Goal: Task Accomplishment & Management: Manage account settings

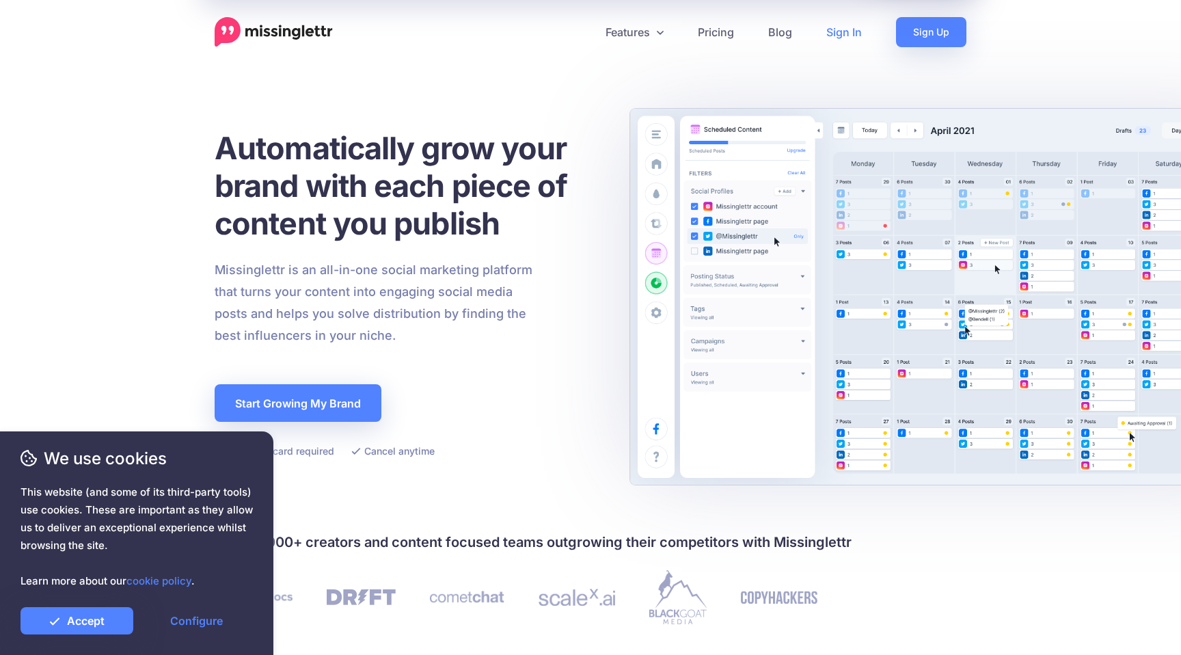
click at [845, 38] on link "Sign In" at bounding box center [844, 32] width 70 height 30
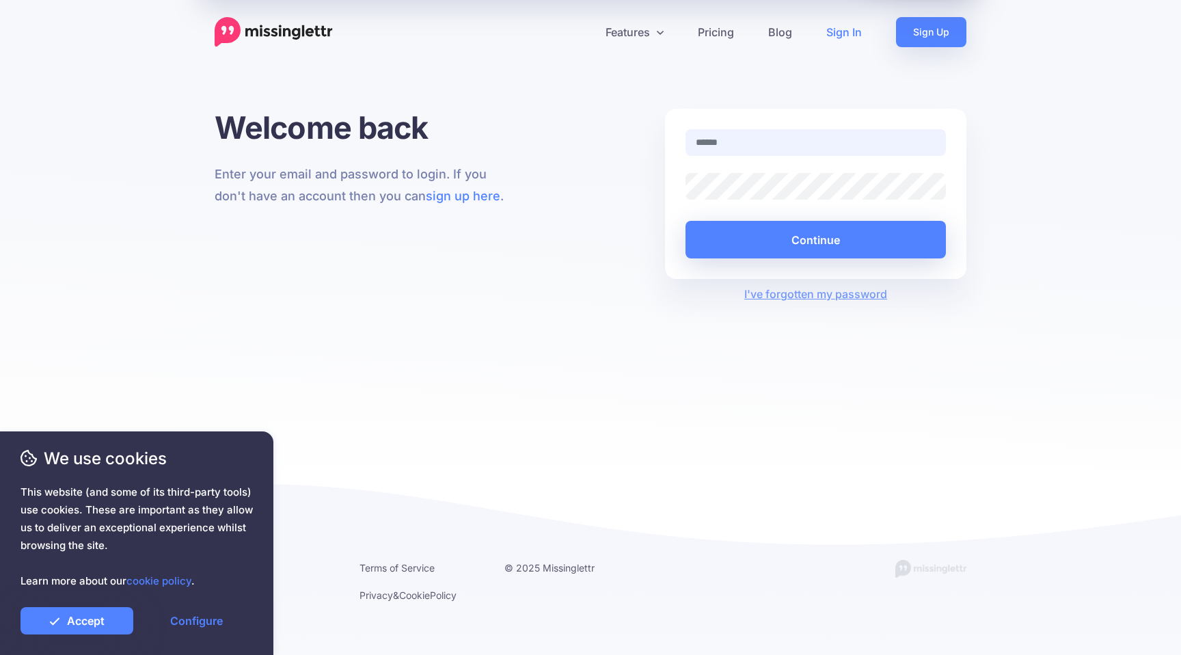
type input "**********"
click at [769, 237] on button "Continue" at bounding box center [815, 240] width 260 height 38
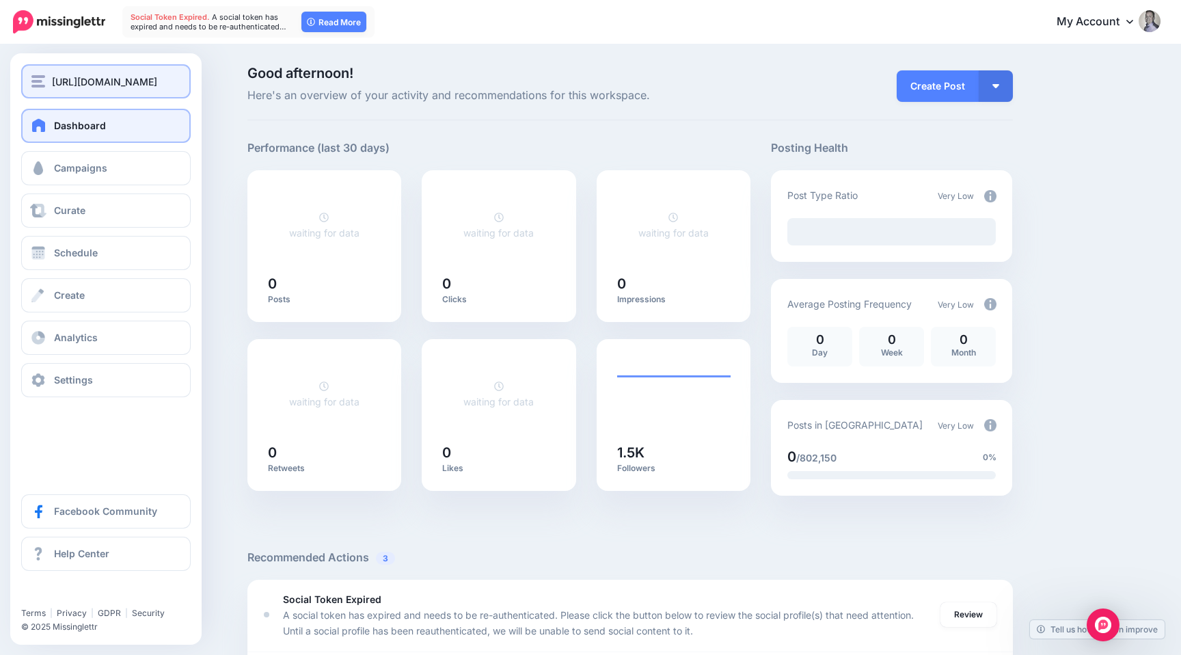
click at [43, 88] on div "http://wfprotection.co.uk/" at bounding box center [105, 82] width 149 height 16
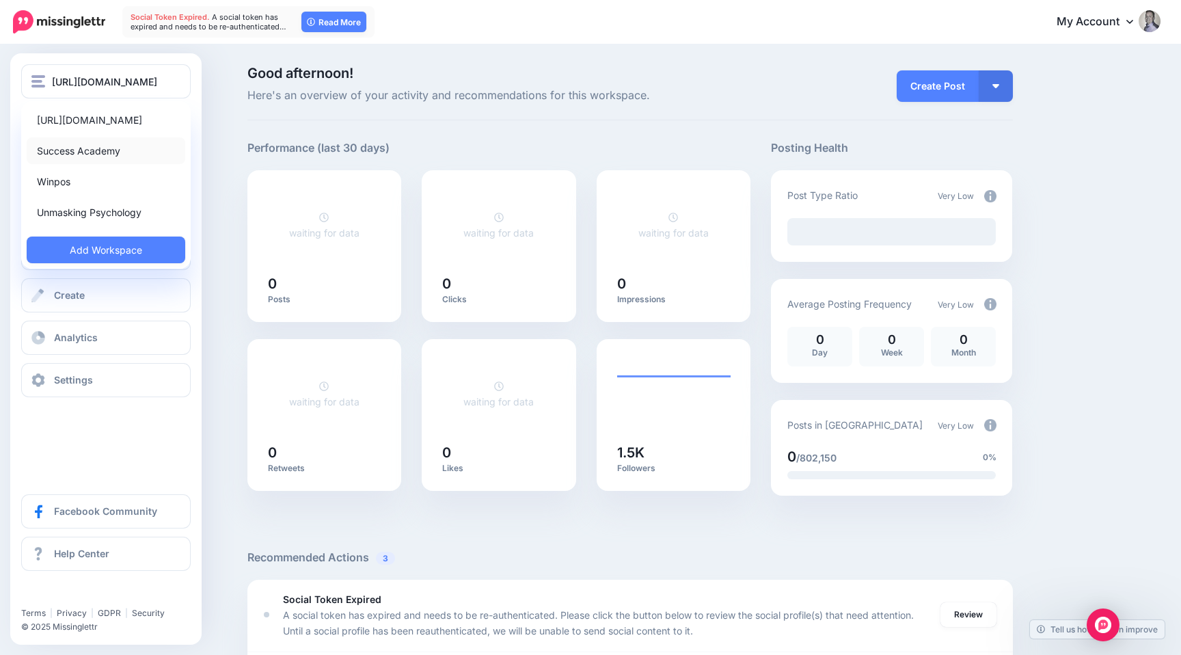
click at [42, 141] on link "Success Academy" at bounding box center [106, 150] width 159 height 27
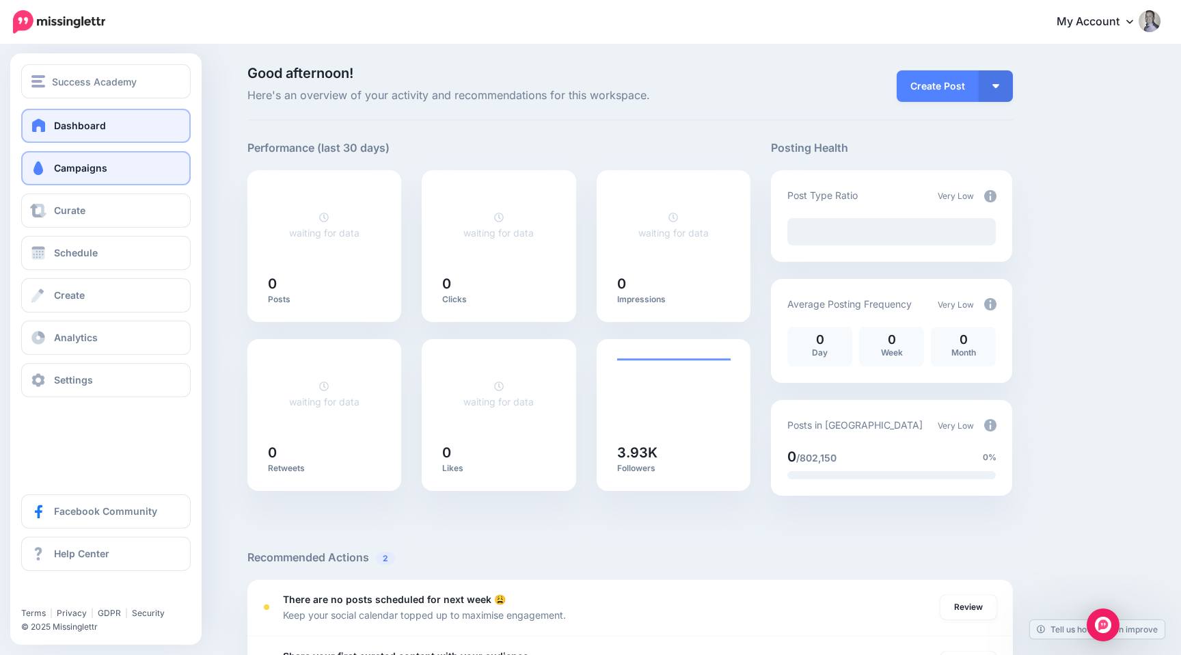
click at [52, 167] on link "Campaigns" at bounding box center [105, 168] width 169 height 34
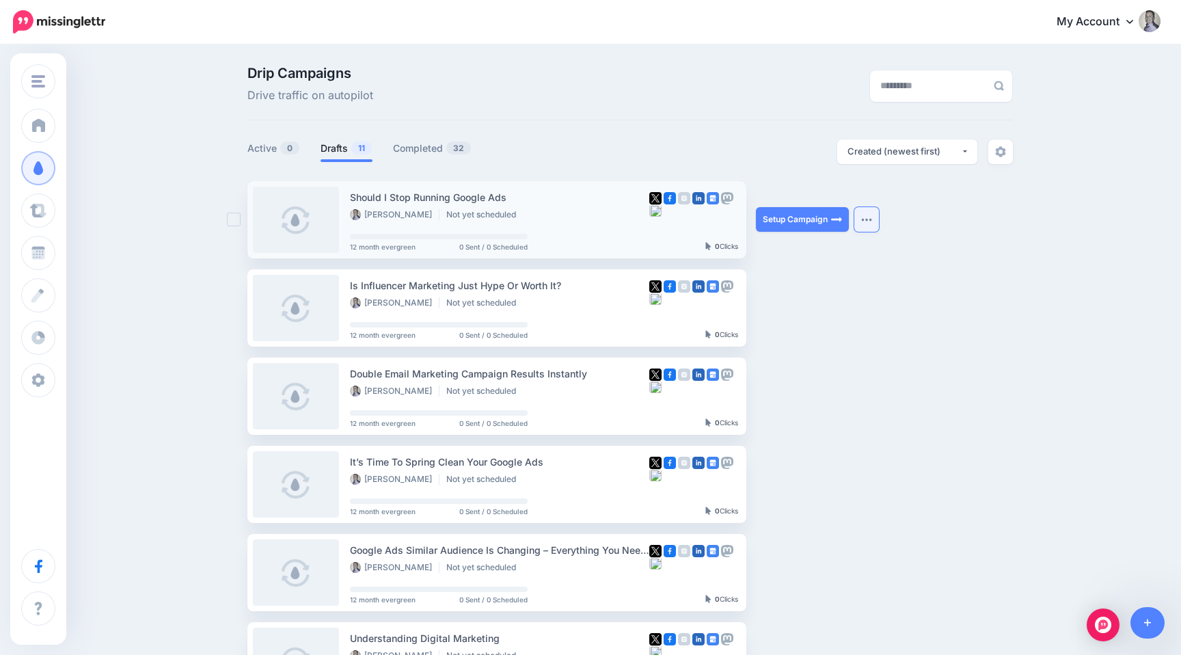
click at [870, 223] on button "button" at bounding box center [866, 219] width 25 height 25
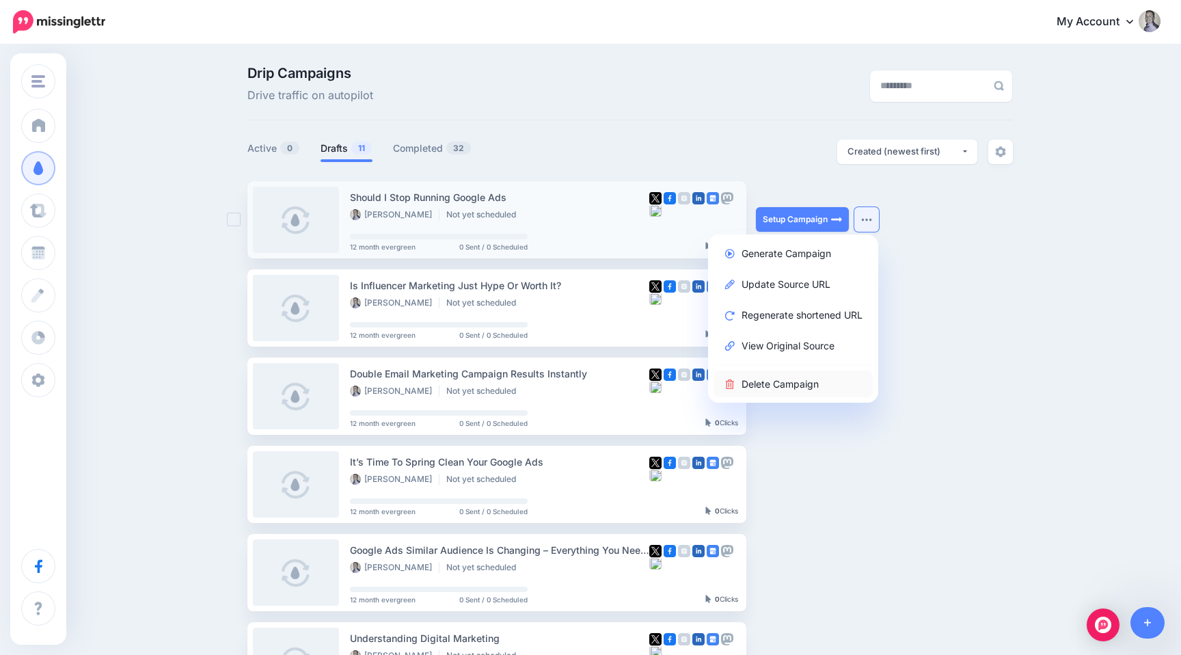
click at [794, 375] on link "Delete Campaign" at bounding box center [792, 383] width 159 height 27
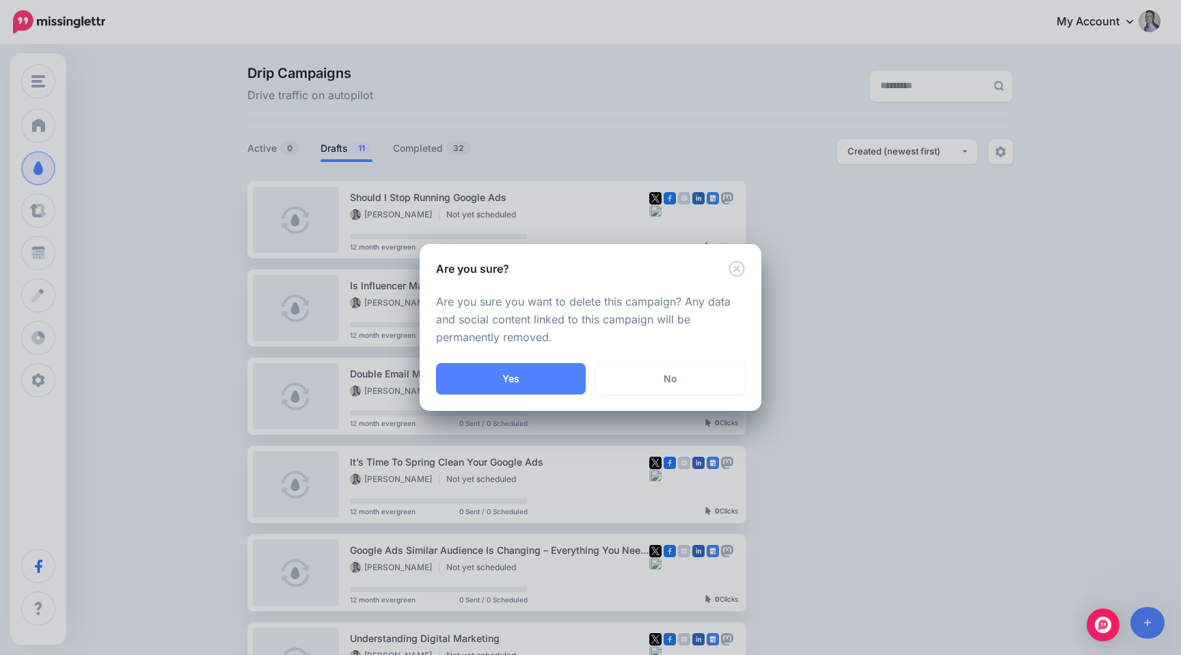
click at [537, 362] on div "Are you sure you want to delete this campaign? Any data and social content link…" at bounding box center [591, 320] width 342 height 86
click at [527, 382] on button "Yes" at bounding box center [511, 378] width 150 height 31
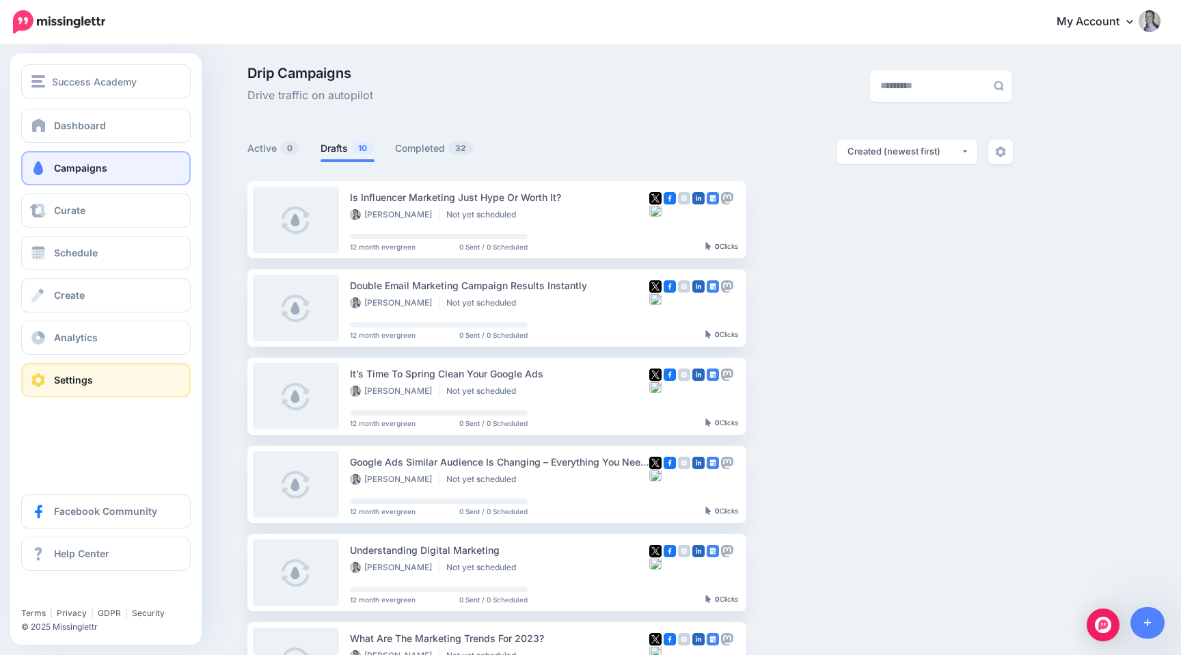
click at [30, 368] on link "Settings" at bounding box center [105, 380] width 169 height 34
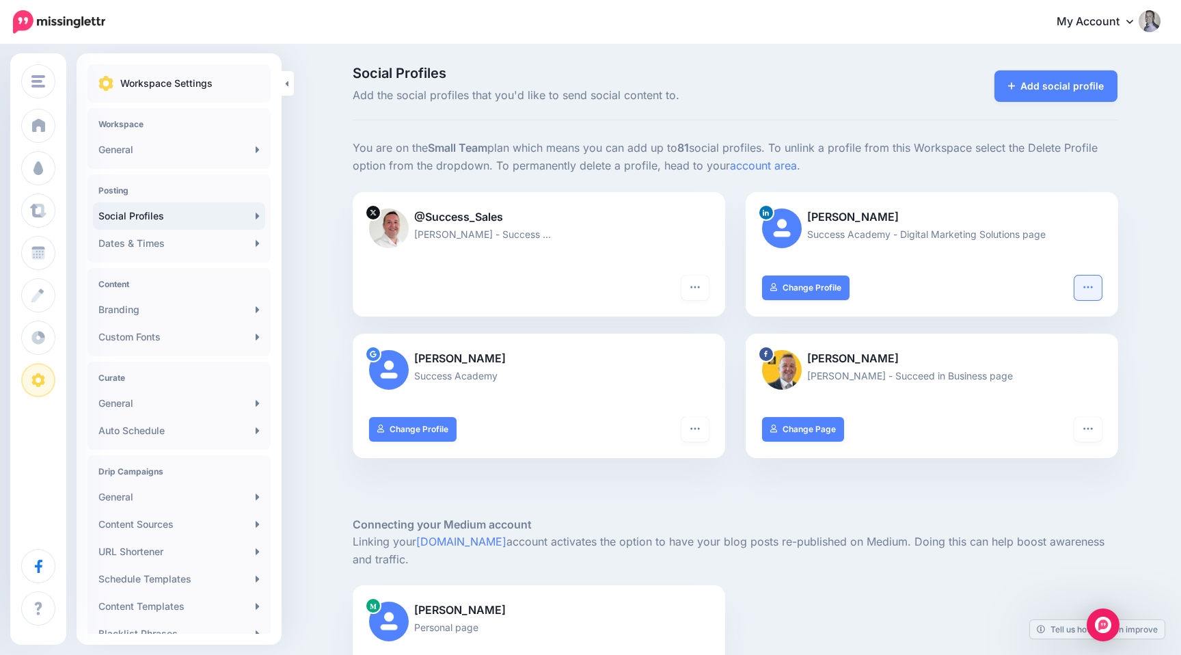
click at [1091, 288] on icon "button" at bounding box center [1088, 287] width 11 height 11
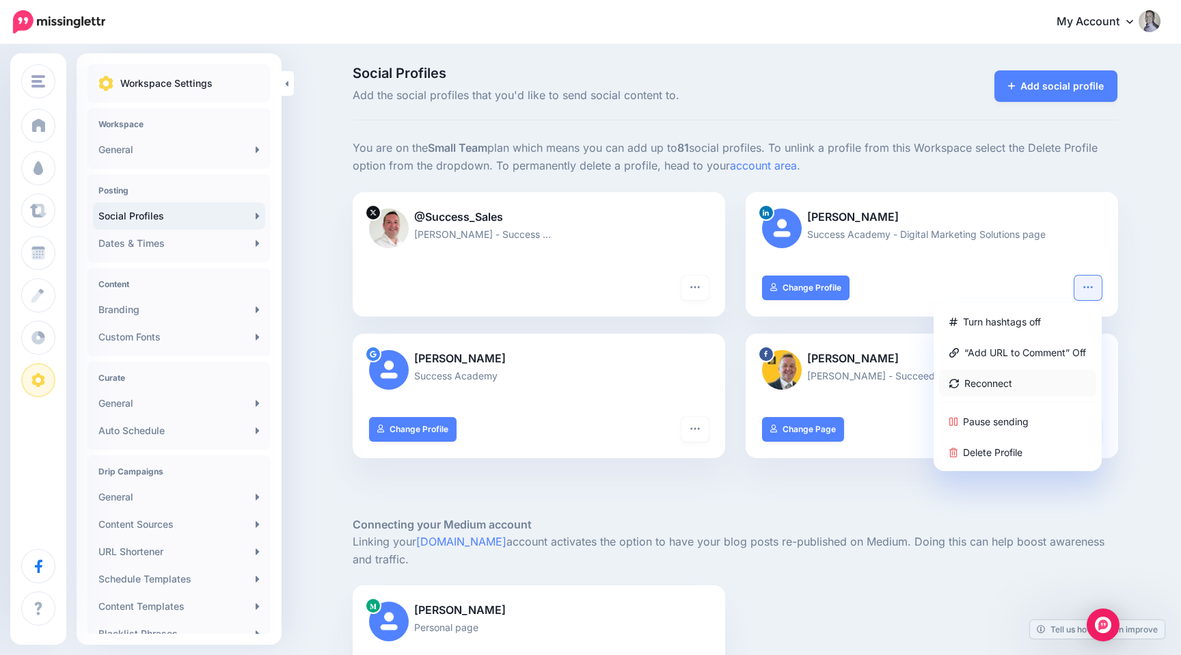
click at [974, 370] on link "Reconnect" at bounding box center [1017, 383] width 157 height 27
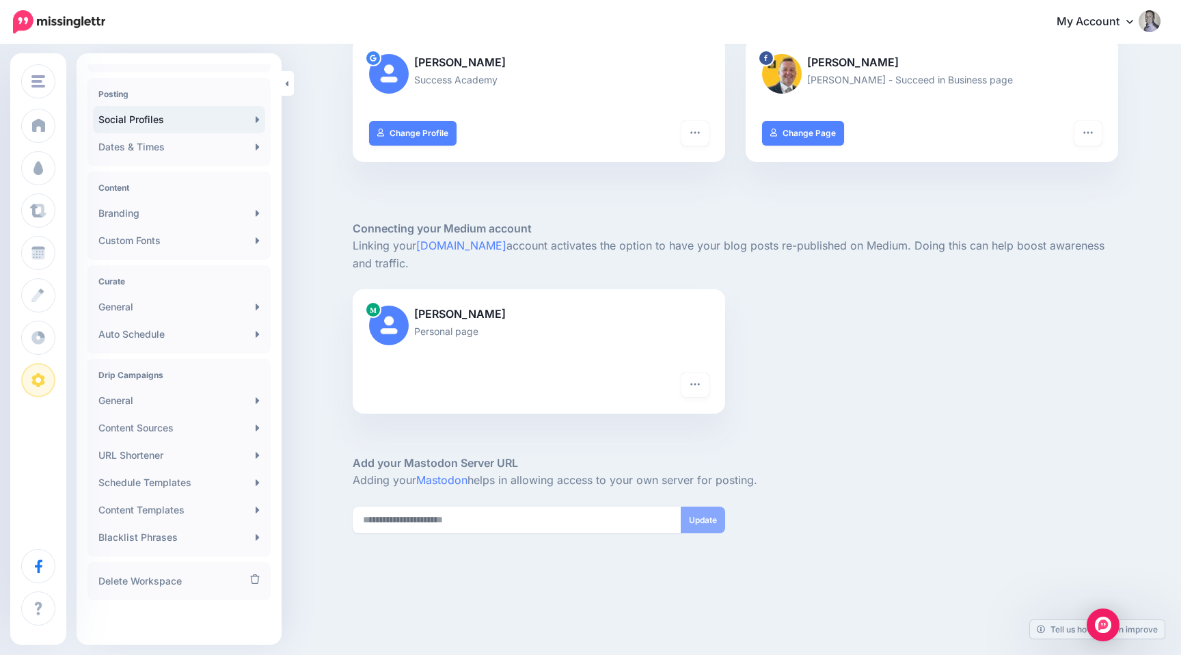
scroll to position [362, 0]
click at [169, 433] on link "Content Sources" at bounding box center [179, 427] width 172 height 27
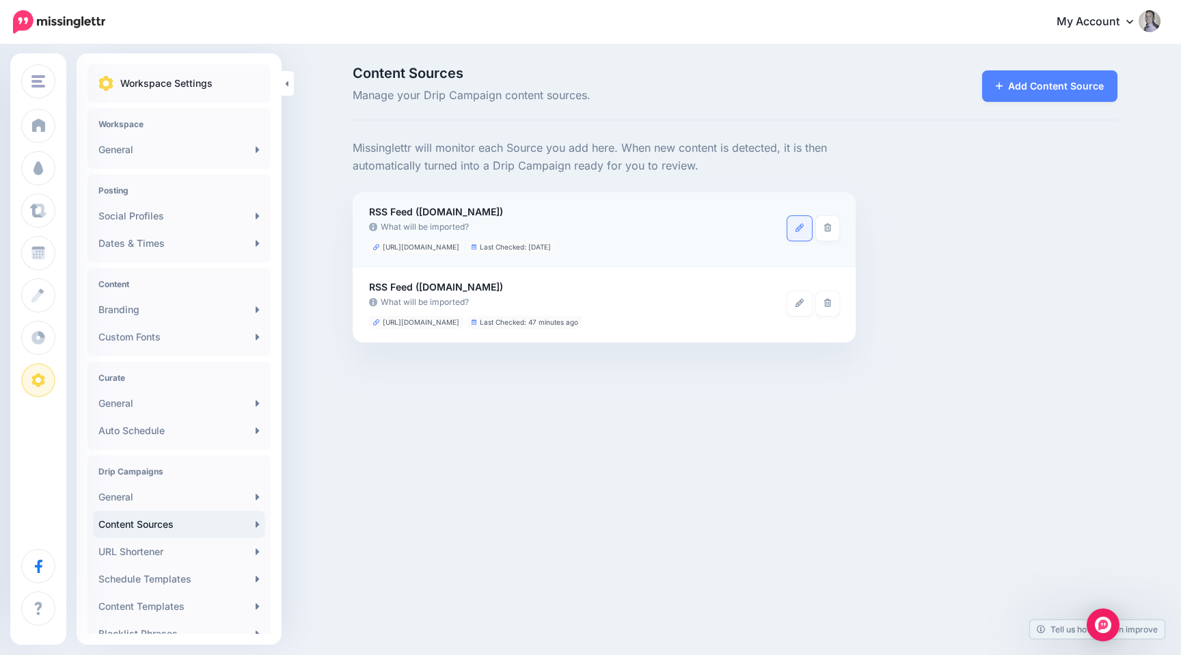
click at [802, 232] on link at bounding box center [799, 228] width 25 height 25
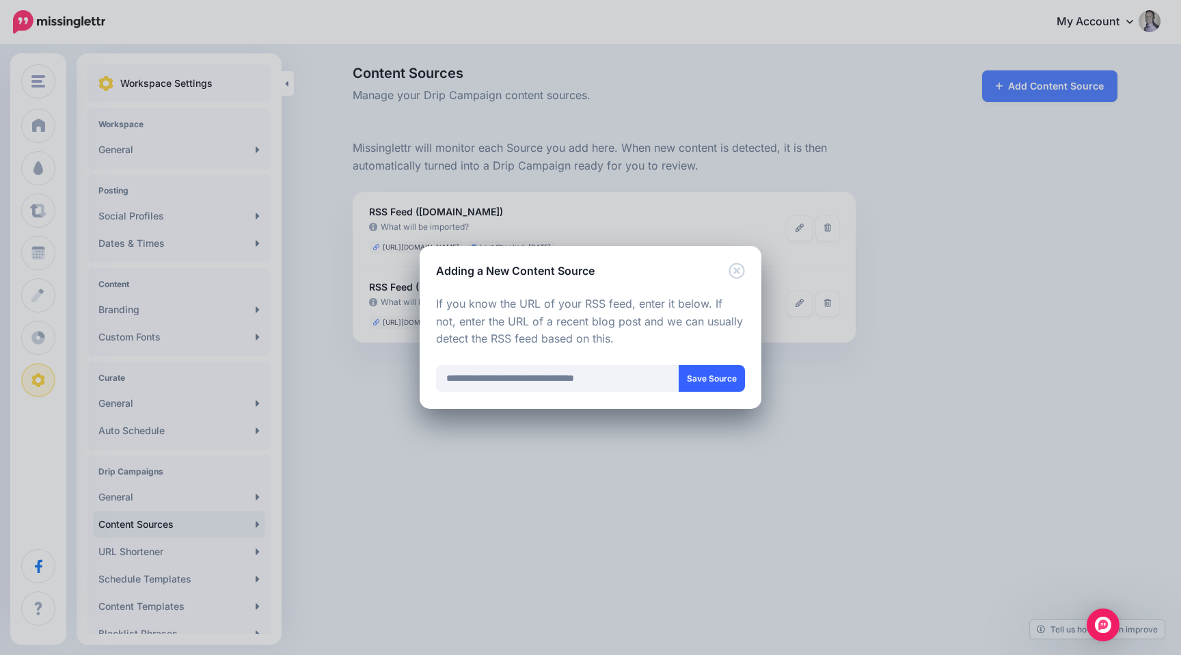
click at [702, 377] on button "Save Source" at bounding box center [712, 378] width 66 height 27
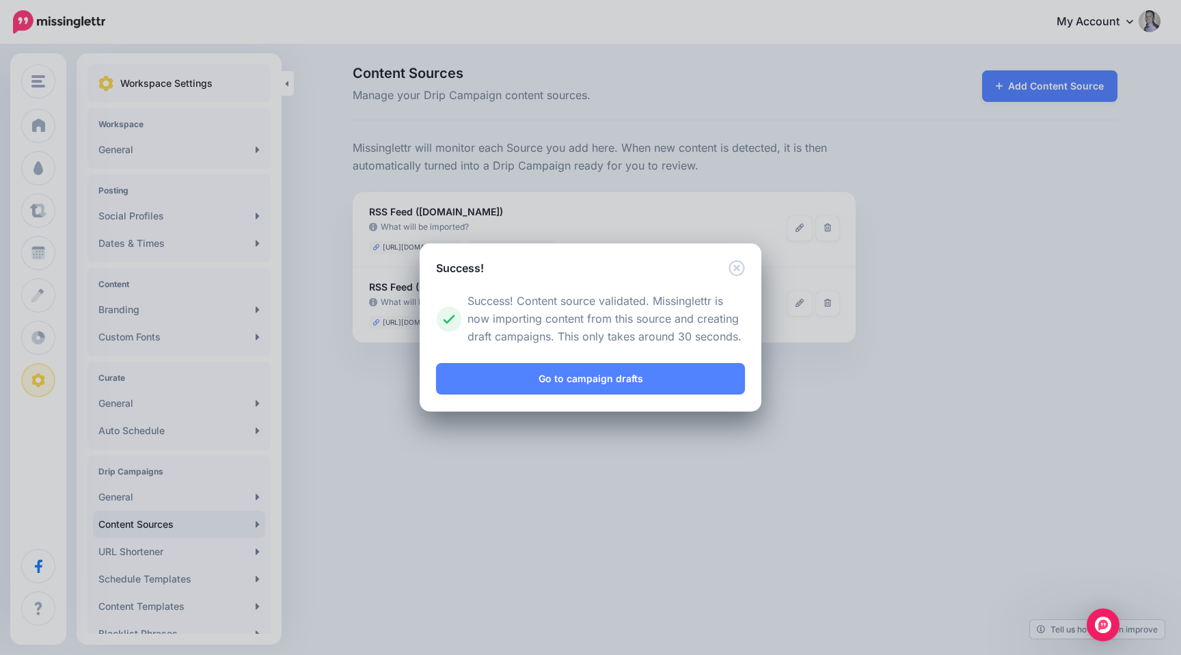
click at [702, 377] on link "Go to campaign drafts" at bounding box center [590, 378] width 309 height 31
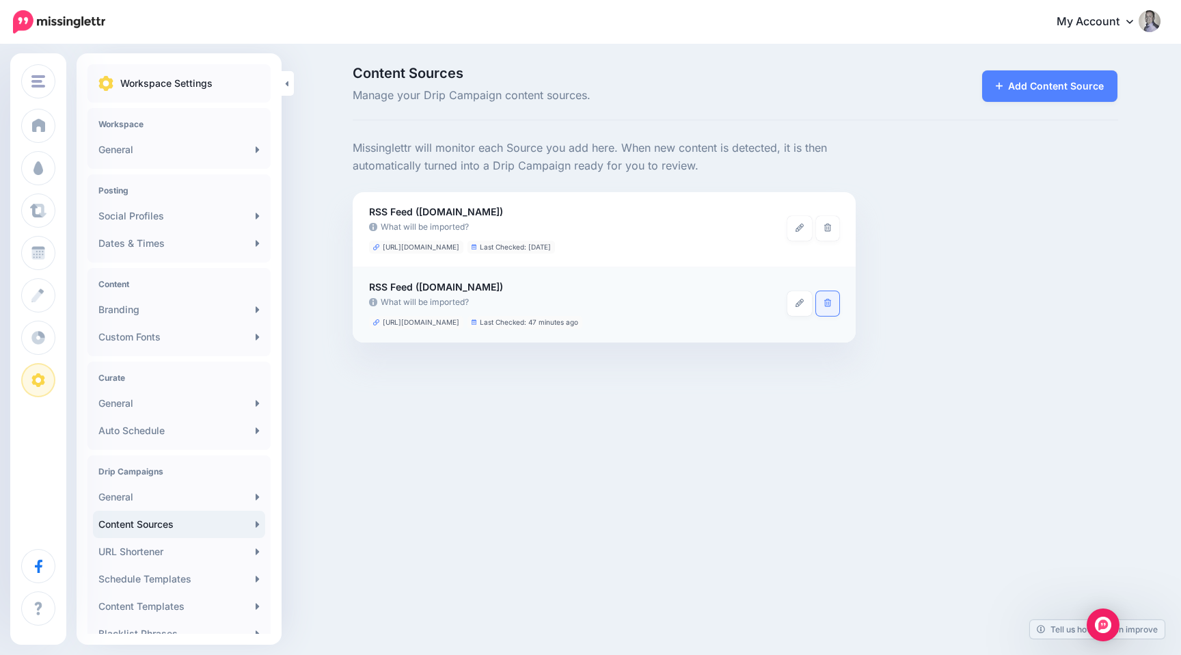
click at [824, 308] on link at bounding box center [828, 303] width 24 height 25
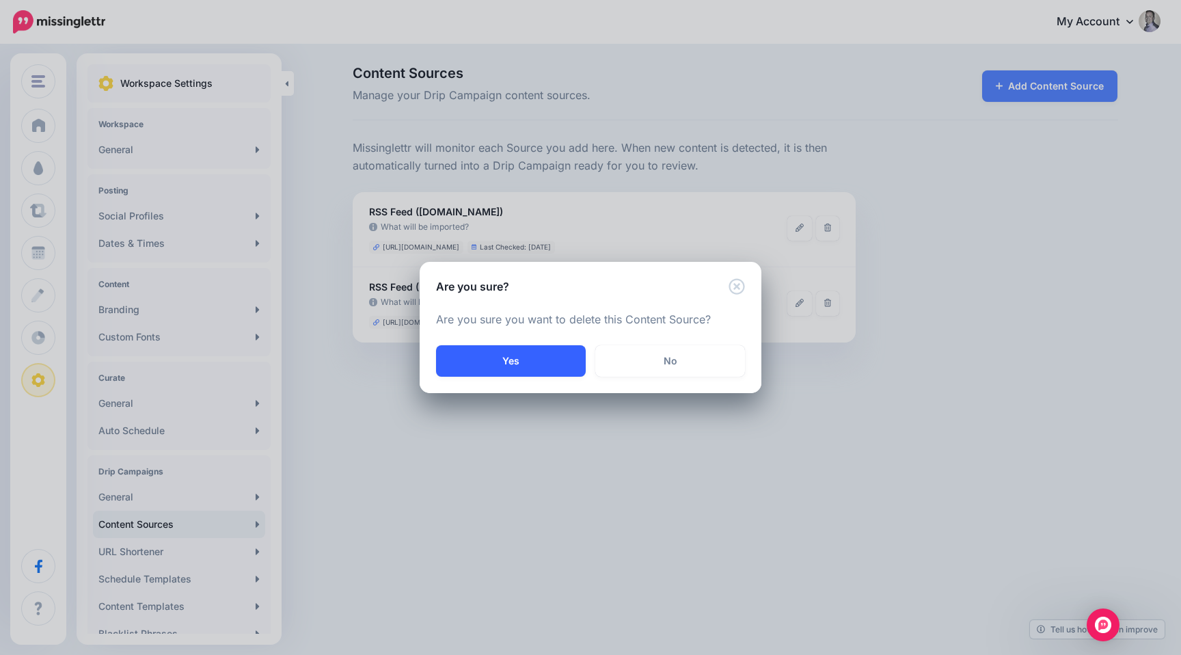
click at [527, 369] on button "Yes" at bounding box center [511, 360] width 150 height 31
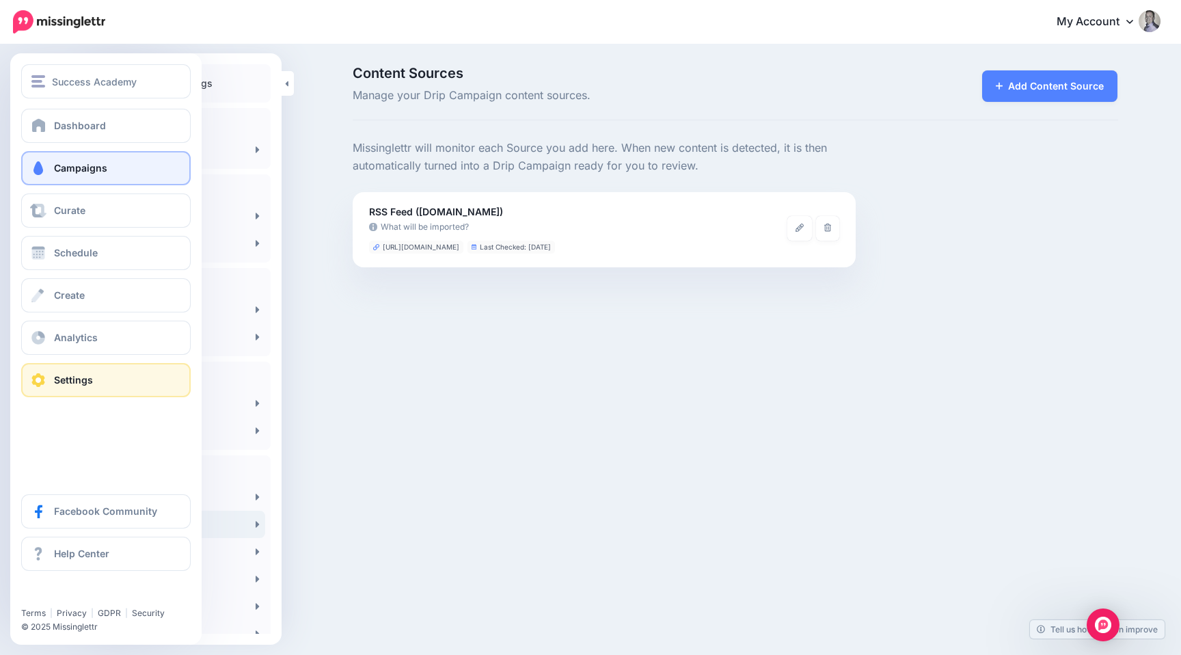
click at [59, 167] on span "Campaigns" at bounding box center [80, 168] width 53 height 12
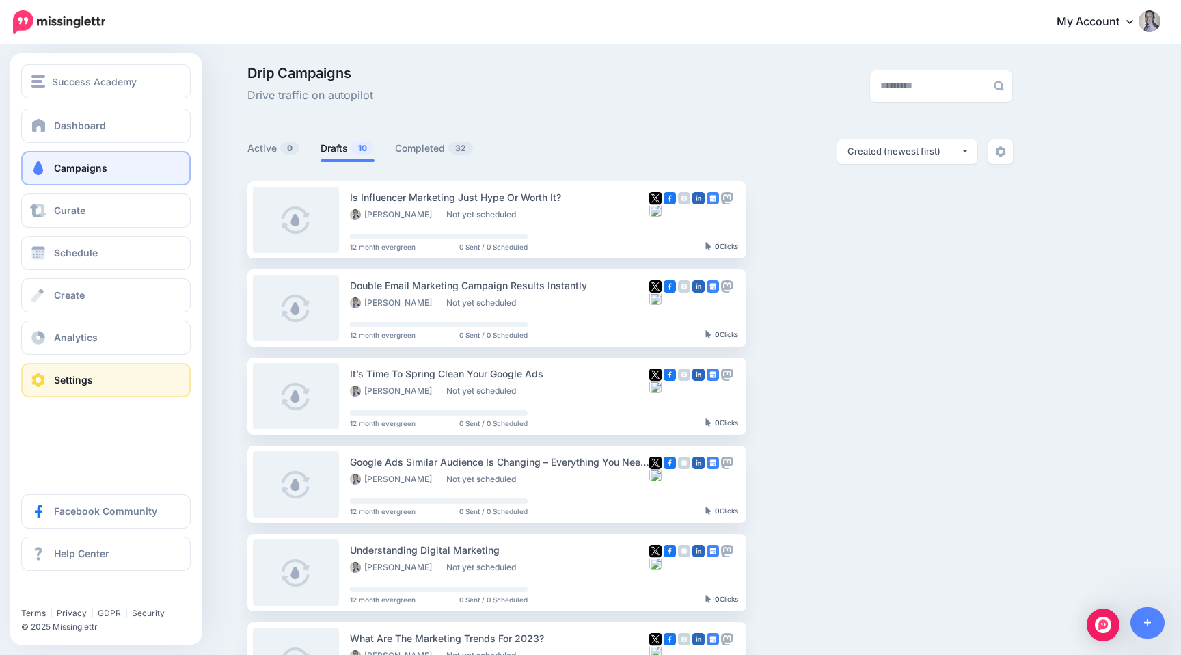
click at [47, 374] on link "Settings" at bounding box center [105, 380] width 169 height 34
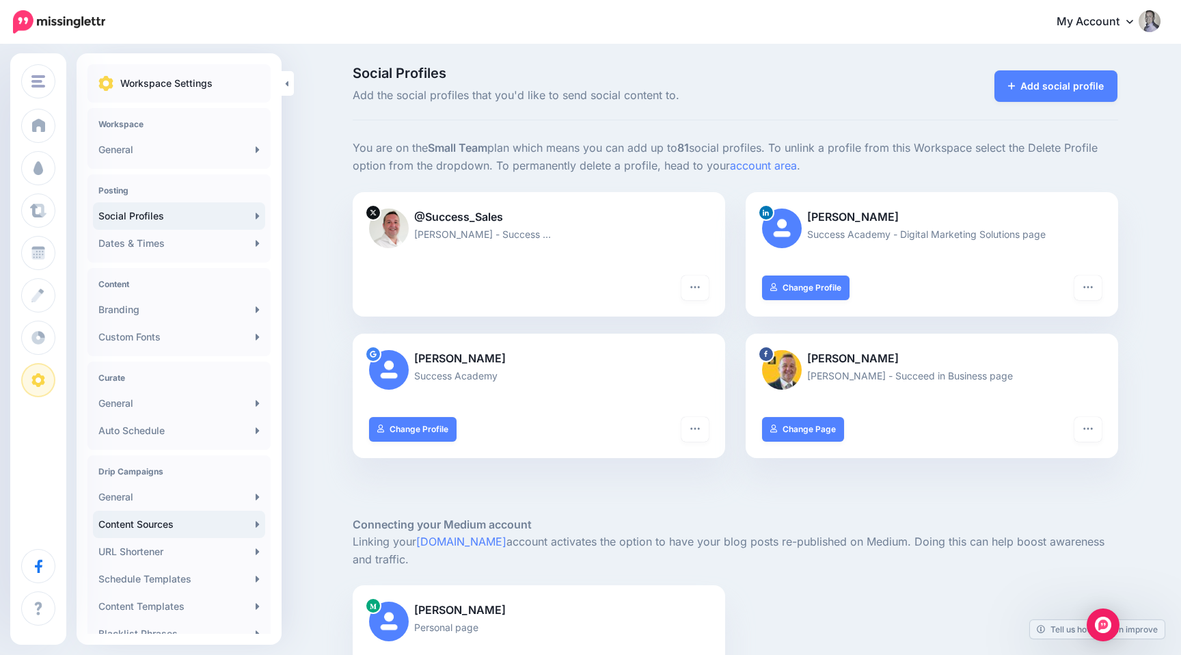
click at [149, 517] on link "Content Sources" at bounding box center [179, 524] width 172 height 27
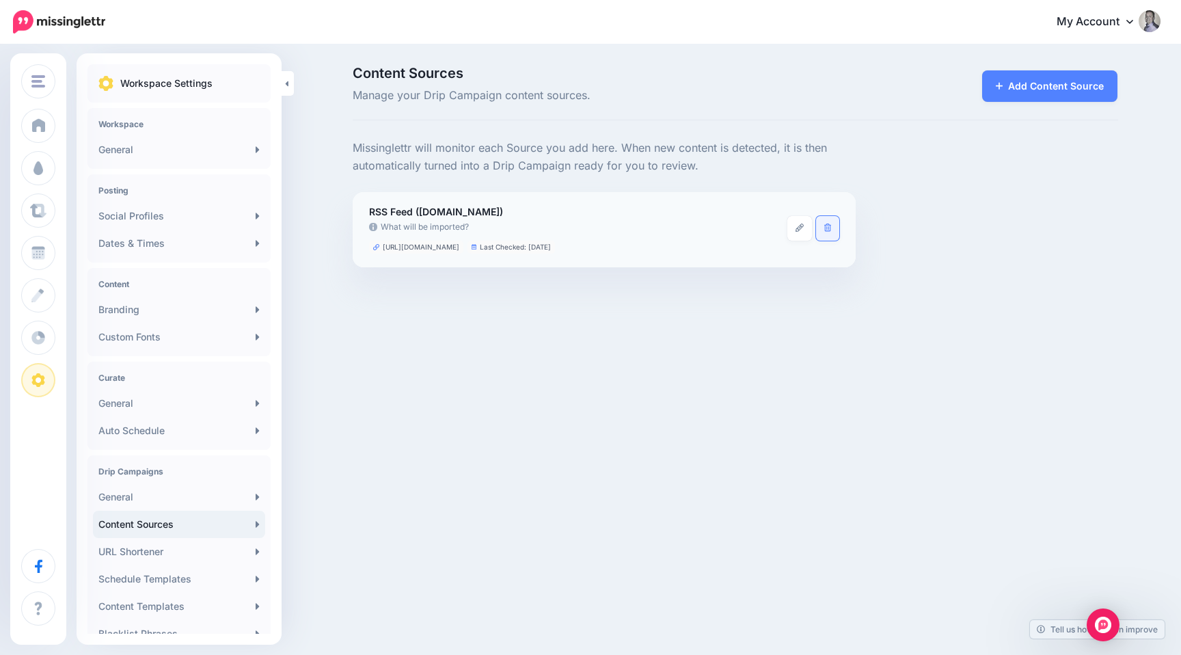
click at [826, 227] on icon at bounding box center [828, 227] width 8 height 8
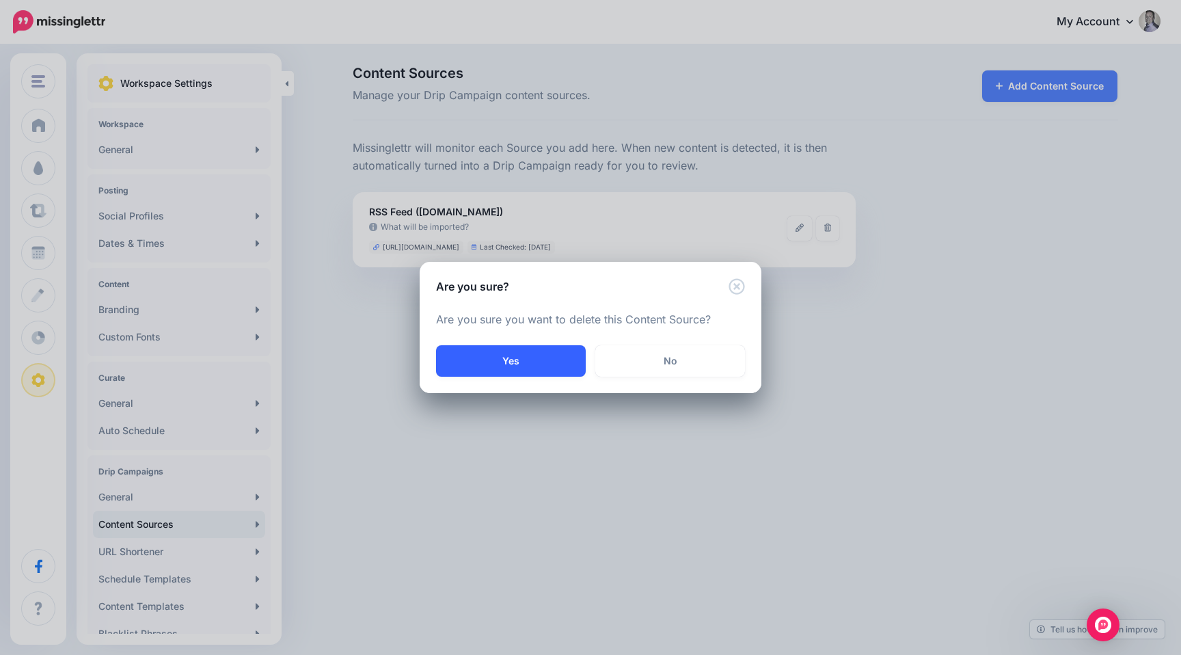
click at [535, 353] on button "Yes" at bounding box center [511, 360] width 150 height 31
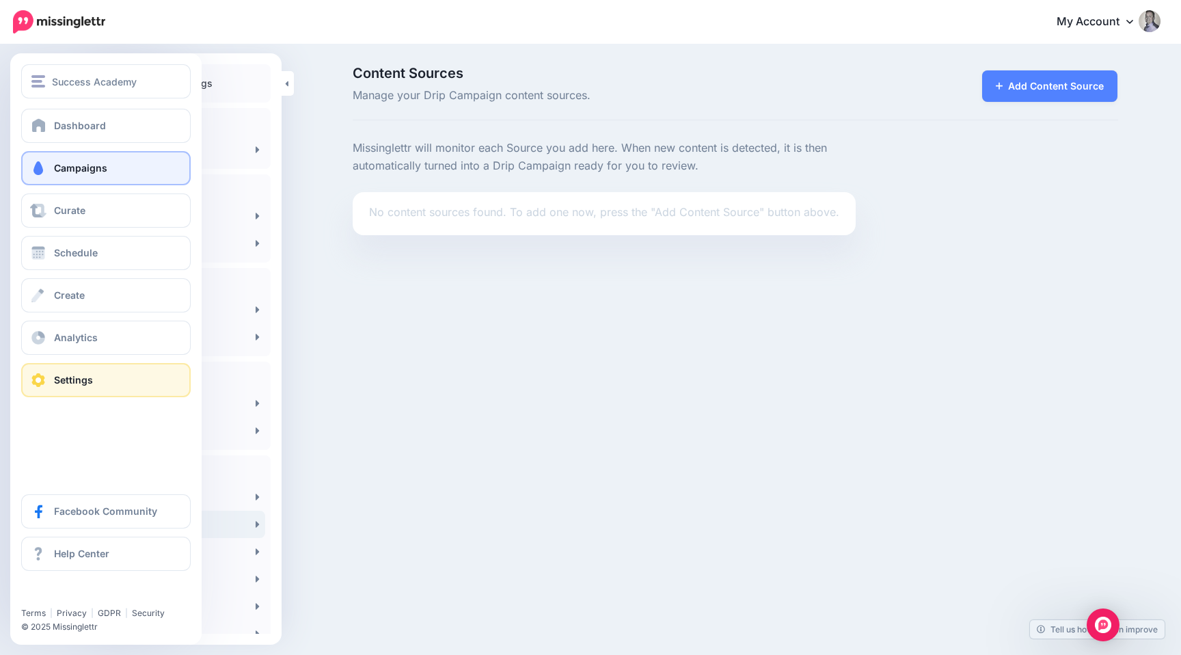
click at [46, 166] on span at bounding box center [38, 168] width 18 height 14
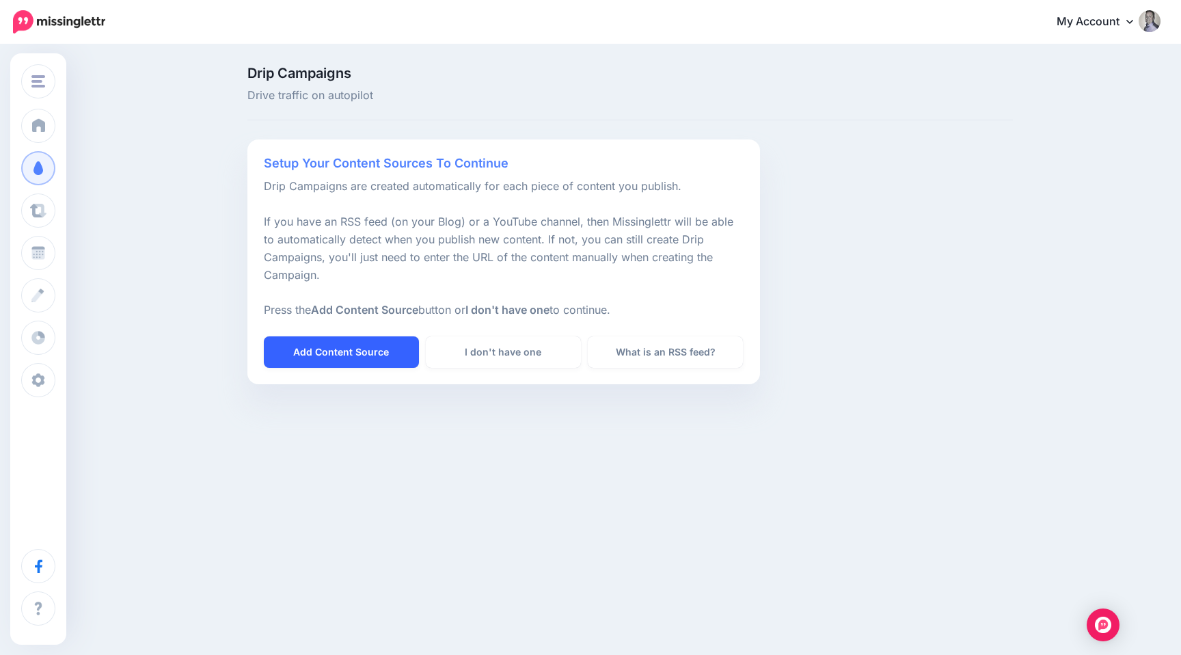
click at [290, 347] on link "Add Content Source" at bounding box center [341, 351] width 155 height 31
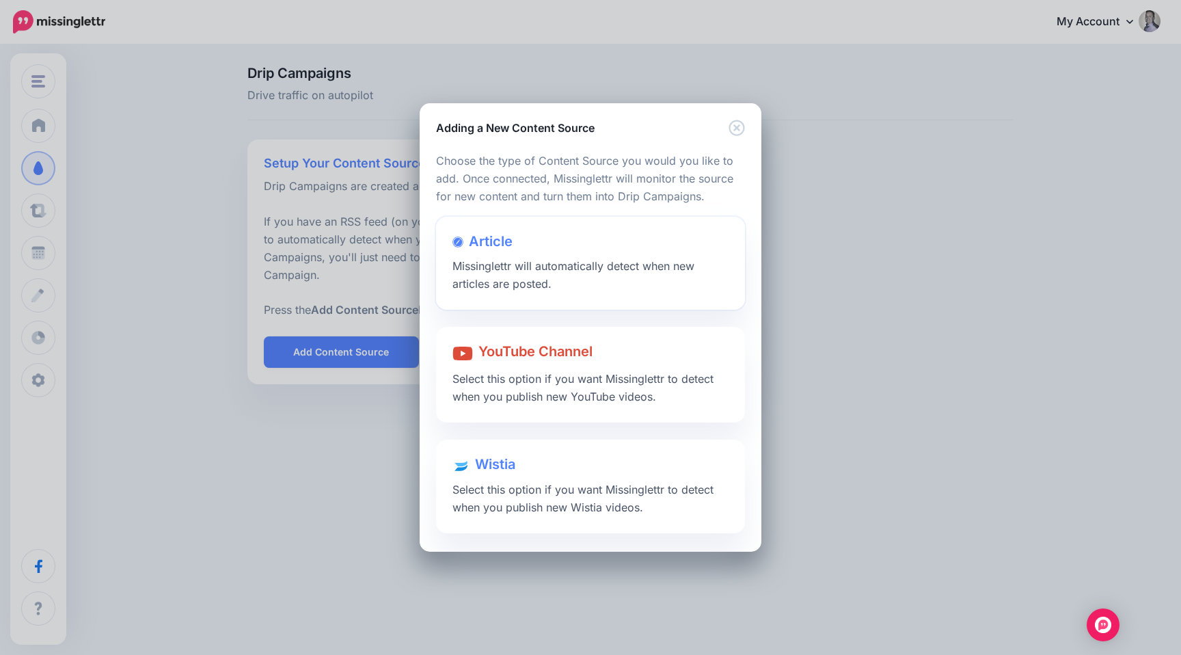
click at [502, 269] on span "Missinglettr will automatically detect when new articles are posted." at bounding box center [573, 274] width 242 height 31
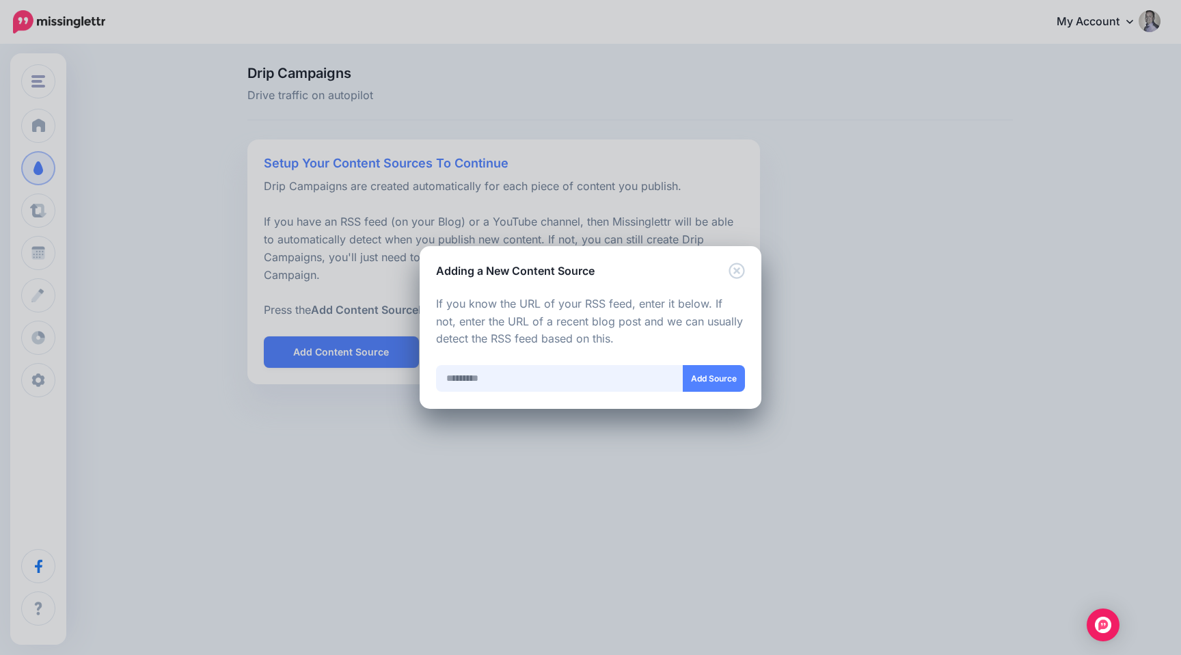
click at [489, 375] on input "text" at bounding box center [559, 378] width 247 height 27
paste input "**********"
type input "**********"
click at [727, 385] on button "Add Source" at bounding box center [714, 378] width 62 height 27
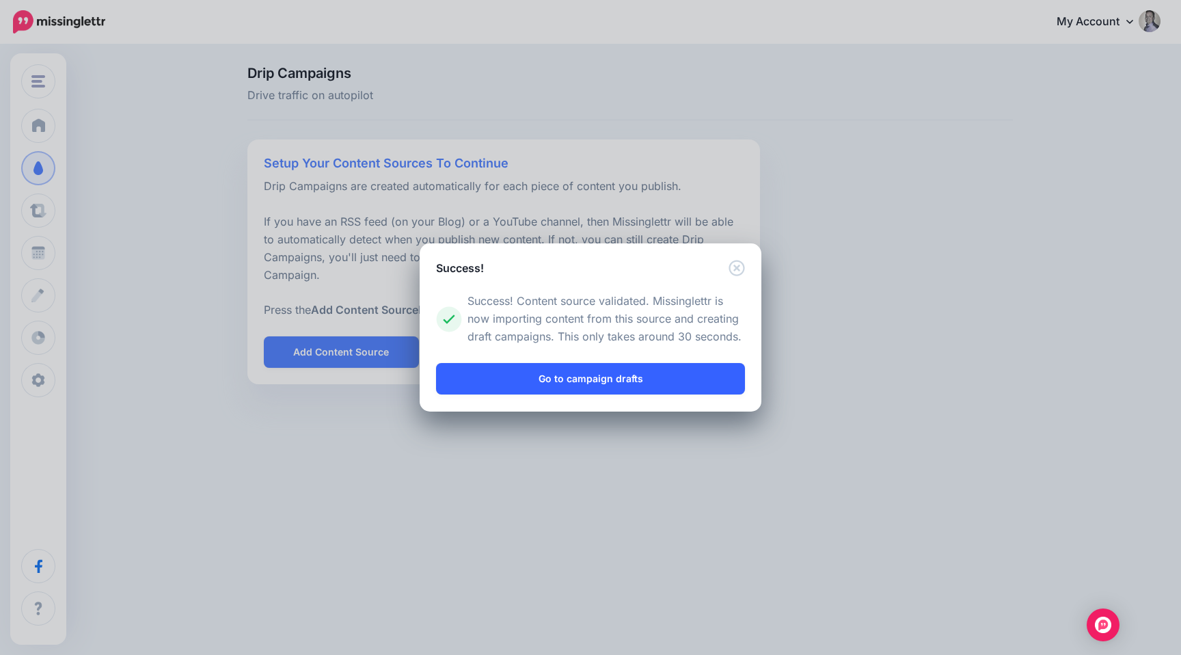
click at [629, 381] on link "Go to campaign drafts" at bounding box center [590, 378] width 309 height 31
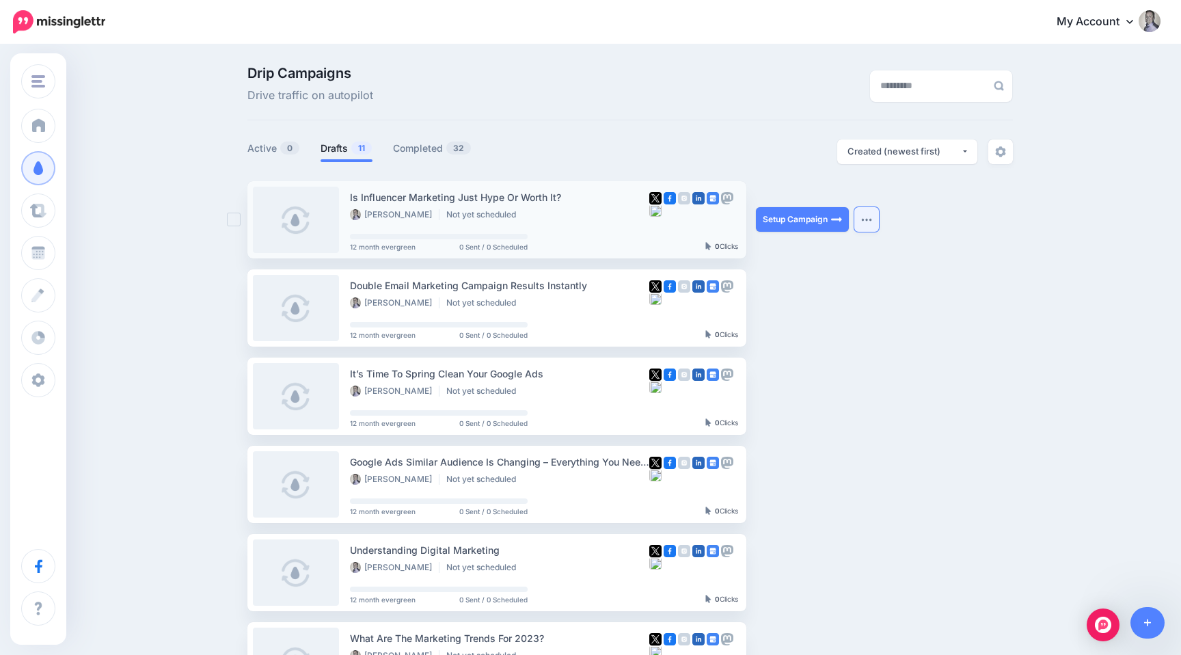
click at [866, 219] on img "button" at bounding box center [866, 219] width 11 height 4
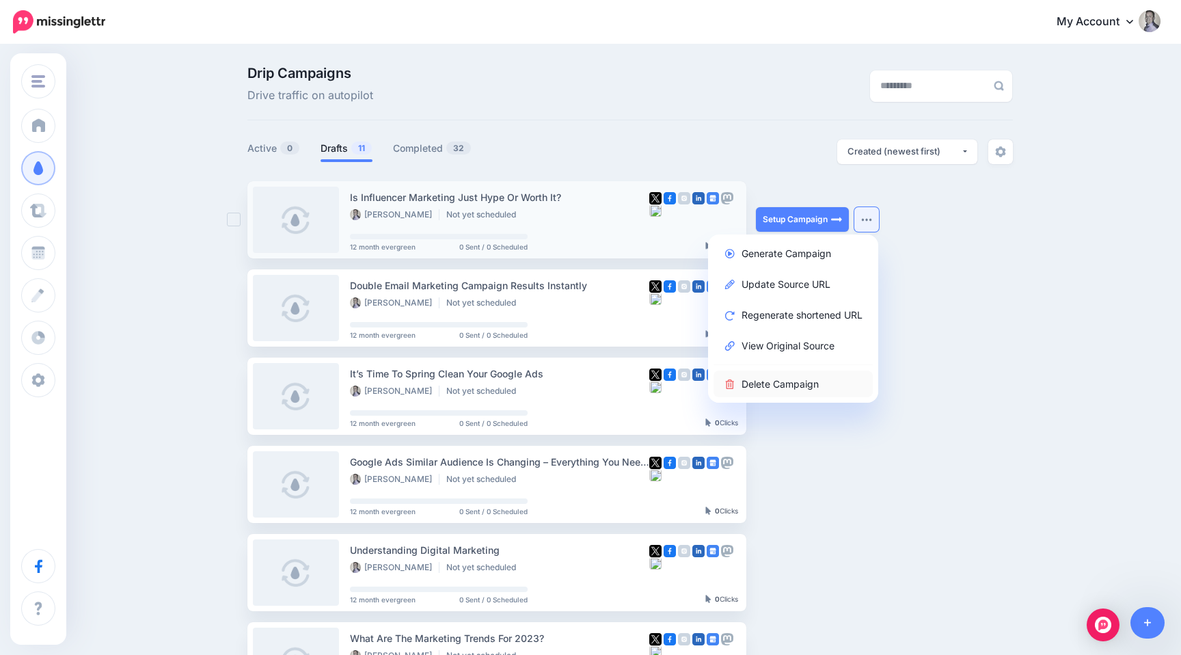
click at [769, 376] on link "Delete Campaign" at bounding box center [792, 383] width 159 height 27
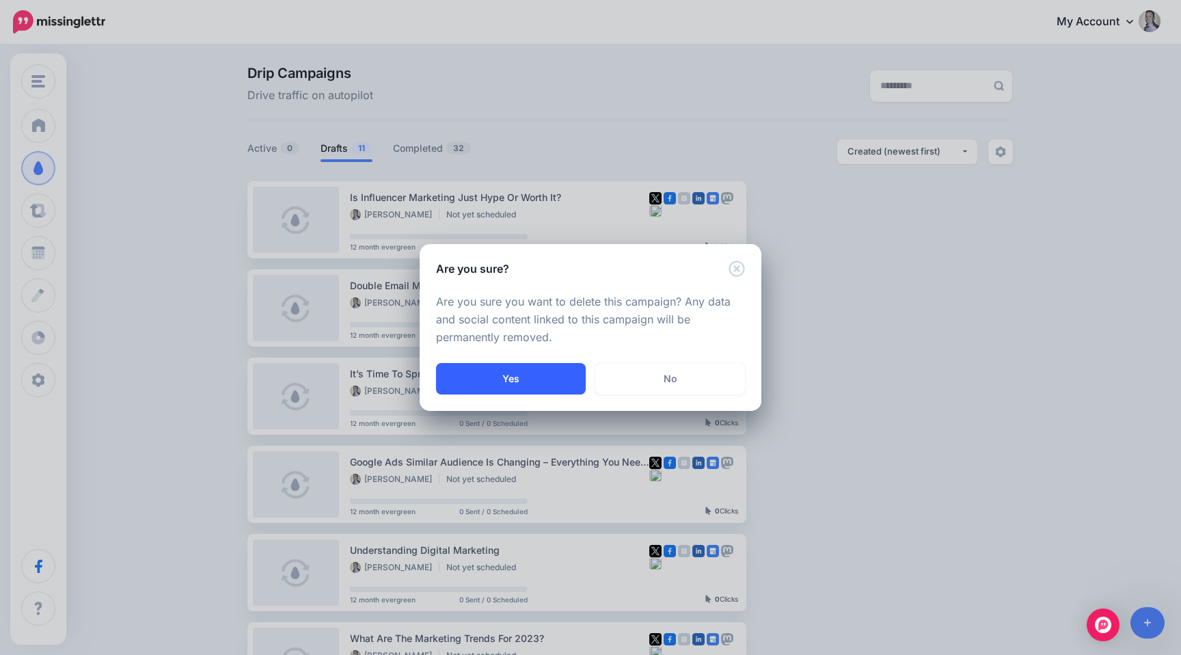
click at [547, 380] on button "Yes" at bounding box center [511, 378] width 150 height 31
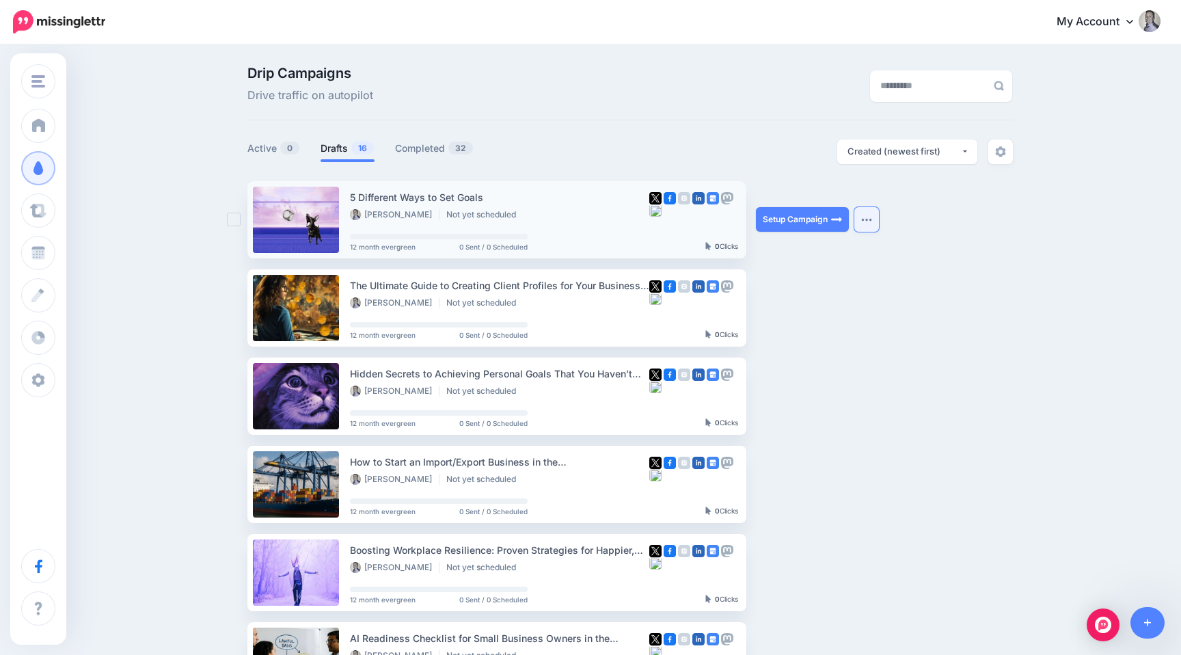
click at [859, 217] on button "button" at bounding box center [866, 219] width 25 height 25
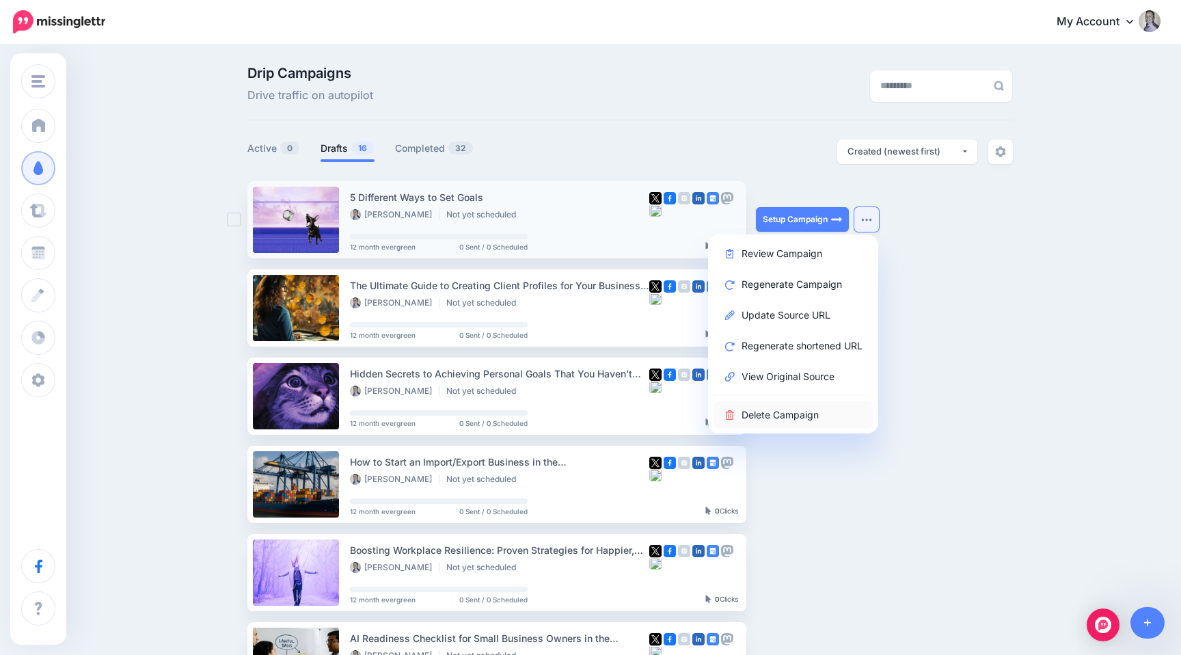
click at [747, 406] on link "Delete Campaign" at bounding box center [792, 414] width 159 height 27
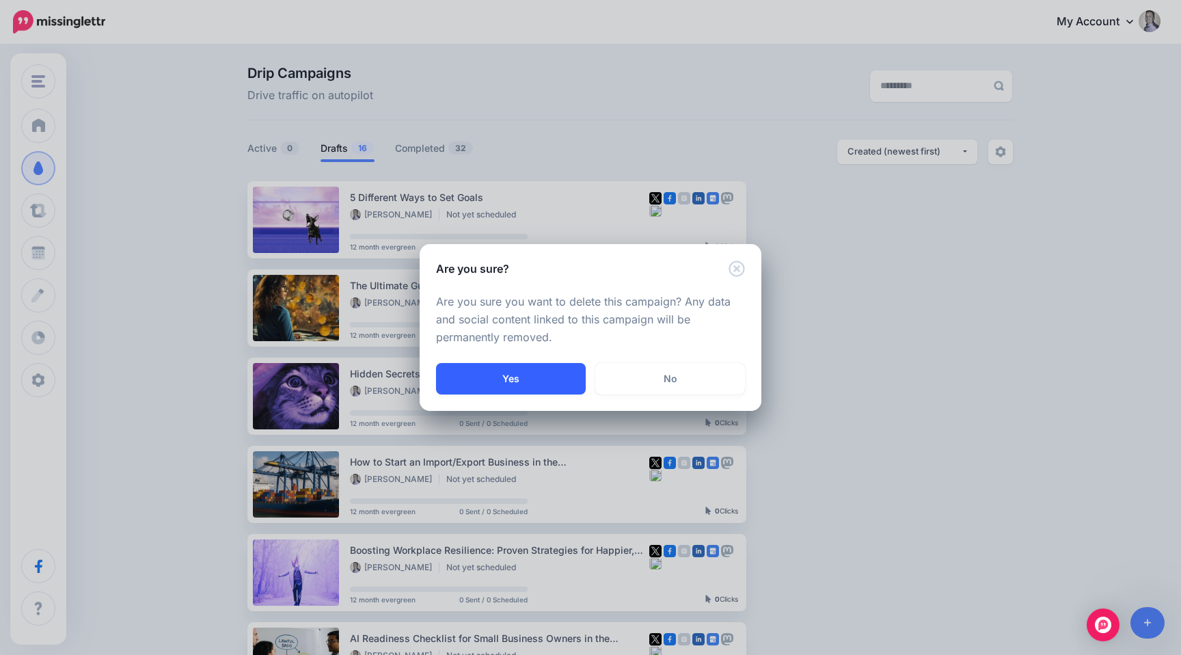
click at [547, 384] on button "Yes" at bounding box center [511, 378] width 150 height 31
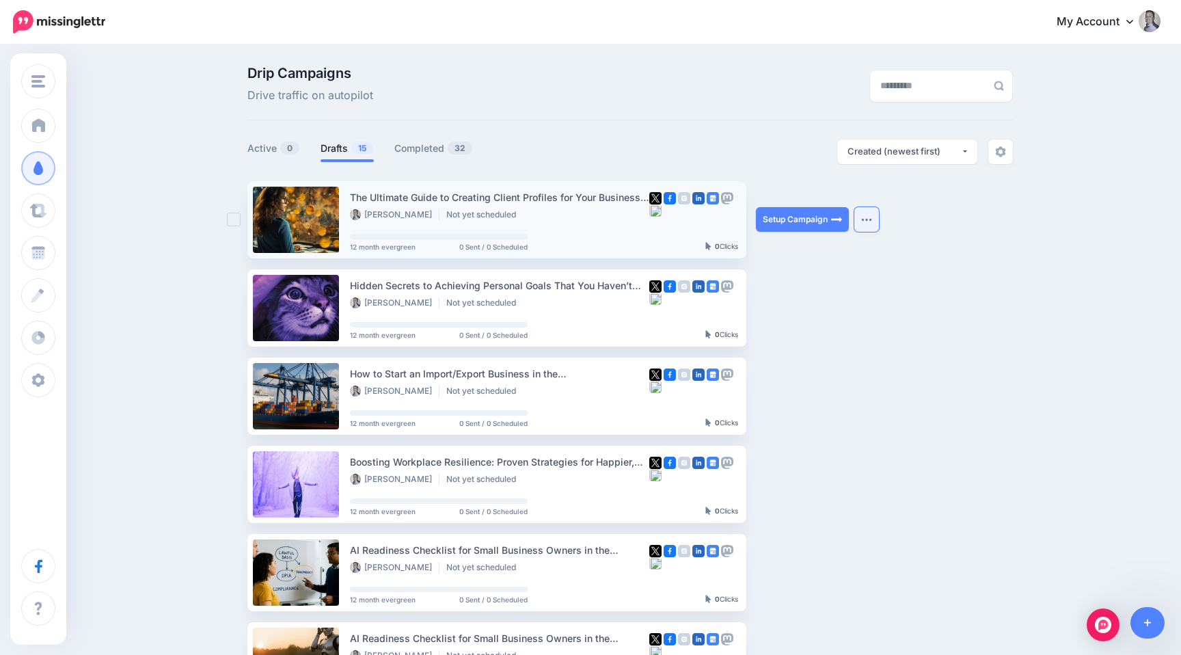
click at [870, 215] on button "button" at bounding box center [866, 219] width 25 height 25
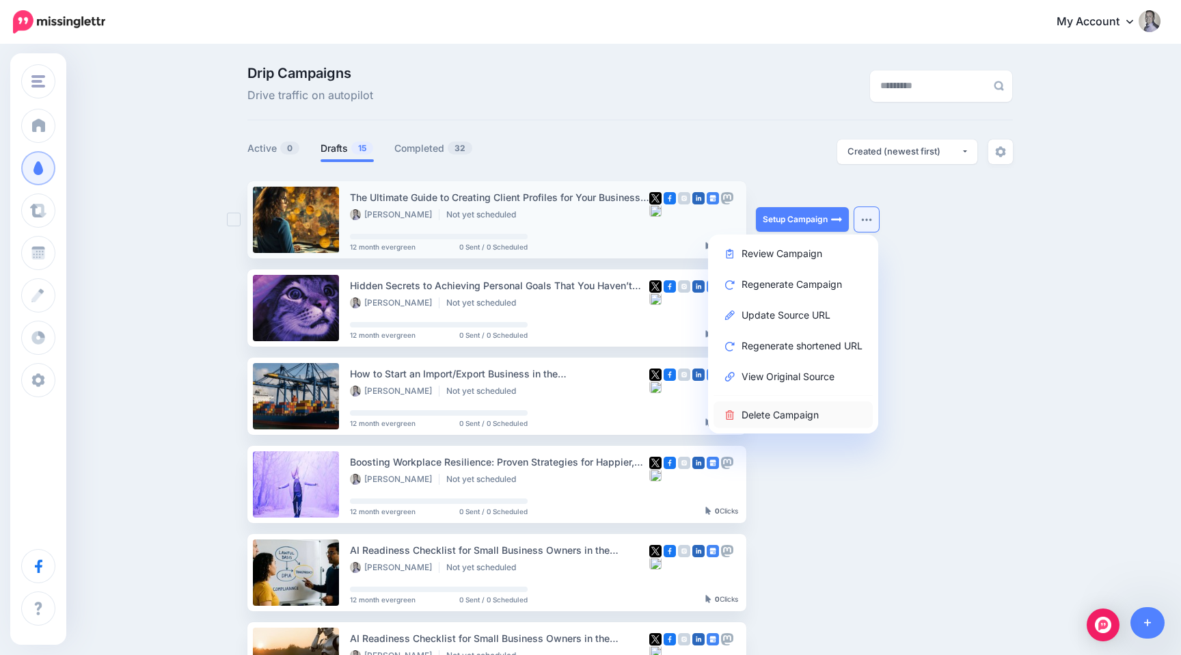
click at [749, 416] on link "Delete Campaign" at bounding box center [792, 414] width 159 height 27
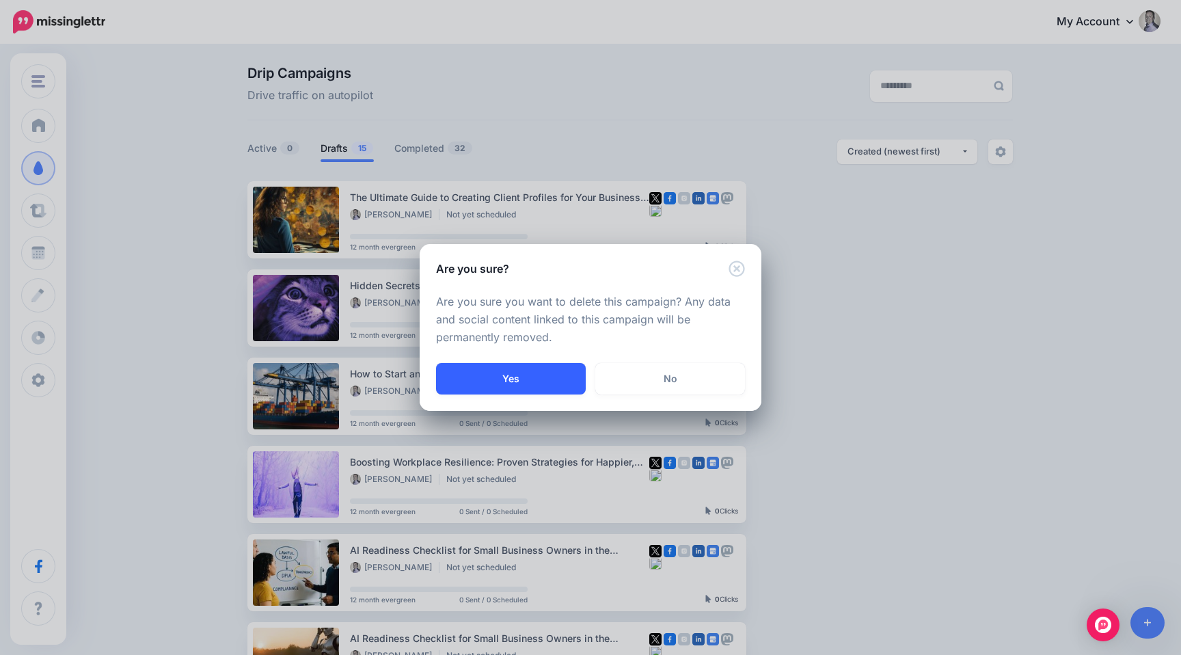
click at [562, 375] on button "Yes" at bounding box center [511, 378] width 150 height 31
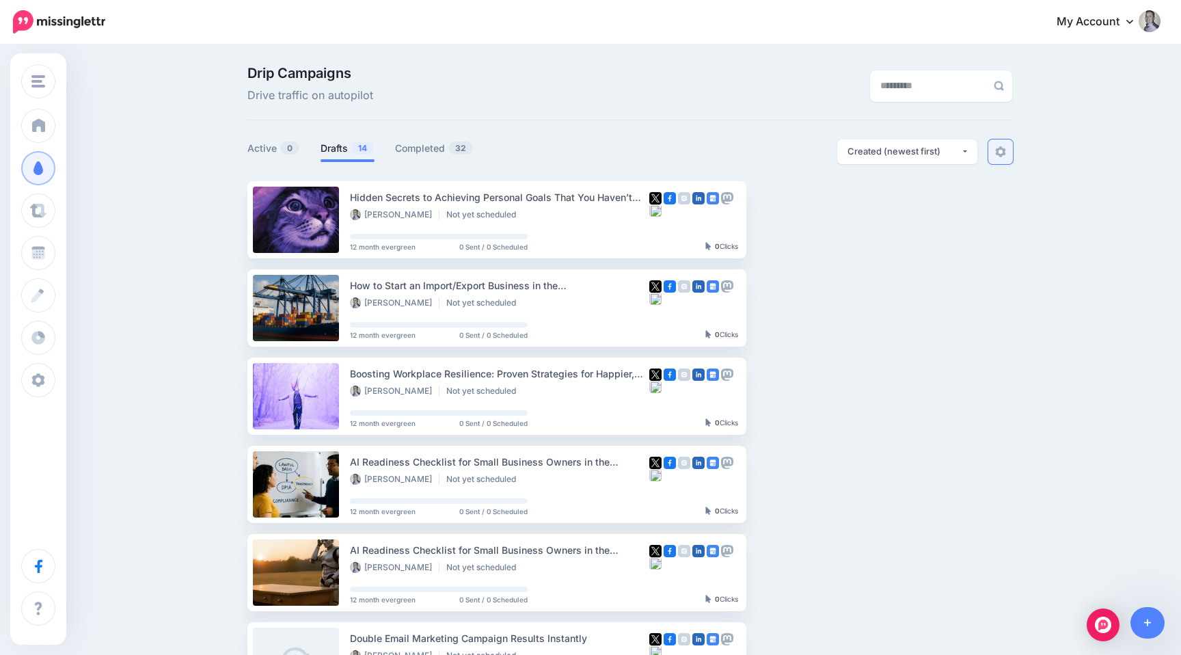
click at [1005, 150] on img at bounding box center [1000, 151] width 11 height 11
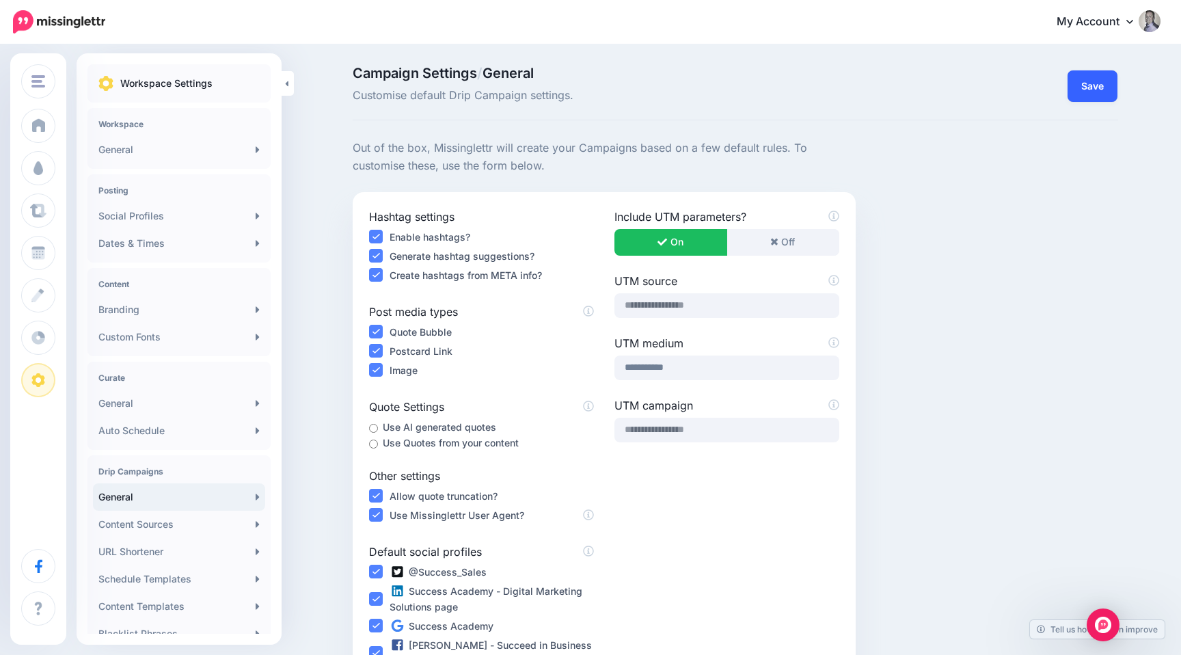
click at [1088, 84] on button "Save" at bounding box center [1093, 85] width 50 height 31
click at [1098, 85] on button "Done!" at bounding box center [1082, 85] width 70 height 31
click at [159, 303] on link "Branding" at bounding box center [179, 309] width 172 height 27
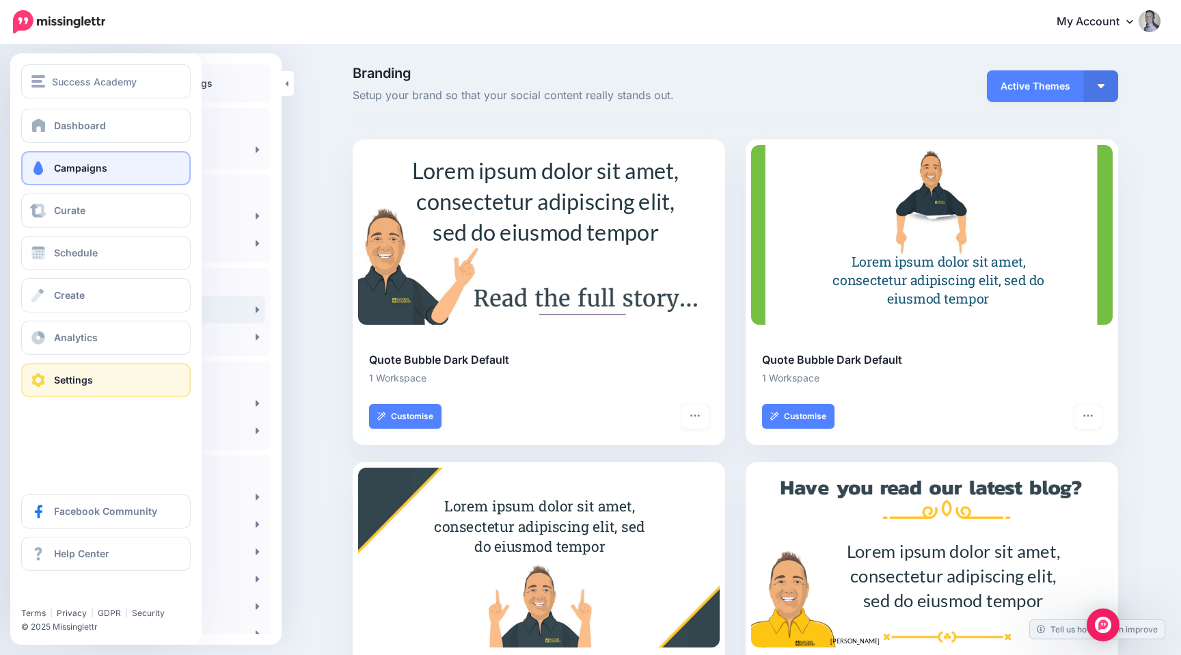
click at [38, 159] on link "Campaigns" at bounding box center [105, 168] width 169 height 34
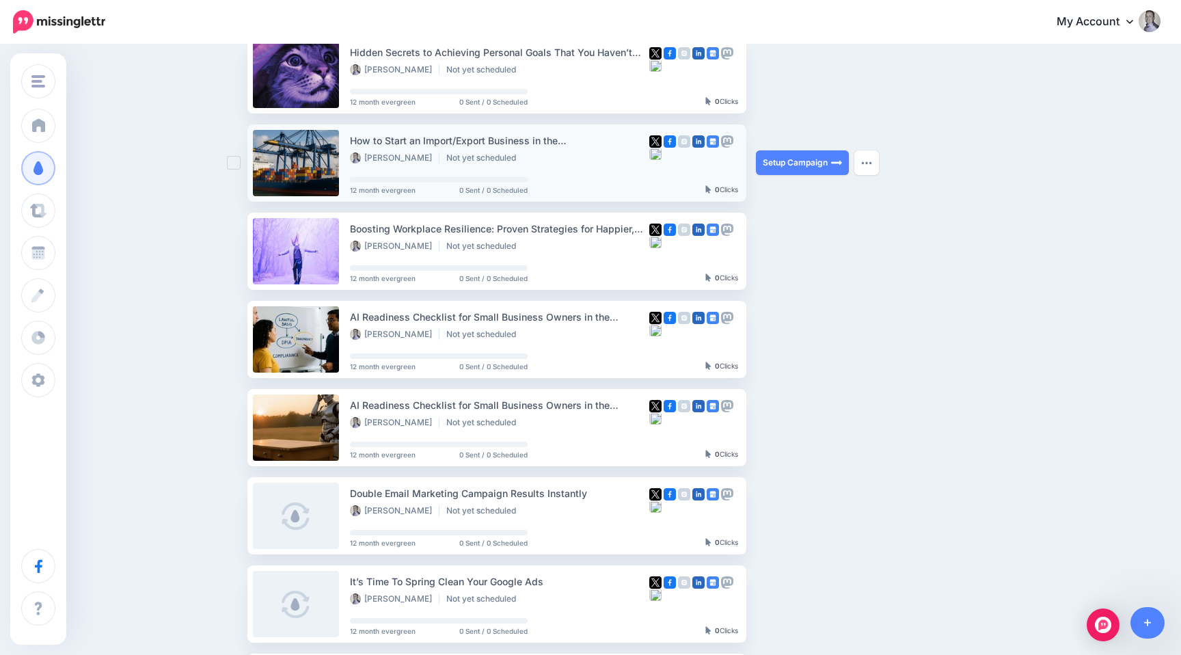
scroll to position [147, 0]
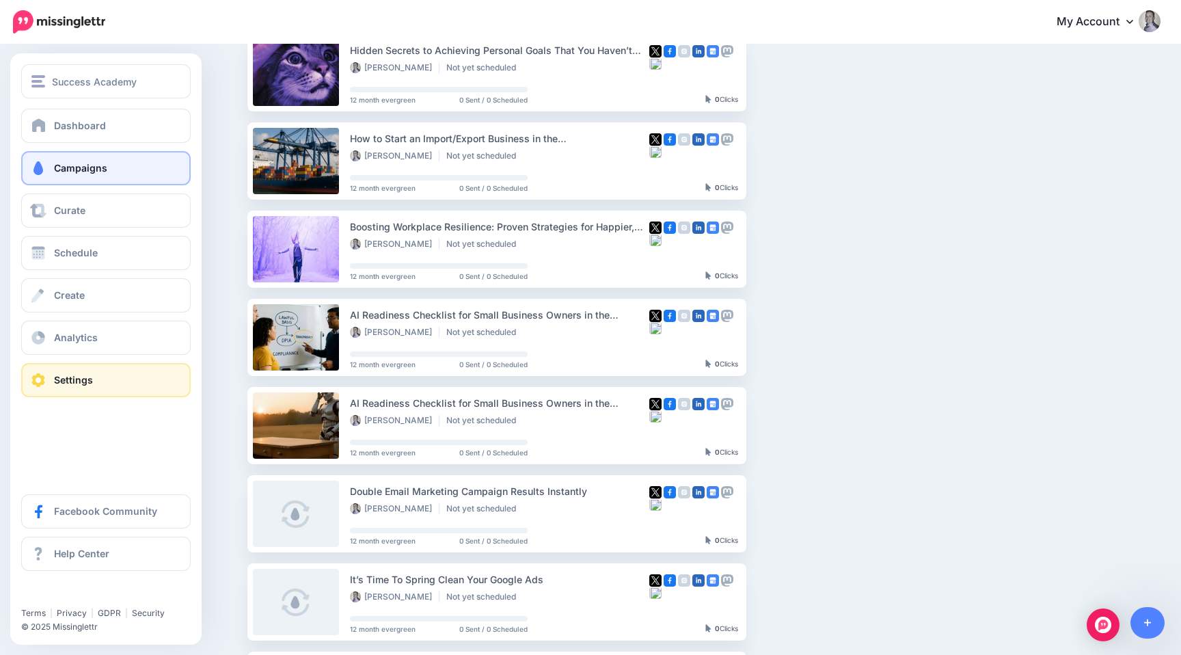
click at [62, 380] on span "Settings" at bounding box center [73, 380] width 39 height 12
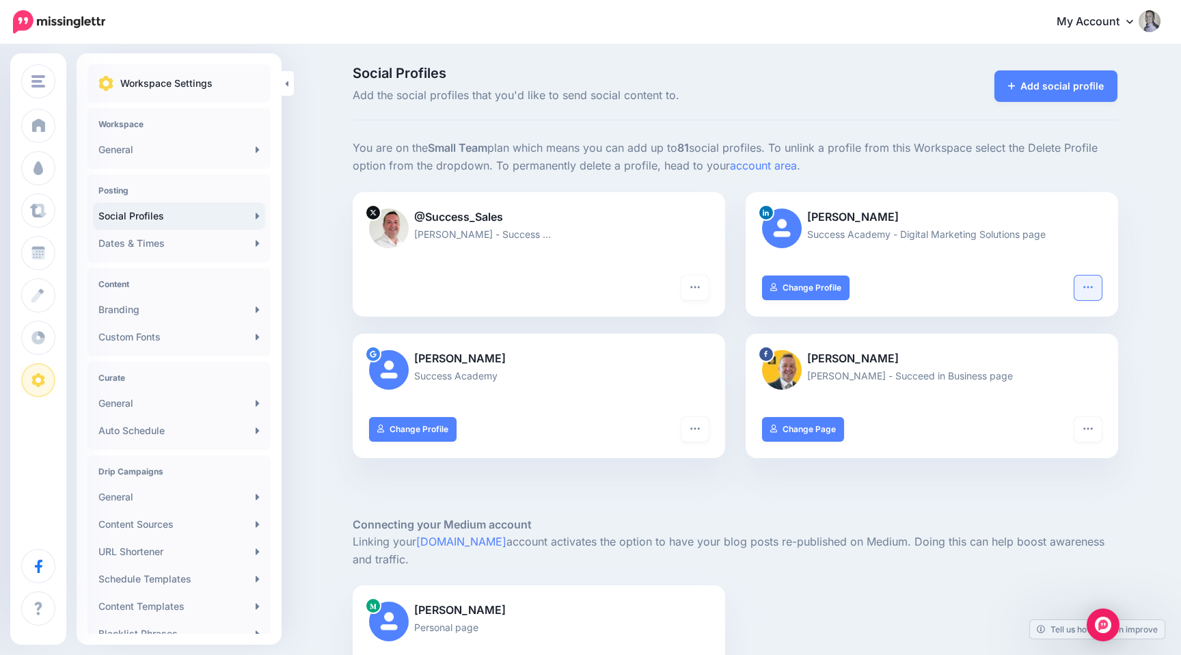
click at [1091, 286] on icon "button" at bounding box center [1087, 287] width 9 height 2
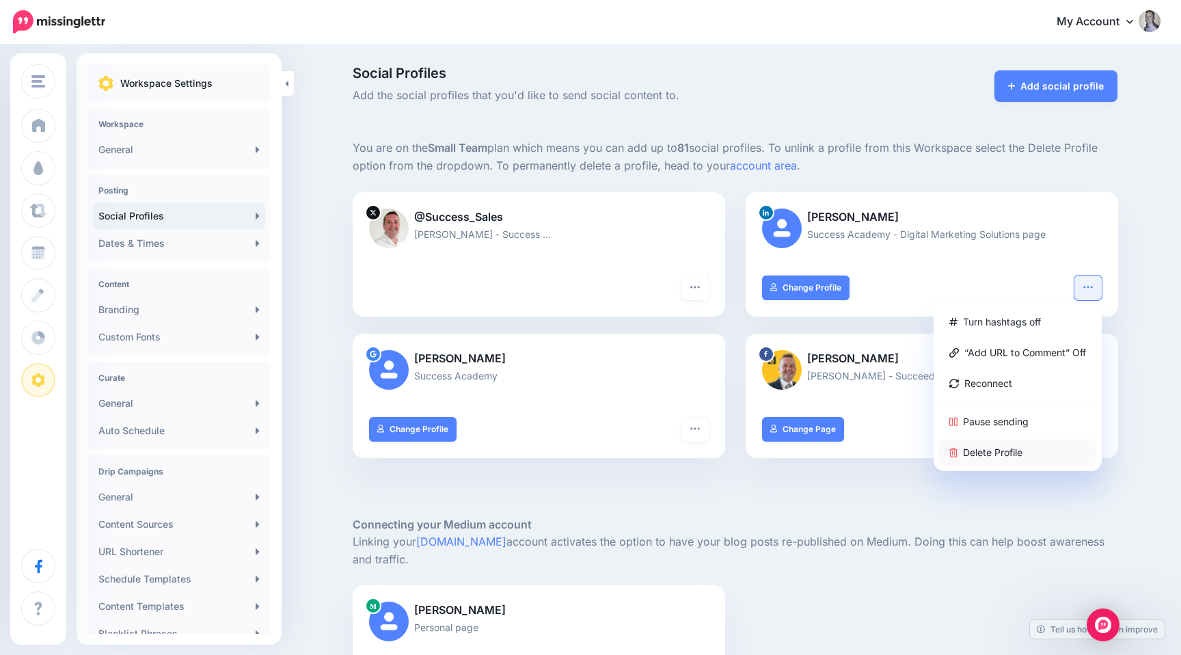
click at [970, 447] on link "Delete Profile" at bounding box center [1017, 452] width 157 height 27
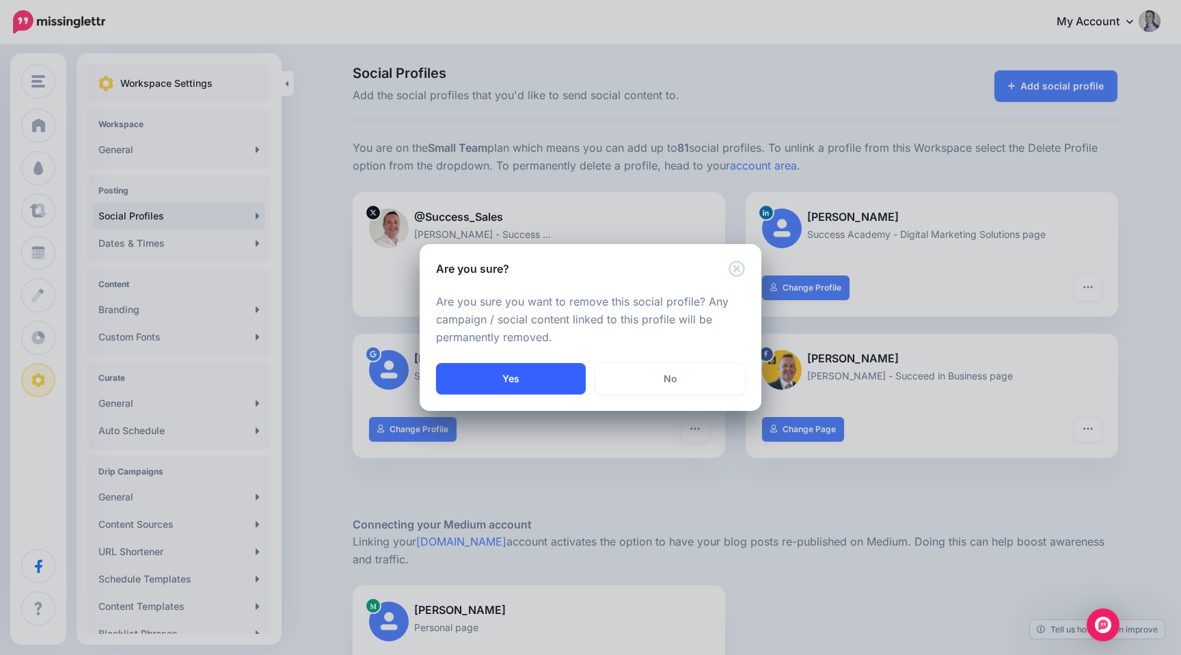
click at [510, 373] on button "Yes" at bounding box center [511, 378] width 150 height 31
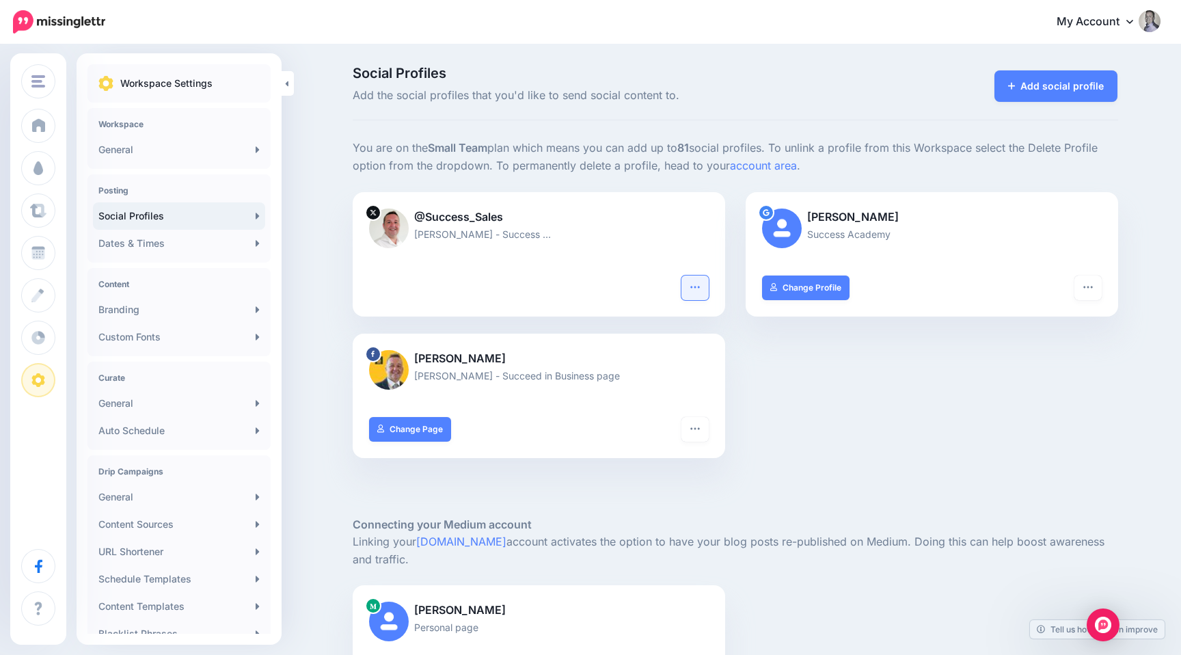
click at [697, 292] on button "button" at bounding box center [694, 287] width 27 height 25
click at [632, 421] on link "Delete Profile" at bounding box center [645, 421] width 112 height 27
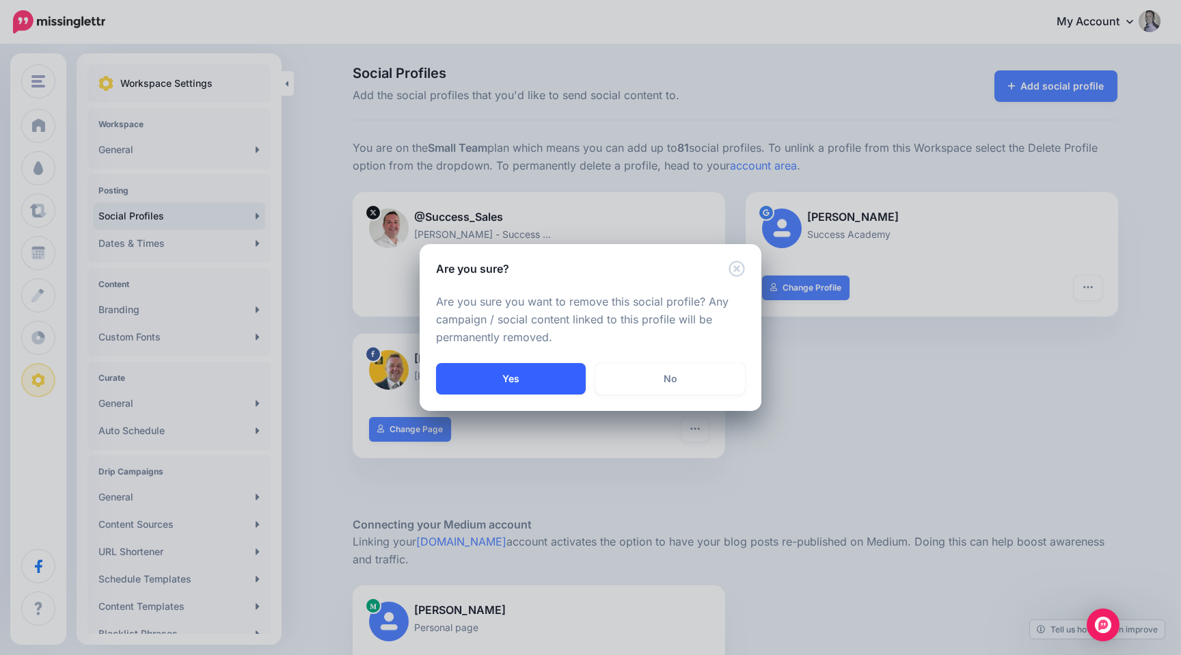
click at [541, 379] on button "Yes" at bounding box center [511, 378] width 150 height 31
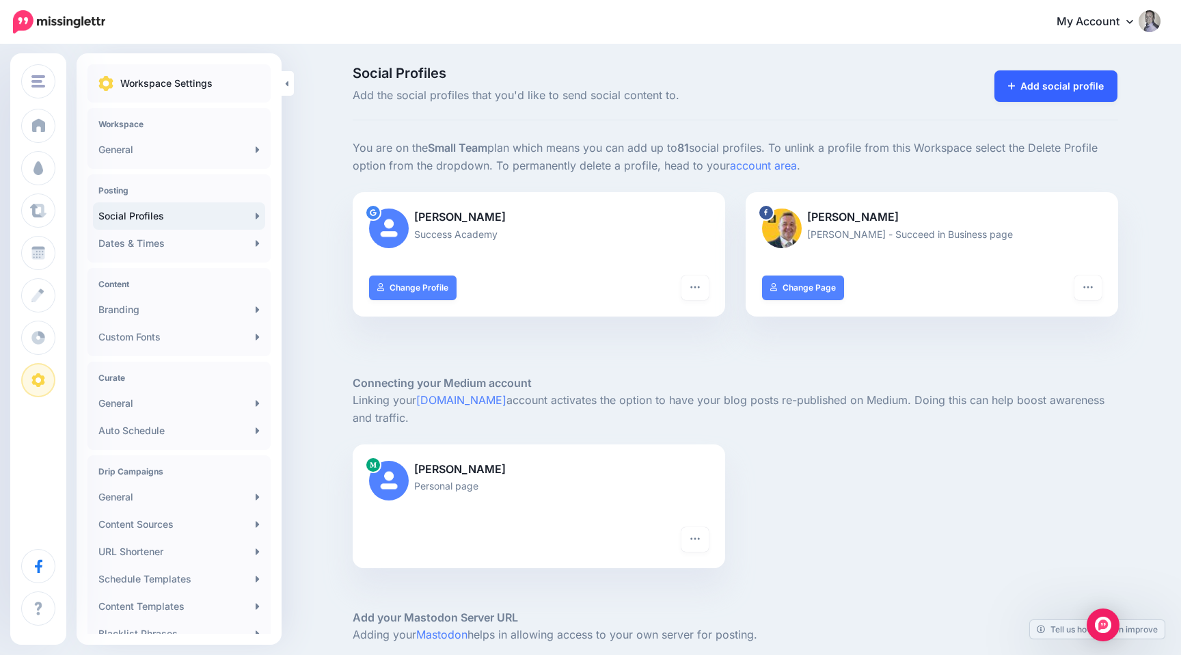
click at [1042, 98] on link "Add social profile" at bounding box center [1056, 85] width 124 height 31
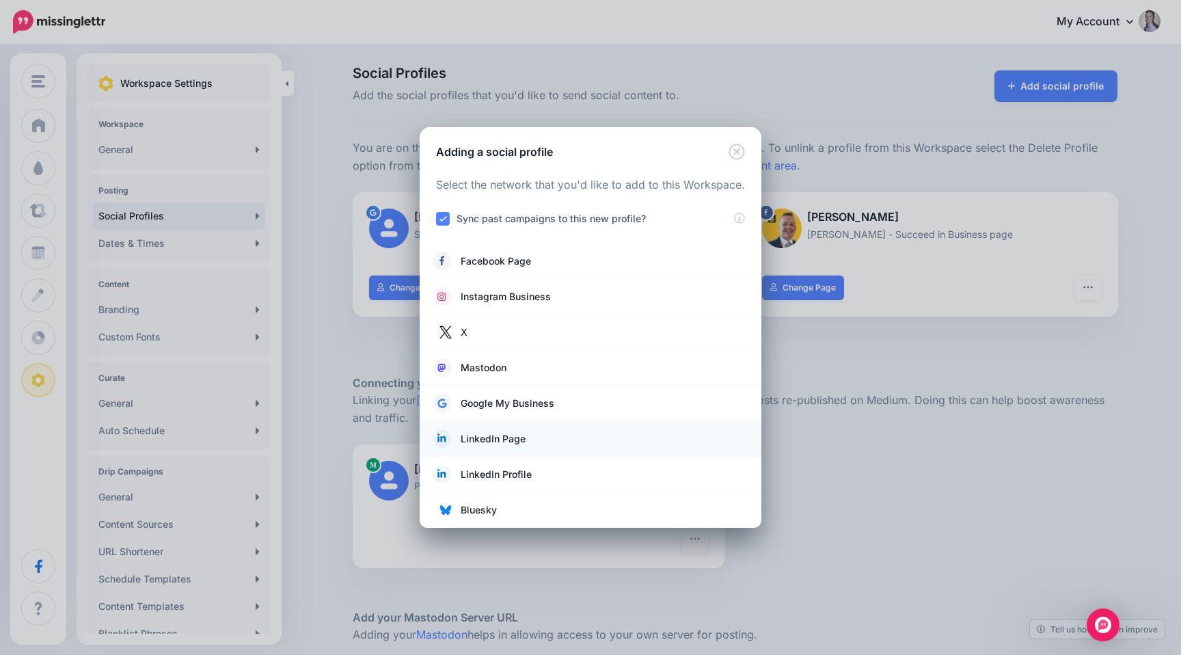
click at [523, 440] on span "LinkedIn Page" at bounding box center [493, 439] width 65 height 16
click at [502, 438] on span "LinkedIn Page" at bounding box center [493, 439] width 65 height 16
click at [467, 438] on span "LinkedIn Page" at bounding box center [493, 439] width 65 height 16
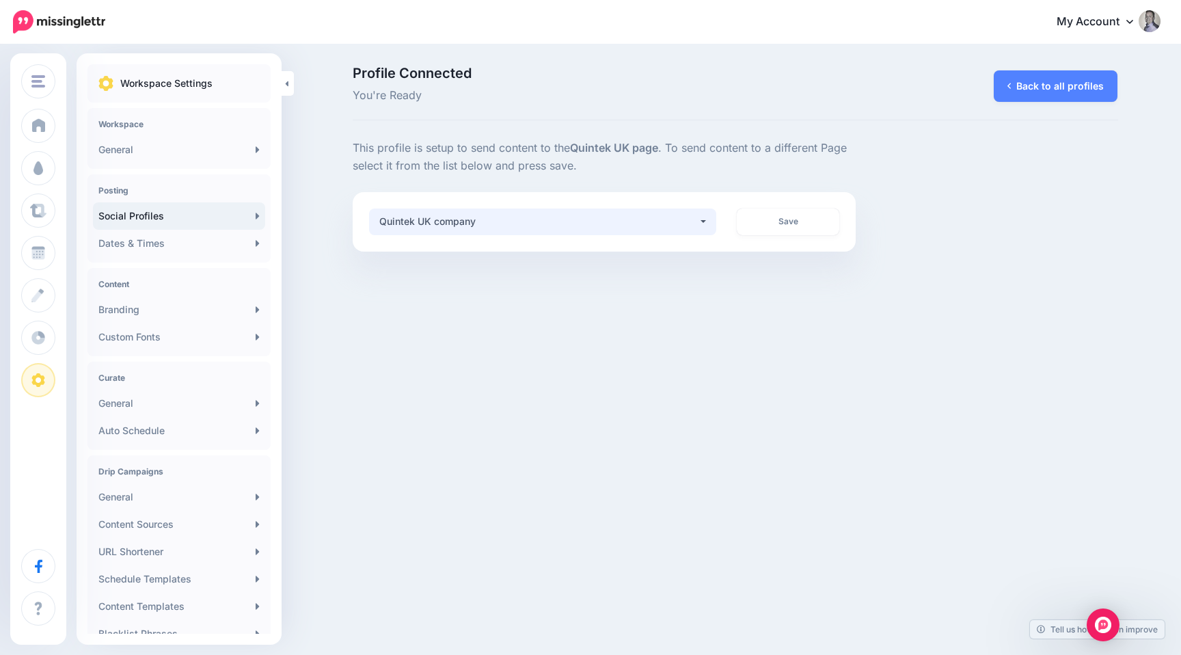
click at [571, 226] on div "Quintek UK company" at bounding box center [538, 221] width 319 height 16
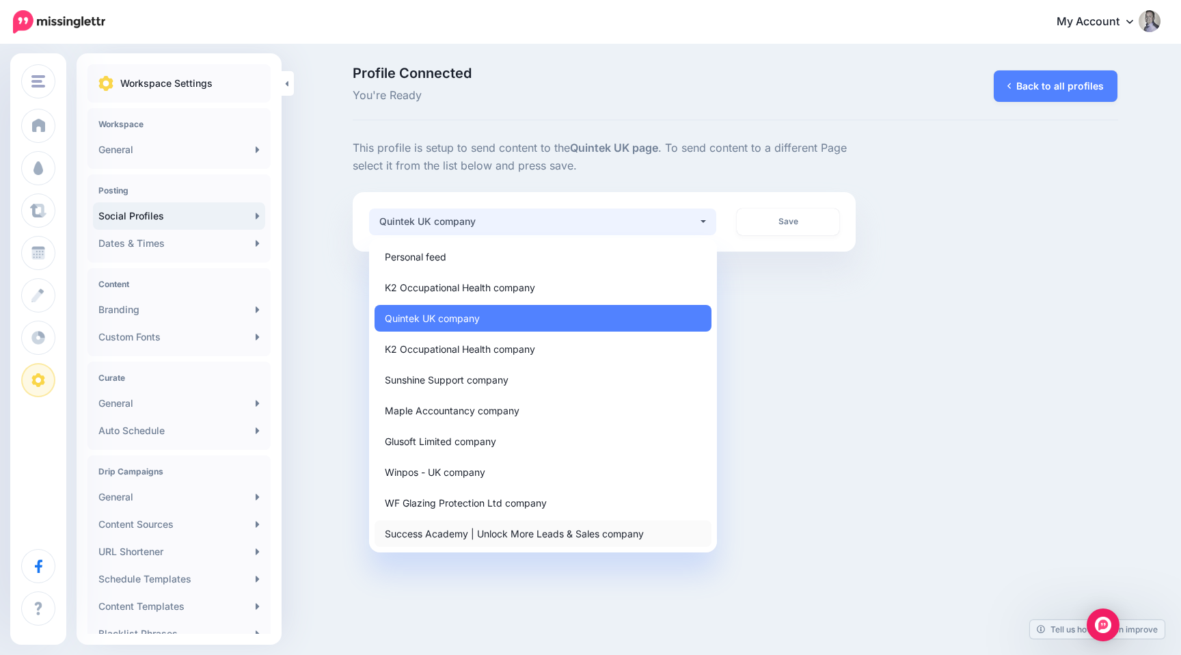
click at [482, 524] on link "Success Academy | Unlock More Leads & Sales company" at bounding box center [543, 533] width 337 height 27
select select "**********"
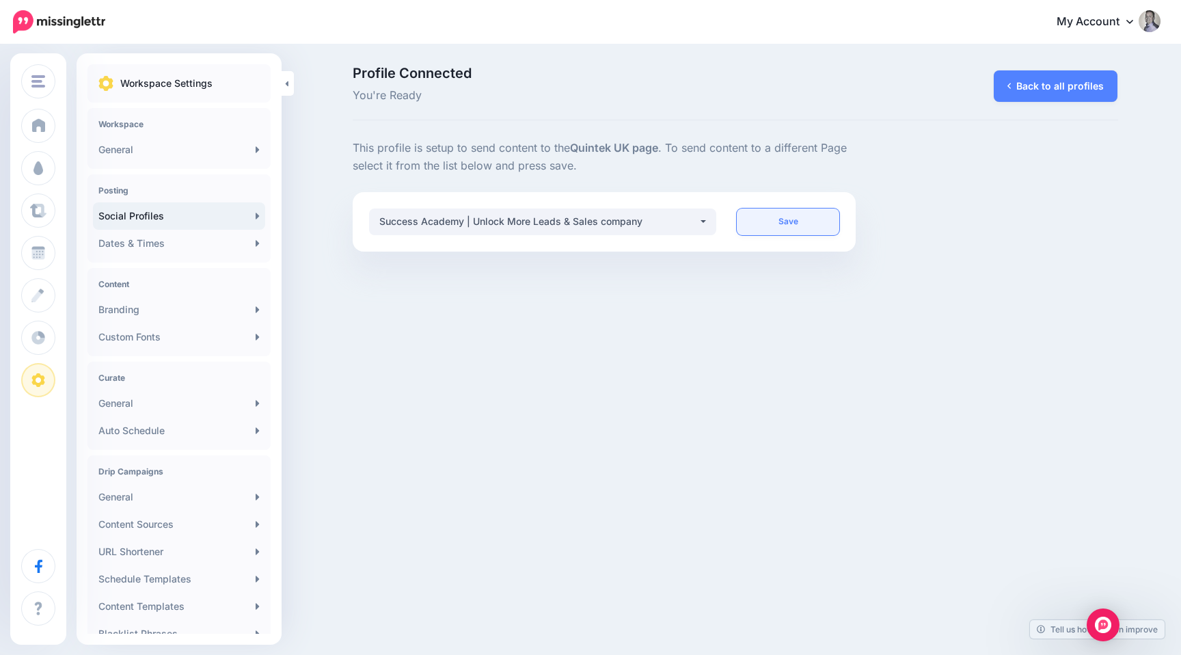
click at [788, 223] on link "Save" at bounding box center [788, 221] width 103 height 27
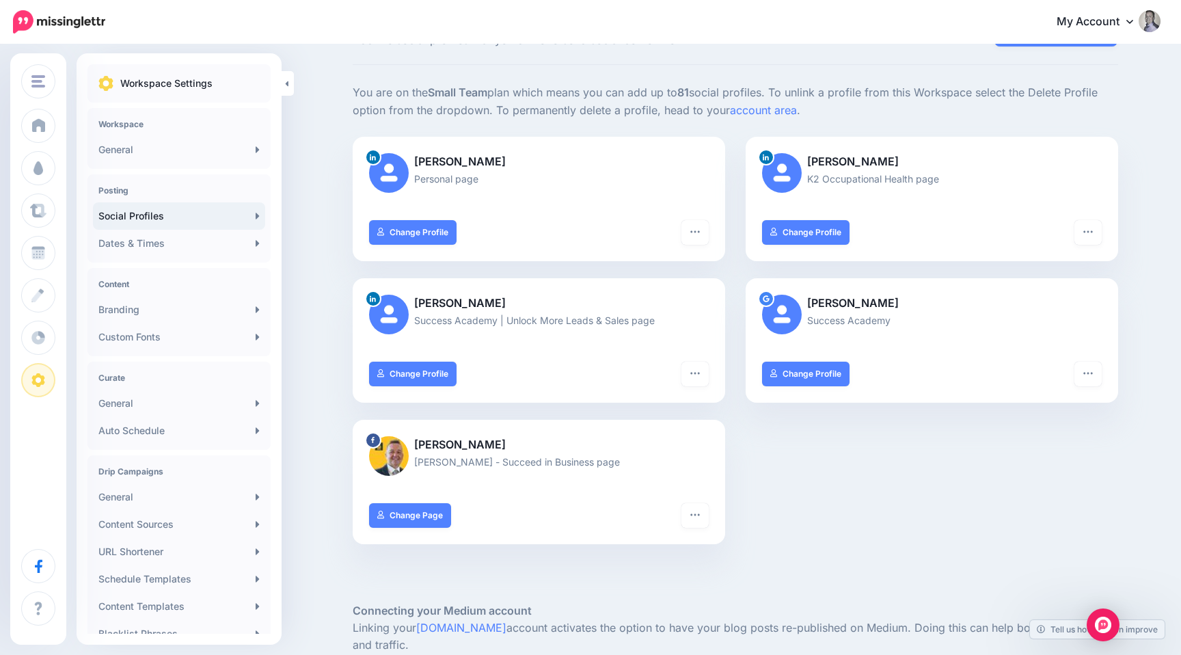
scroll to position [57, 0]
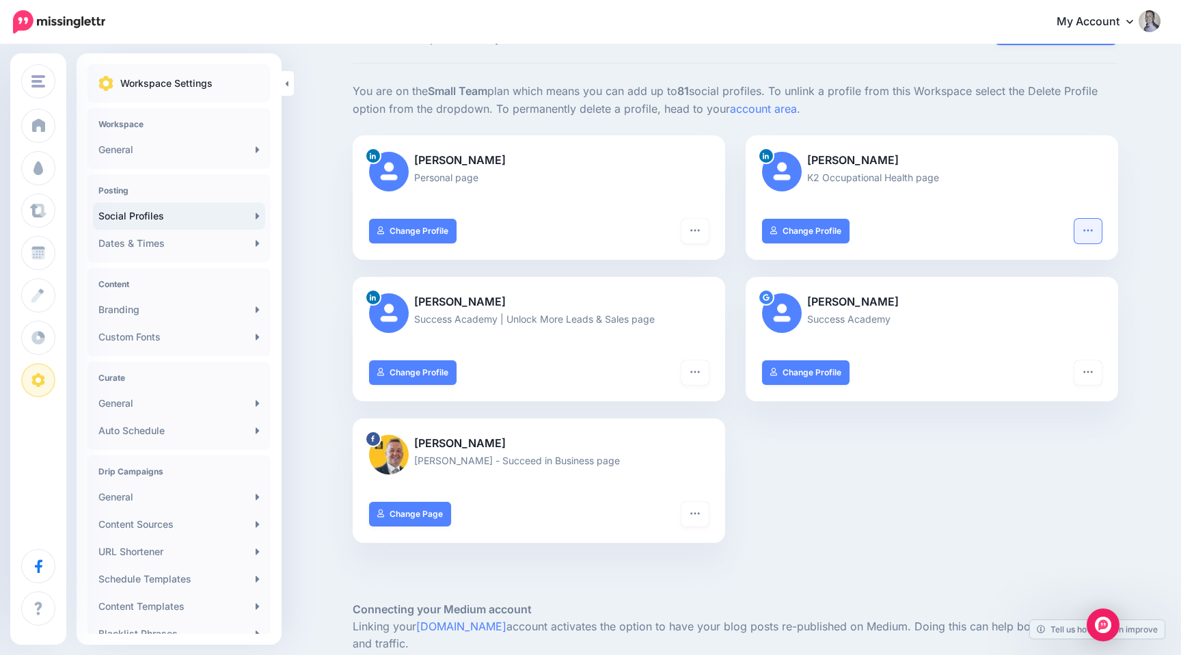
click at [1083, 227] on icon "button" at bounding box center [1088, 230] width 11 height 11
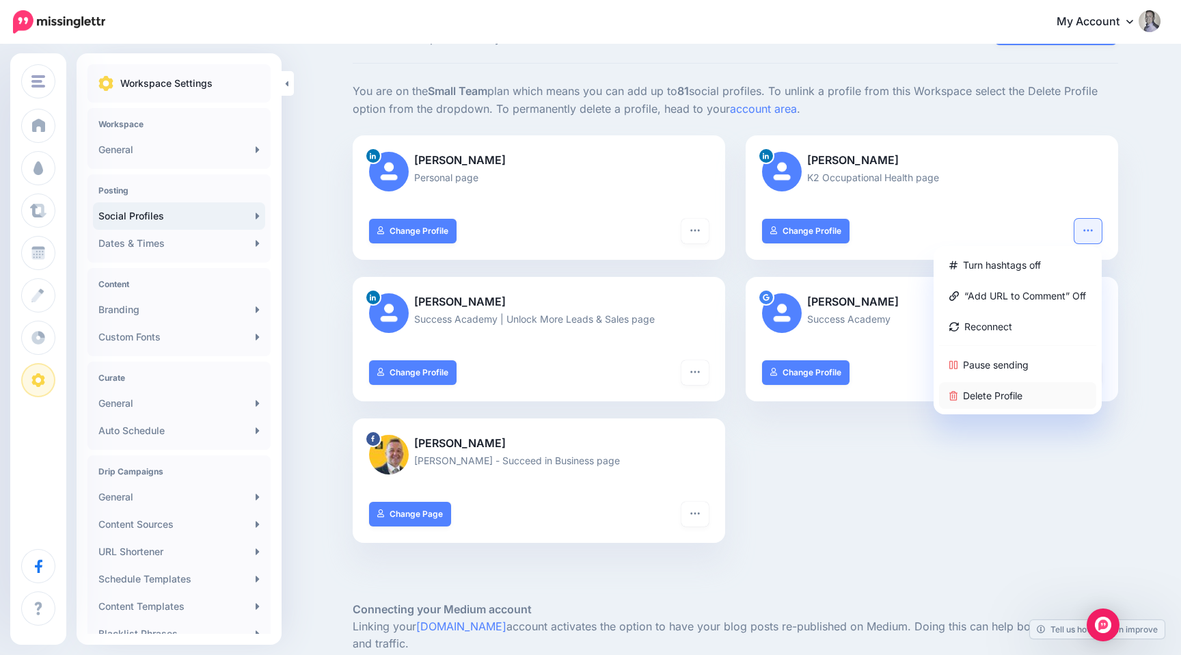
click at [991, 390] on link "Delete Profile" at bounding box center [1017, 395] width 157 height 27
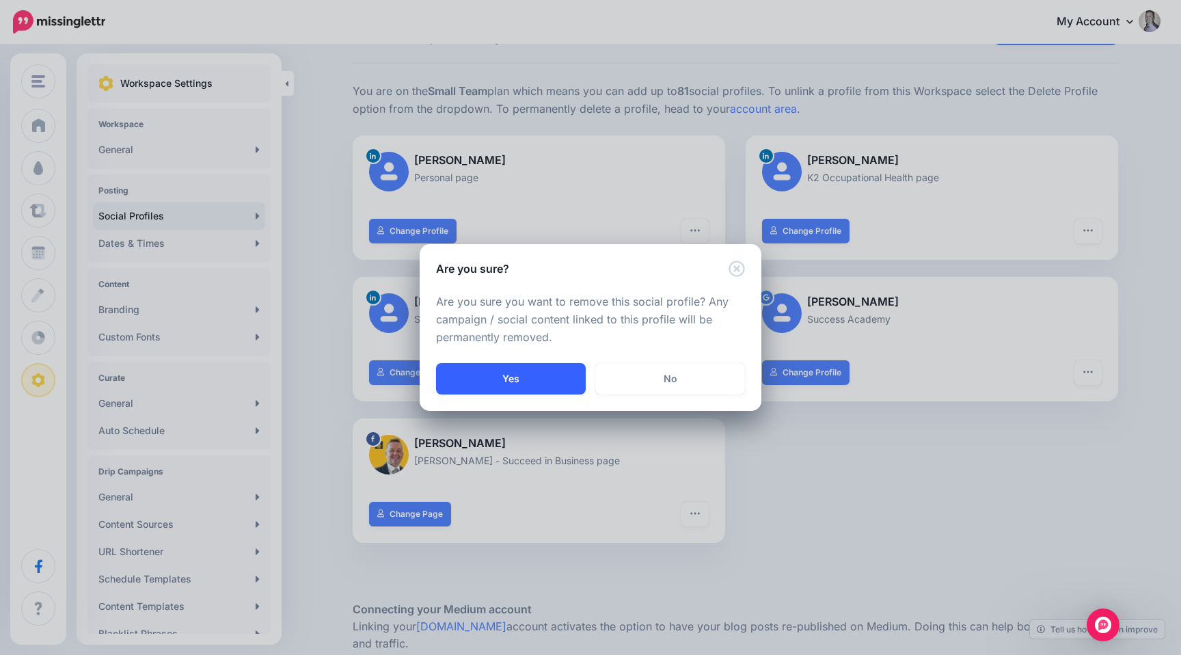
click at [554, 379] on button "Yes" at bounding box center [511, 378] width 150 height 31
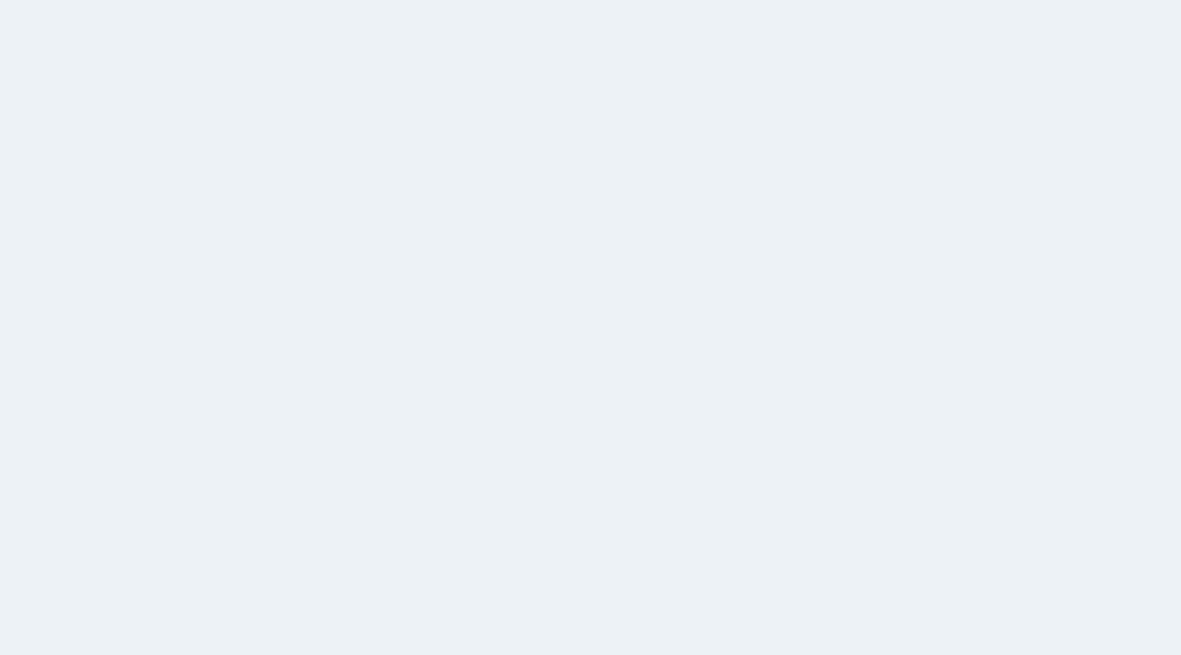
scroll to position [57, 0]
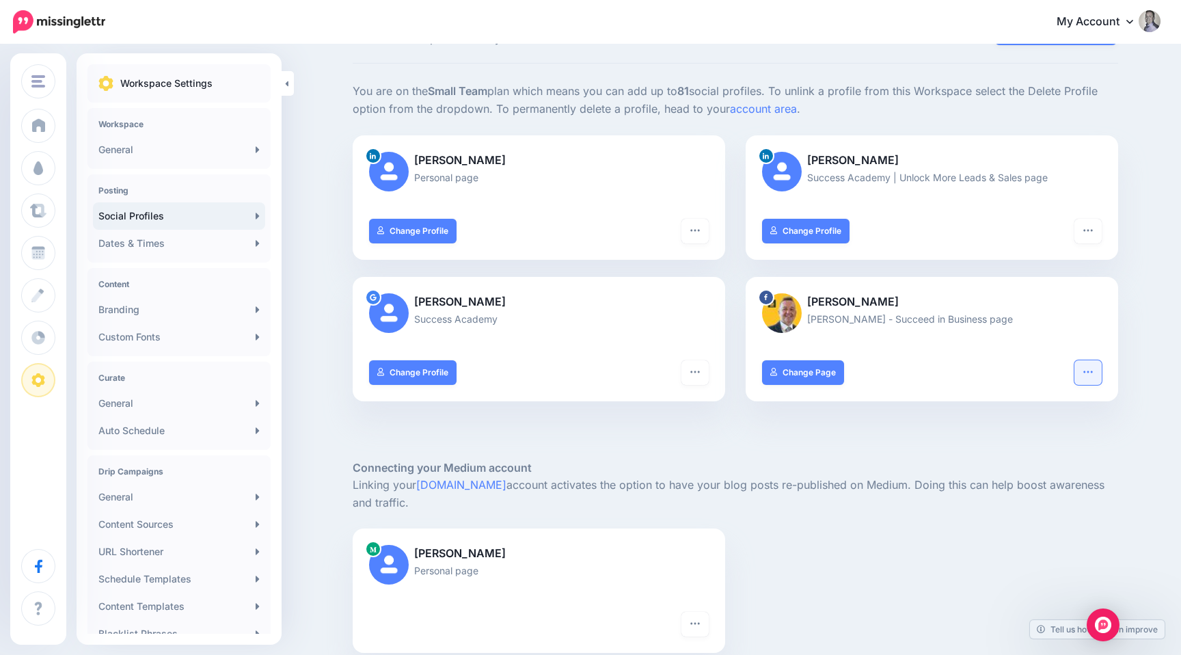
click at [1098, 373] on button "button" at bounding box center [1087, 372] width 27 height 25
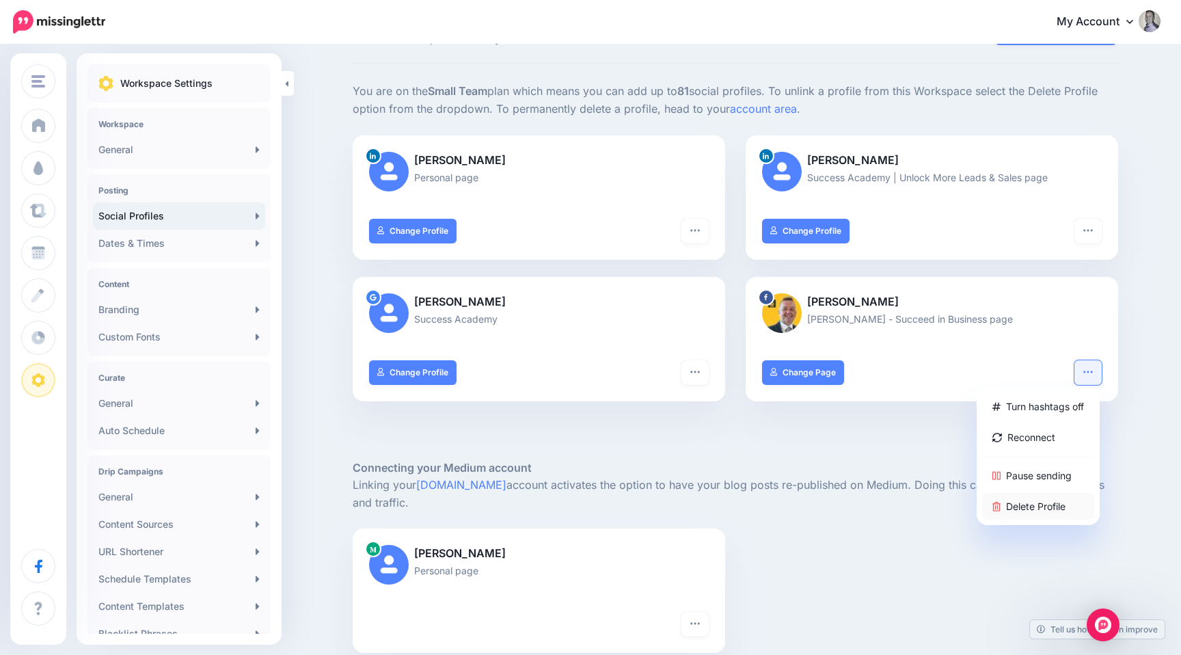
click at [1000, 499] on link "Delete Profile" at bounding box center [1038, 506] width 112 height 27
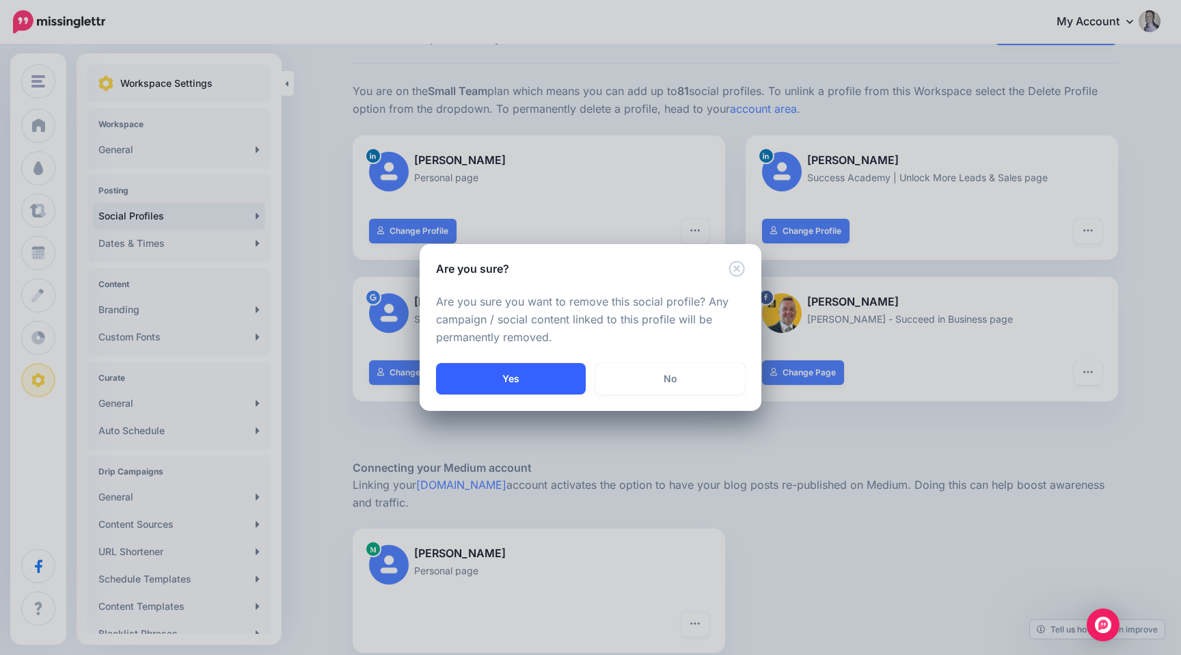
click at [552, 379] on button "Yes" at bounding box center [511, 378] width 150 height 31
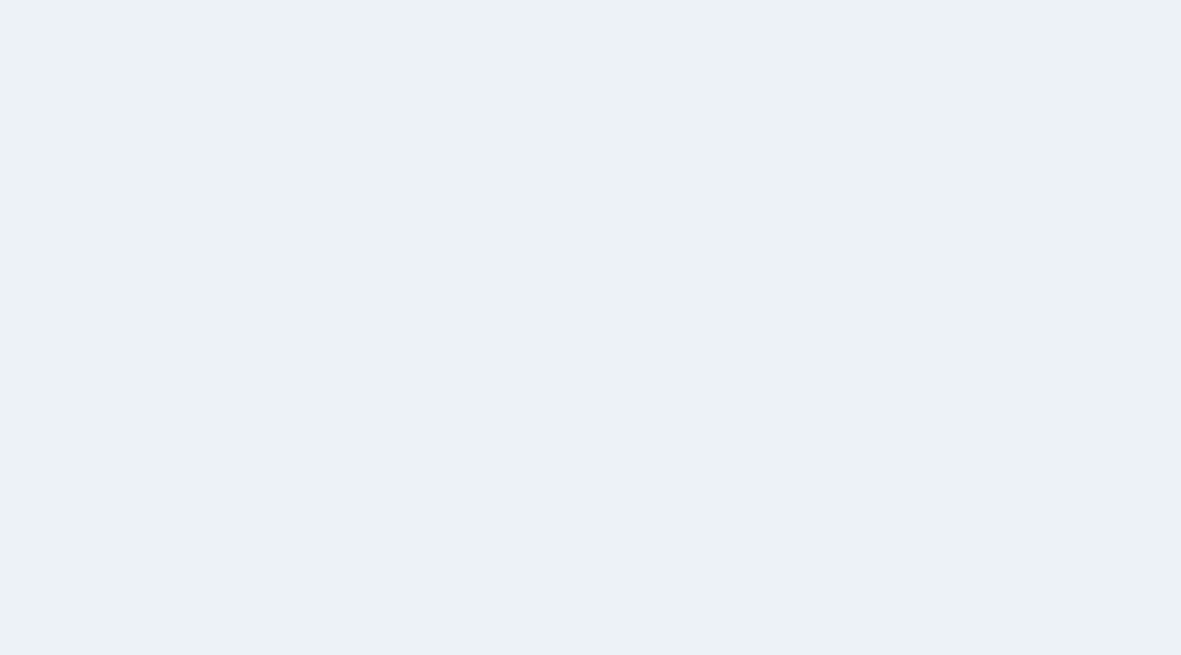
scroll to position [57, 0]
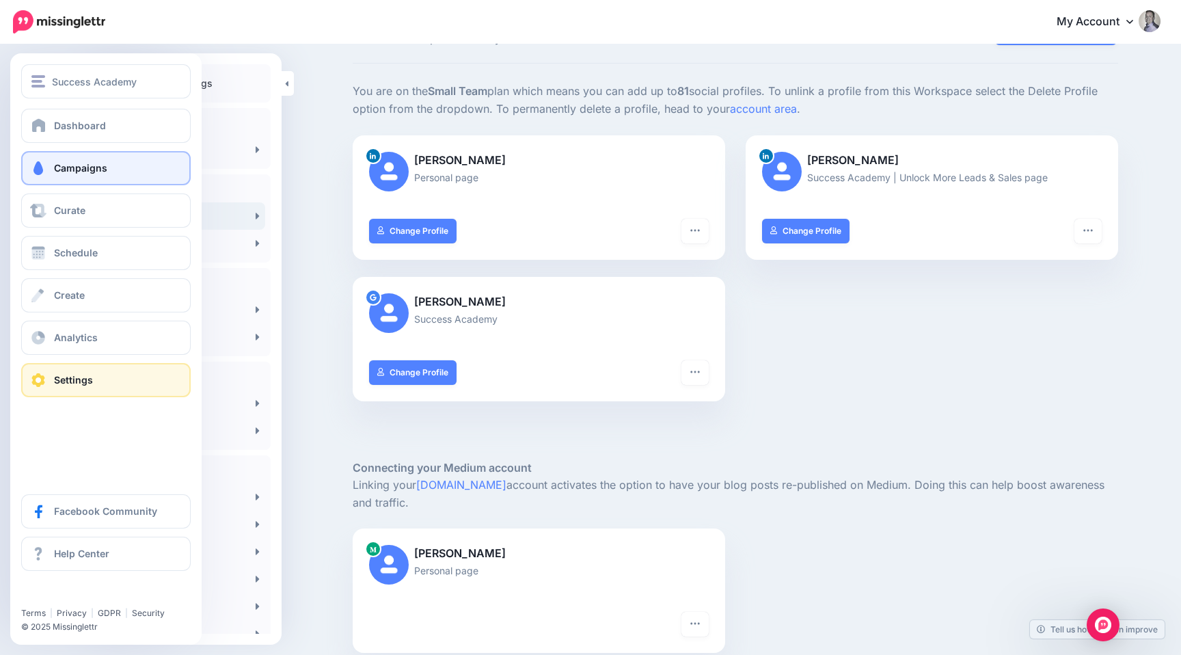
click at [49, 172] on link "Campaigns" at bounding box center [105, 168] width 169 height 34
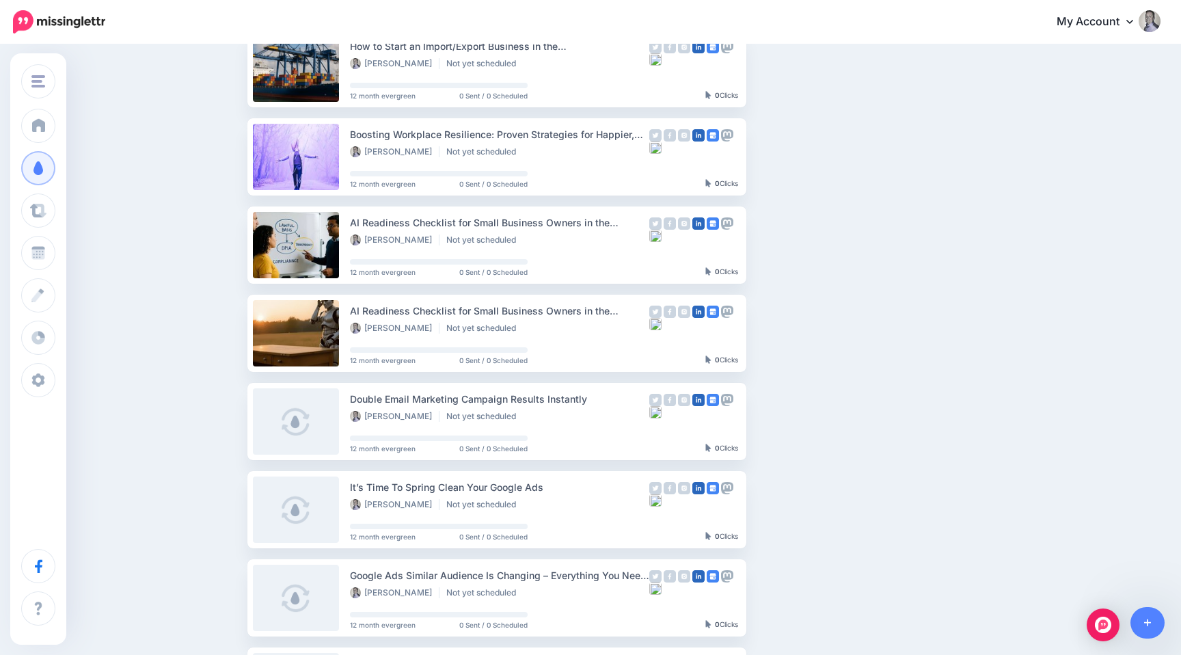
scroll to position [240, 0]
click at [775, 327] on link "Setup Campaign" at bounding box center [802, 332] width 93 height 25
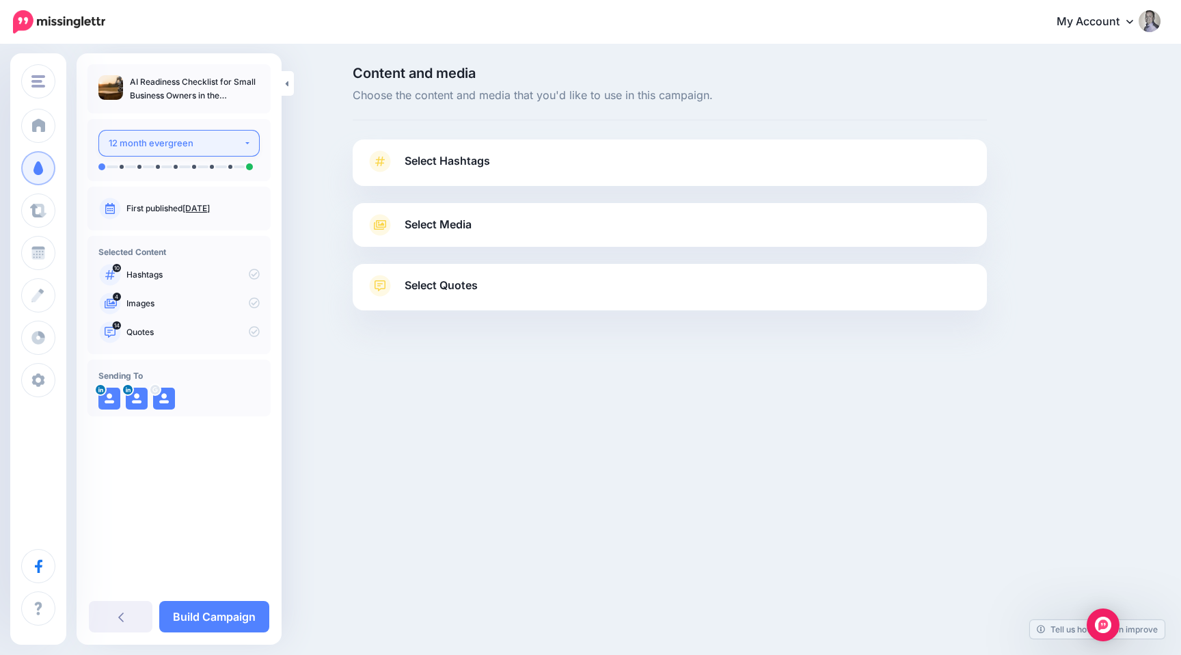
click at [182, 147] on div "12 month evergreen" at bounding box center [176, 143] width 135 height 16
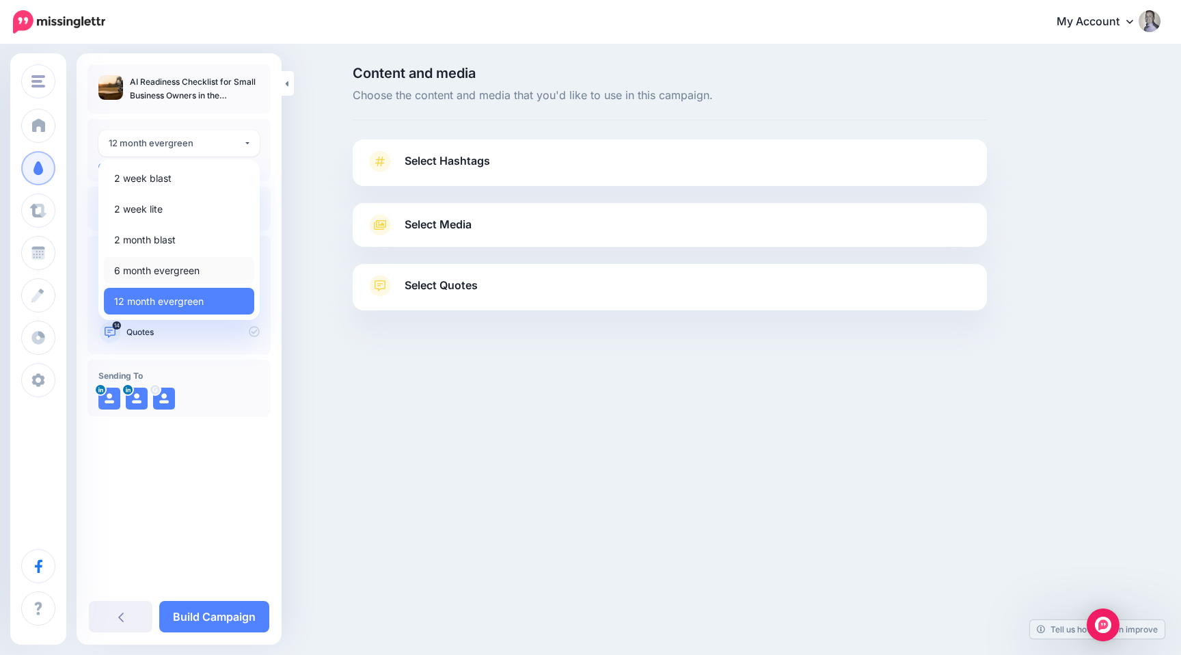
click at [161, 266] on span "6 month evergreen" at bounding box center [156, 270] width 85 height 16
select select "*****"
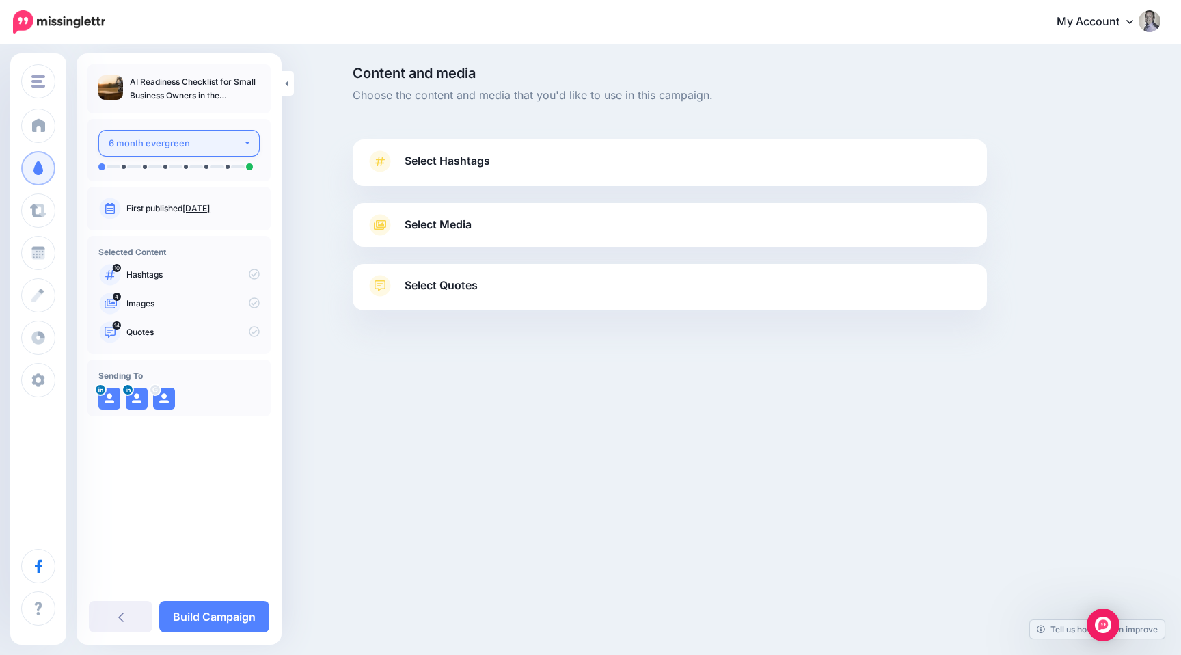
click at [205, 149] on div "6 month evergreen" at bounding box center [176, 143] width 135 height 16
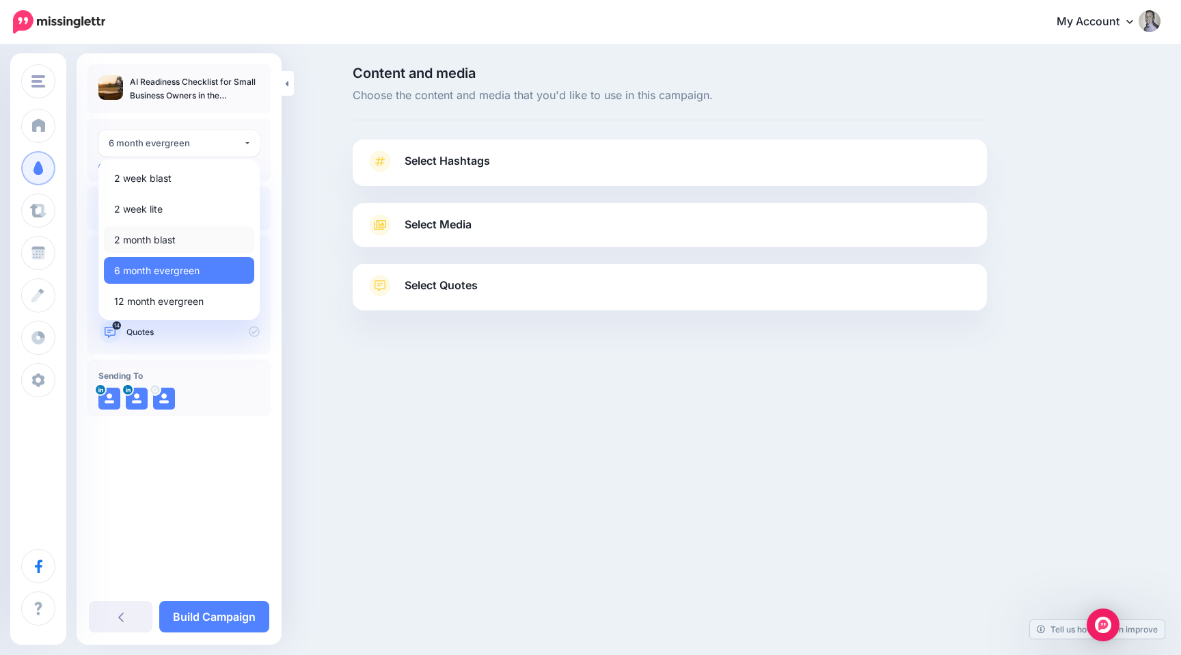
click at [187, 232] on link "2 month blast" at bounding box center [179, 239] width 150 height 27
select select "*****"
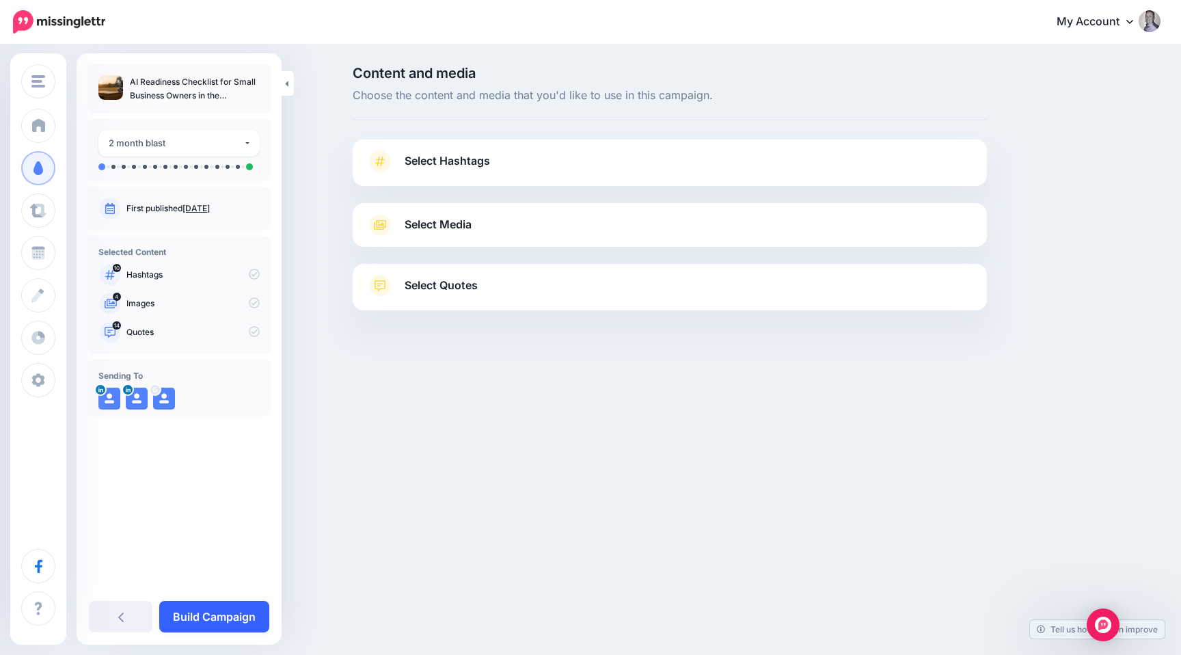
click at [206, 614] on link "Build Campaign" at bounding box center [214, 616] width 110 height 31
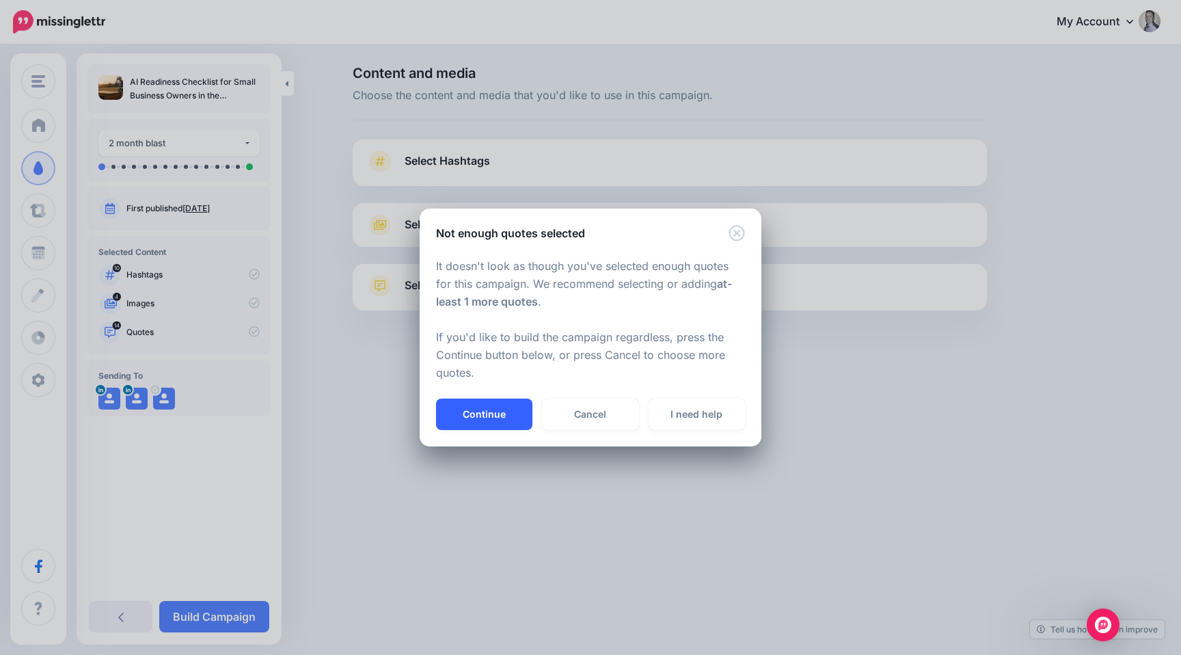
click at [506, 412] on button "Continue" at bounding box center [484, 413] width 96 height 31
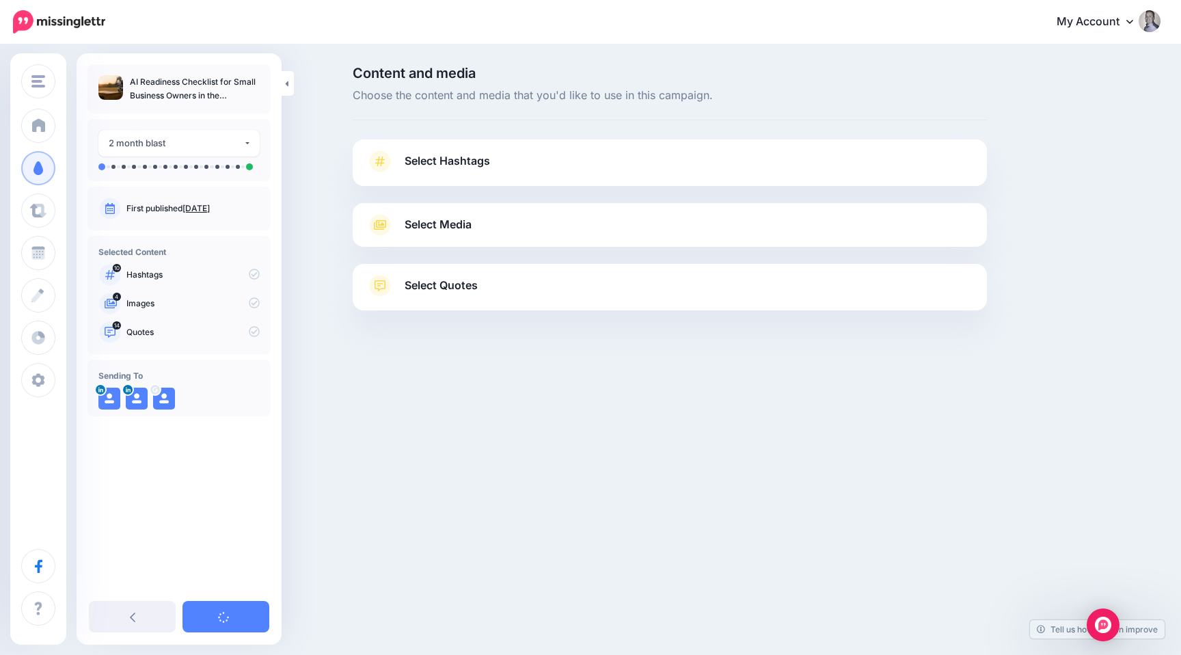
click at [504, 290] on link "Select Quotes" at bounding box center [669, 293] width 607 height 36
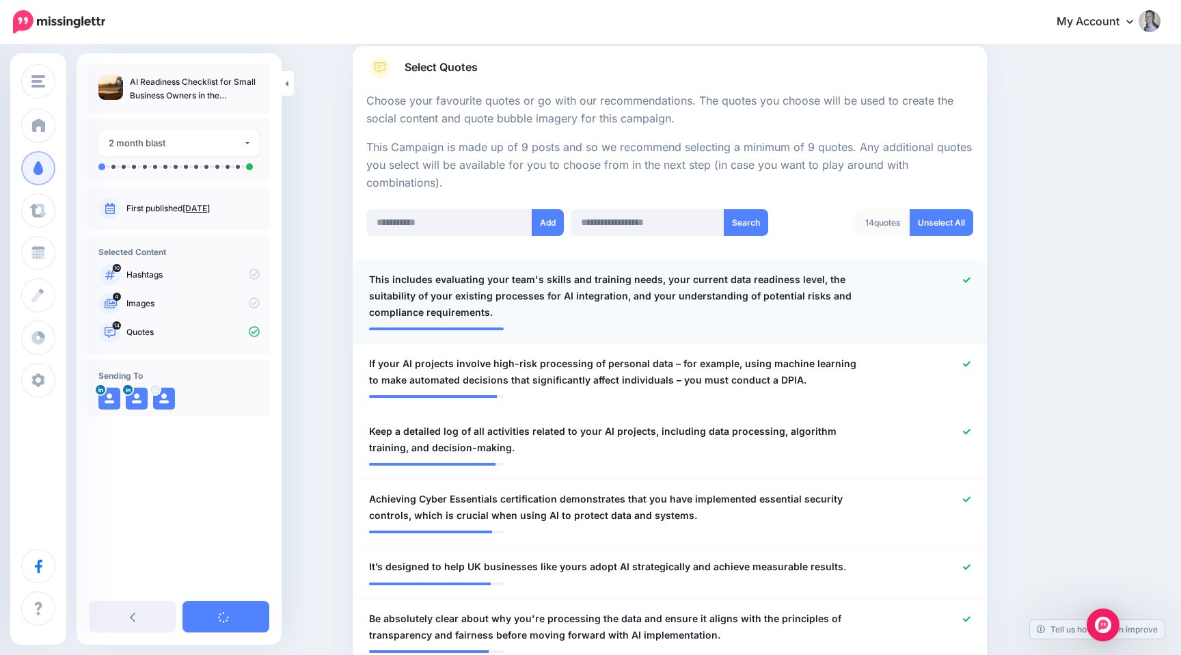
scroll to position [223, 0]
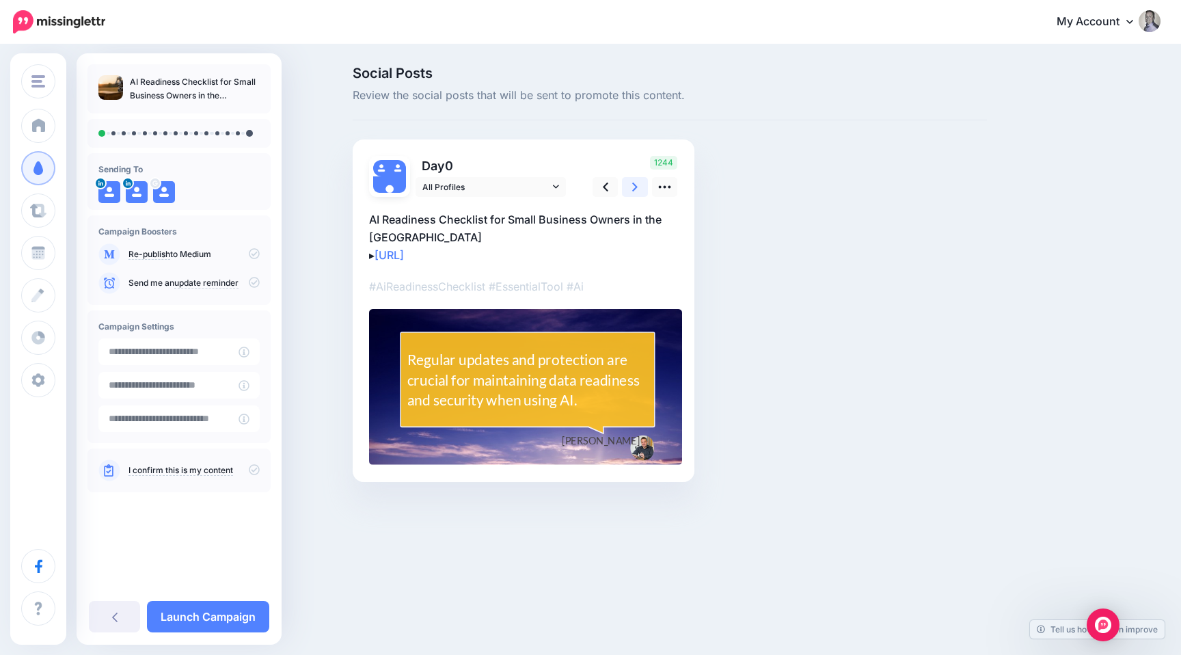
click at [632, 188] on icon at bounding box center [634, 187] width 5 height 14
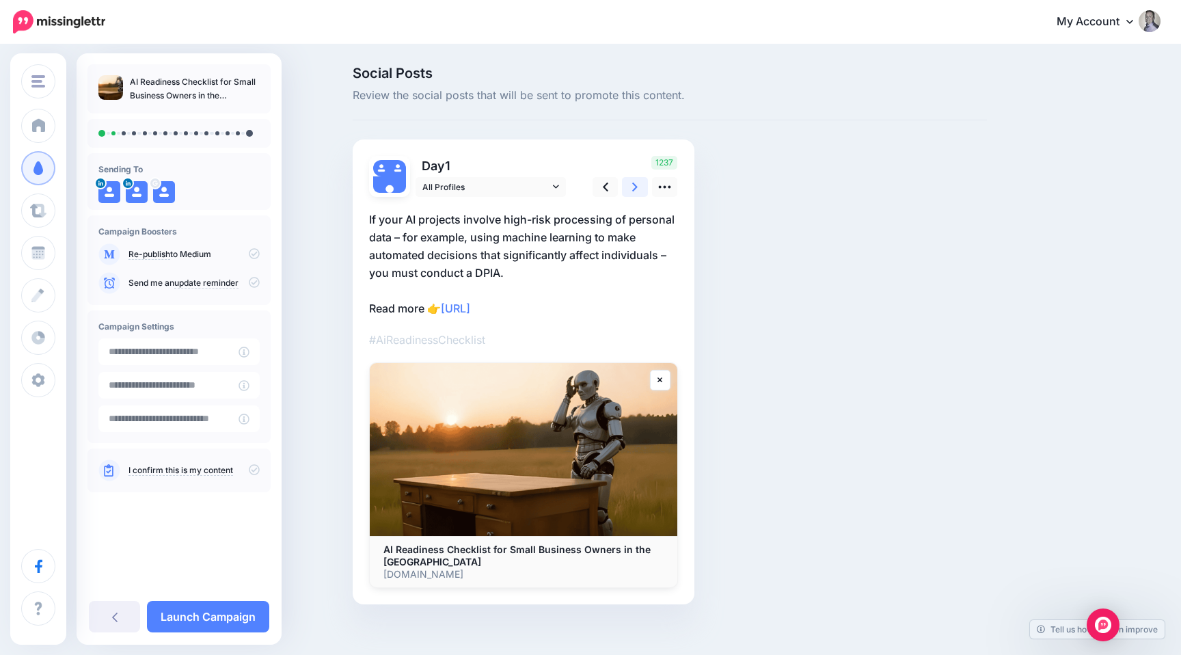
click at [632, 188] on icon at bounding box center [634, 187] width 5 height 14
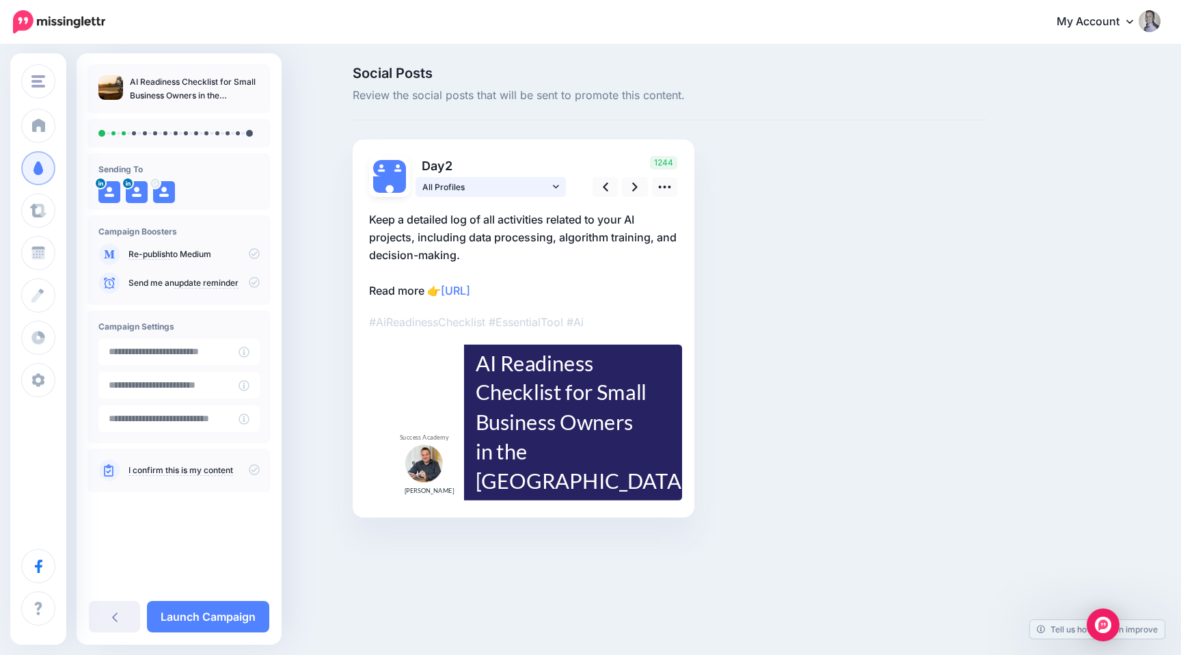
click at [525, 189] on span "All Profiles" at bounding box center [485, 187] width 127 height 14
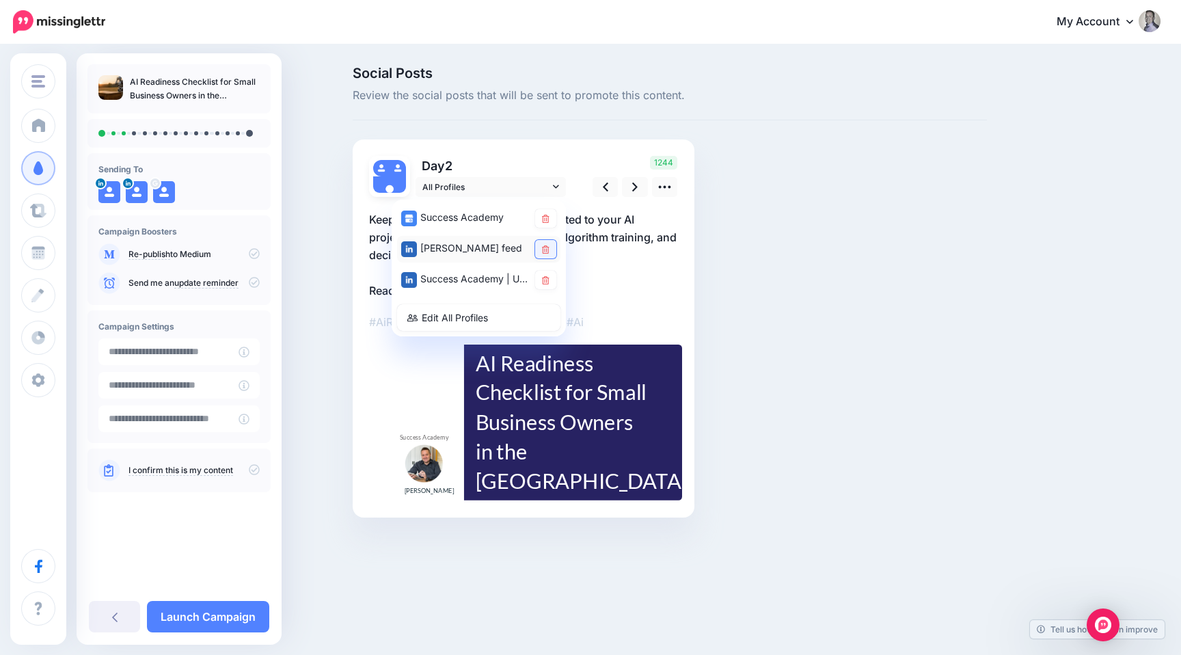
click at [543, 248] on icon at bounding box center [546, 249] width 8 height 8
click at [605, 187] on icon at bounding box center [605, 187] width 5 height 14
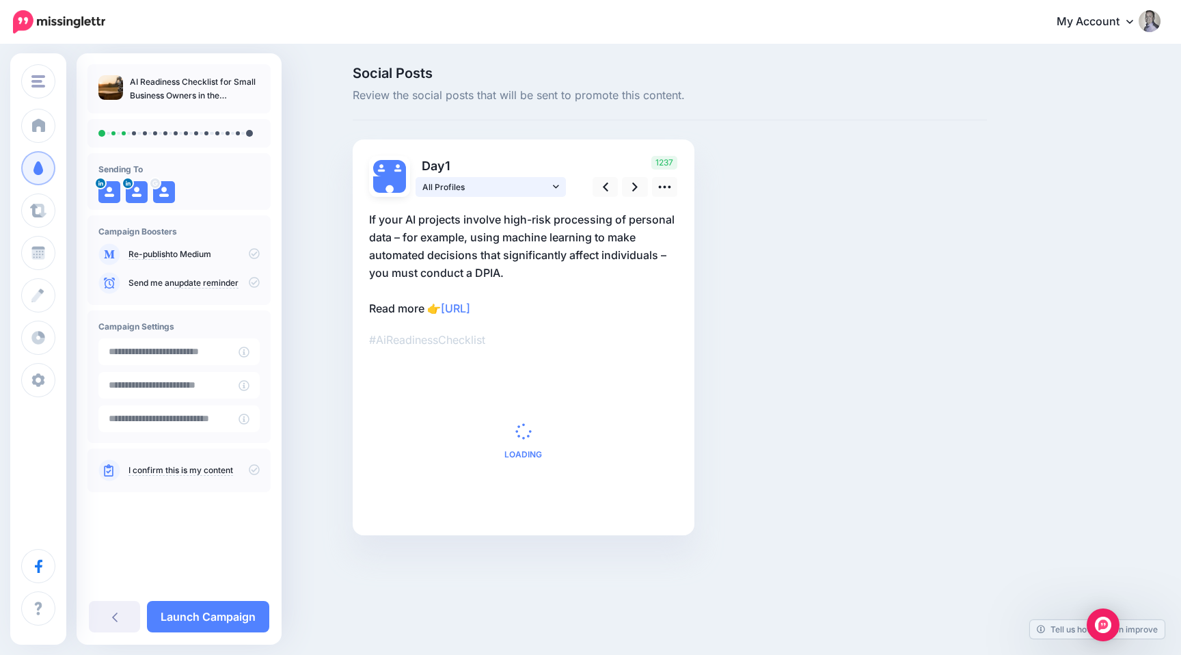
click at [545, 191] on span "All Profiles" at bounding box center [485, 187] width 127 height 14
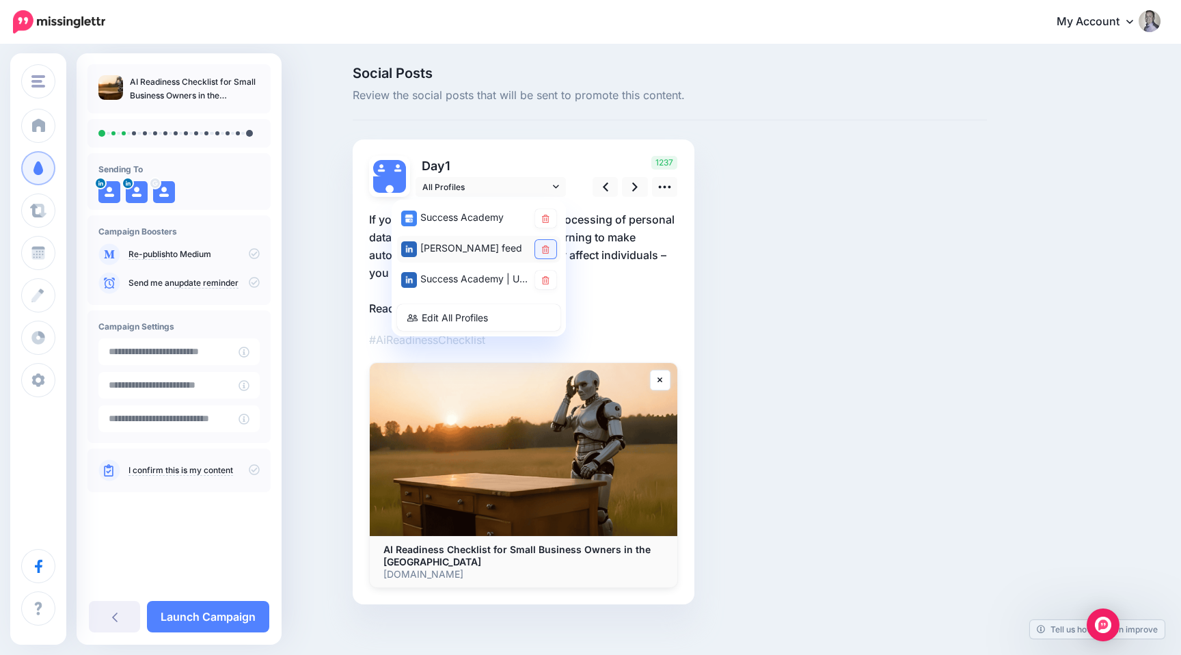
click at [539, 247] on link at bounding box center [545, 249] width 21 height 18
click at [485, 127] on div "Social Posts Review the social posts that will be sent to promote this content.…" at bounding box center [669, 355] width 655 height 579
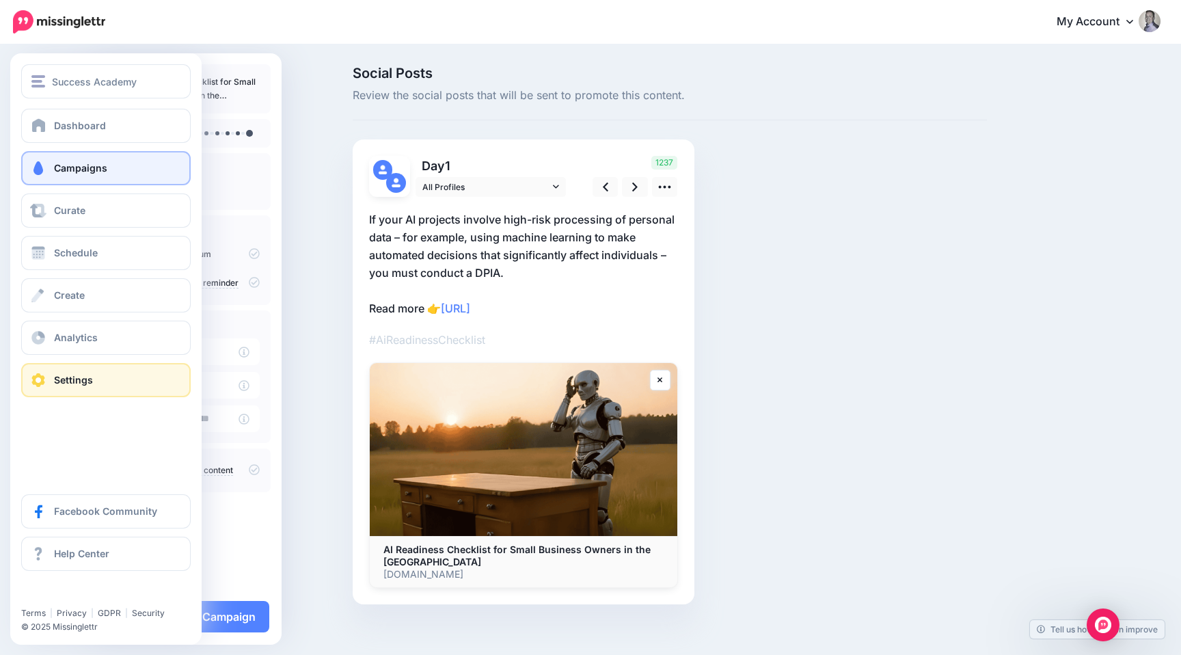
click at [38, 368] on link "Settings" at bounding box center [105, 380] width 169 height 34
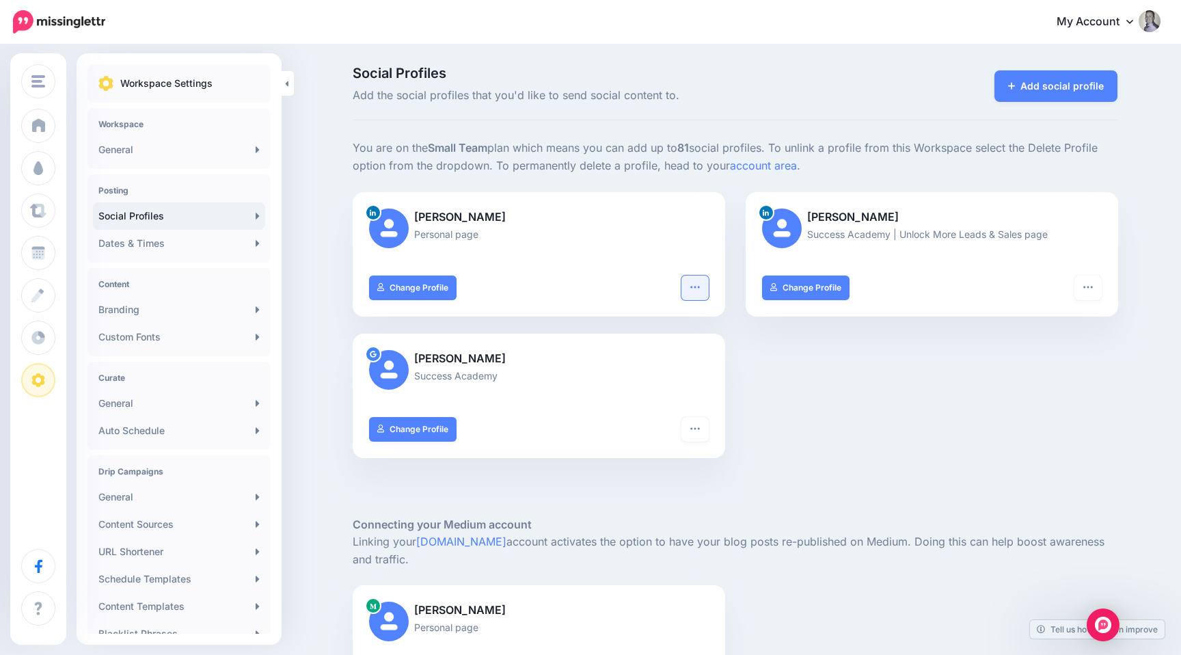
click at [688, 284] on button "button" at bounding box center [694, 287] width 27 height 25
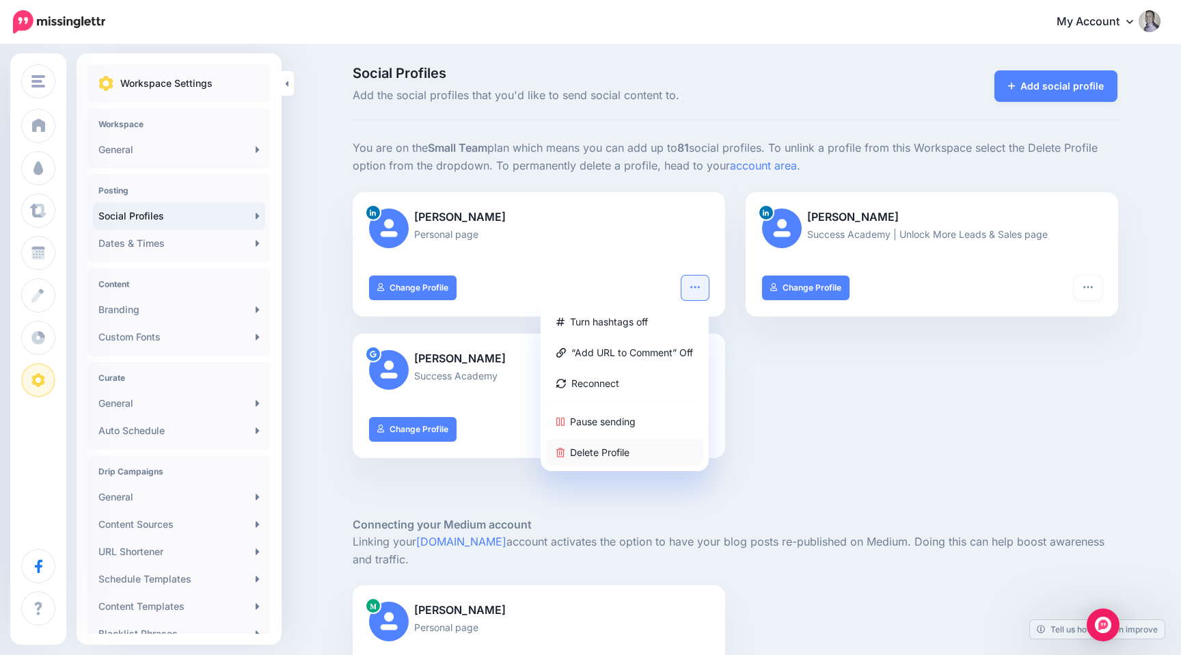
click at [592, 449] on link "Delete Profile" at bounding box center [624, 452] width 157 height 27
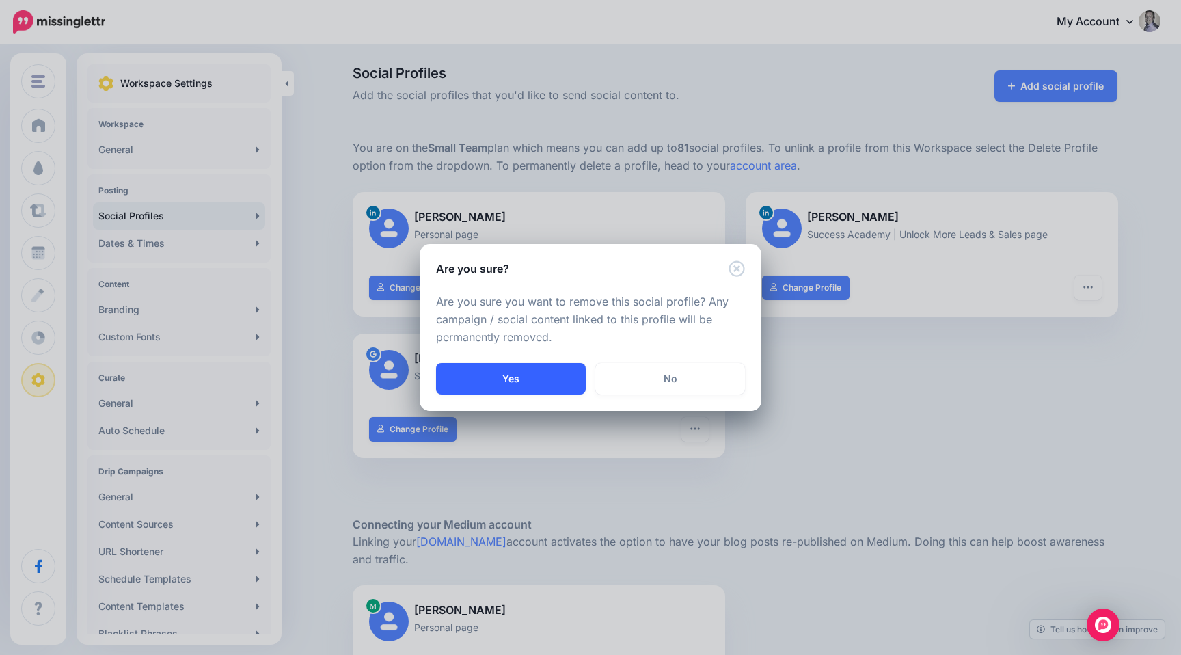
click at [547, 372] on button "Yes" at bounding box center [511, 378] width 150 height 31
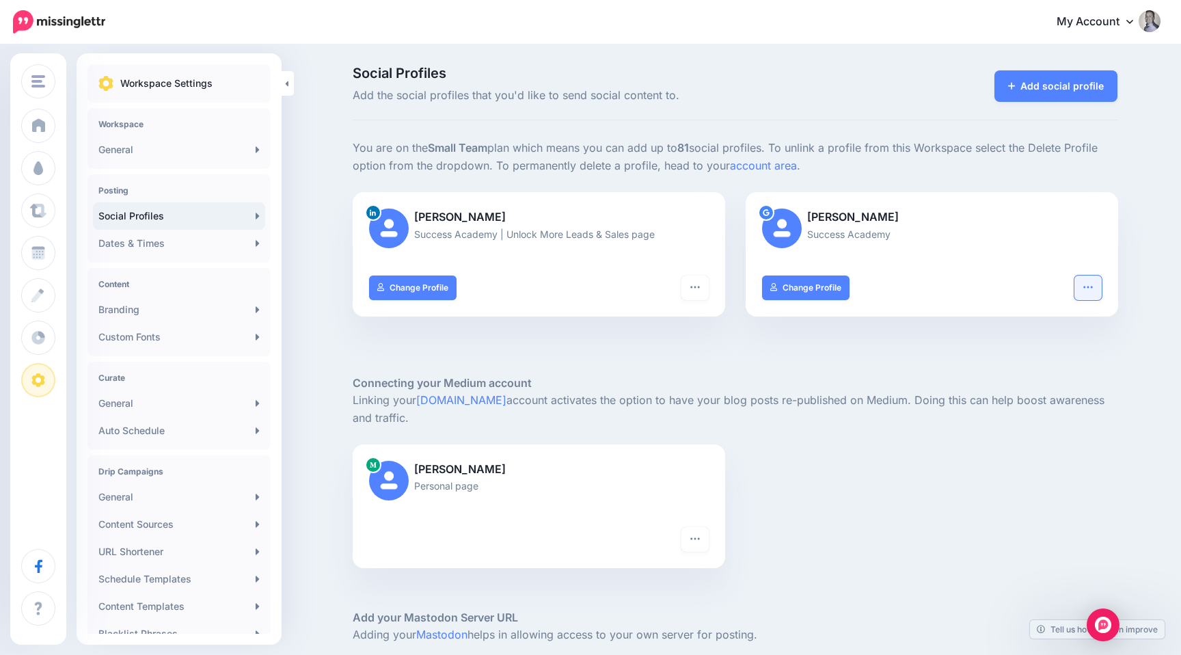
click at [1089, 282] on icon "button" at bounding box center [1088, 287] width 11 height 11
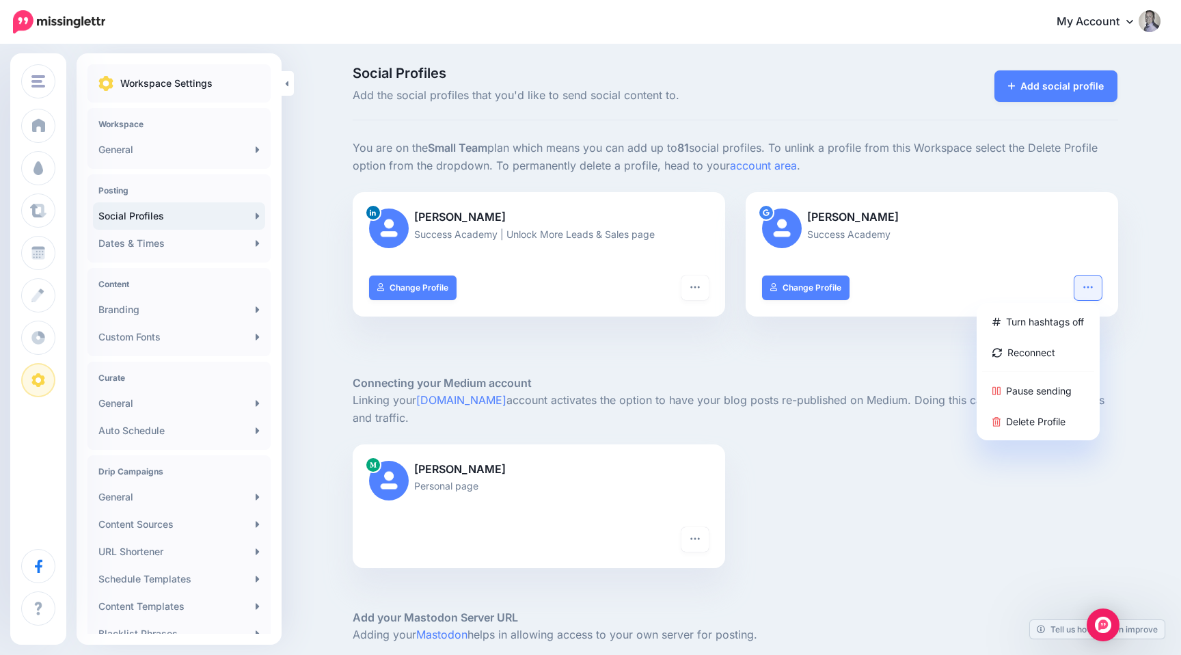
click at [929, 359] on div at bounding box center [735, 354] width 765 height 41
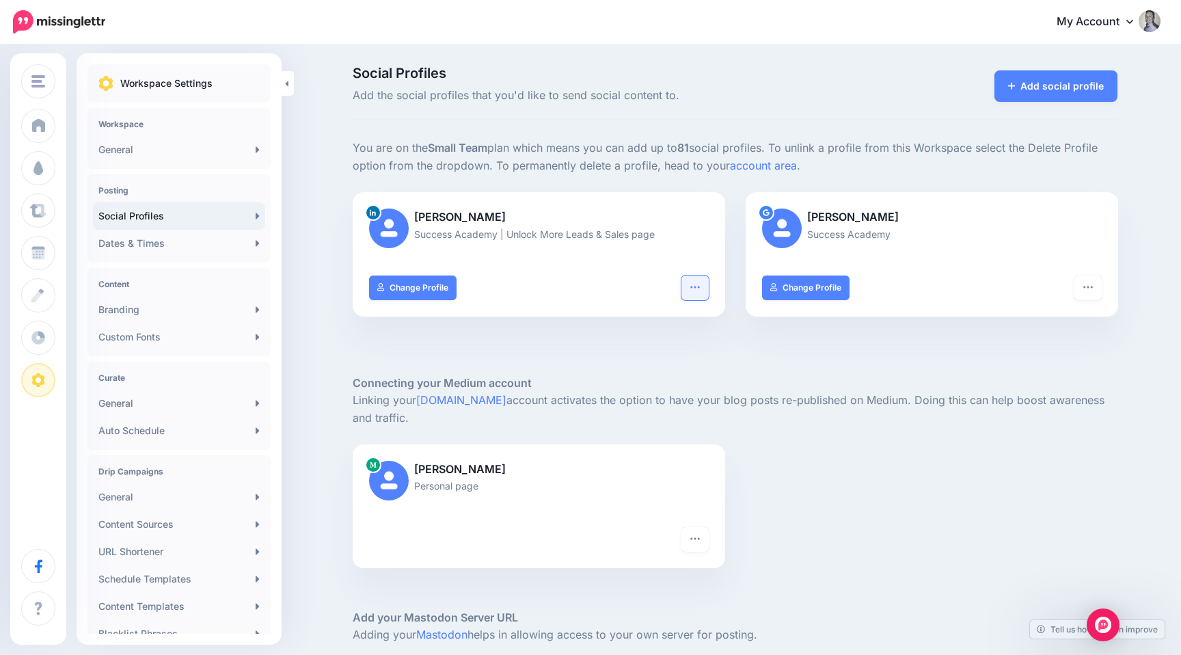
click at [698, 288] on icon "button" at bounding box center [694, 287] width 9 height 2
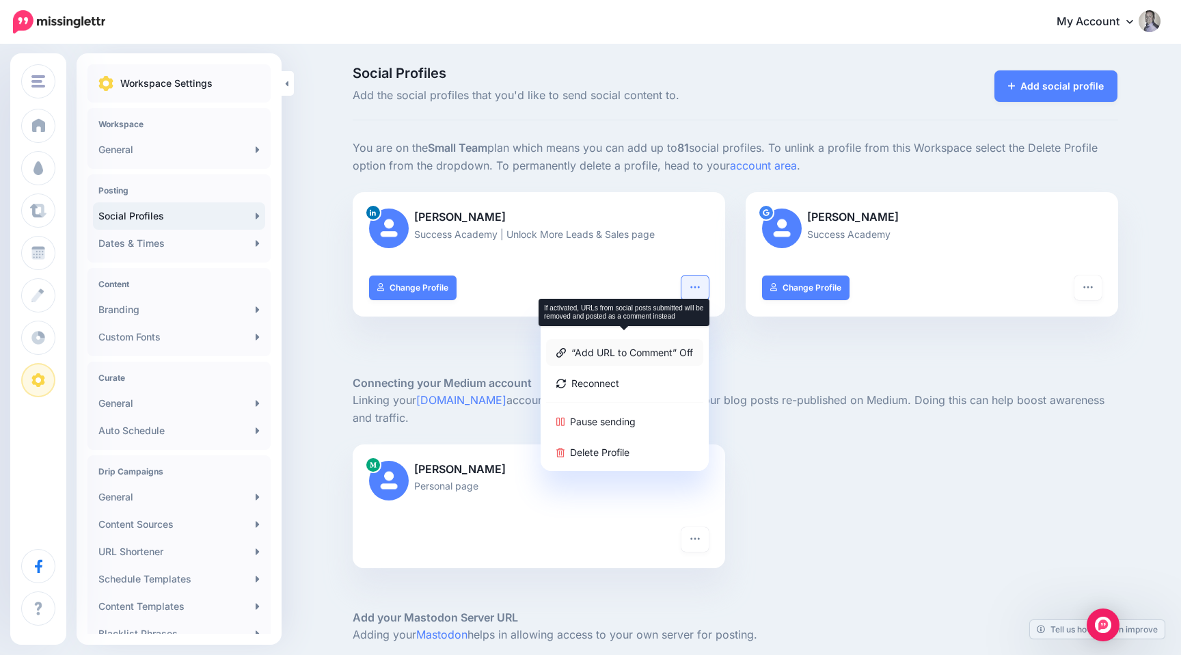
click at [631, 356] on link "“Add URL to Comment” Off" at bounding box center [624, 352] width 157 height 27
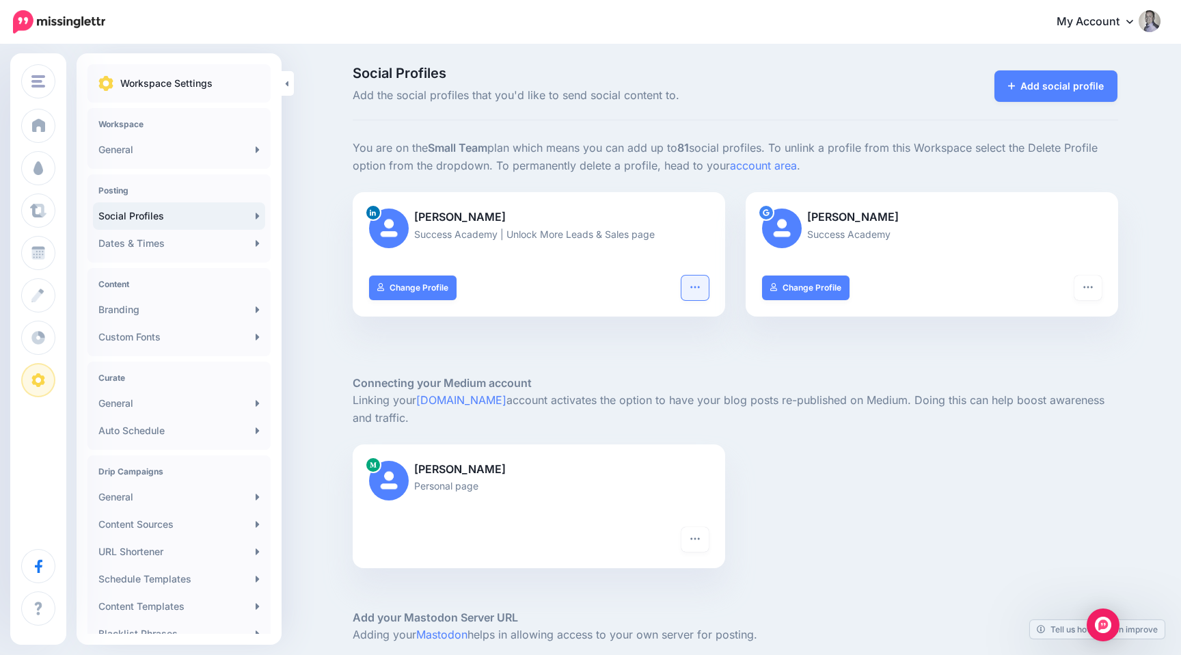
click at [695, 292] on icon "button" at bounding box center [695, 287] width 11 height 11
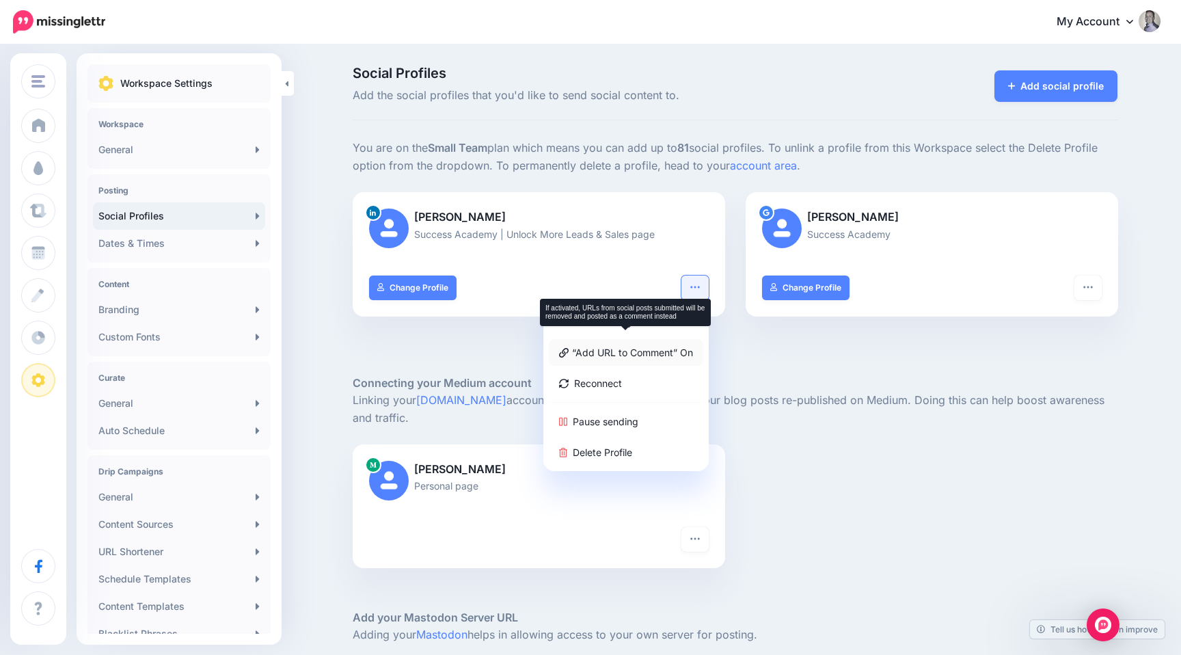
click at [619, 352] on link "“Add URL to Comment” On" at bounding box center [626, 352] width 154 height 27
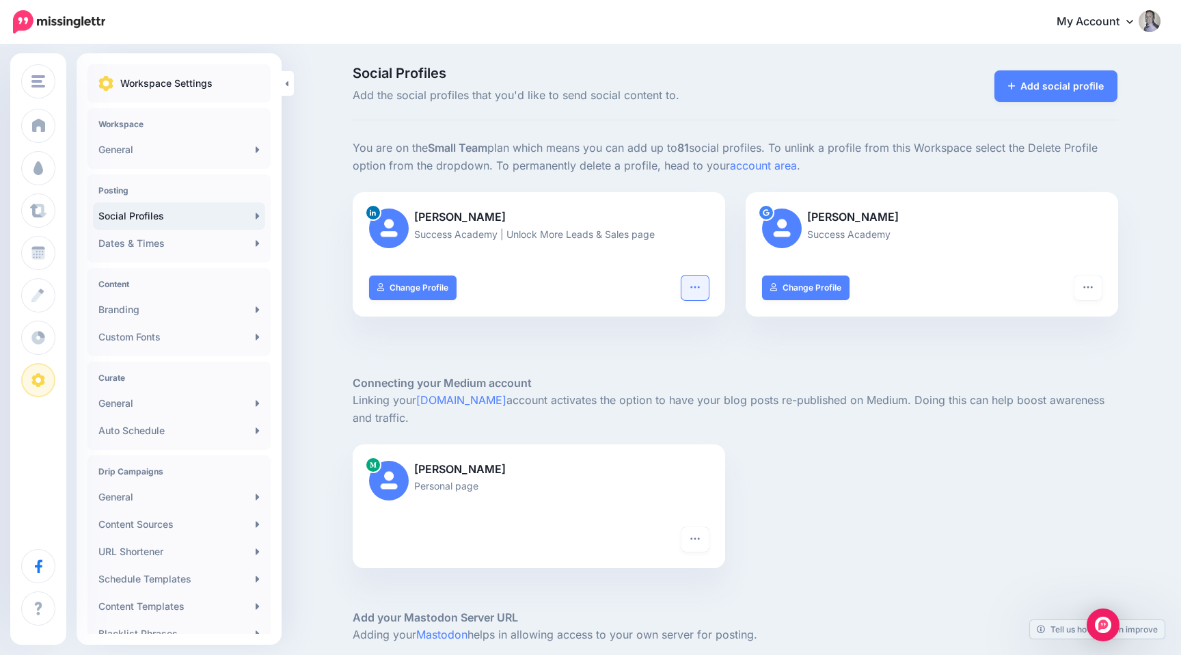
click at [695, 292] on icon "button" at bounding box center [695, 287] width 11 height 11
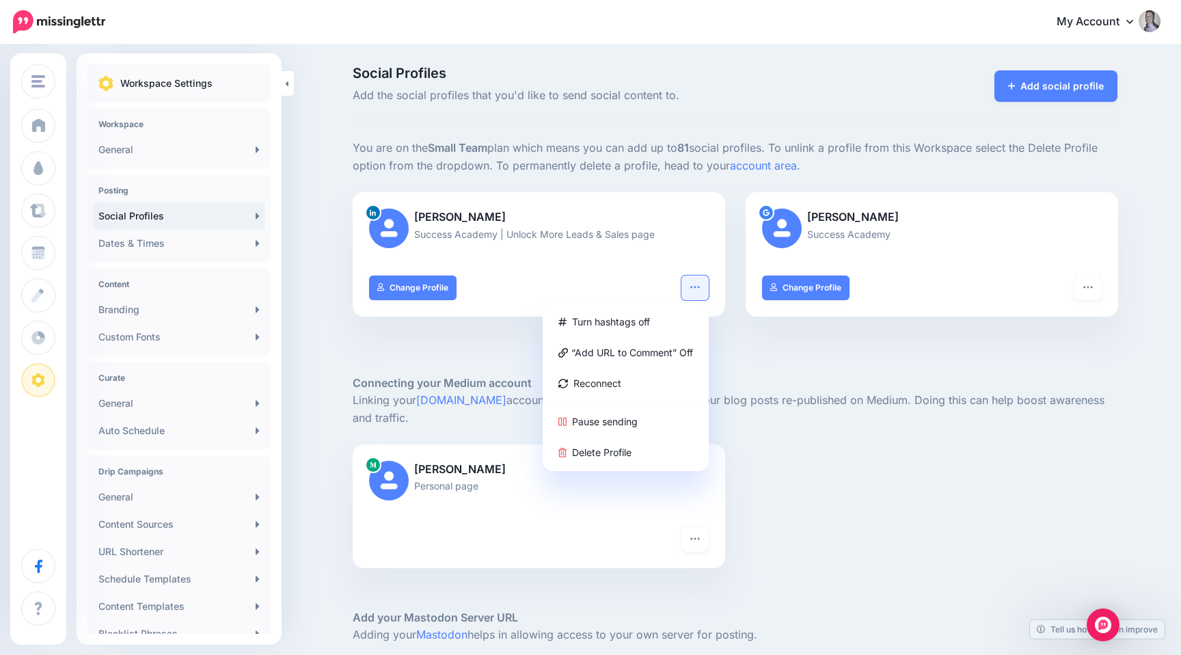
click at [422, 301] on div "Turn hashtags off “Add URL to Comment” Off Reconnect Pause sending Delete Profi…" at bounding box center [539, 295] width 372 height 41
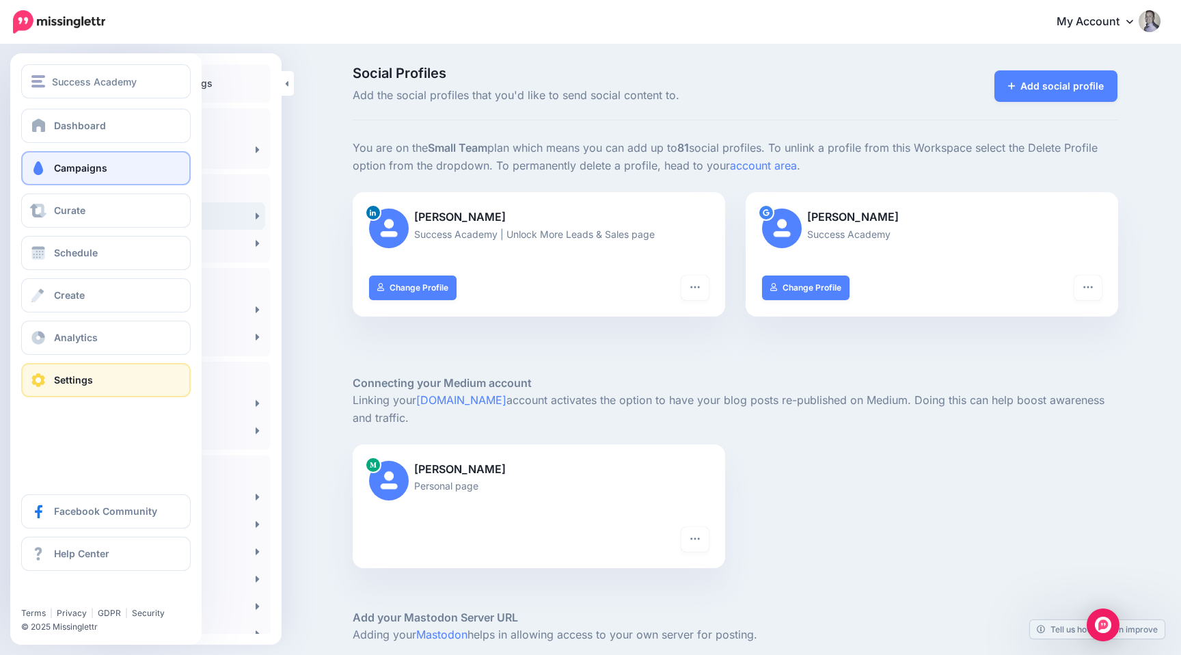
click at [59, 172] on span "Campaigns" at bounding box center [80, 168] width 53 height 12
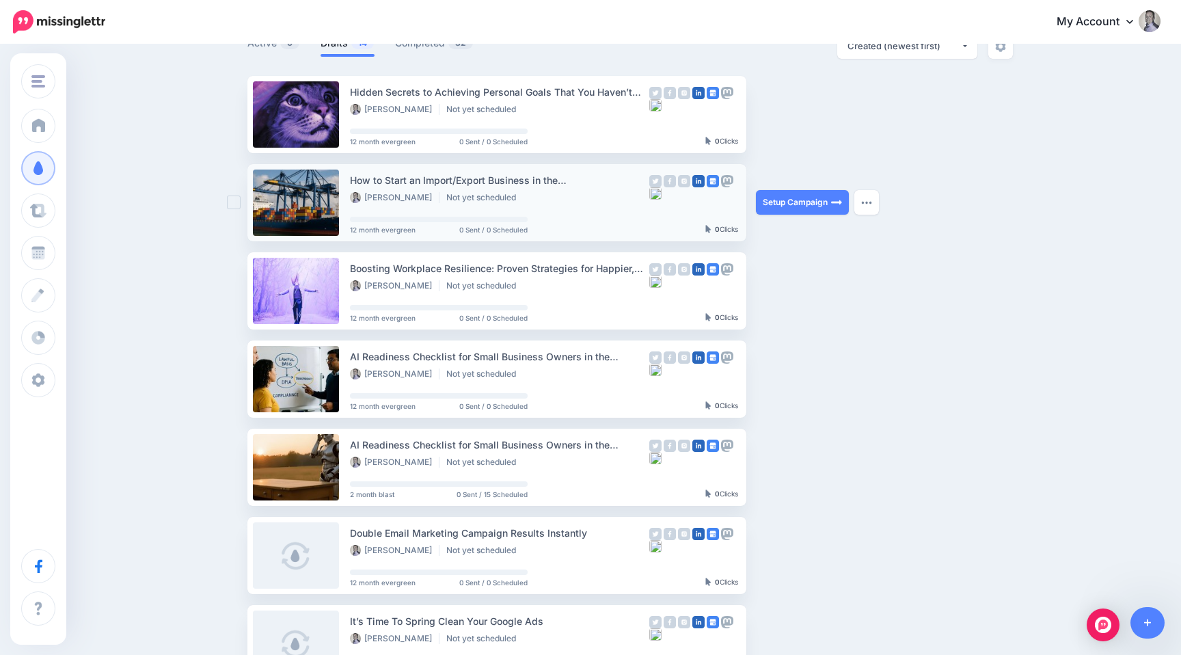
scroll to position [133, 0]
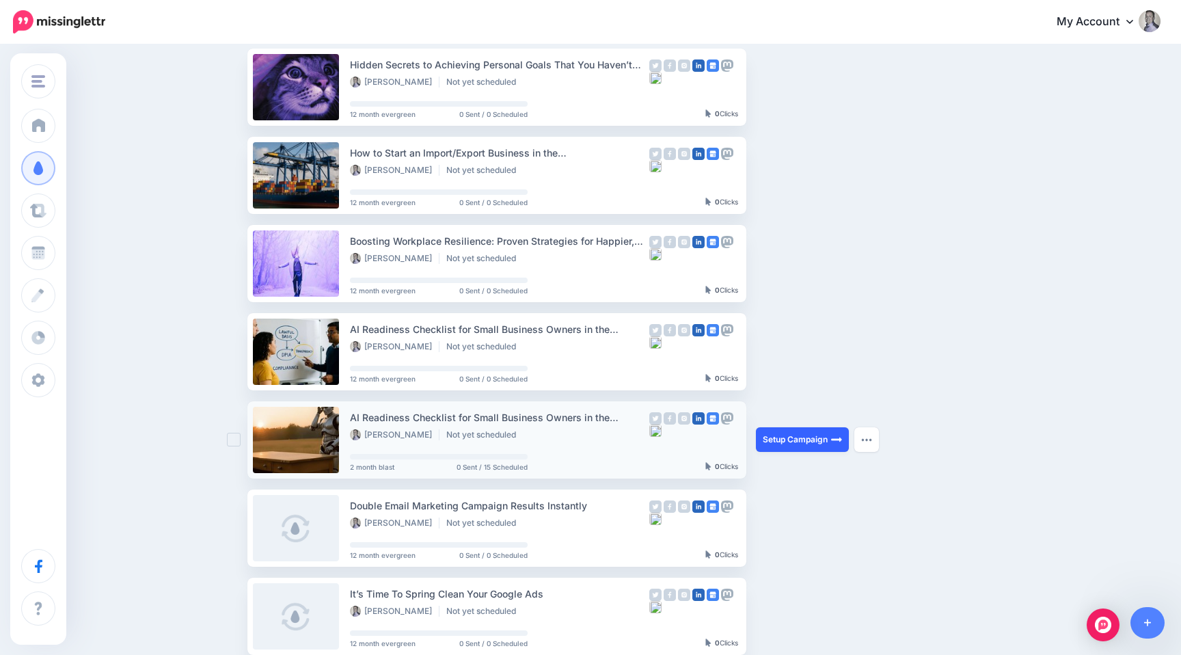
click at [786, 435] on link "Setup Campaign" at bounding box center [802, 439] width 93 height 25
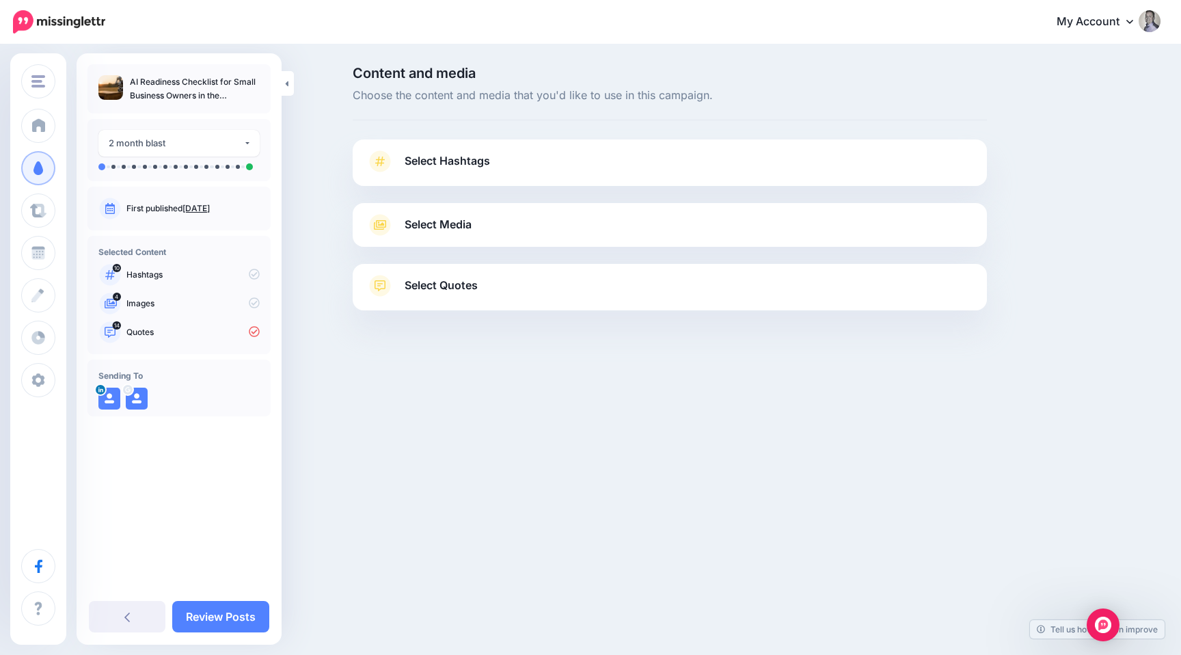
click at [406, 284] on span "Select Quotes" at bounding box center [441, 285] width 73 height 18
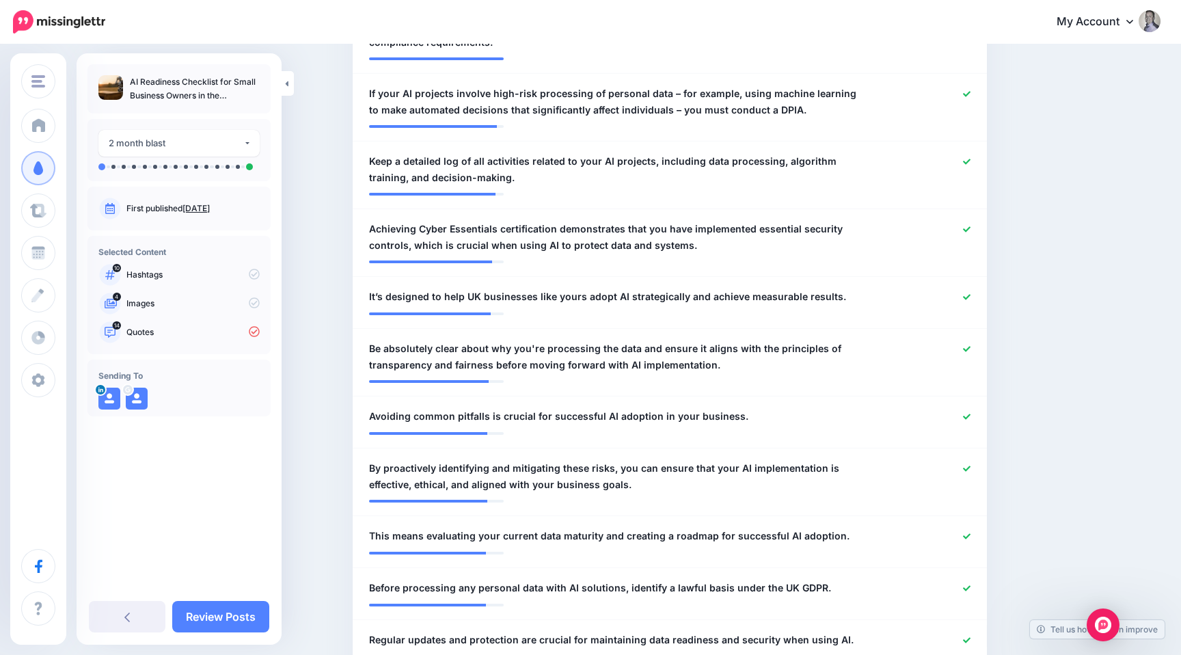
scroll to position [491, 0]
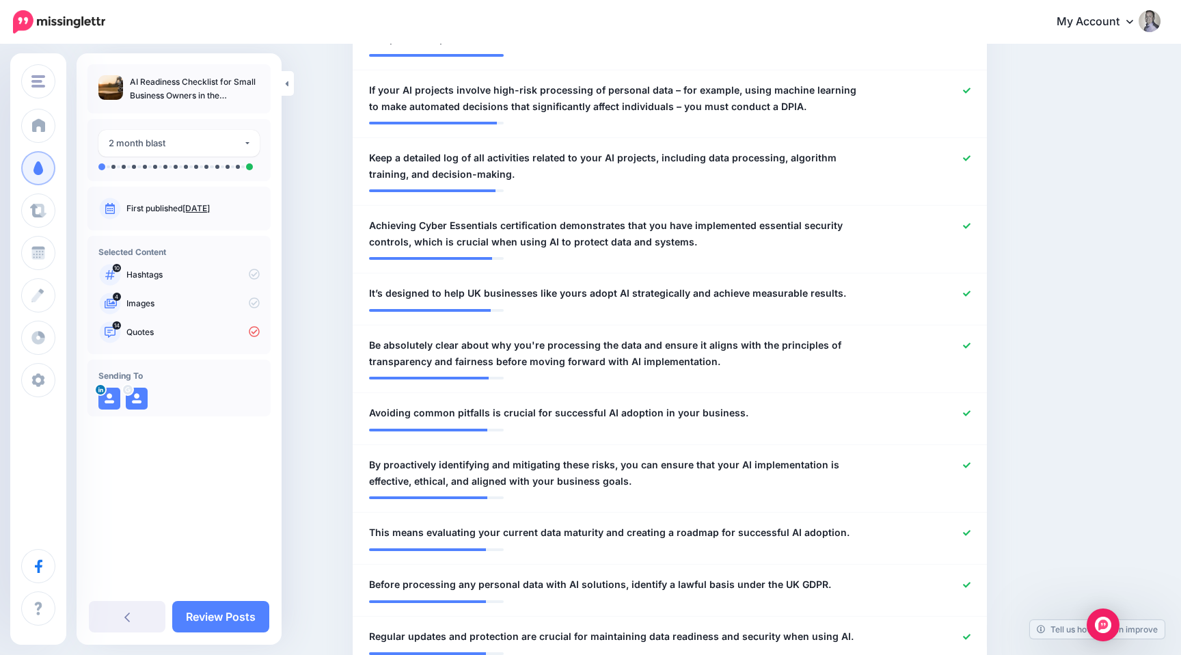
click at [197, 304] on p "Images" at bounding box center [192, 303] width 133 height 12
click at [144, 301] on p "Images" at bounding box center [192, 303] width 133 height 12
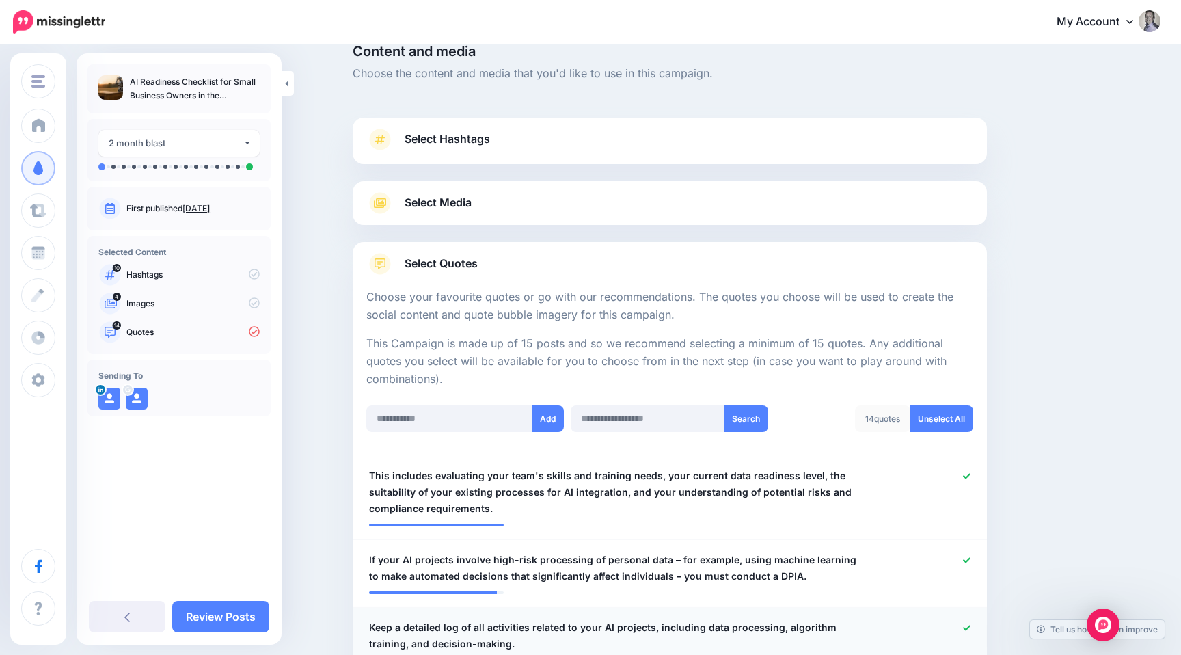
scroll to position [0, 0]
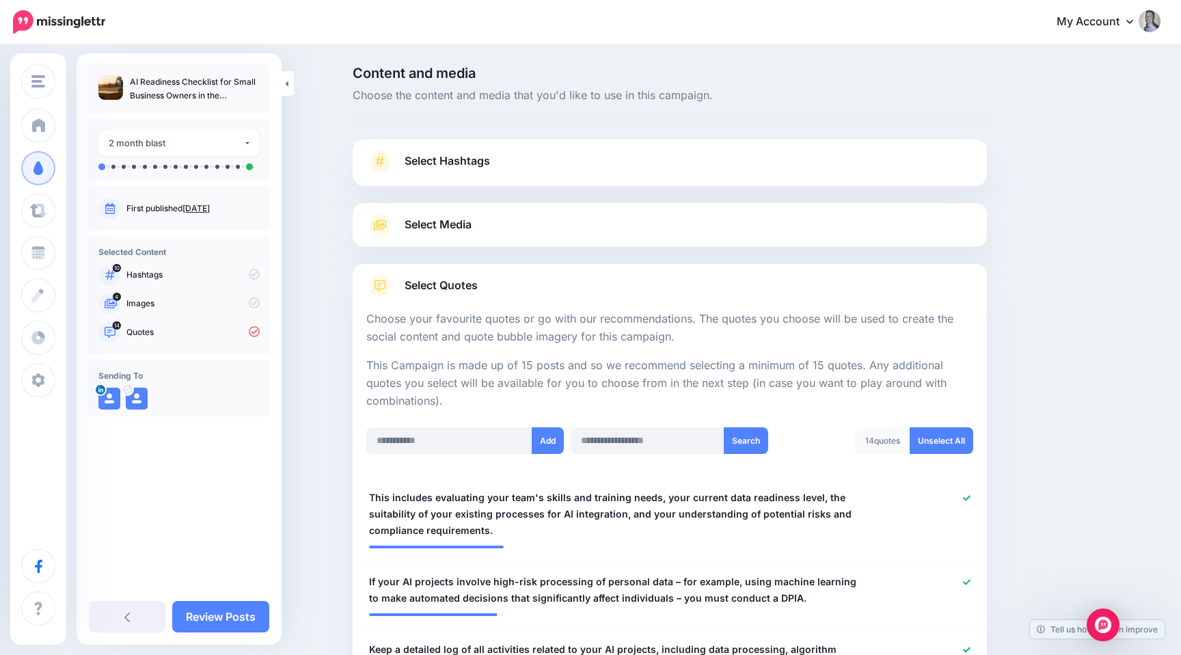
click at [517, 223] on link "Select Media" at bounding box center [669, 225] width 607 height 22
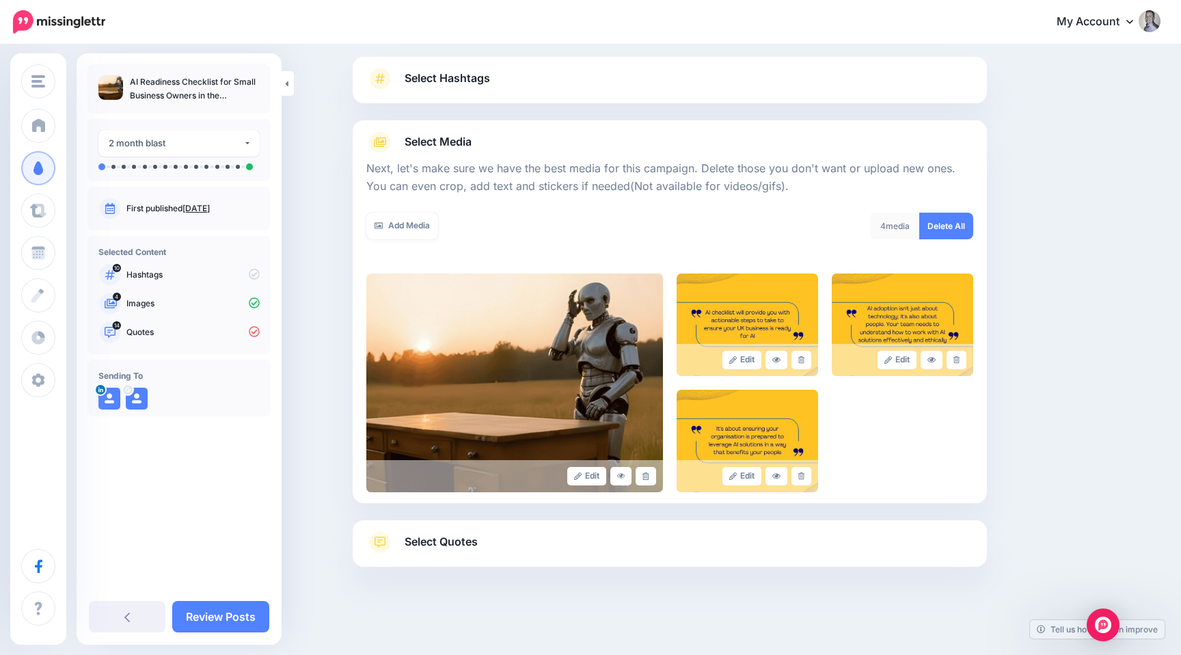
scroll to position [83, 0]
click at [546, 299] on img at bounding box center [514, 382] width 297 height 219
click at [750, 310] on img at bounding box center [747, 324] width 141 height 103
click at [512, 101] on link "Select Hashtags" at bounding box center [669, 85] width 607 height 36
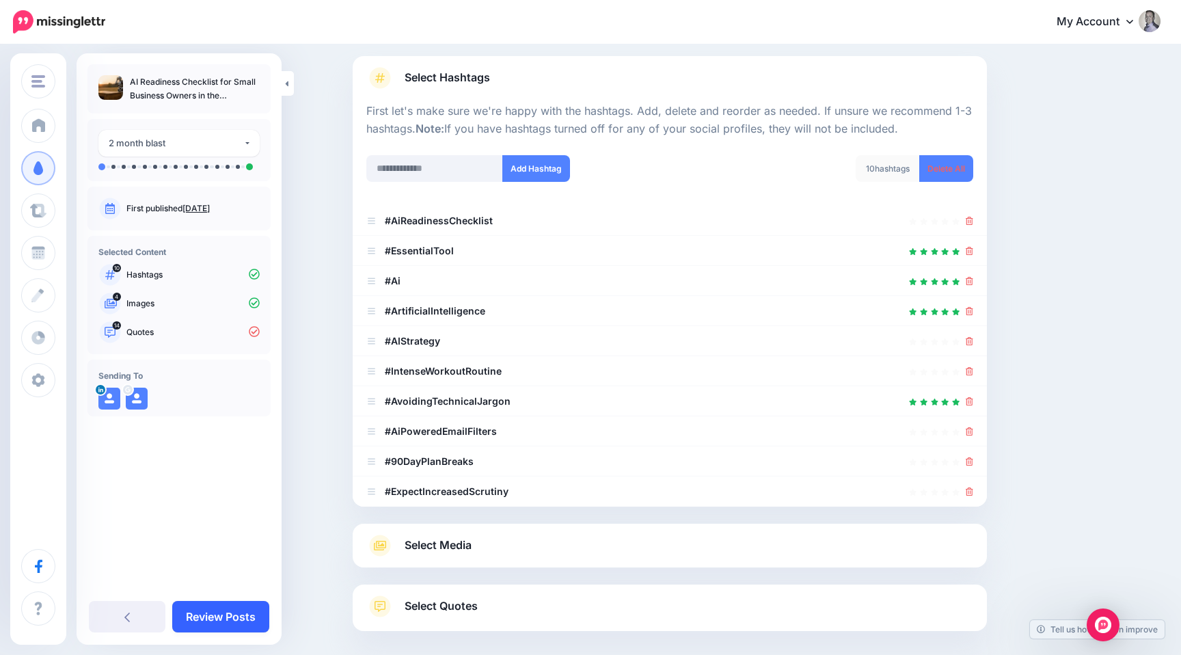
click at [224, 609] on link "Review Posts" at bounding box center [220, 616] width 97 height 31
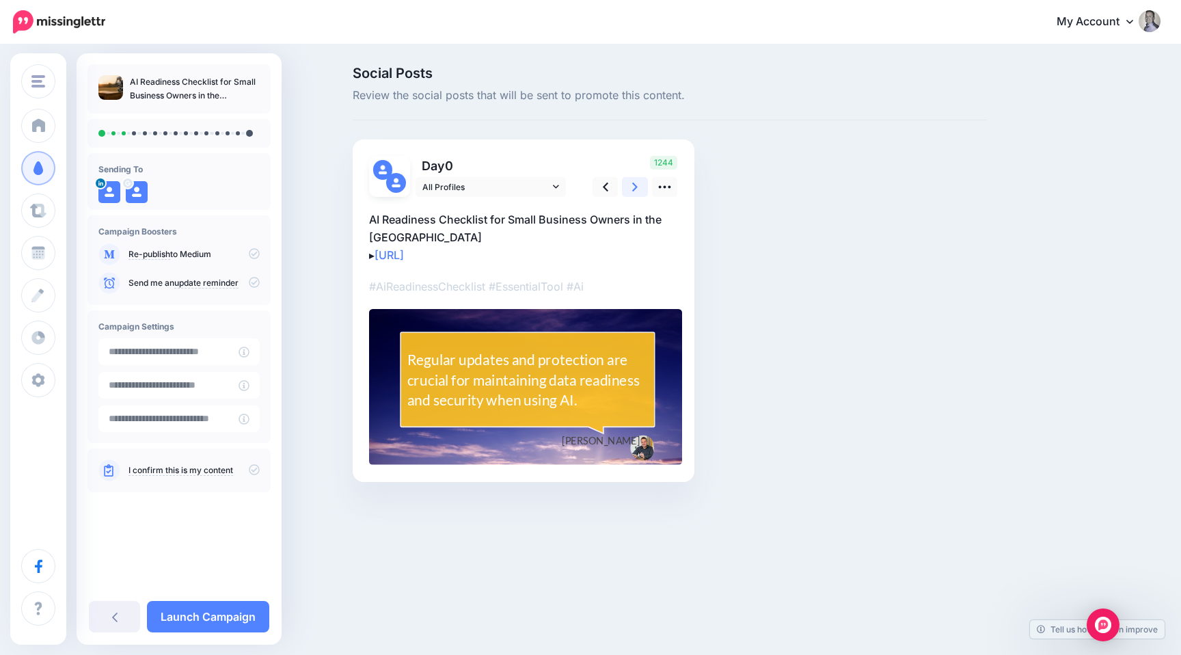
click at [627, 189] on link at bounding box center [635, 187] width 26 height 20
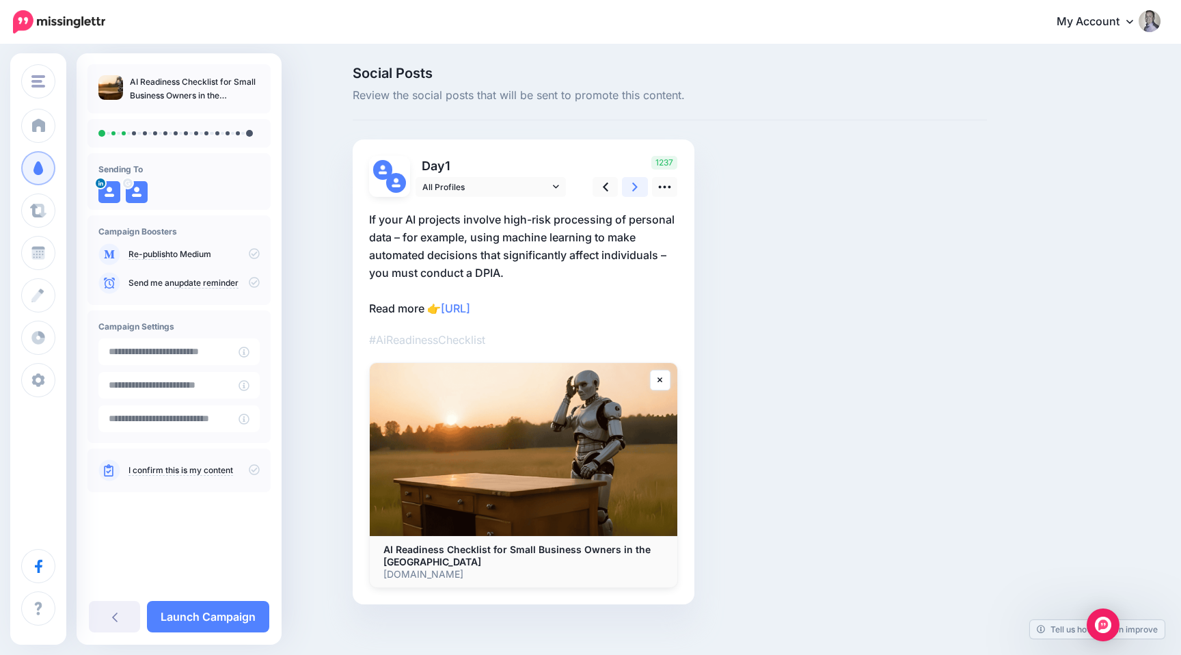
click at [627, 189] on link at bounding box center [635, 187] width 26 height 20
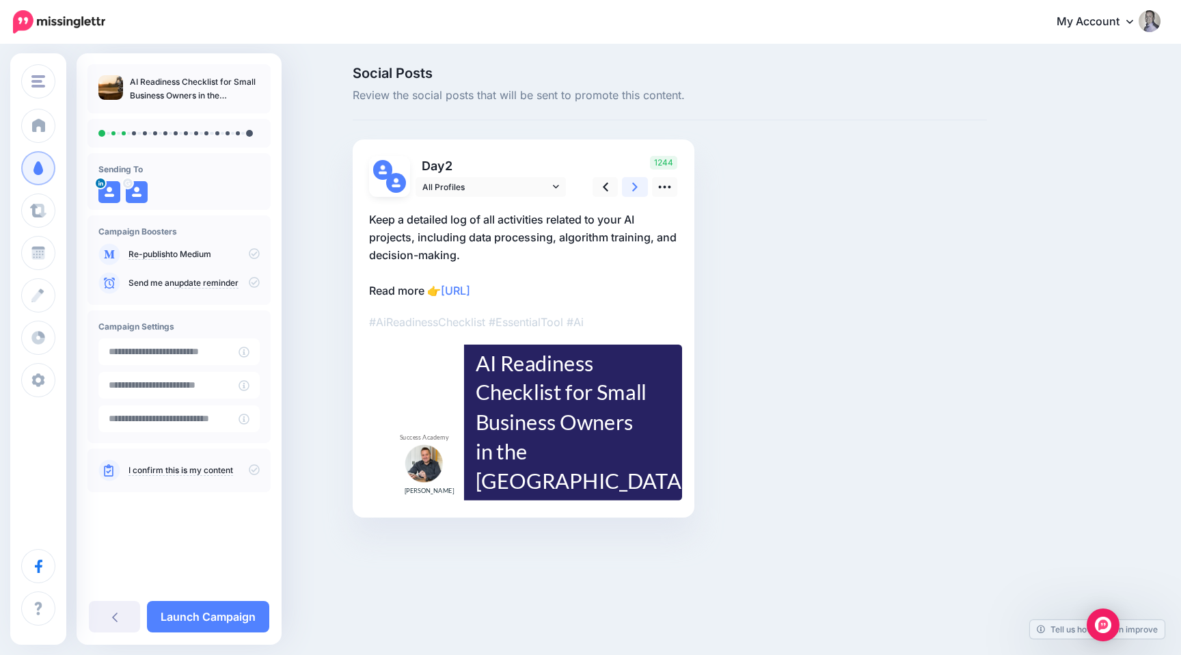
click at [627, 189] on link at bounding box center [635, 187] width 26 height 20
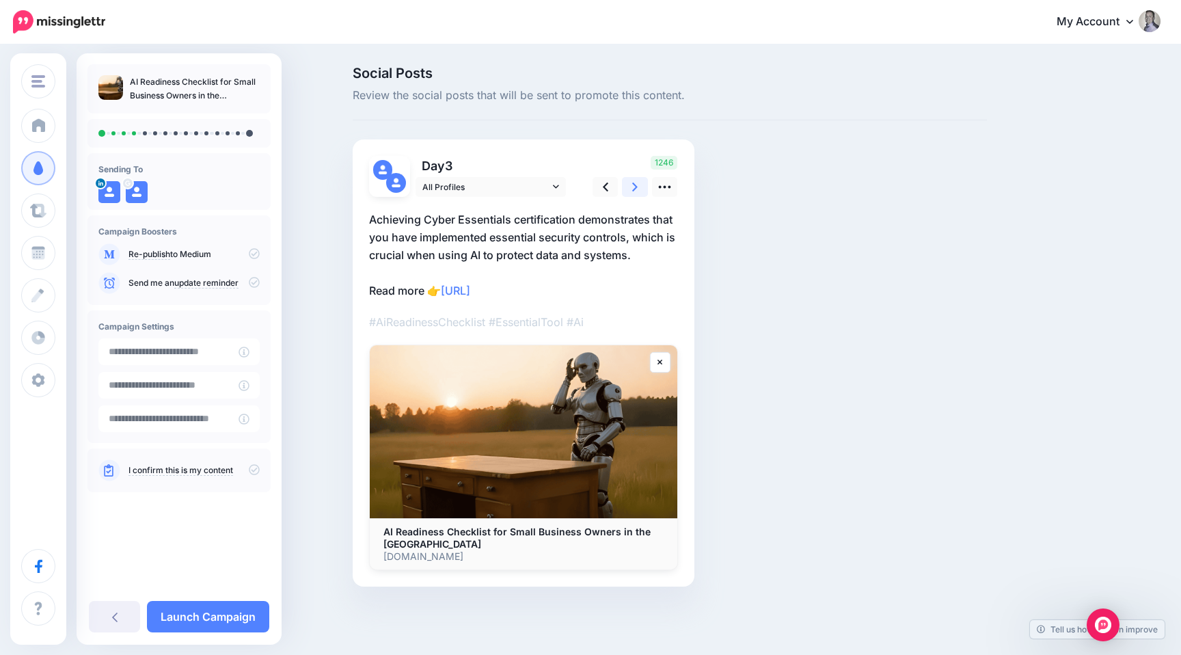
click at [627, 189] on link at bounding box center [635, 187] width 26 height 20
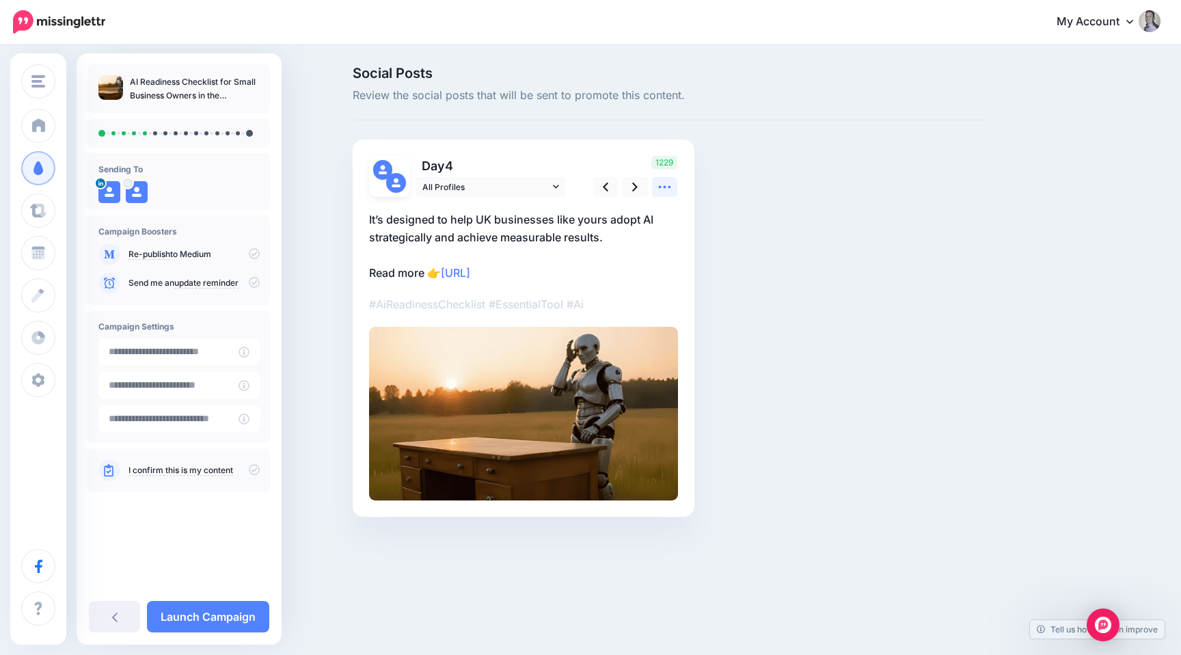
click at [669, 187] on icon at bounding box center [665, 187] width 12 height 3
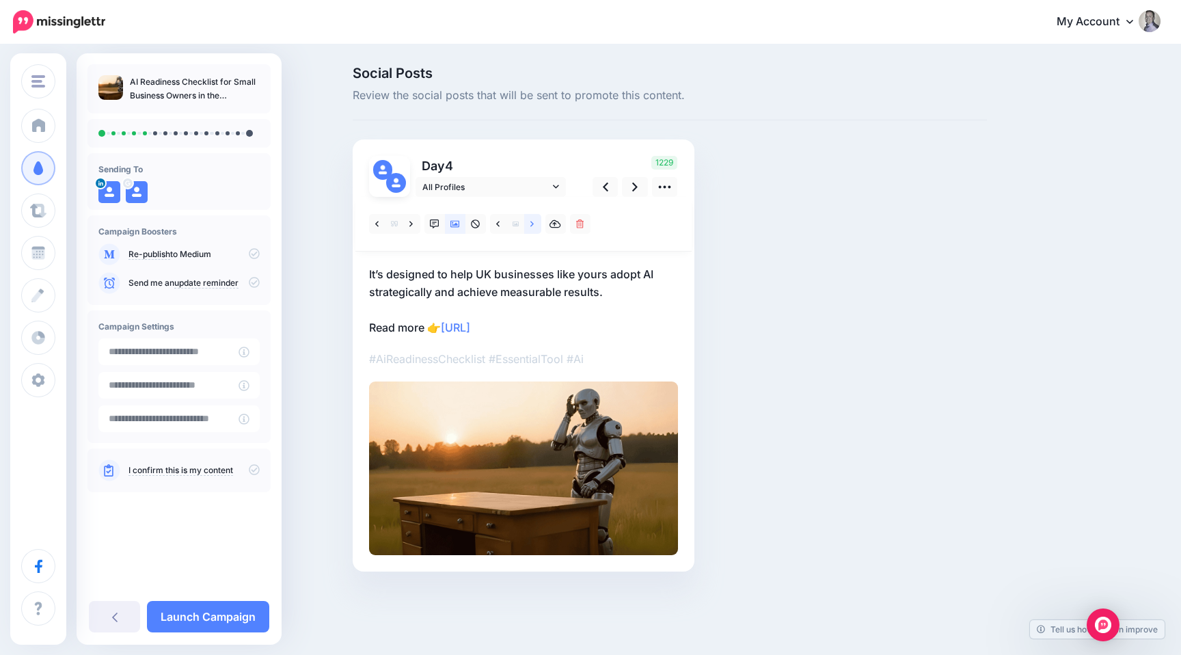
click at [534, 220] on link at bounding box center [532, 224] width 17 height 20
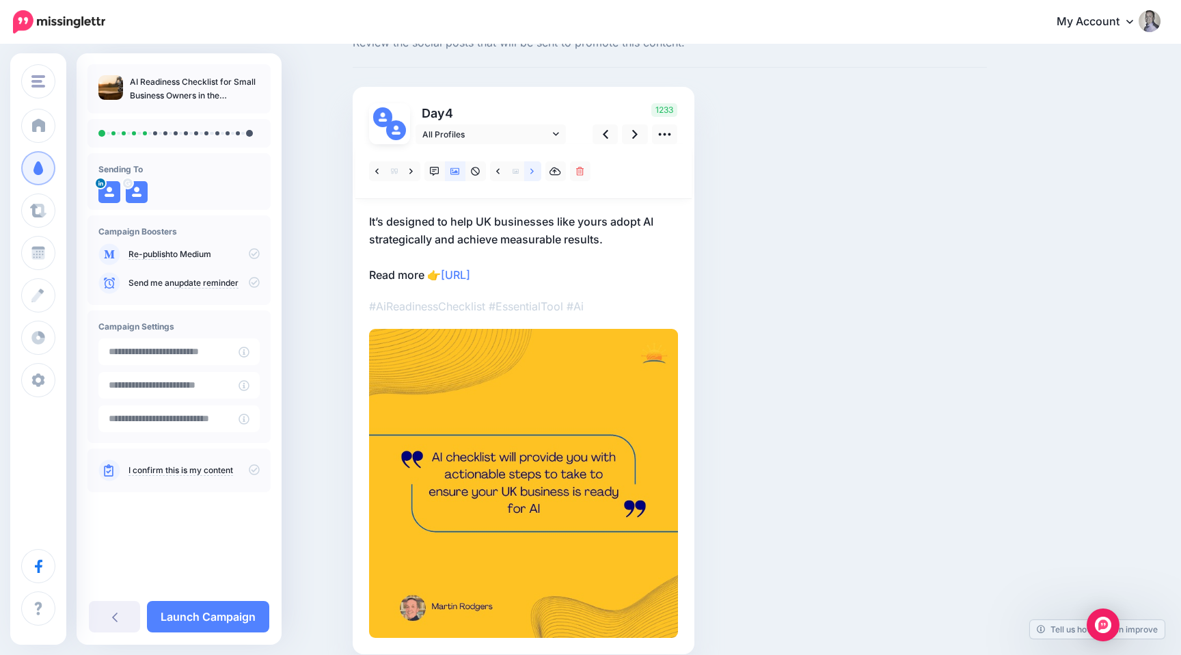
scroll to position [75, 0]
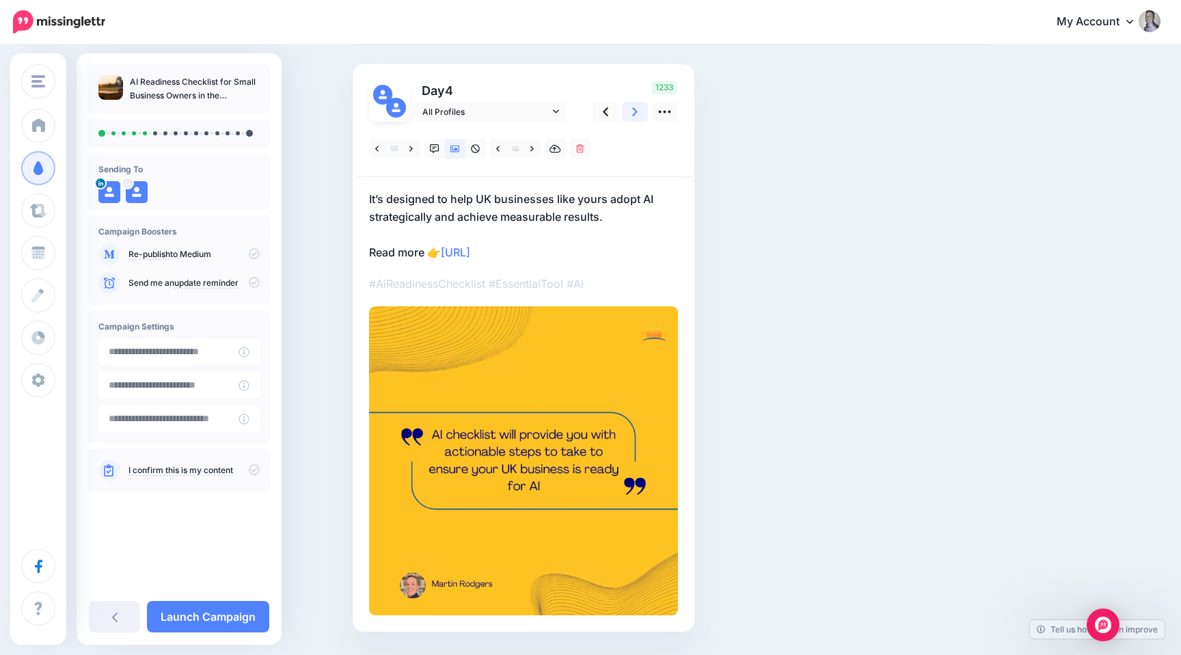
click at [629, 115] on link at bounding box center [635, 112] width 26 height 20
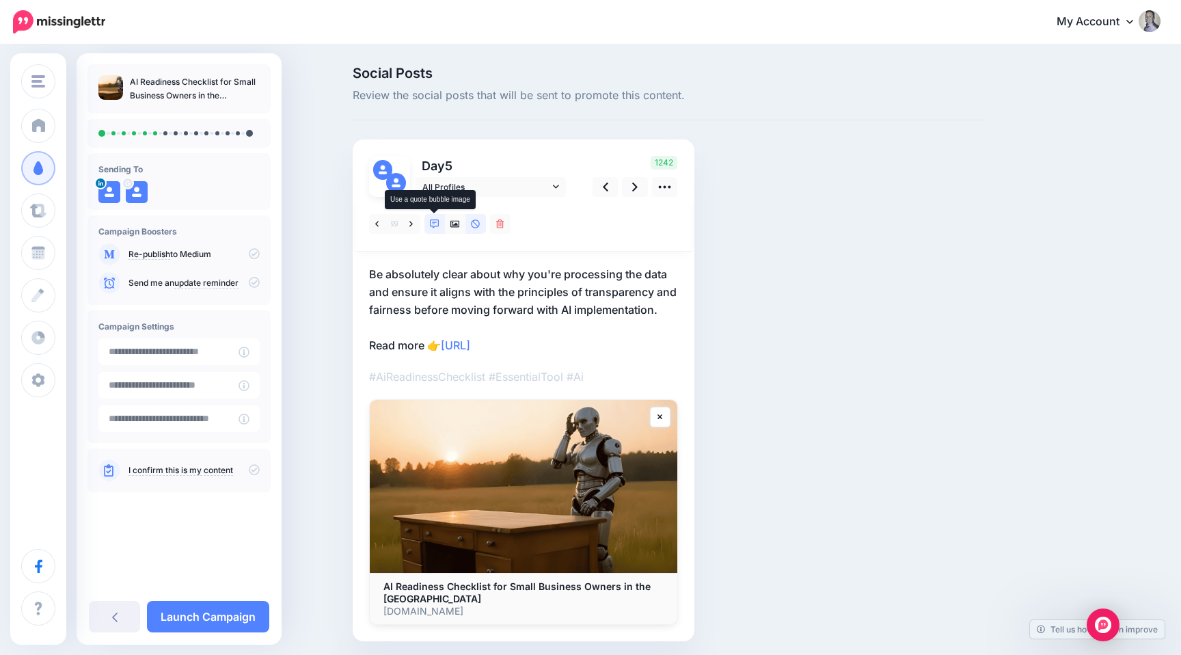
click at [432, 225] on icon at bounding box center [435, 224] width 10 height 10
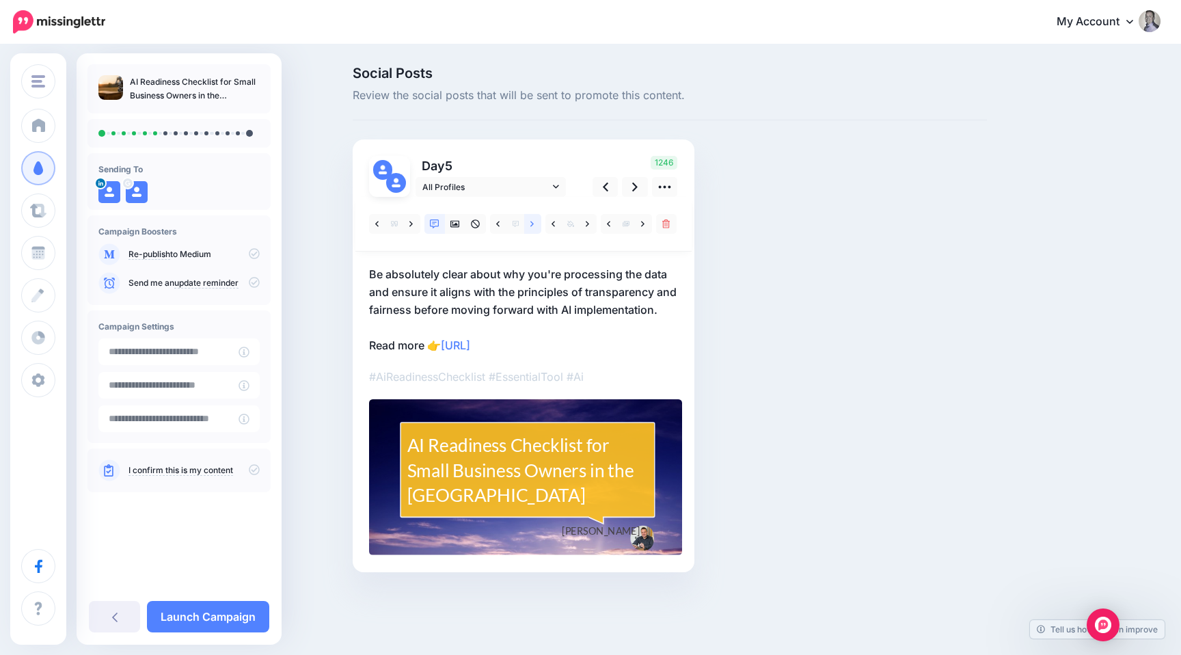
click at [536, 223] on link at bounding box center [532, 224] width 17 height 20
click at [539, 224] on link at bounding box center [532, 224] width 17 height 20
click at [636, 187] on icon at bounding box center [634, 186] width 5 height 9
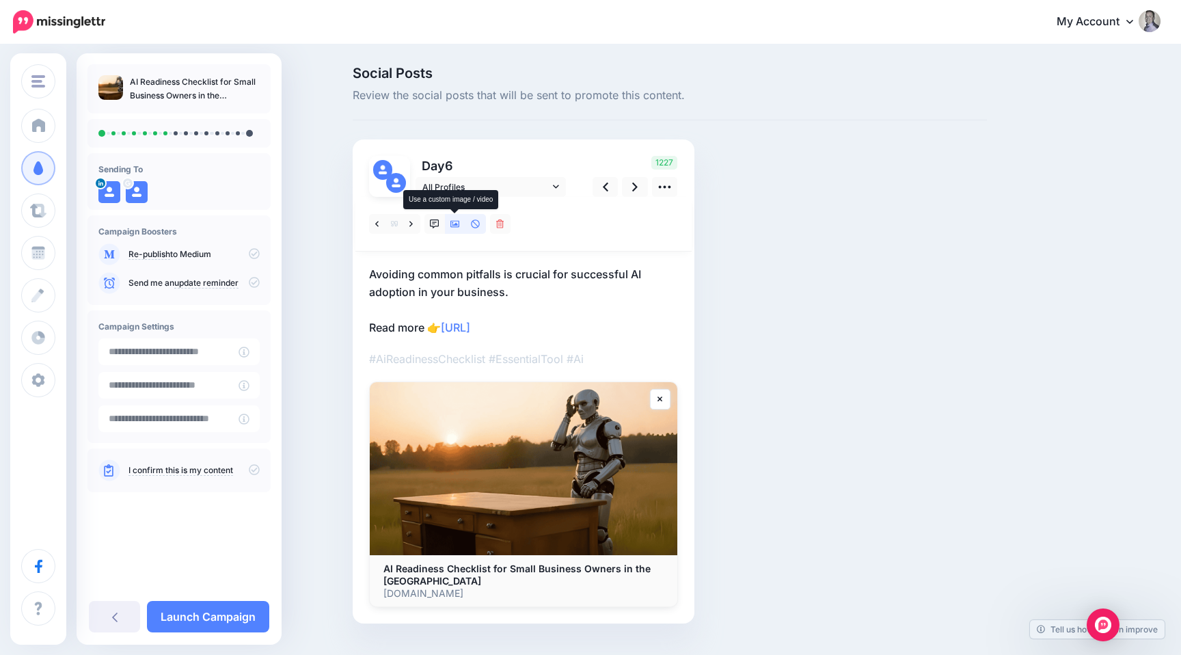
click at [457, 221] on icon at bounding box center [455, 224] width 10 height 10
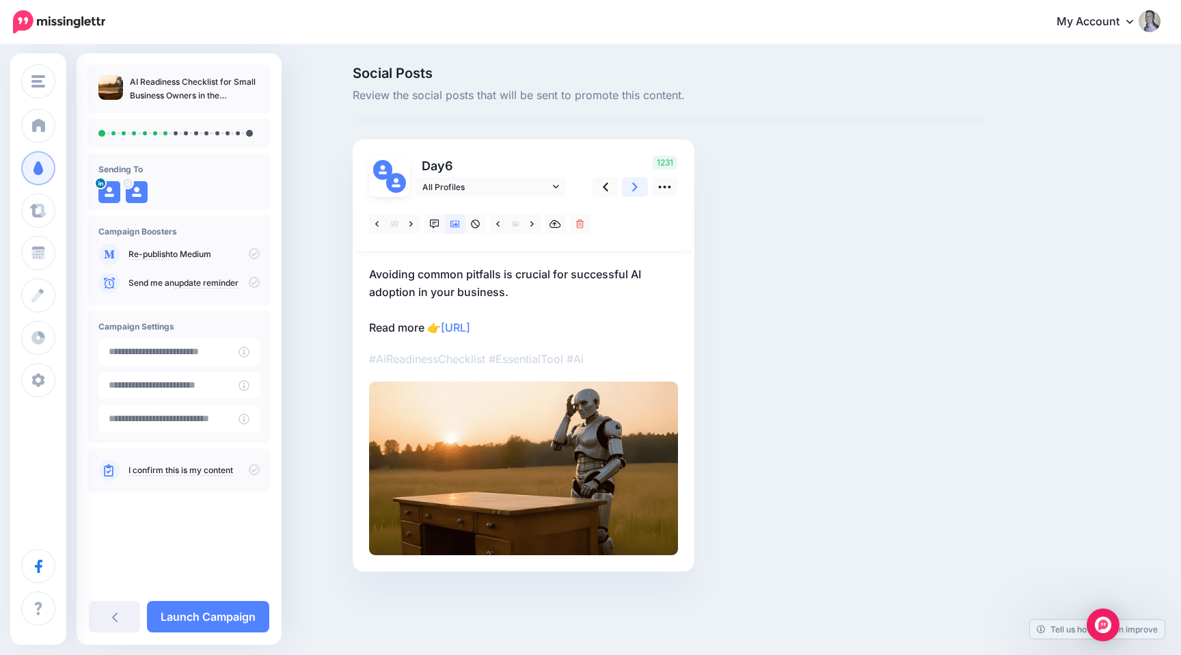
click at [636, 184] on icon at bounding box center [634, 187] width 5 height 14
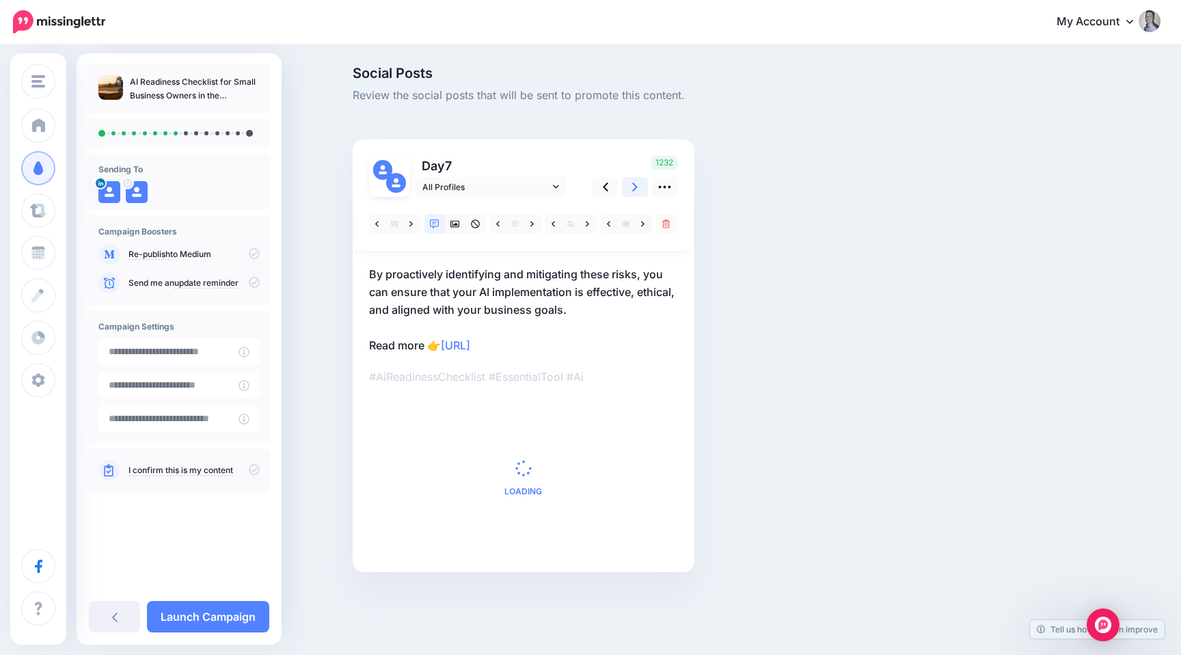
click at [636, 184] on icon at bounding box center [634, 187] width 5 height 14
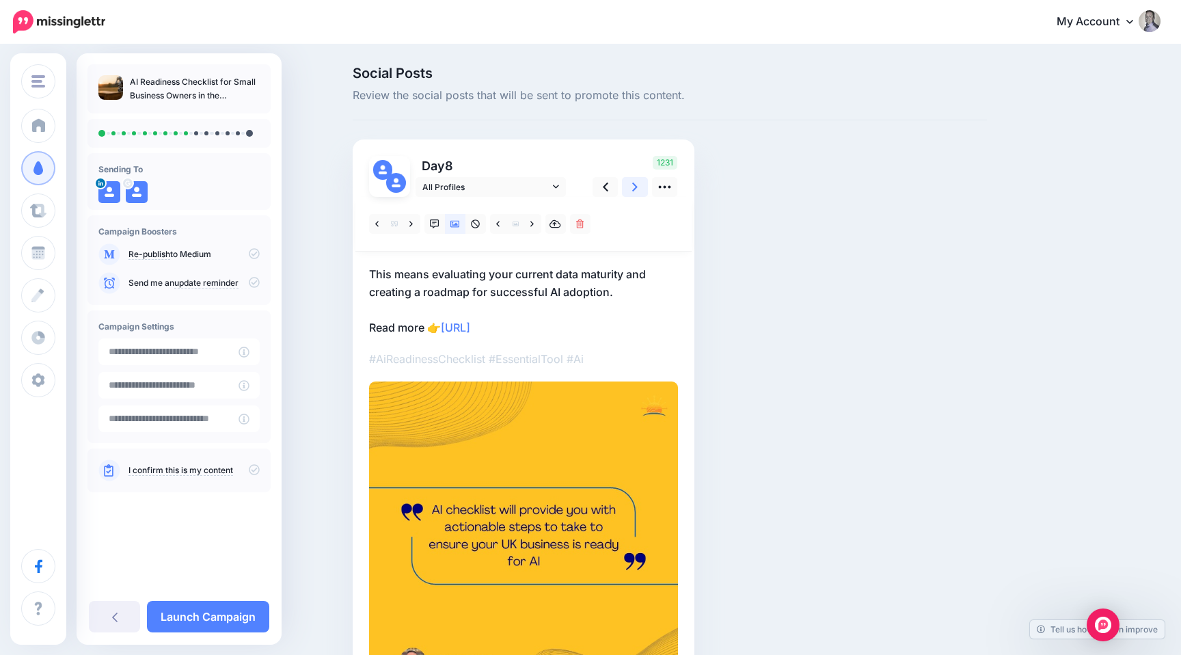
click at [636, 184] on icon at bounding box center [634, 187] width 5 height 14
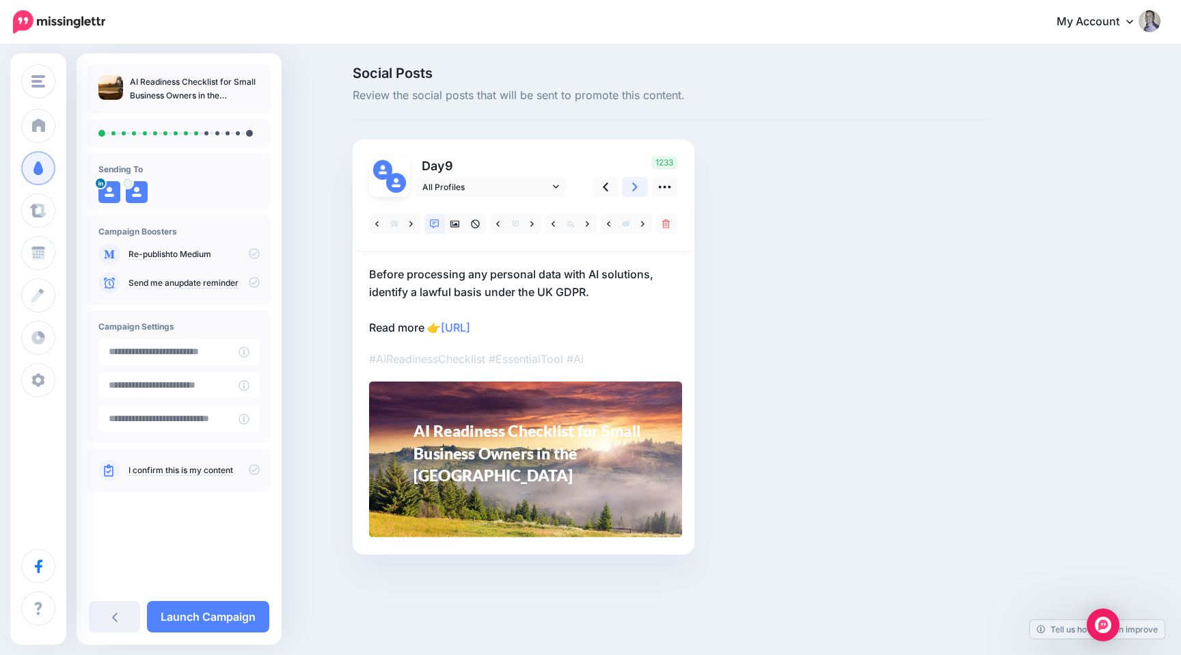
click at [636, 184] on icon at bounding box center [634, 187] width 5 height 14
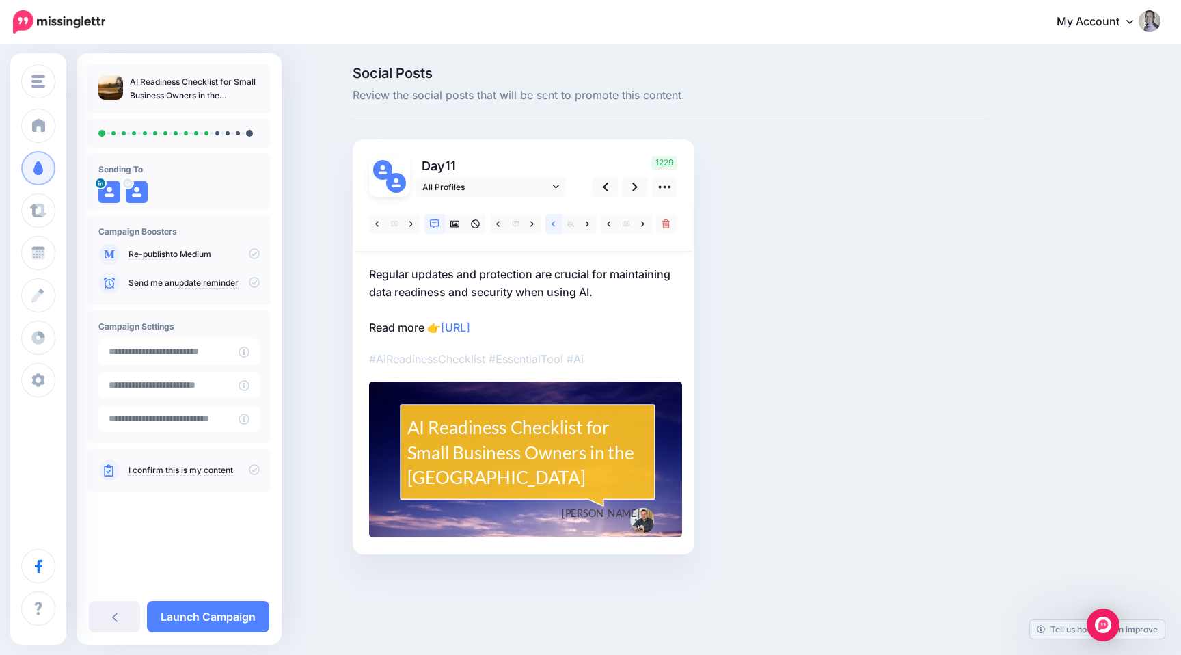
click at [554, 226] on icon at bounding box center [553, 224] width 3 height 10
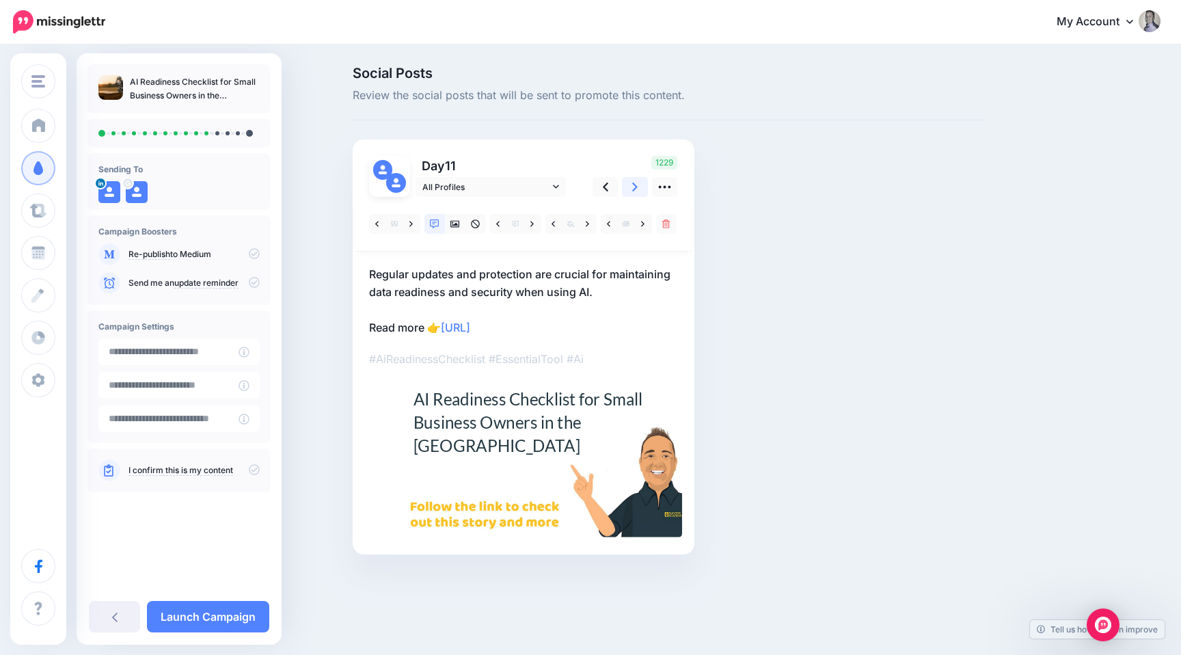
click at [632, 193] on icon at bounding box center [634, 187] width 5 height 14
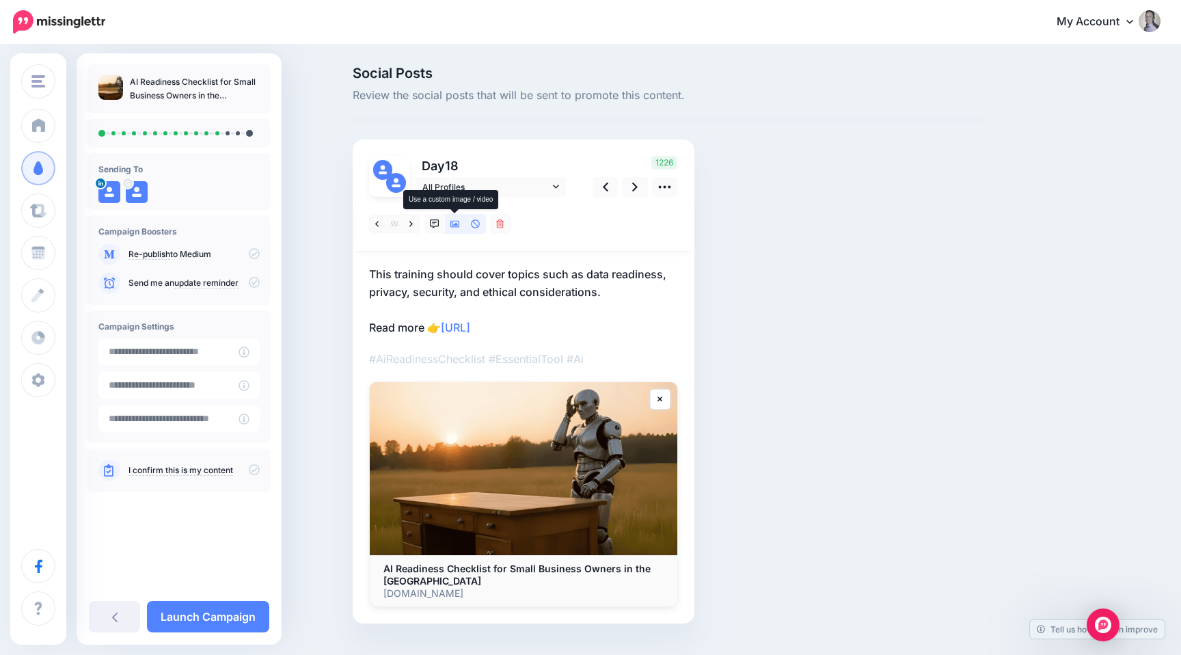
click at [452, 226] on icon at bounding box center [455, 224] width 10 height 10
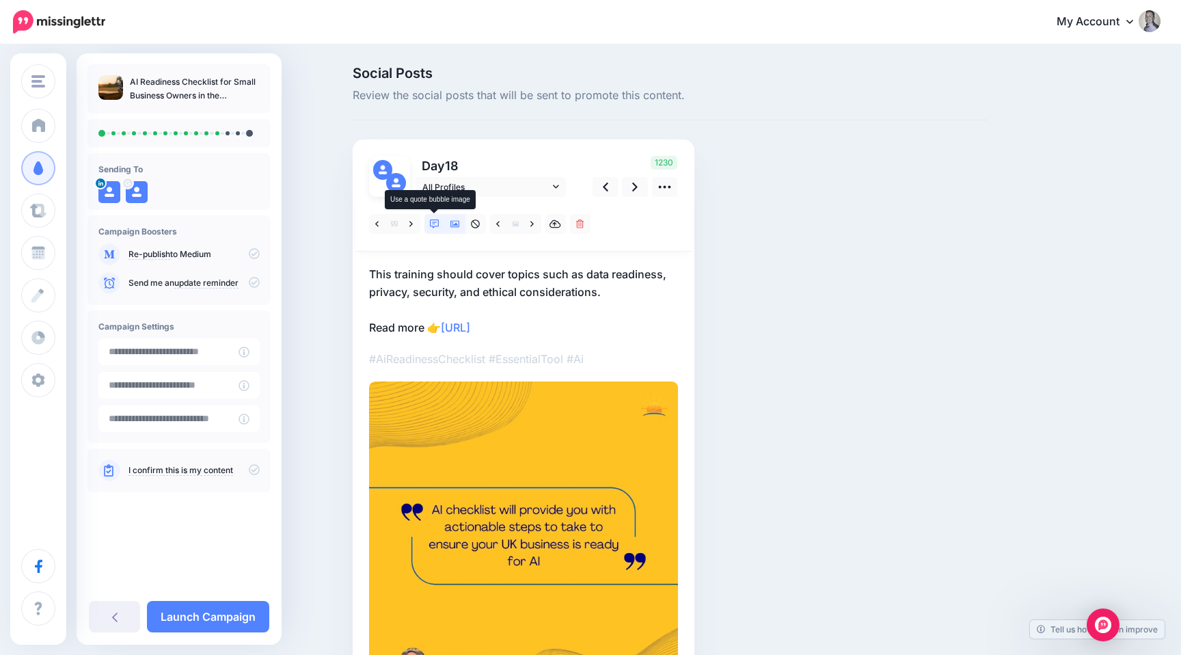
click at [437, 225] on icon at bounding box center [435, 224] width 10 height 10
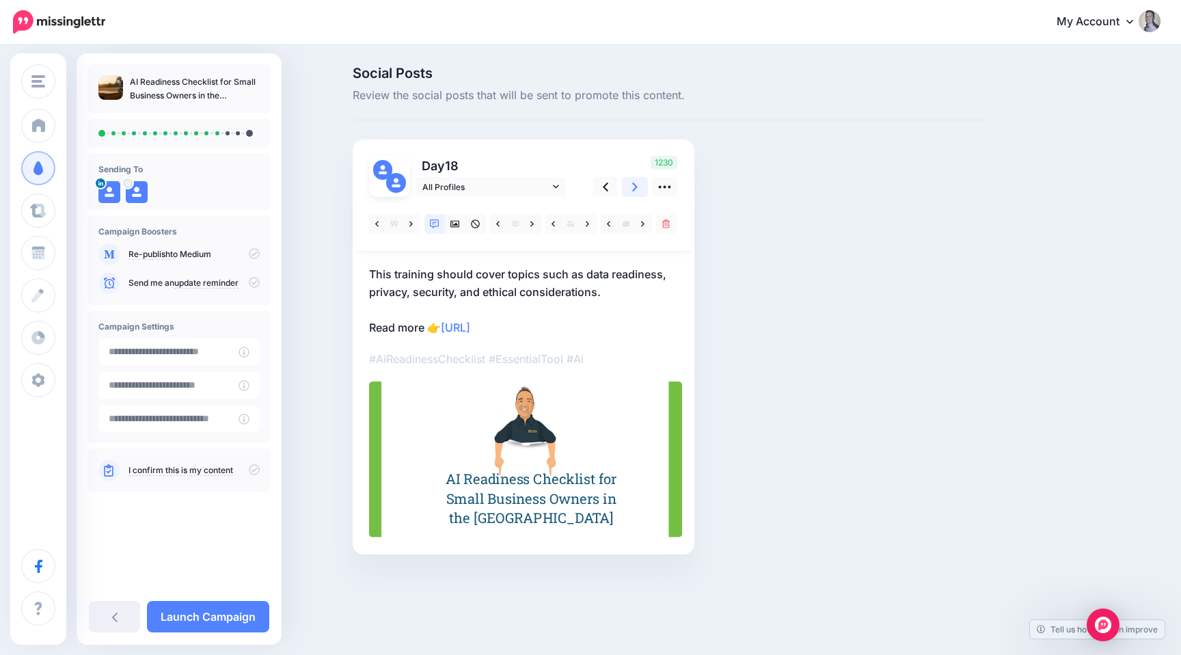
click at [632, 191] on icon at bounding box center [634, 187] width 5 height 14
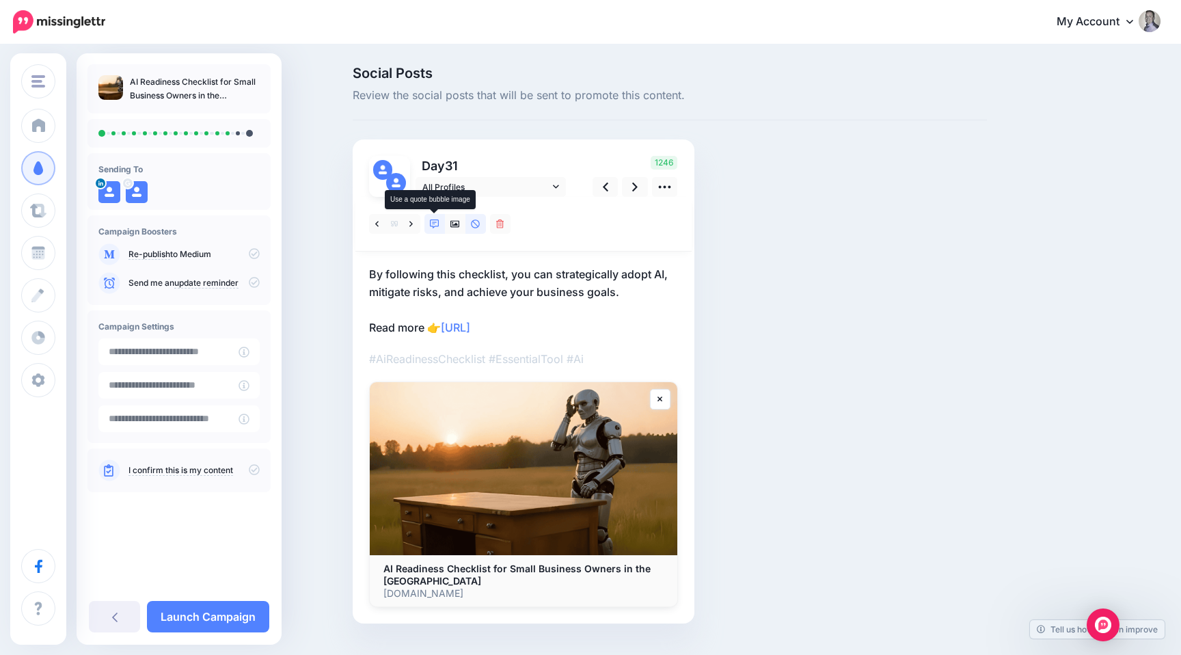
click at [439, 220] on link at bounding box center [434, 224] width 21 height 20
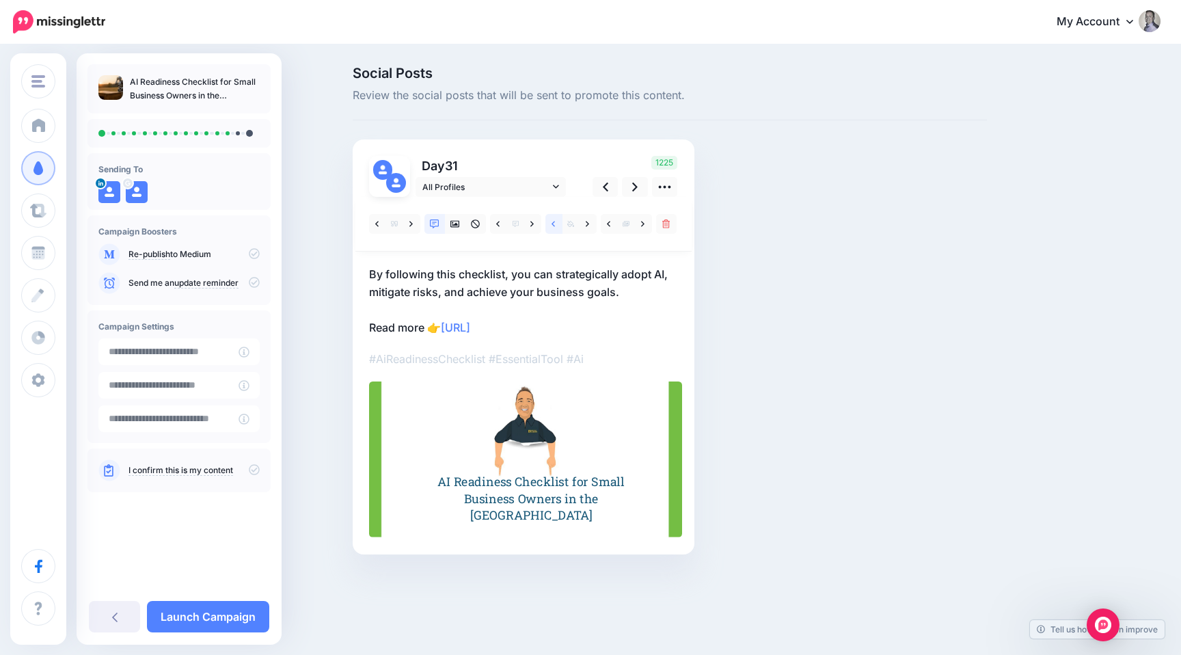
click at [549, 224] on link at bounding box center [553, 224] width 17 height 20
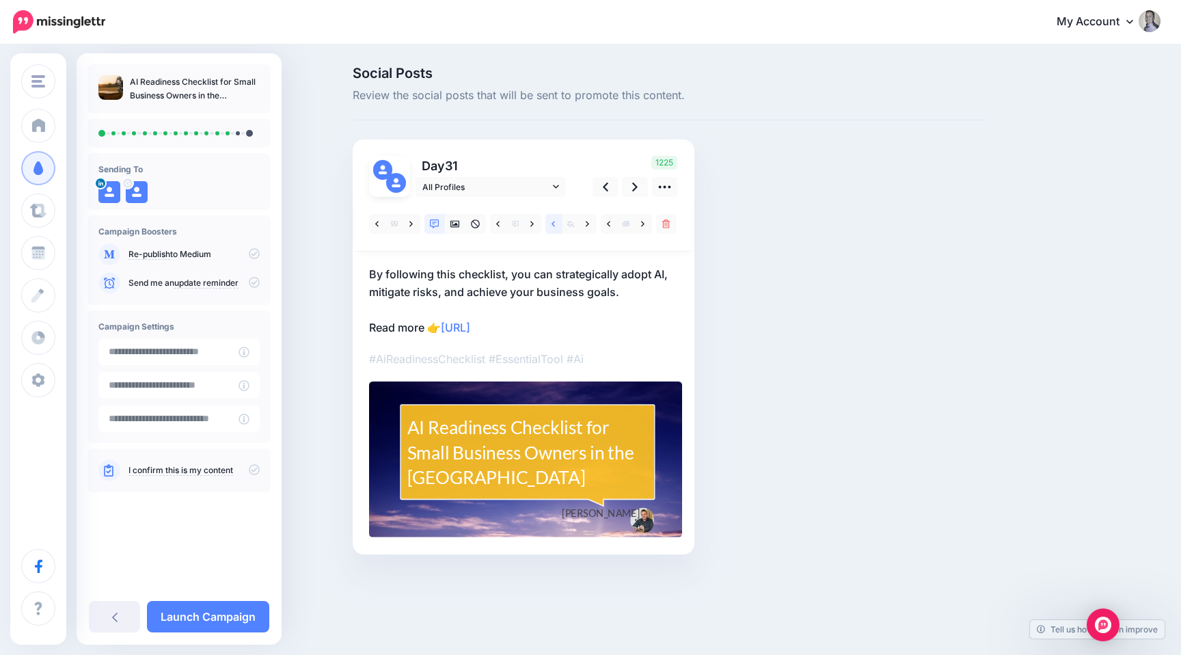
click at [549, 224] on link at bounding box center [553, 224] width 17 height 20
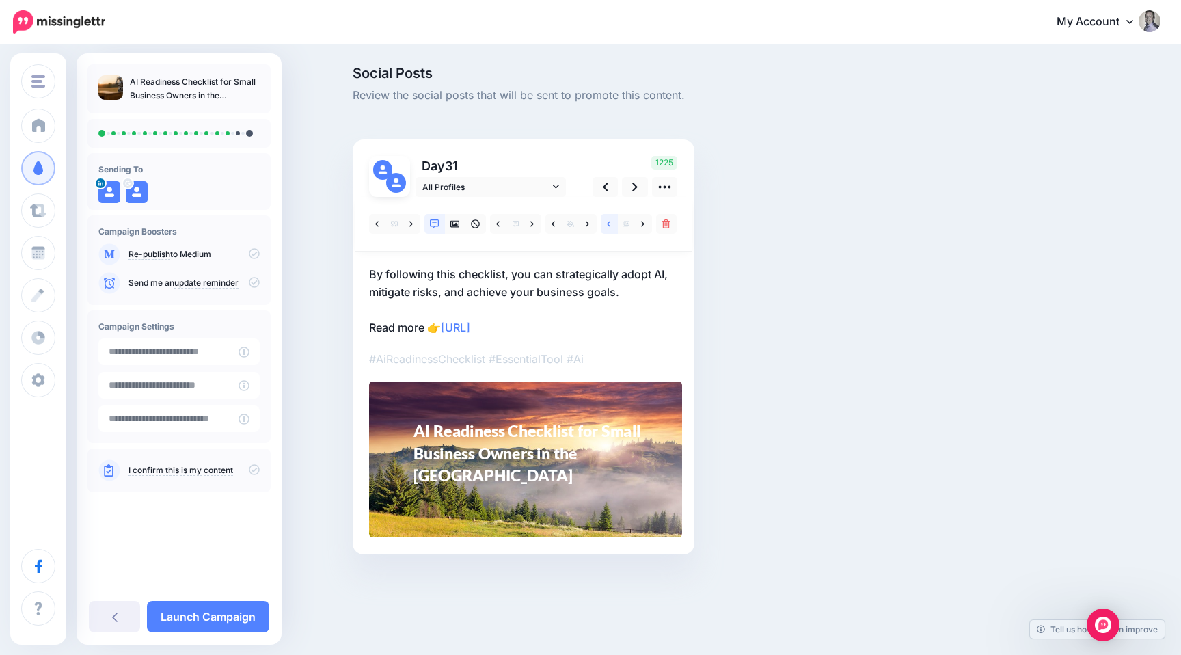
click at [610, 226] on icon at bounding box center [608, 223] width 3 height 5
click at [557, 224] on link at bounding box center [553, 224] width 17 height 20
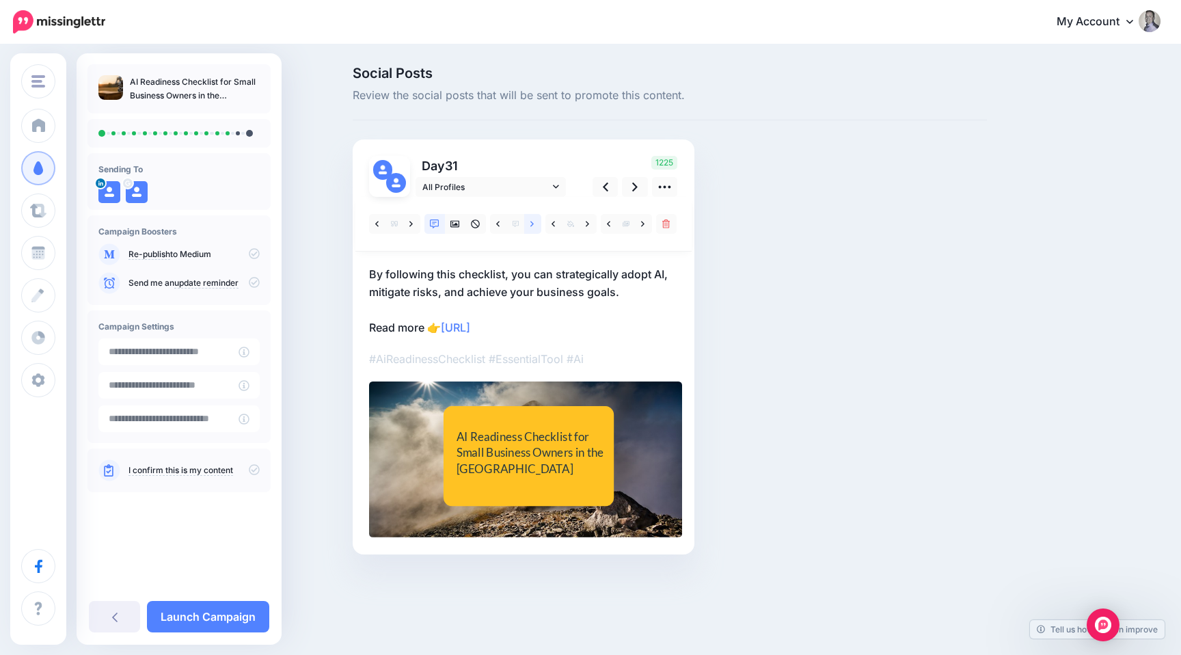
click at [532, 220] on icon at bounding box center [531, 224] width 3 height 10
click at [532, 226] on icon at bounding box center [531, 224] width 3 height 10
click at [629, 191] on link at bounding box center [635, 187] width 26 height 20
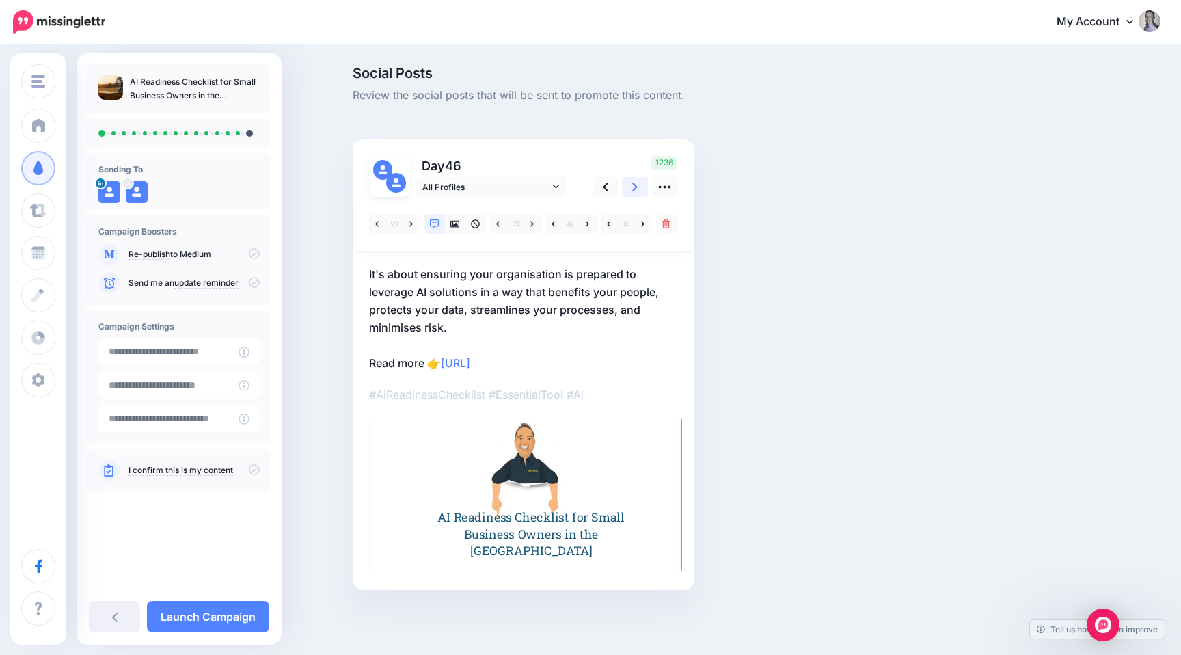
click at [629, 191] on link at bounding box center [635, 187] width 26 height 20
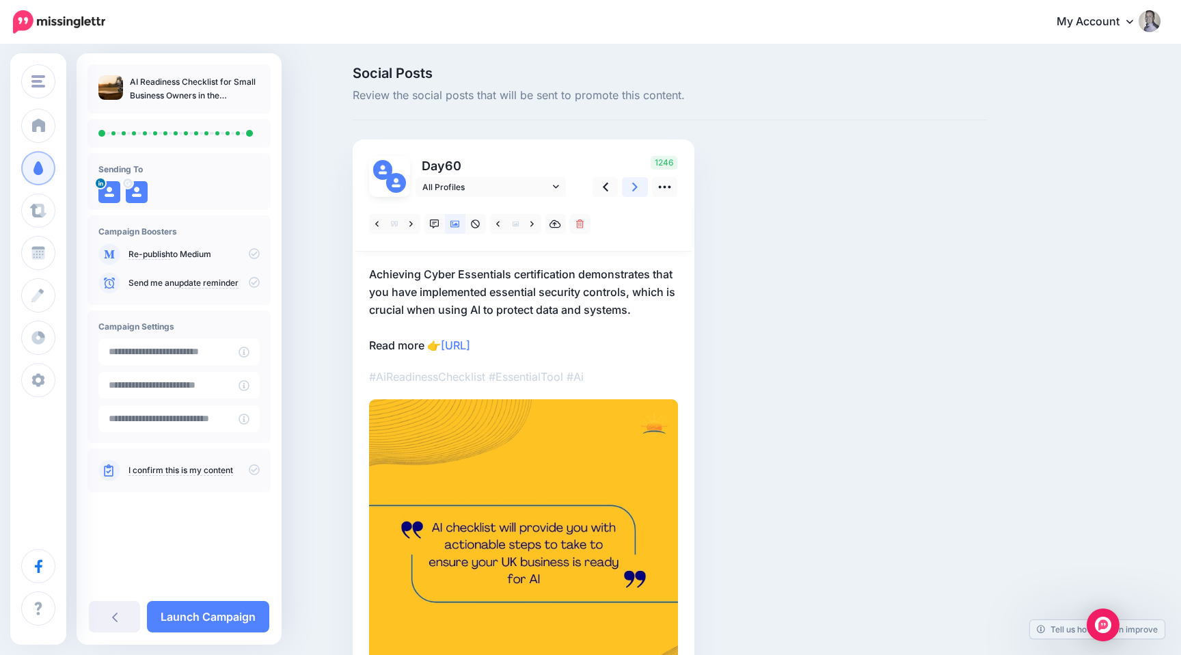
click at [629, 191] on link at bounding box center [635, 187] width 26 height 20
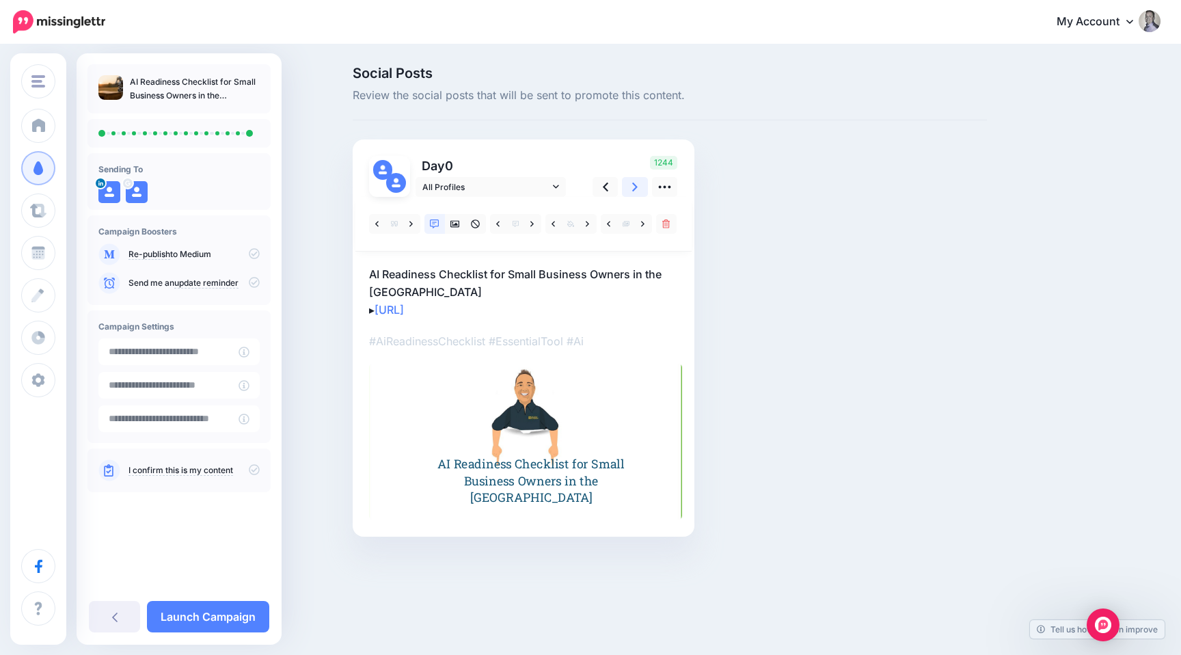
click at [629, 191] on link at bounding box center [635, 187] width 26 height 20
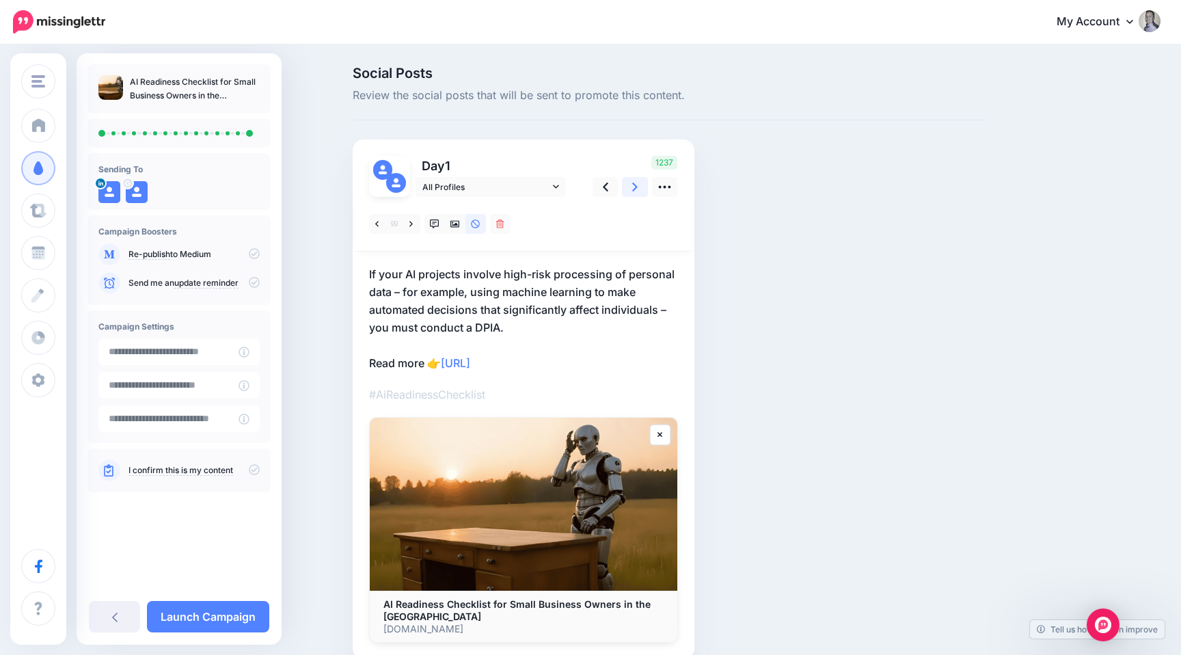
click at [629, 191] on link at bounding box center [635, 187] width 26 height 20
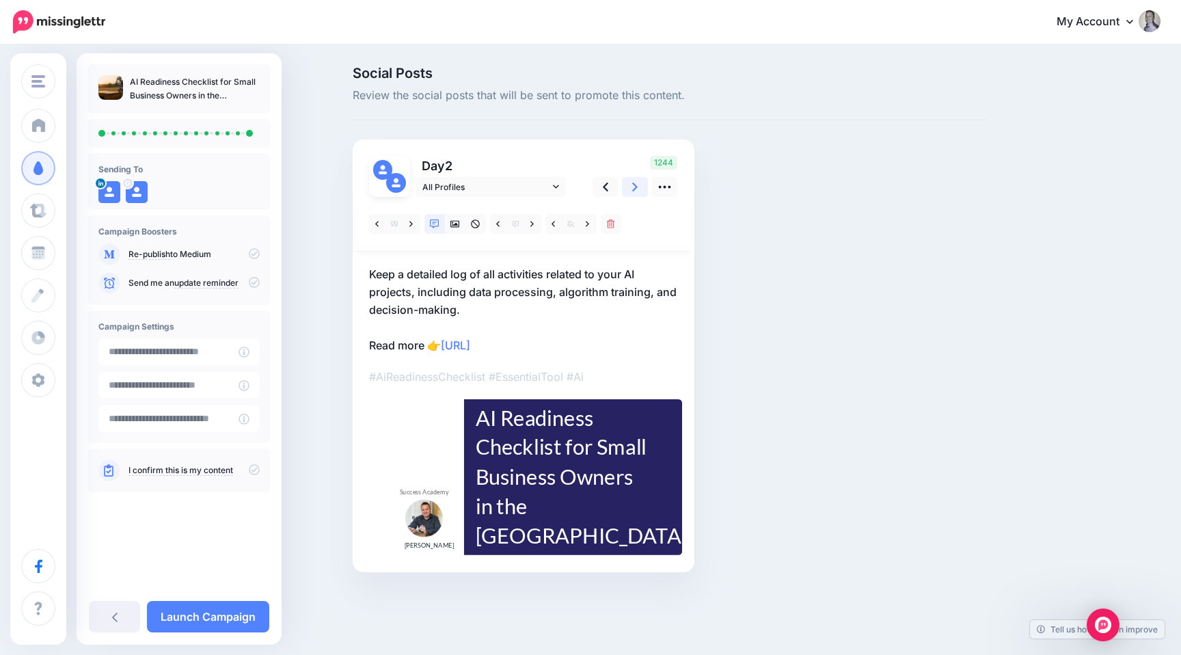
click at [629, 191] on link at bounding box center [635, 187] width 26 height 20
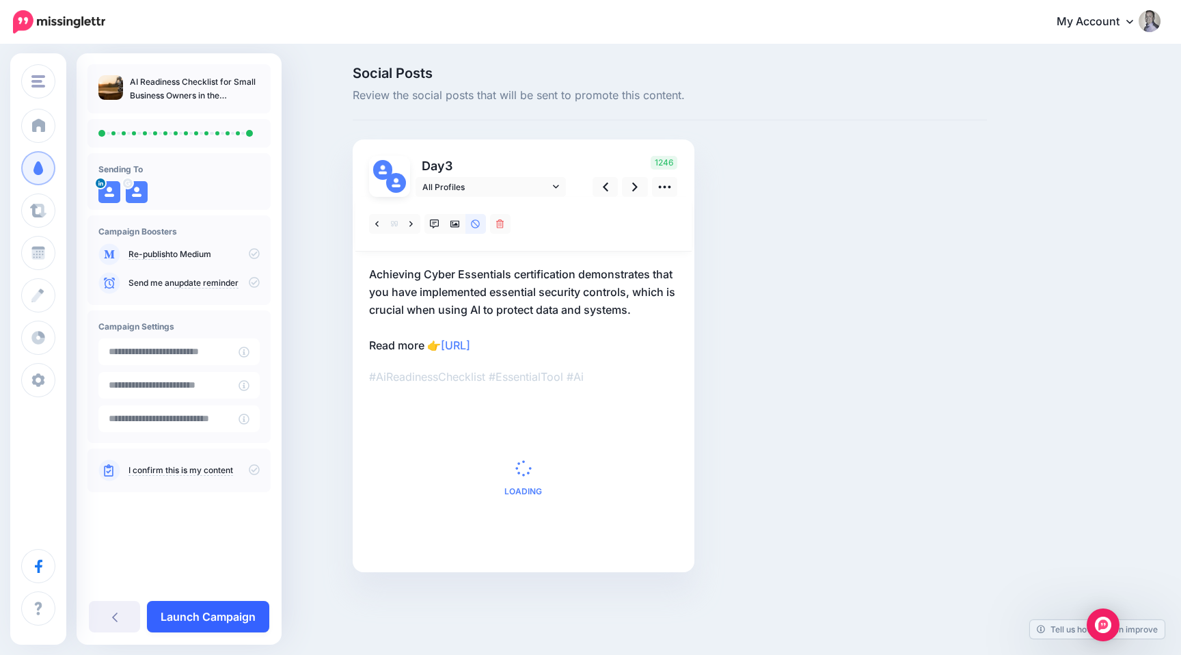
click at [187, 609] on link "Launch Campaign" at bounding box center [208, 616] width 122 height 31
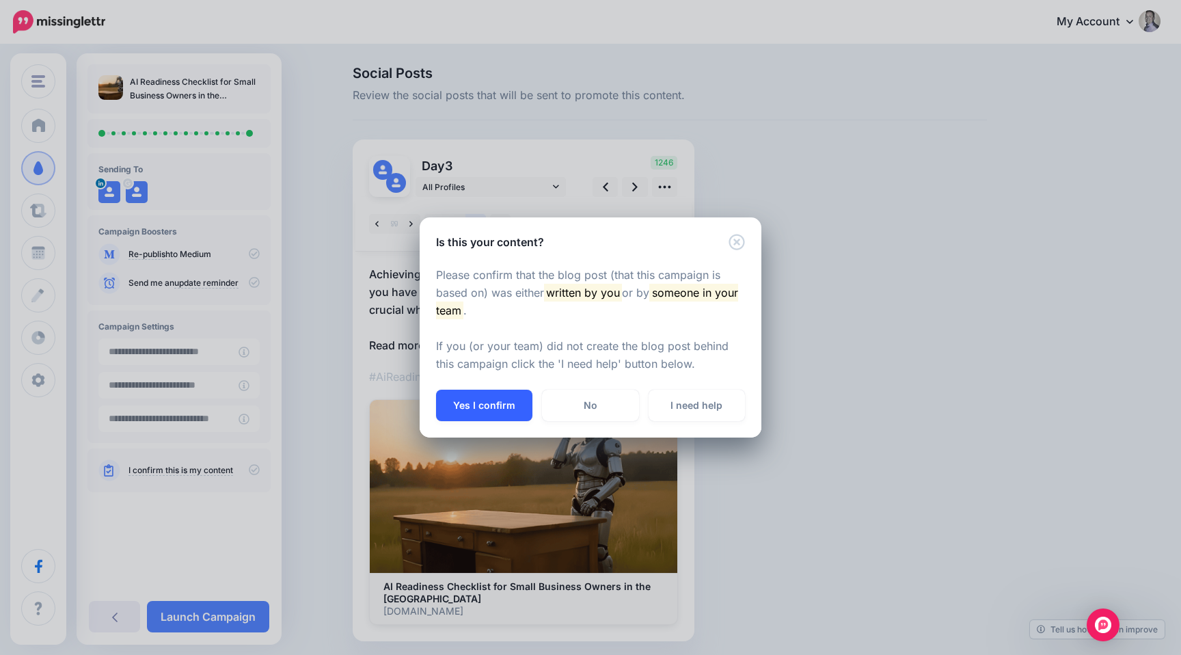
click at [481, 395] on button "Yes I confirm" at bounding box center [484, 405] width 96 height 31
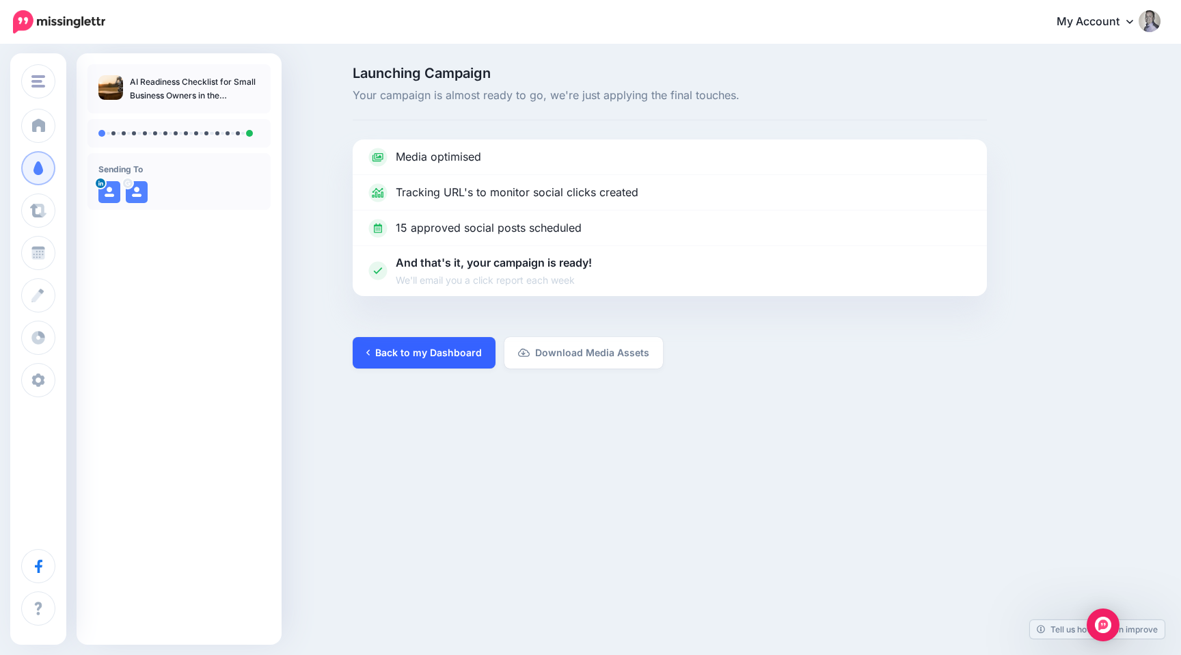
click at [451, 351] on link "Back to my Dashboard" at bounding box center [424, 352] width 143 height 31
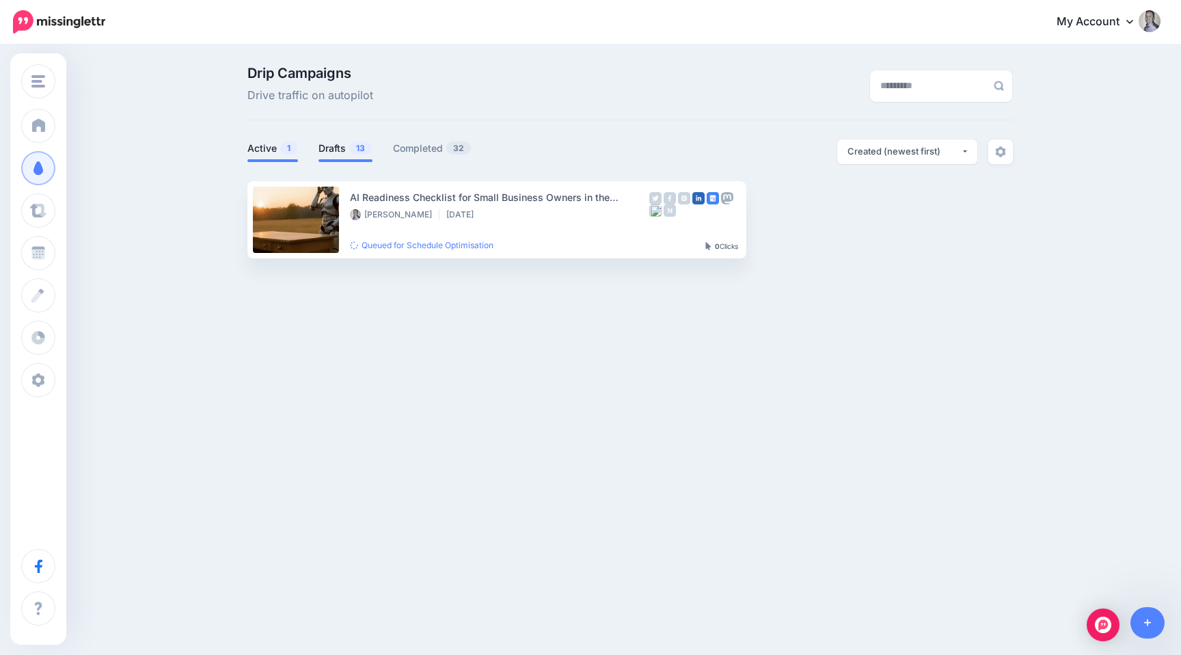
click at [342, 150] on link "Drafts 13" at bounding box center [345, 148] width 54 height 16
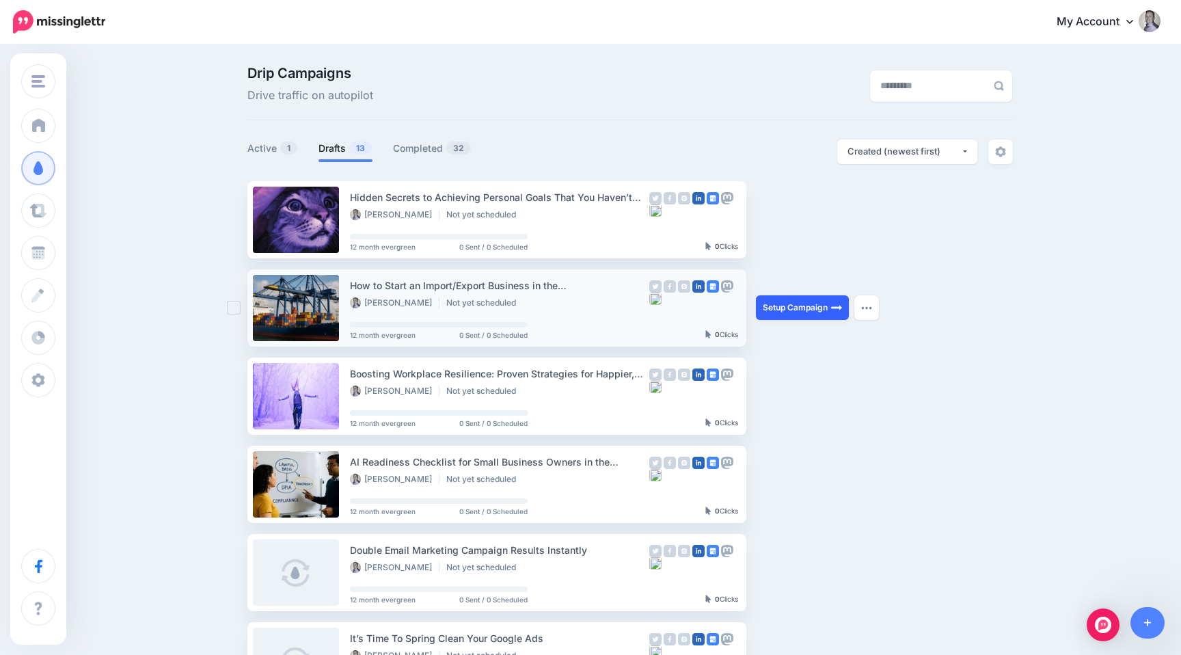
click at [785, 304] on link "Setup Campaign" at bounding box center [802, 307] width 93 height 25
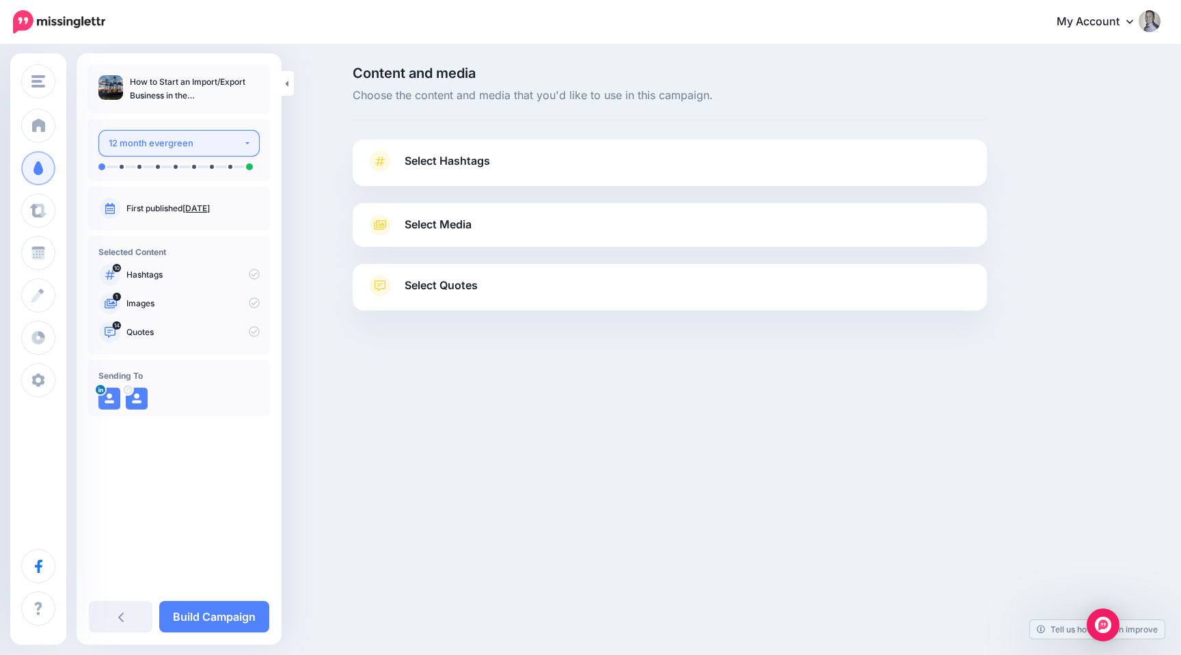
click at [225, 148] on div "12 month evergreen" at bounding box center [176, 143] width 135 height 16
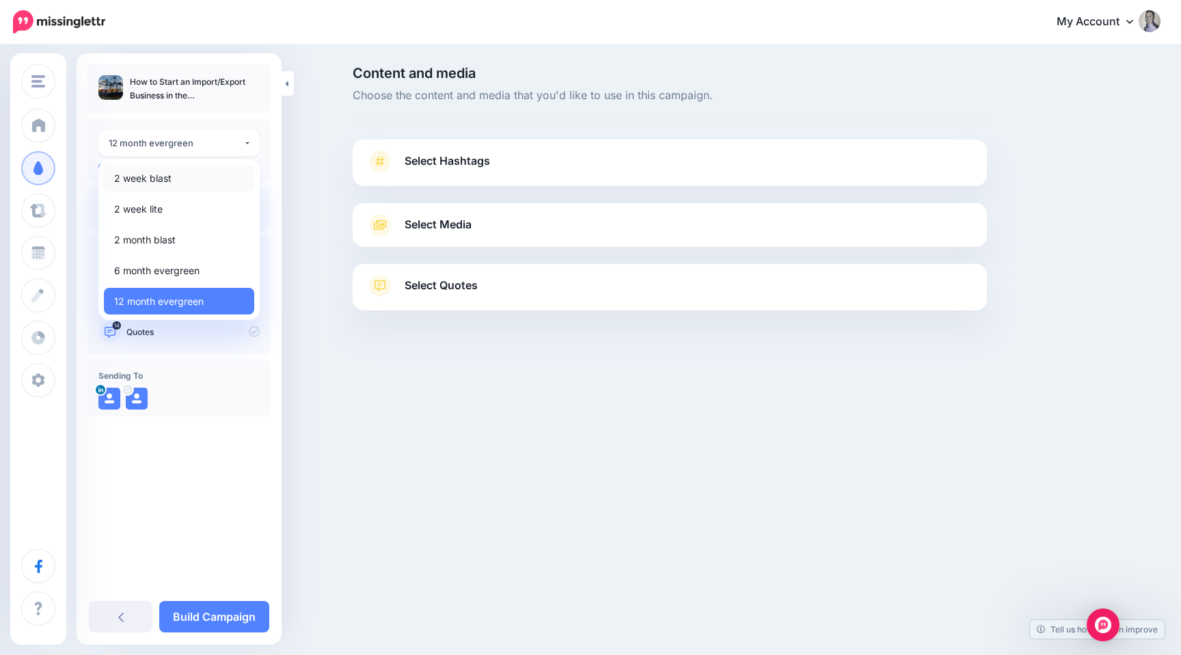
click at [206, 182] on link "2 week blast" at bounding box center [179, 178] width 150 height 27
select select "*****"
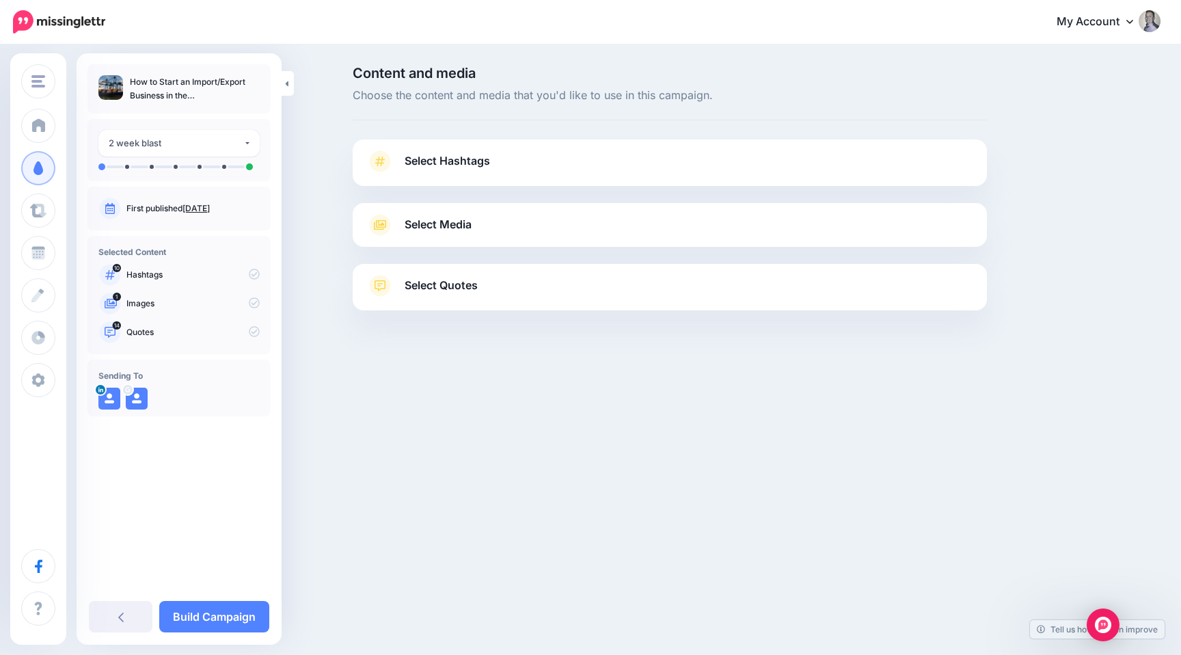
click at [402, 234] on link "Select Media" at bounding box center [669, 225] width 607 height 22
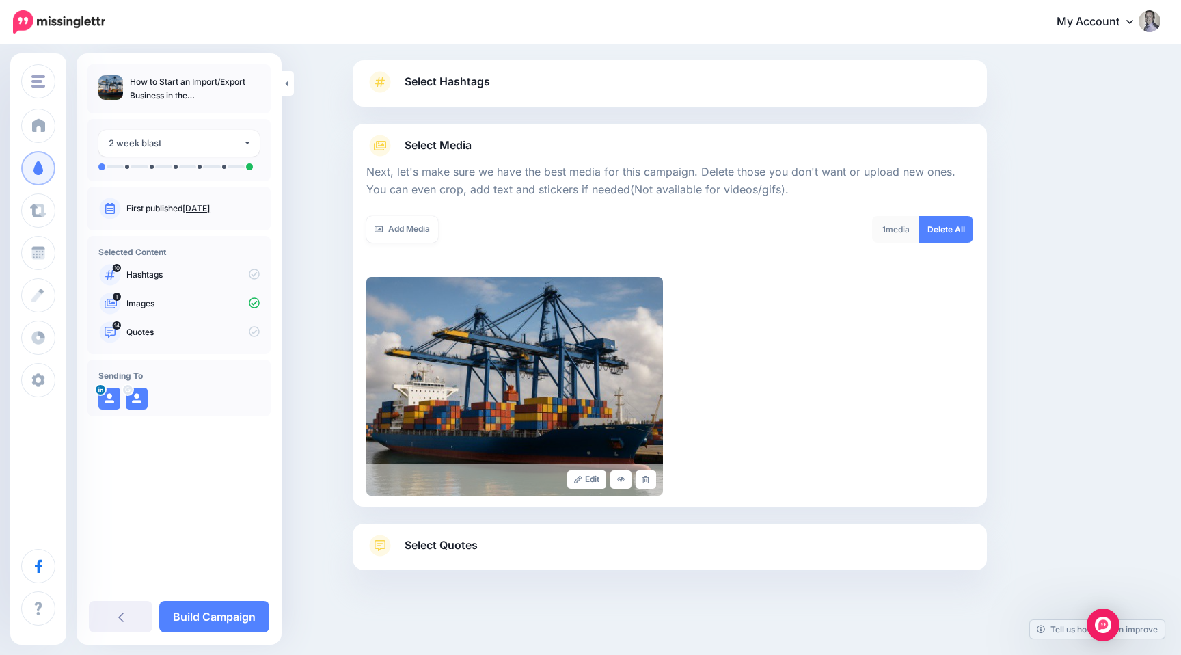
scroll to position [83, 0]
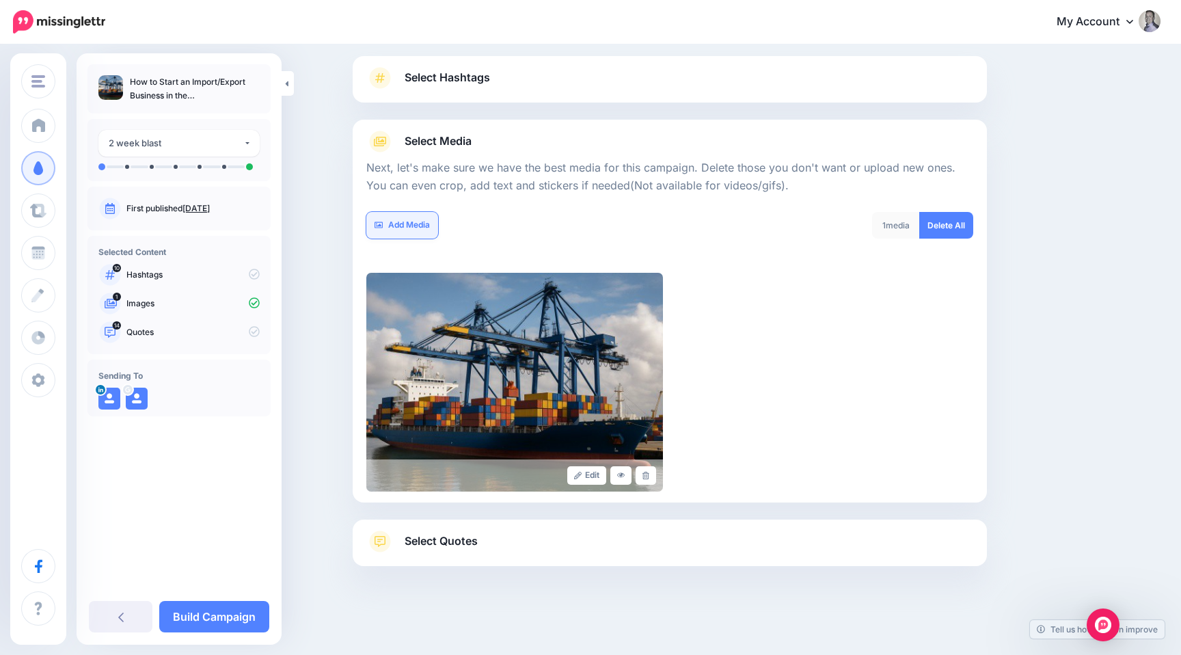
click at [401, 225] on link "Add Media" at bounding box center [402, 225] width 72 height 27
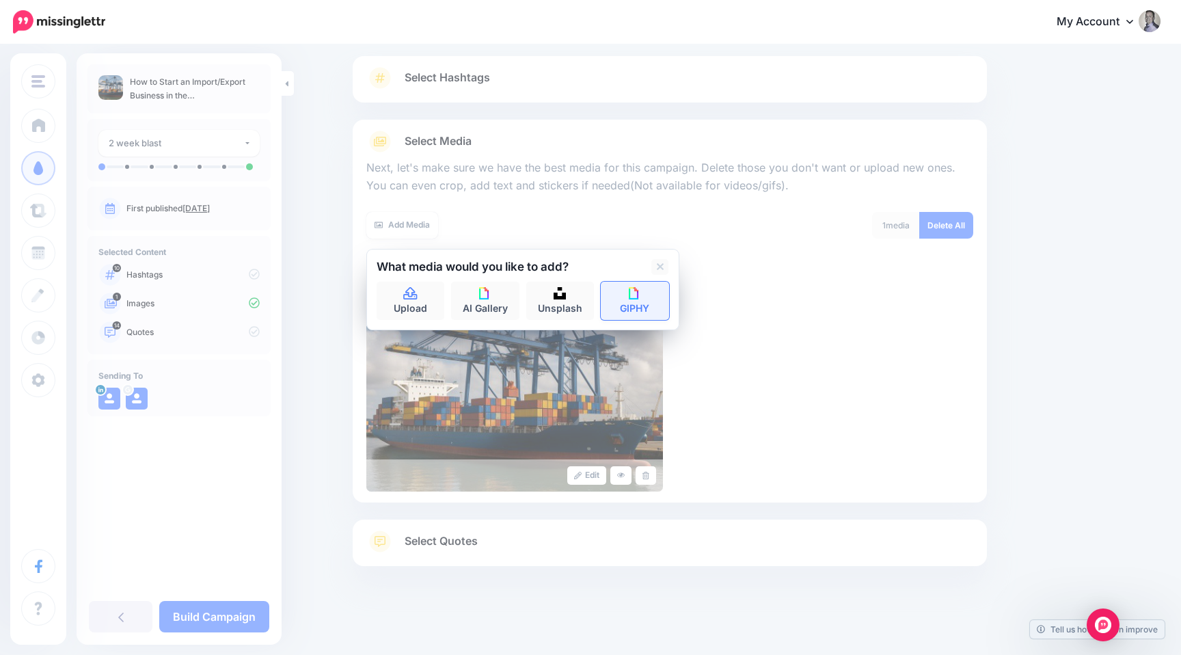
click at [615, 300] on link "GIPHY" at bounding box center [635, 301] width 68 height 38
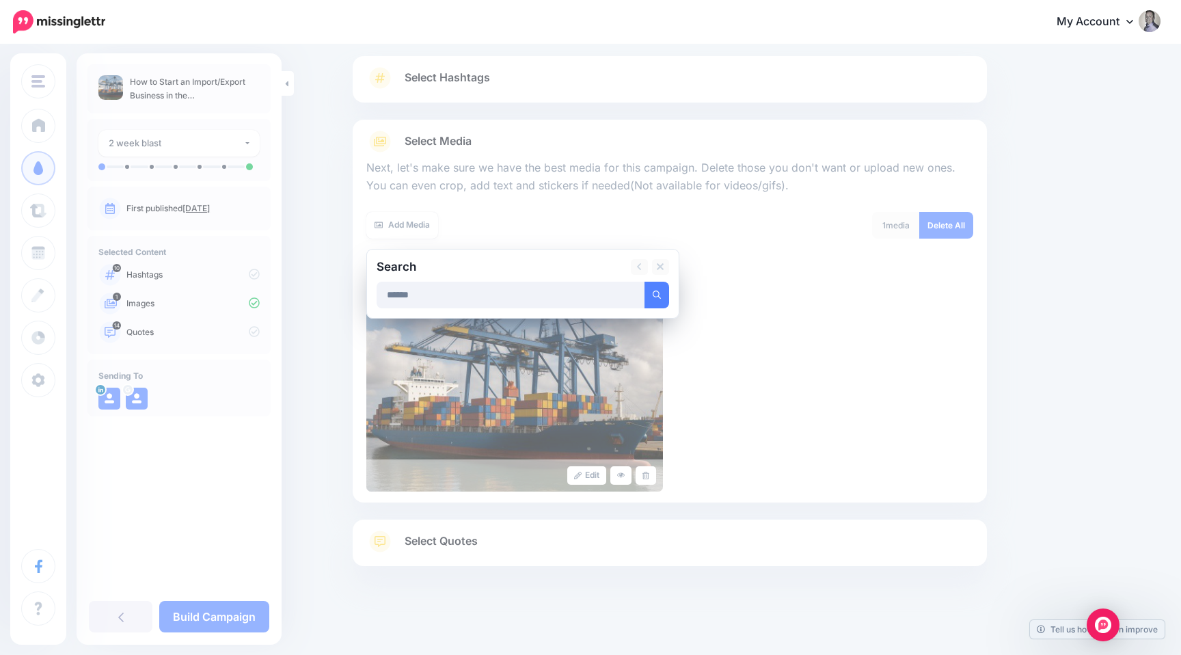
type input "******"
click at [644, 282] on button "submit" at bounding box center [656, 295] width 25 height 27
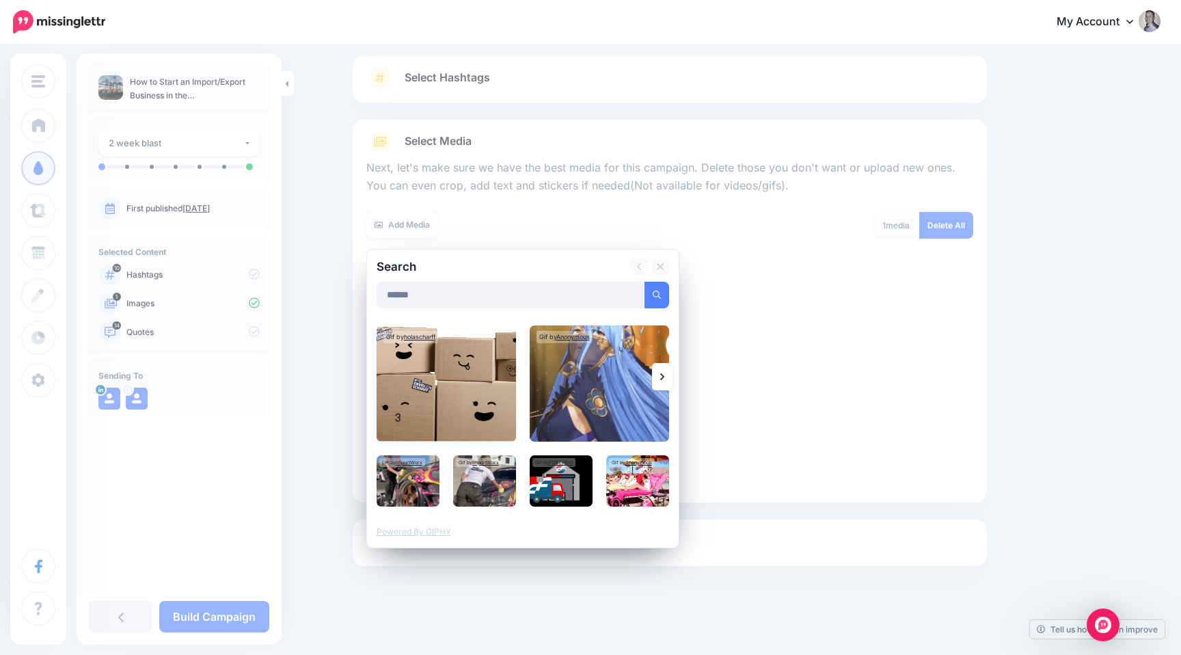
click at [451, 387] on img at bounding box center [446, 383] width 139 height 116
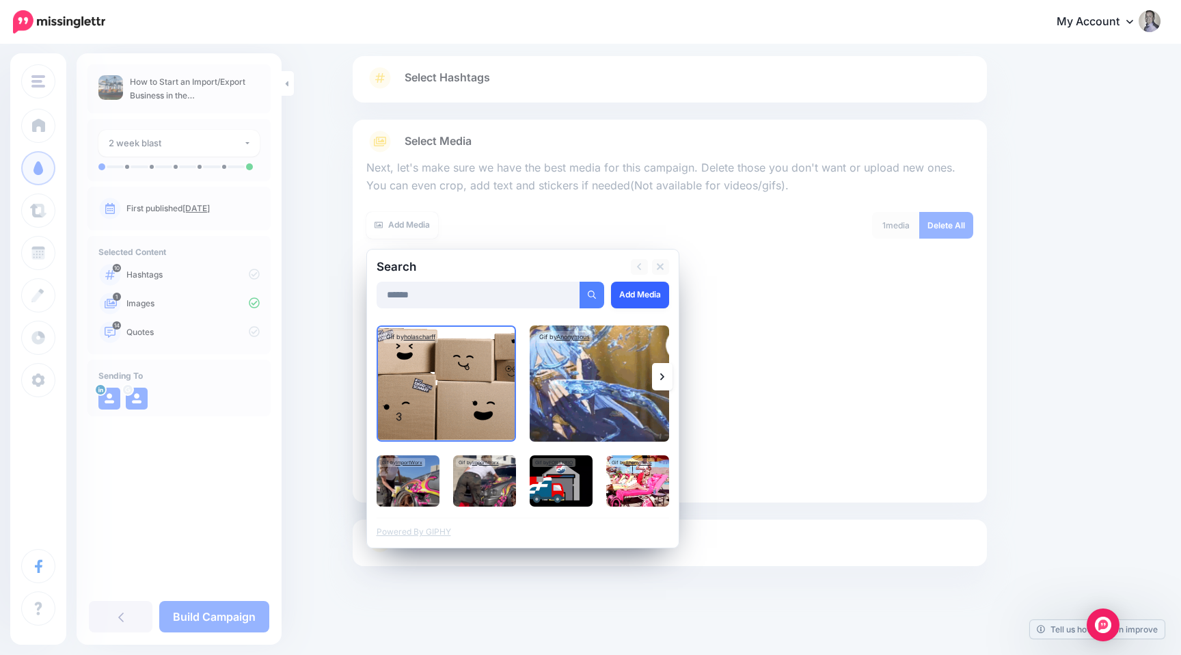
click at [646, 293] on link "Add Media" at bounding box center [640, 295] width 58 height 27
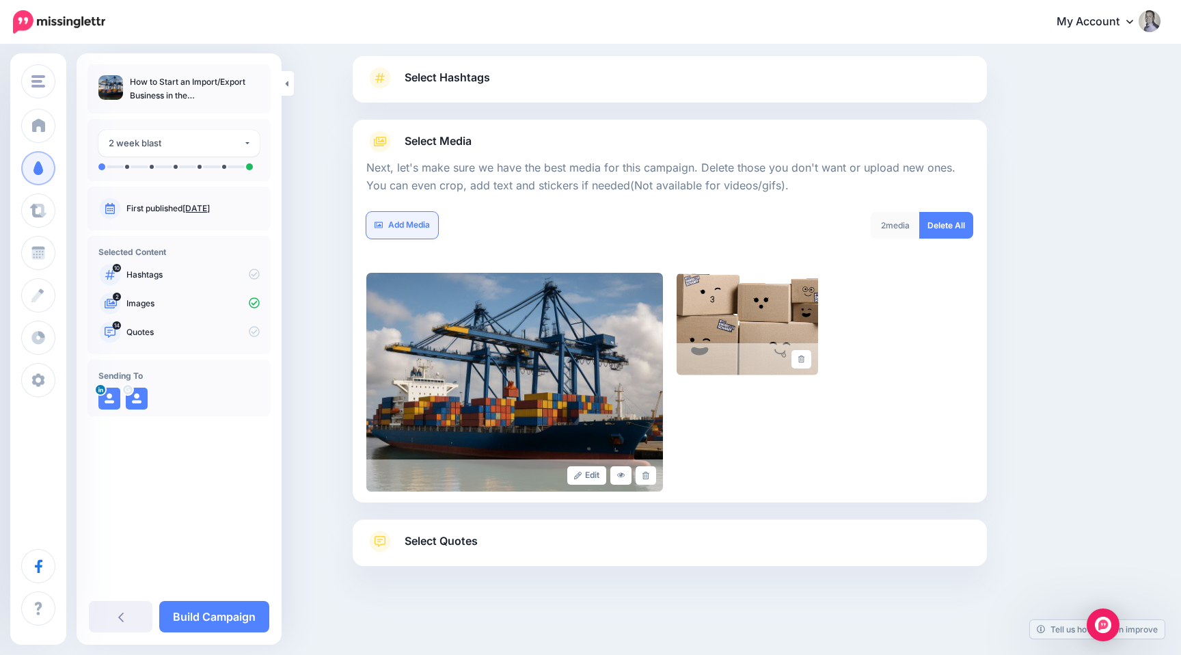
click at [411, 227] on link "Add Media" at bounding box center [402, 225] width 72 height 27
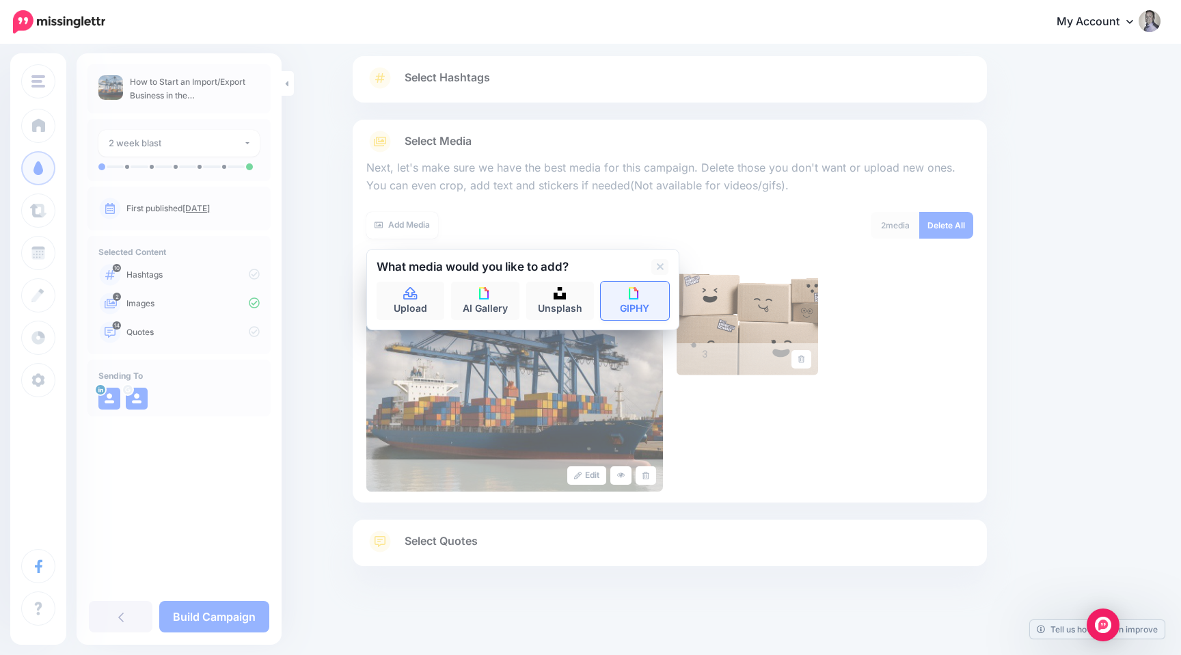
click at [615, 298] on link "GIPHY" at bounding box center [635, 301] width 68 height 38
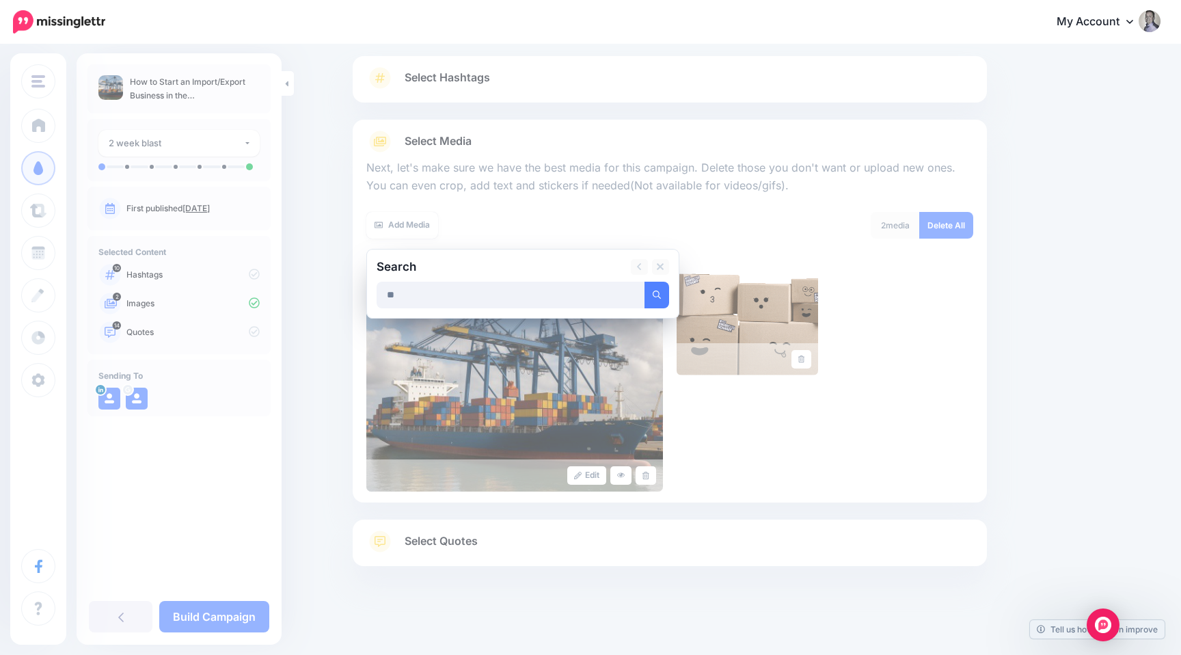
type input "*"
click at [644, 282] on button "submit" at bounding box center [656, 295] width 25 height 27
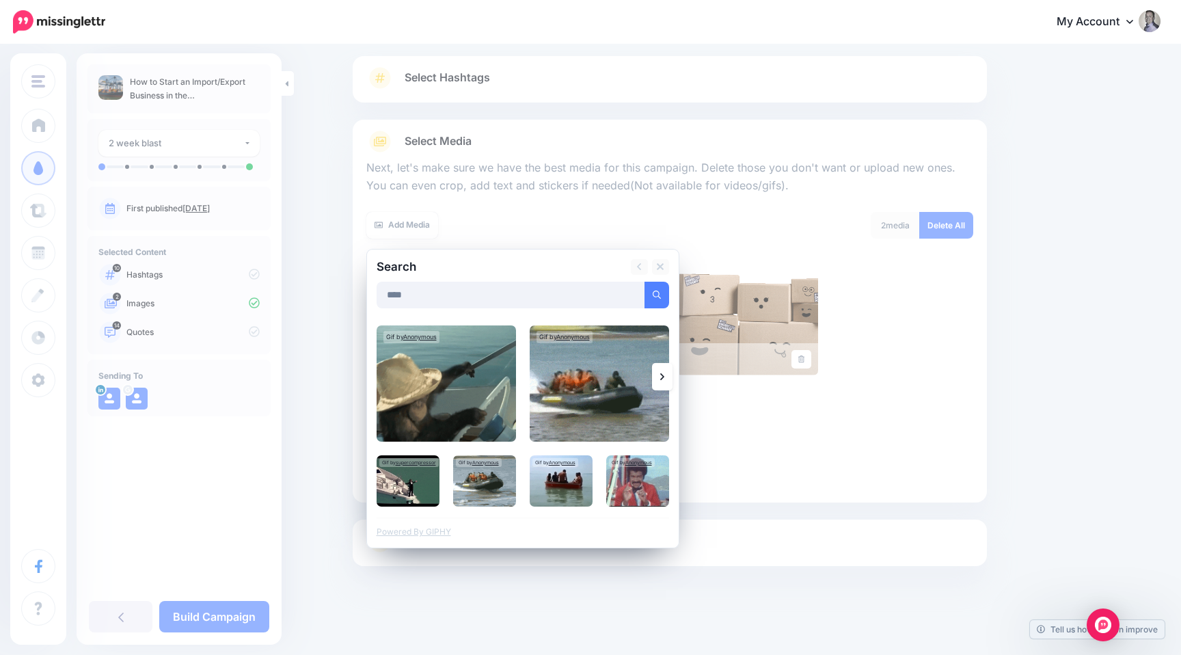
click at [657, 378] on link at bounding box center [662, 376] width 21 height 27
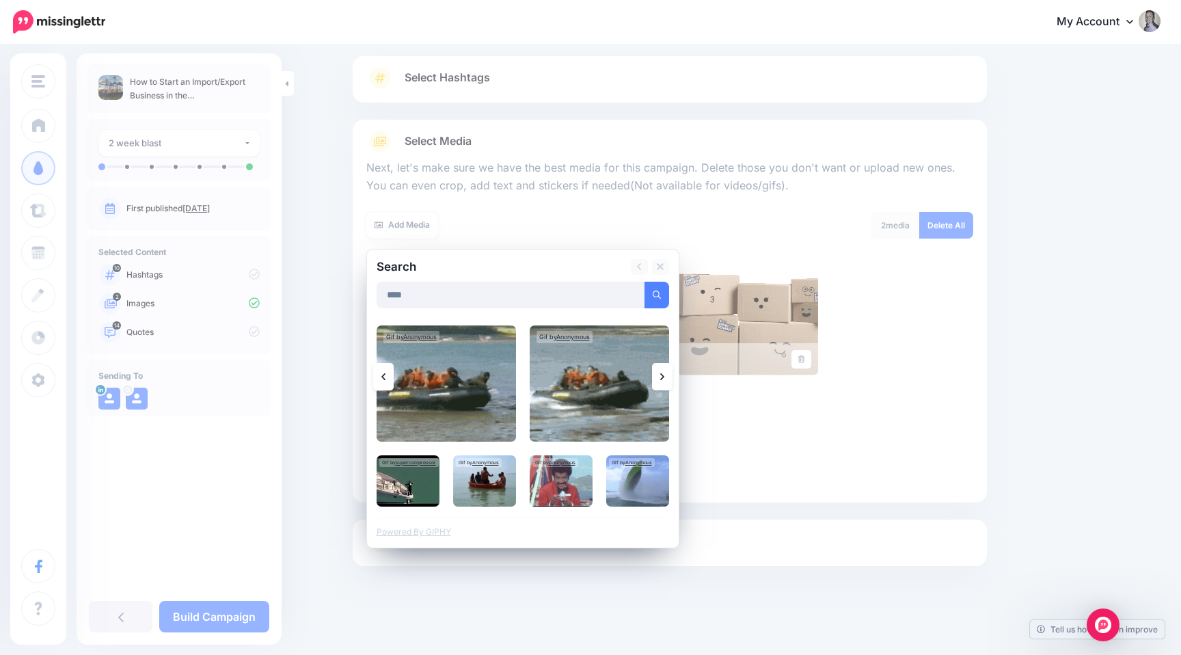
click at [657, 378] on link at bounding box center [662, 376] width 21 height 27
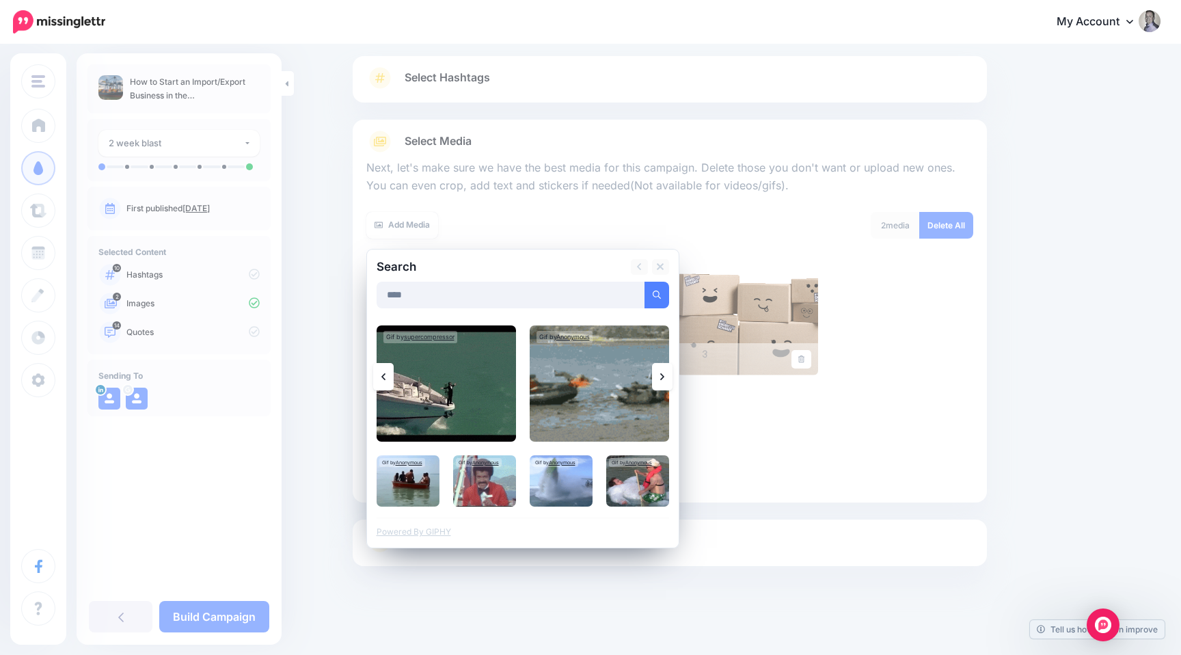
click at [657, 378] on link at bounding box center [662, 376] width 21 height 27
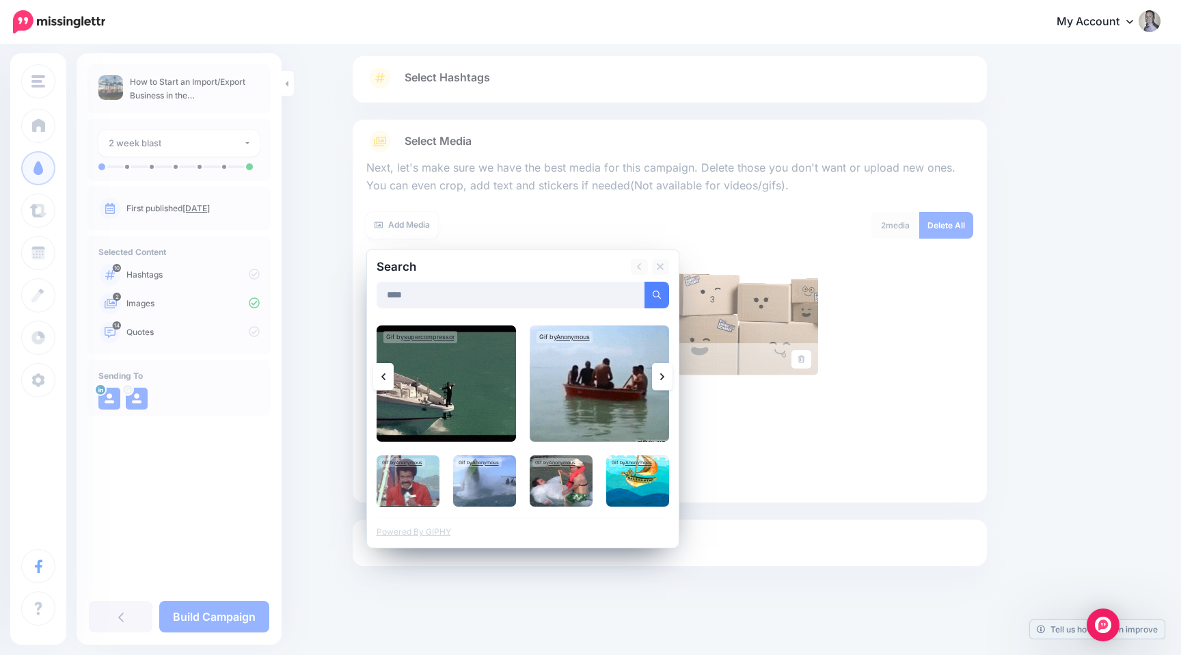
click at [657, 378] on link at bounding box center [662, 376] width 21 height 27
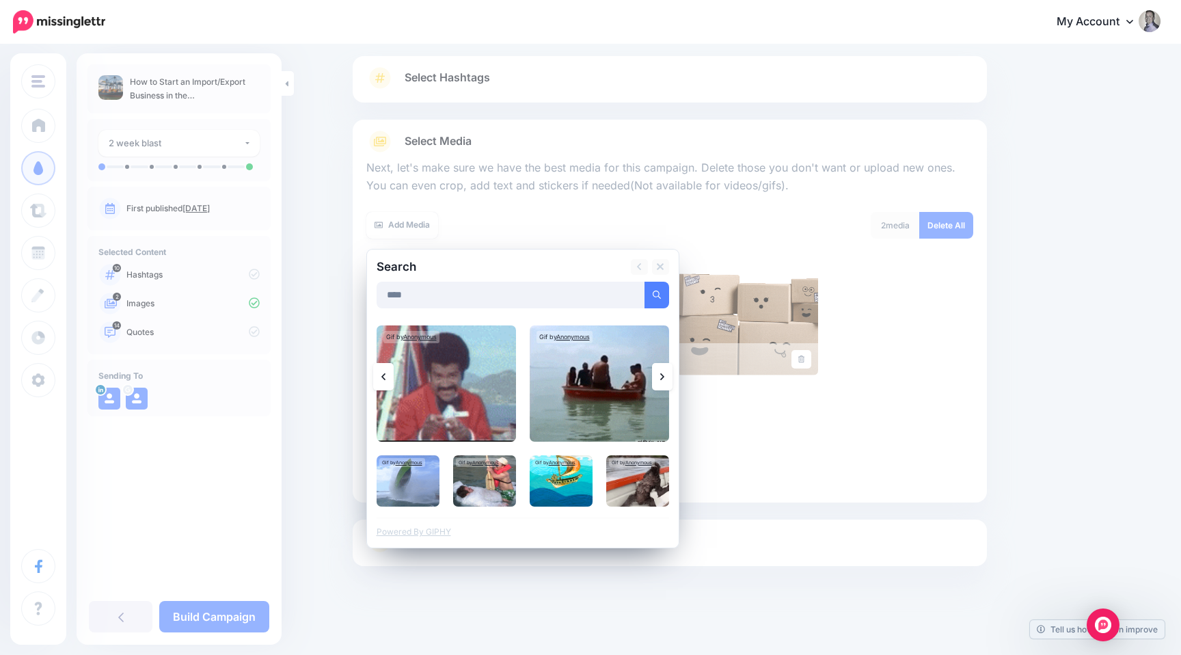
click at [657, 378] on link at bounding box center [662, 376] width 21 height 27
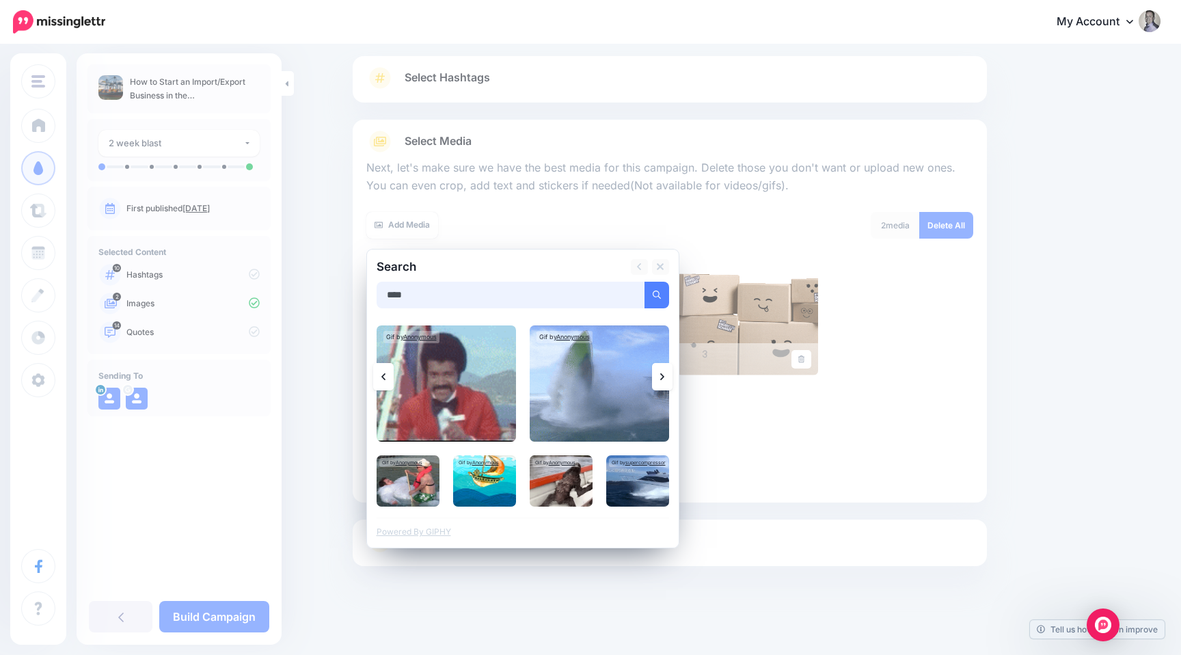
click at [521, 285] on input "****" at bounding box center [511, 295] width 269 height 27
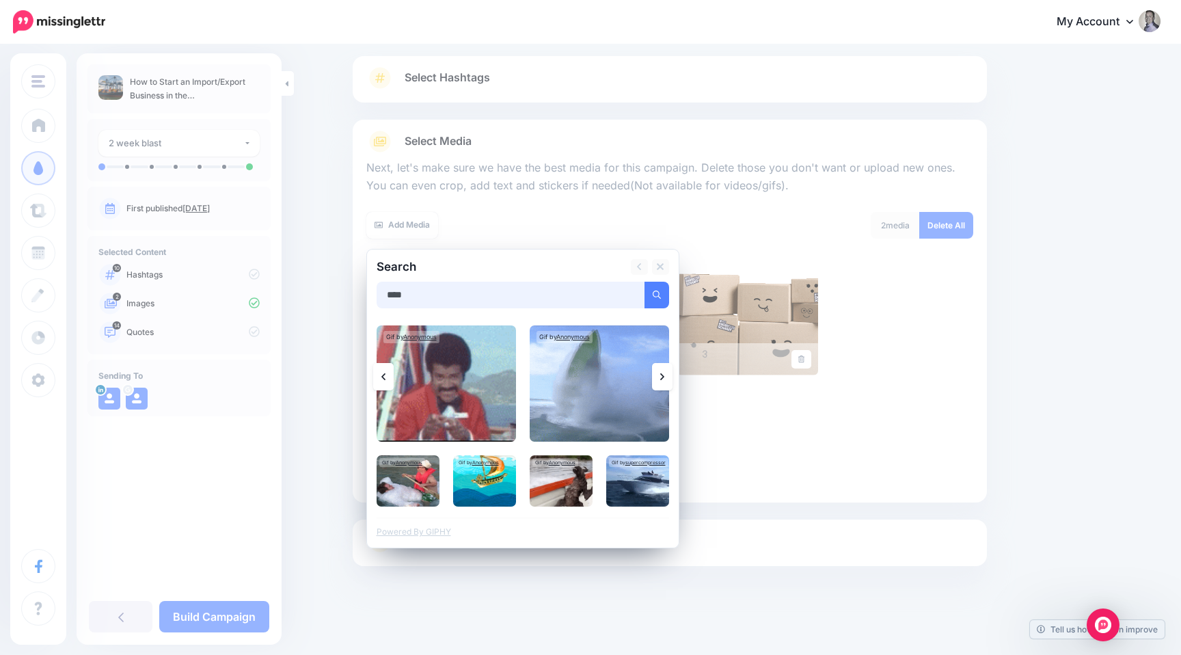
click at [521, 285] on input "****" at bounding box center [511, 295] width 269 height 27
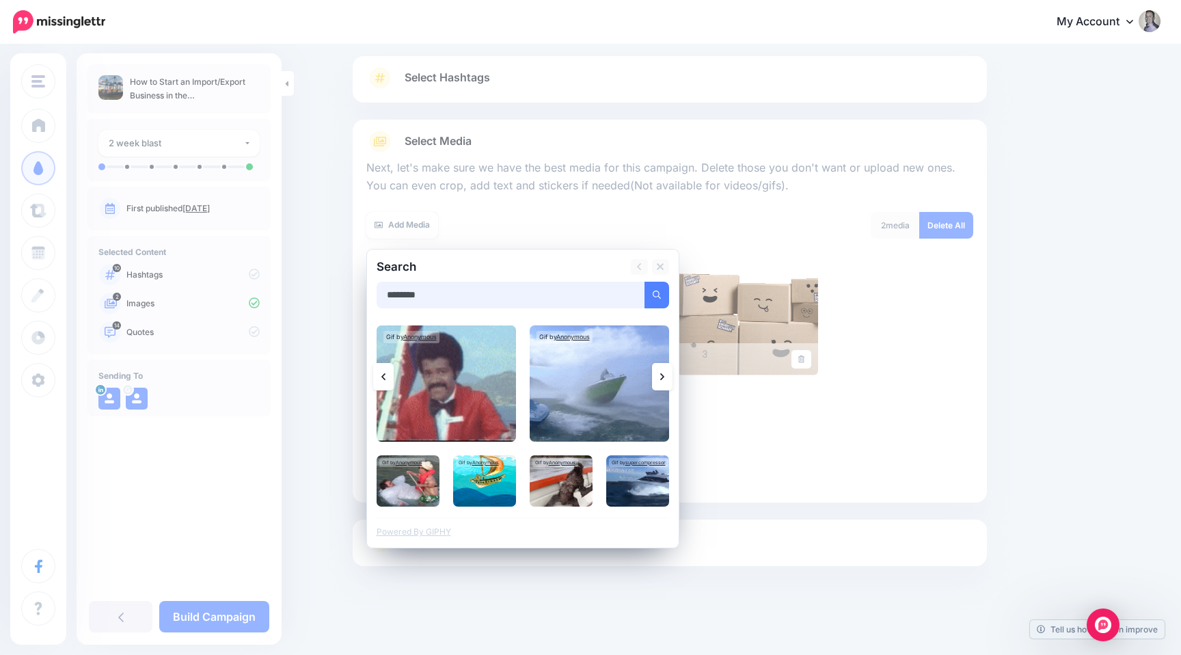
type input "********"
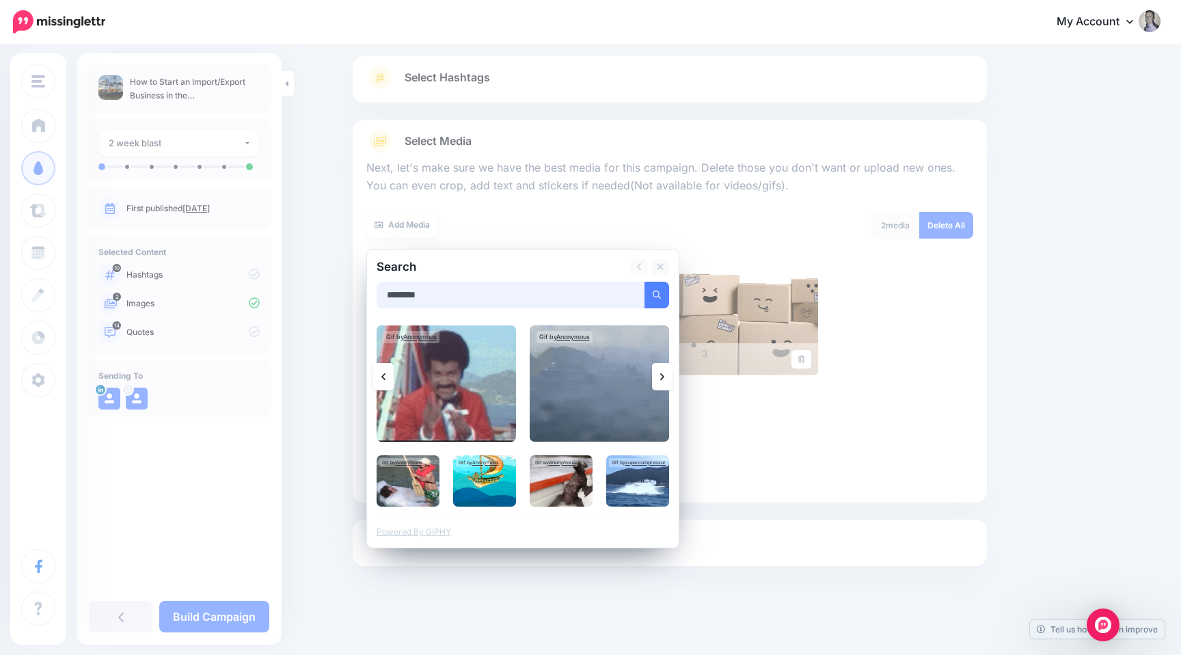
click at [644, 282] on button "submit" at bounding box center [656, 295] width 25 height 27
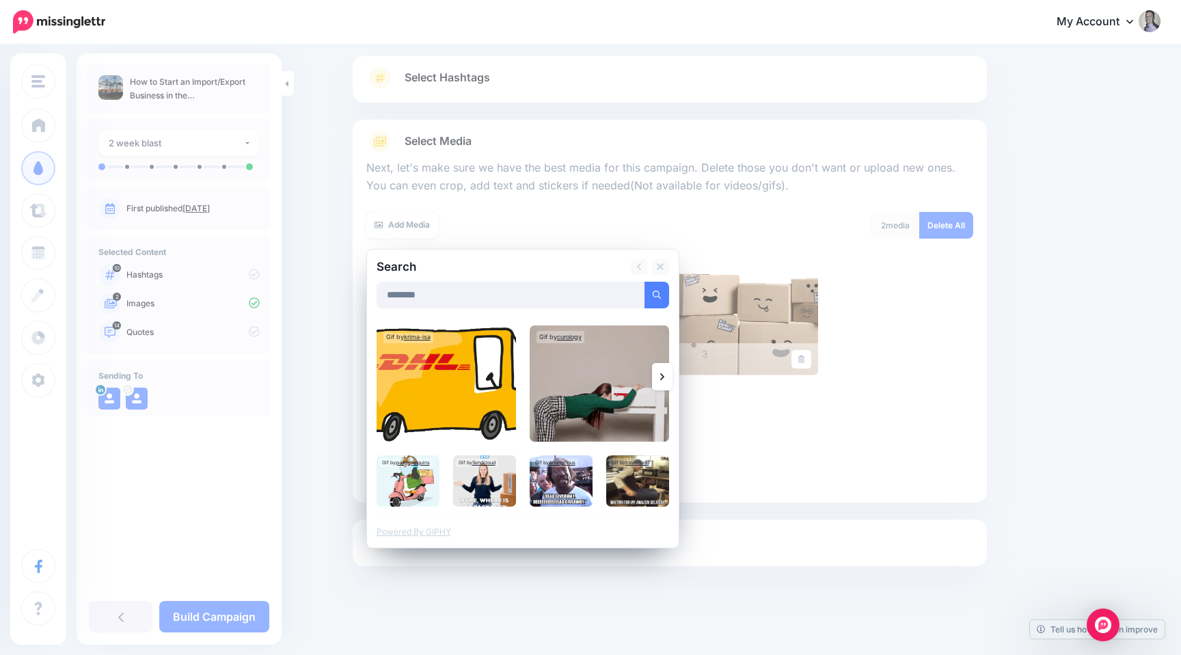
click at [662, 379] on icon at bounding box center [662, 376] width 4 height 11
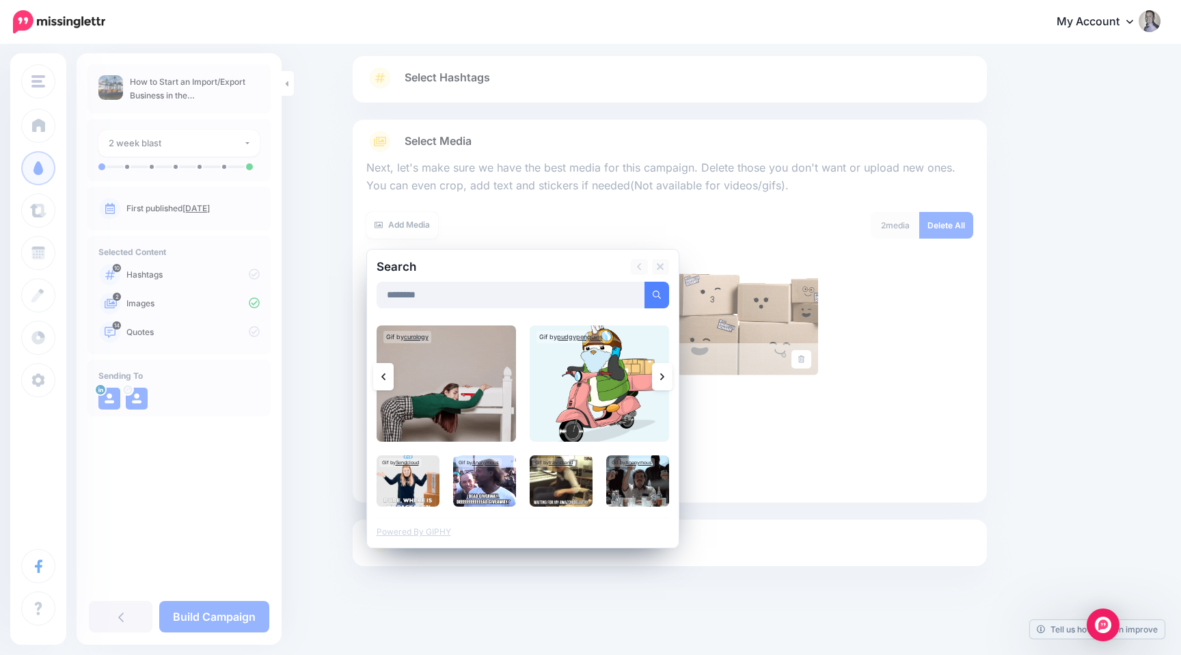
click at [662, 379] on icon at bounding box center [662, 376] width 4 height 11
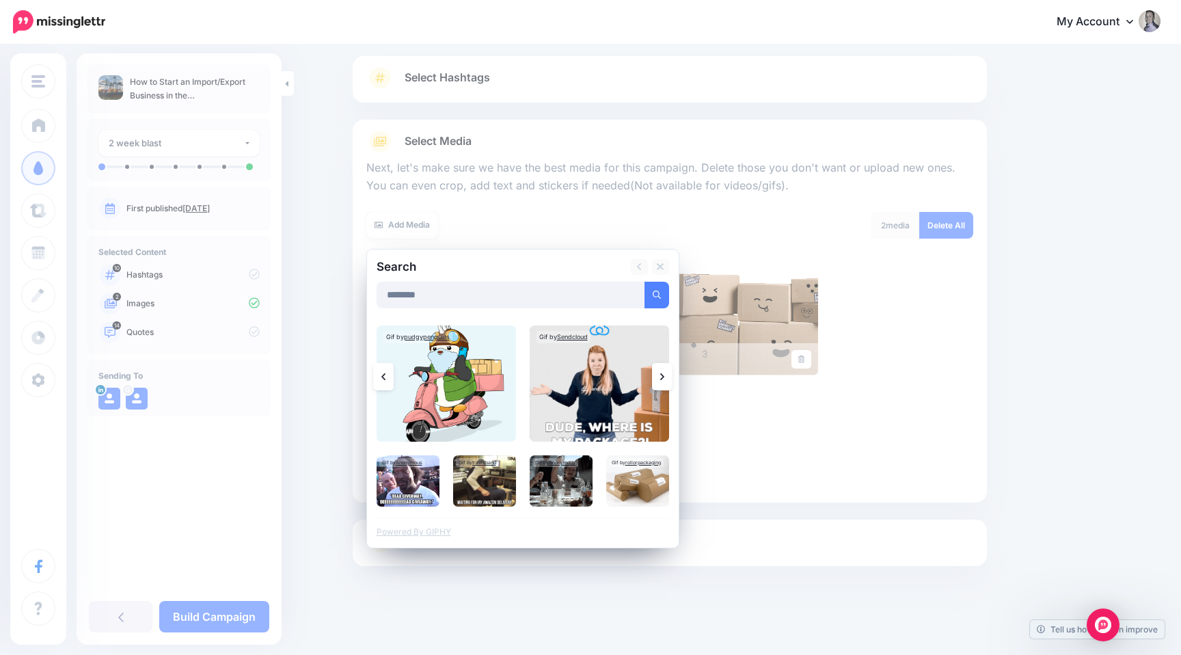
click at [662, 379] on icon at bounding box center [662, 376] width 4 height 11
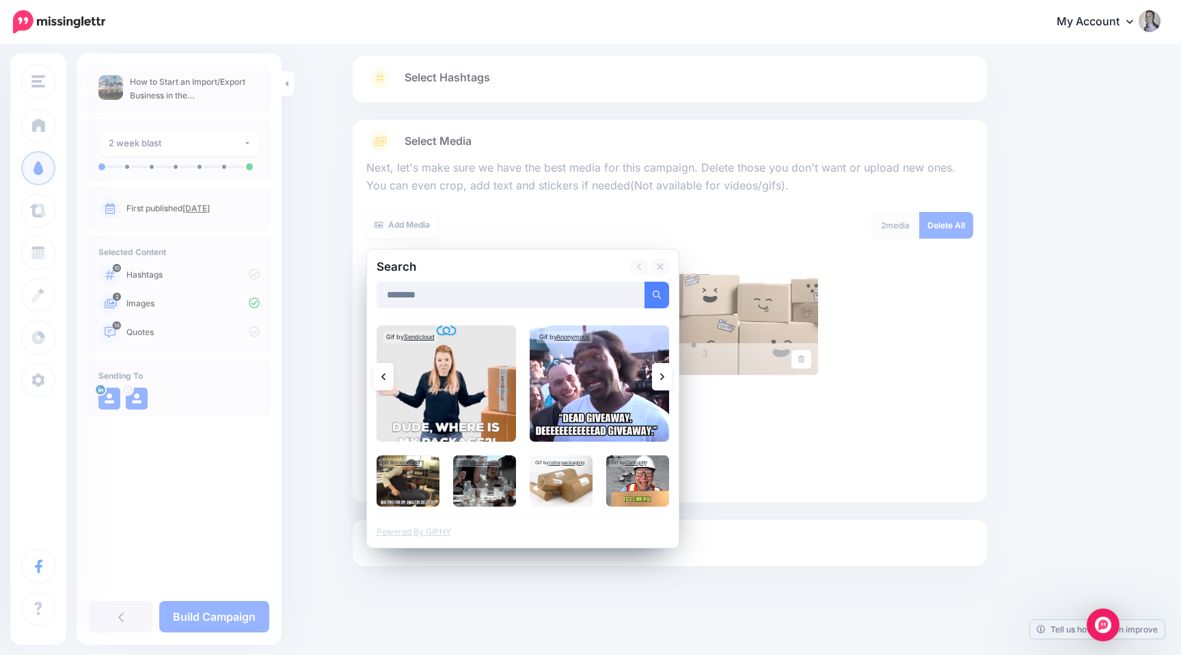
click at [662, 379] on icon at bounding box center [662, 376] width 4 height 11
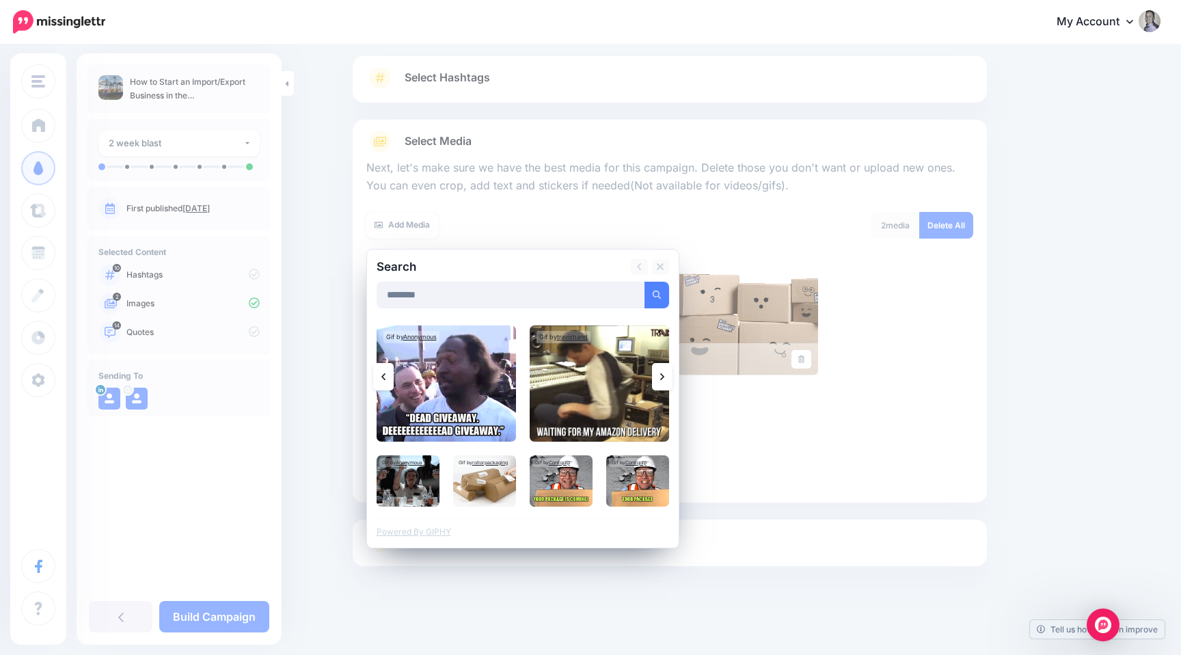
click at [662, 379] on icon at bounding box center [662, 376] width 4 height 11
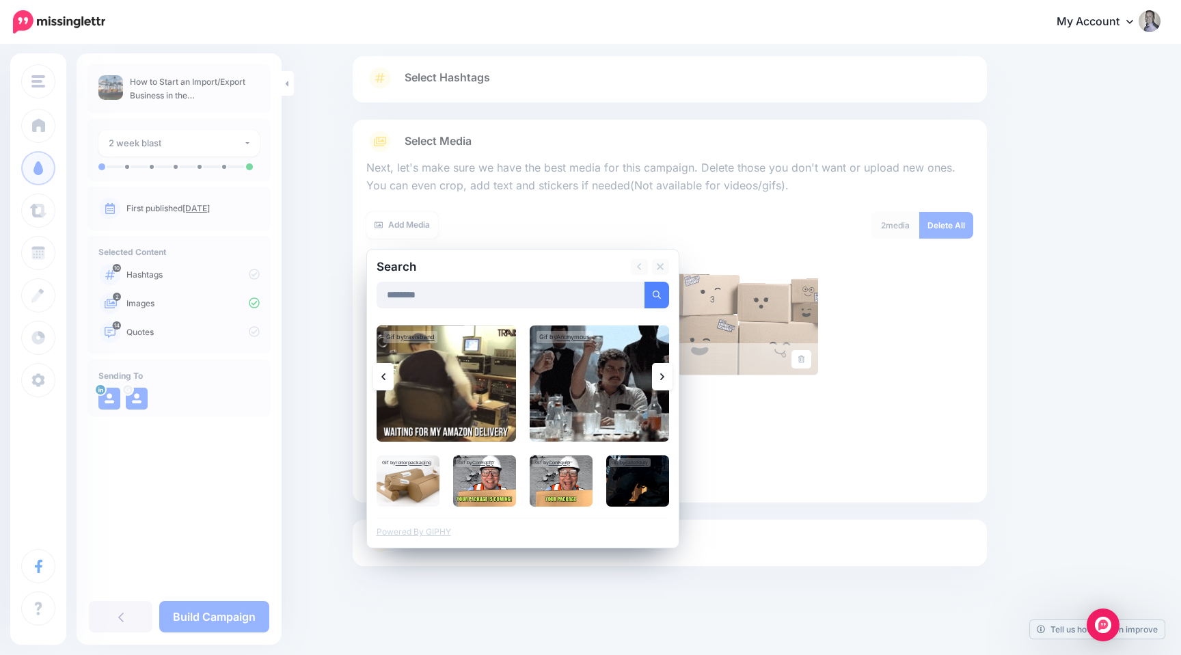
click at [662, 379] on icon at bounding box center [662, 376] width 4 height 11
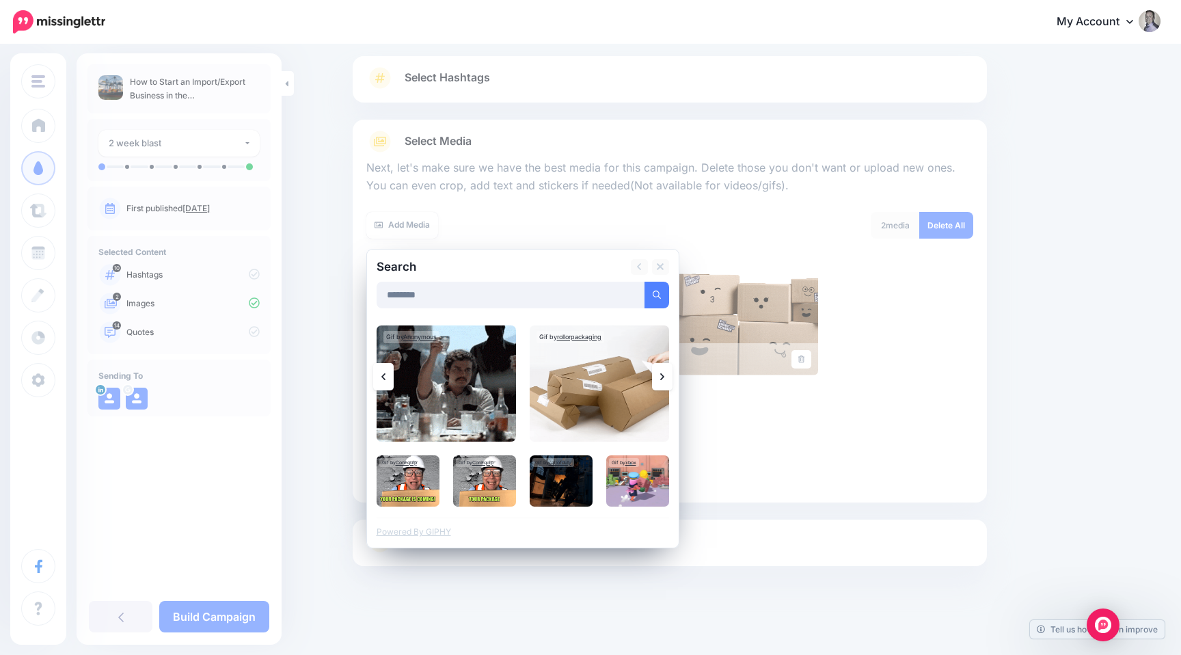
click at [662, 379] on icon at bounding box center [662, 376] width 4 height 11
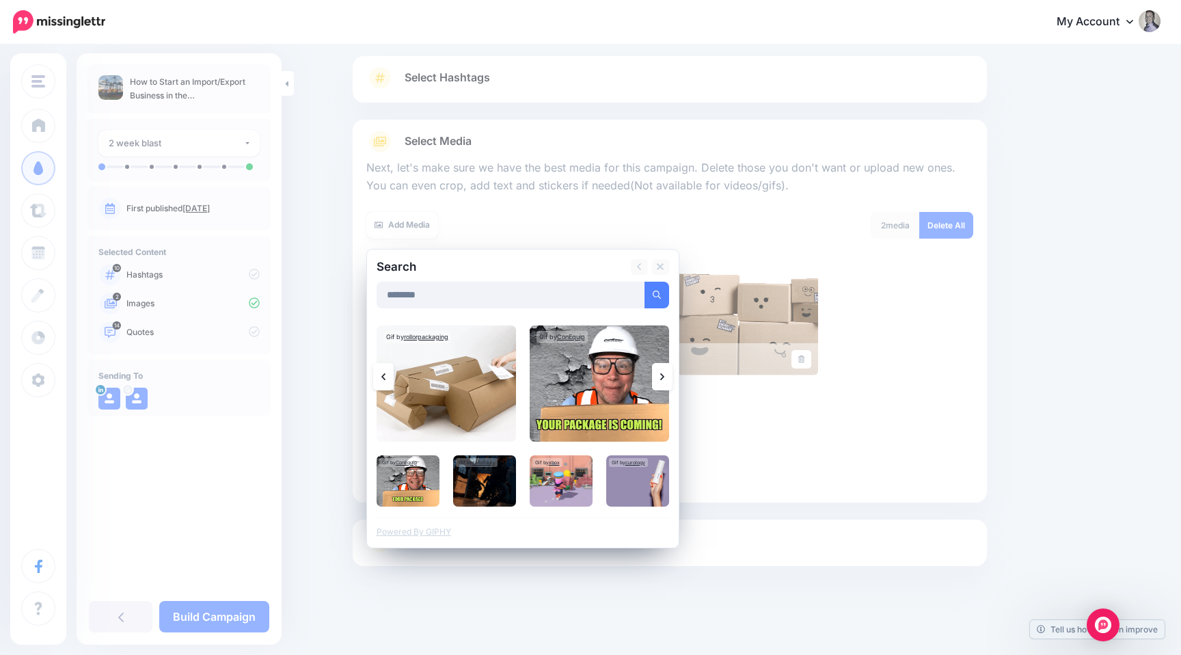
click at [662, 379] on icon at bounding box center [662, 376] width 4 height 11
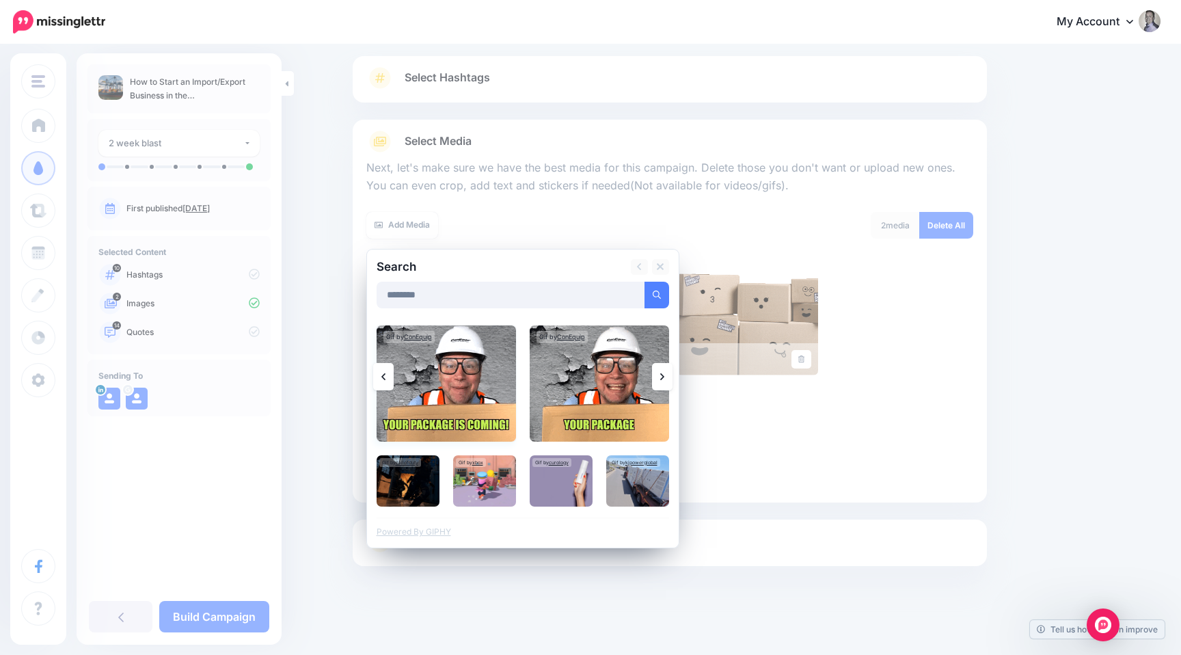
click at [457, 383] on img at bounding box center [446, 383] width 139 height 116
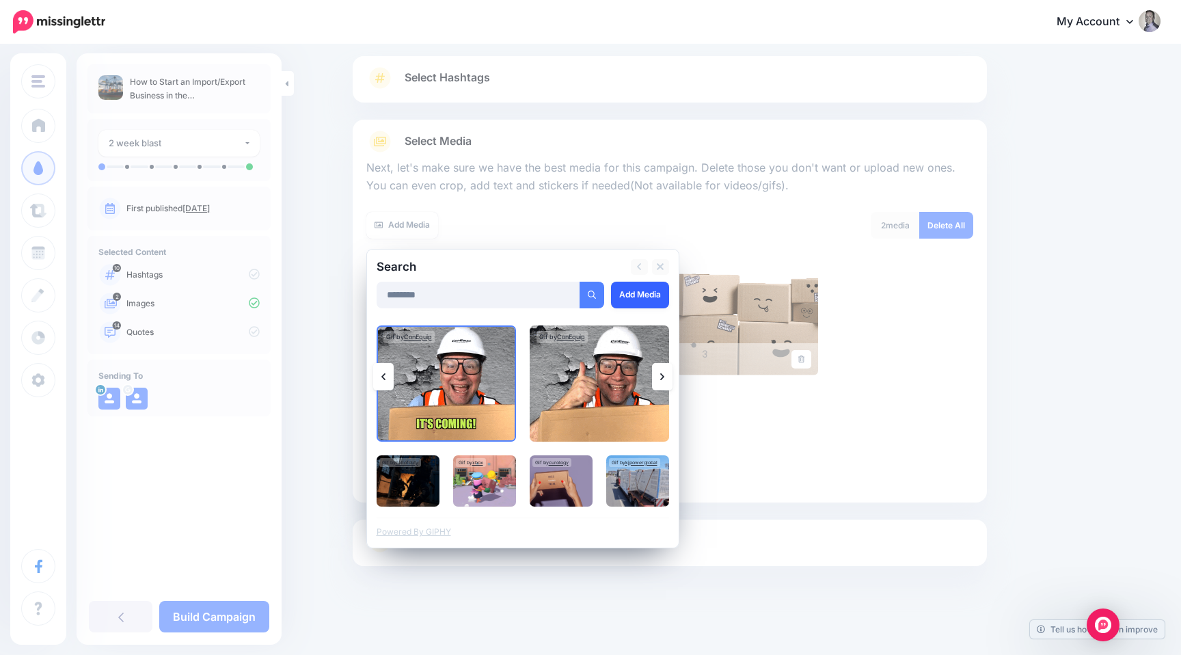
click at [631, 292] on link "Add Media" at bounding box center [640, 295] width 58 height 27
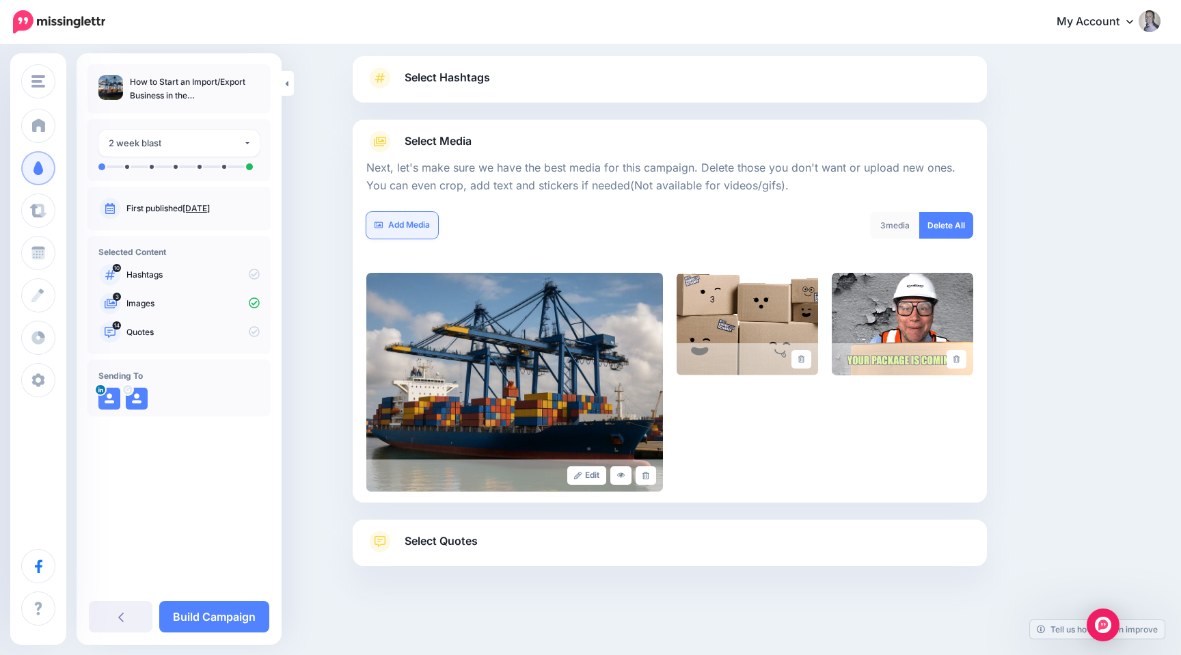
click at [401, 229] on link "Add Media" at bounding box center [402, 225] width 72 height 27
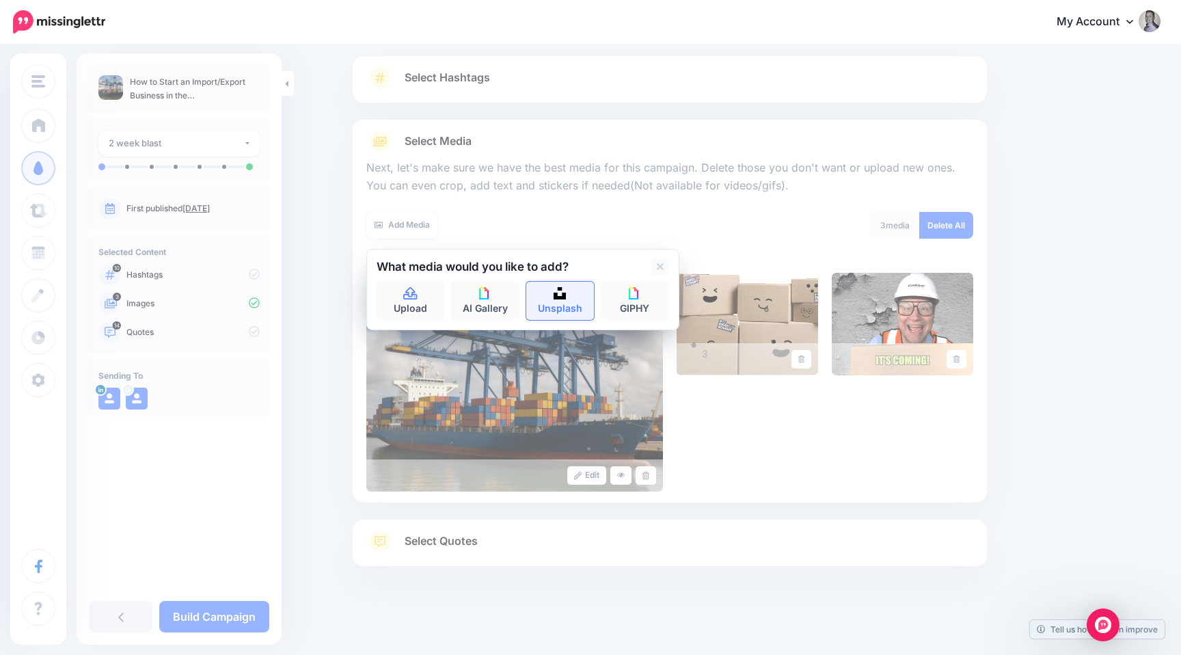
click at [542, 297] on link "Unsplash" at bounding box center [560, 301] width 68 height 38
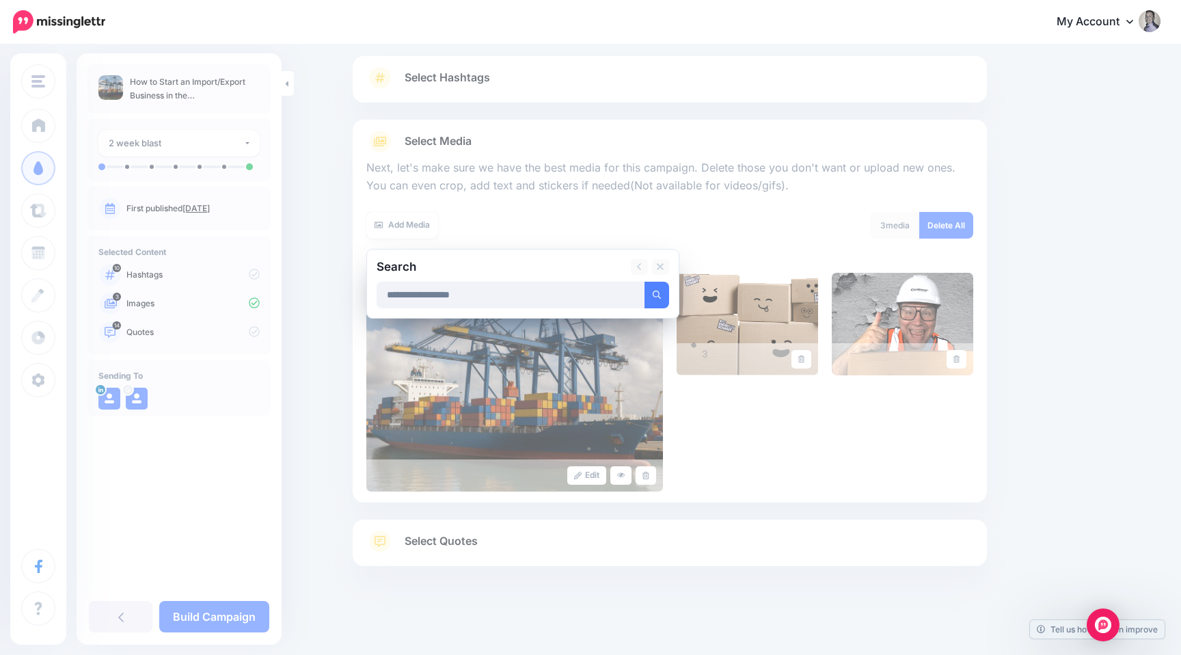
type input "**********"
click at [644, 282] on button "submit" at bounding box center [656, 295] width 25 height 27
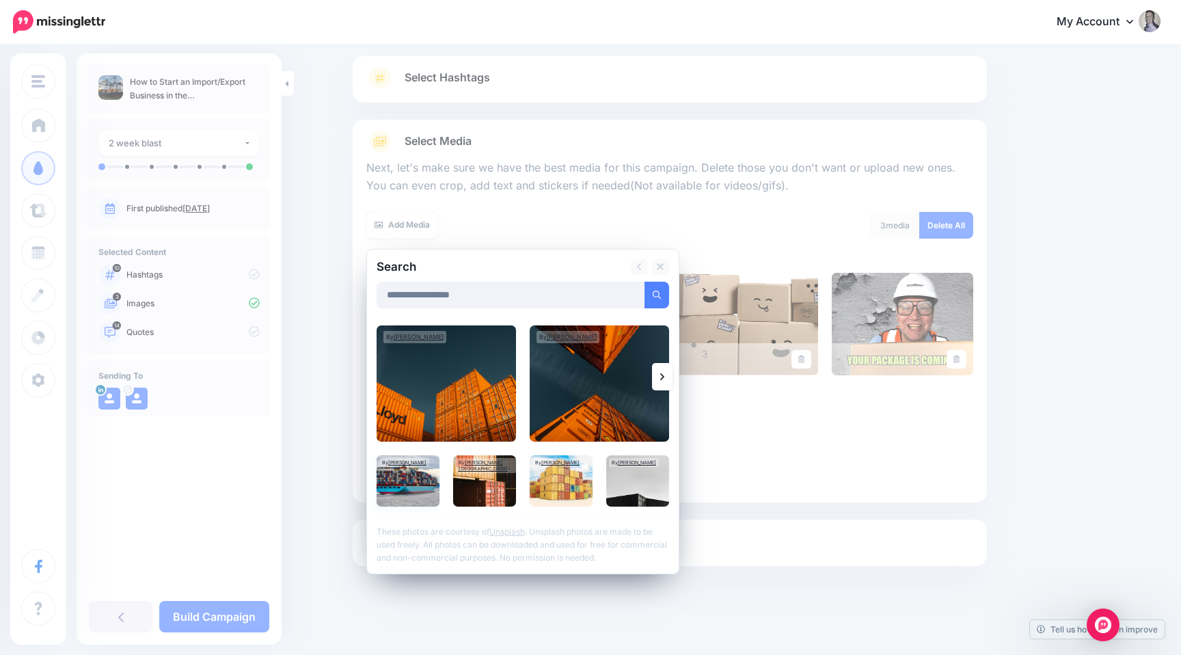
click at [426, 473] on img at bounding box center [408, 480] width 63 height 51
click at [547, 477] on img at bounding box center [561, 480] width 63 height 51
click at [642, 295] on link "Add Media" at bounding box center [640, 295] width 58 height 27
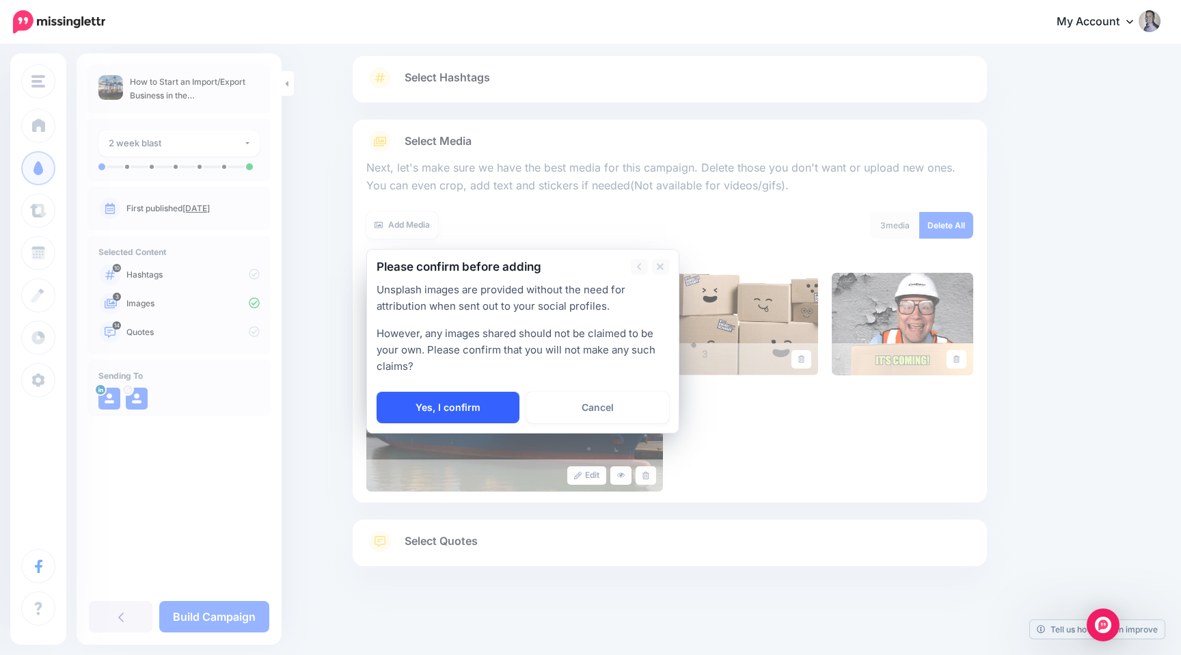
click at [485, 408] on link "Yes, I confirm" at bounding box center [448, 407] width 143 height 31
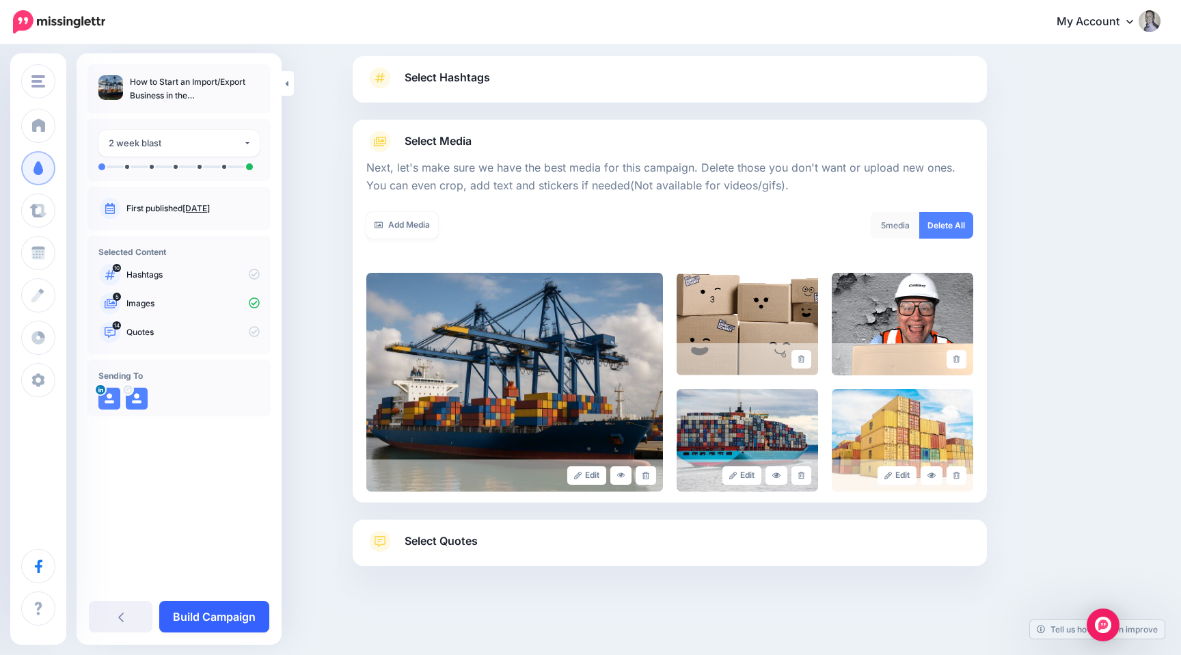
click at [194, 619] on link "Build Campaign" at bounding box center [214, 616] width 110 height 31
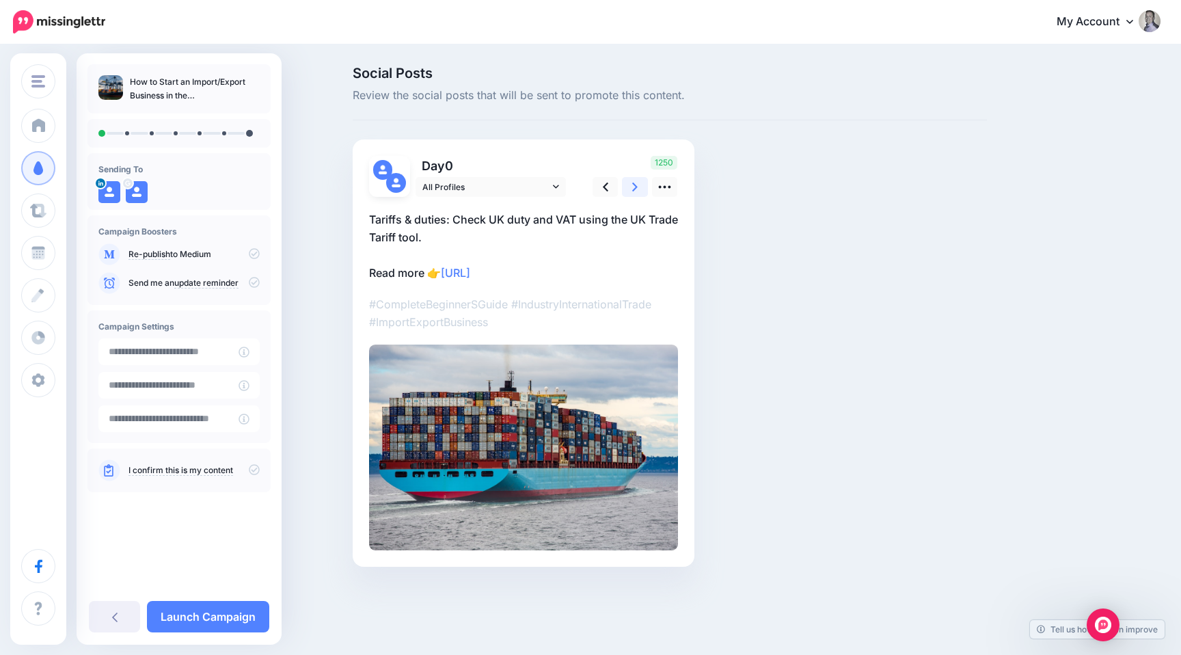
click at [634, 188] on icon at bounding box center [634, 187] width 5 height 14
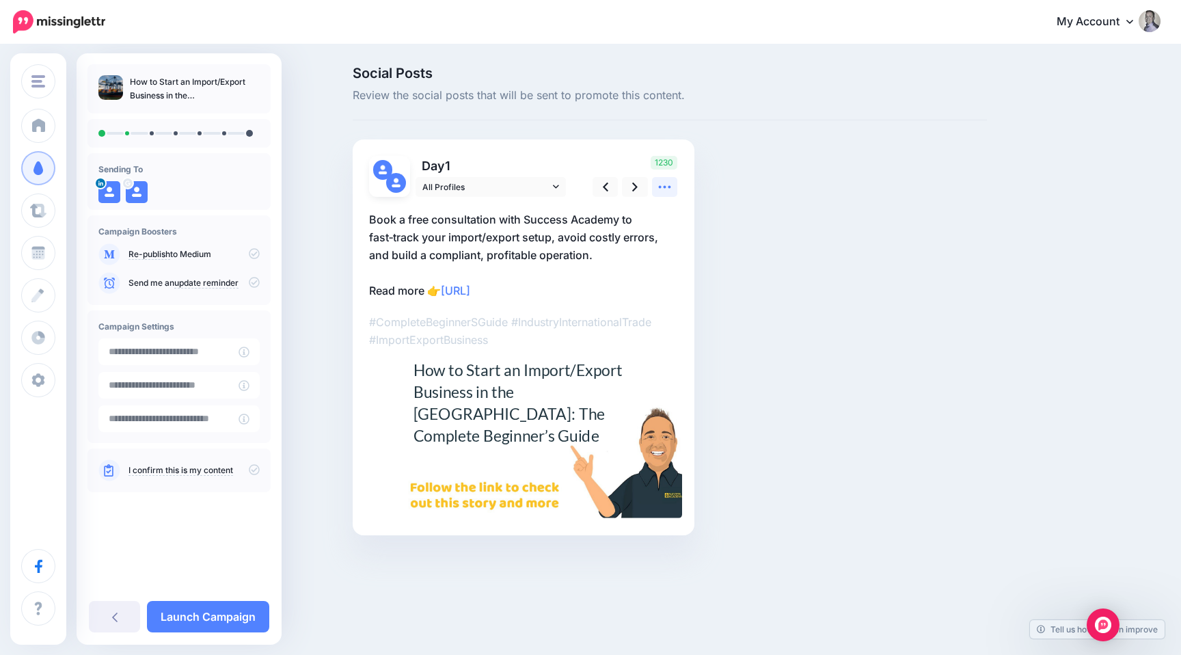
click at [664, 189] on icon at bounding box center [664, 187] width 14 height 14
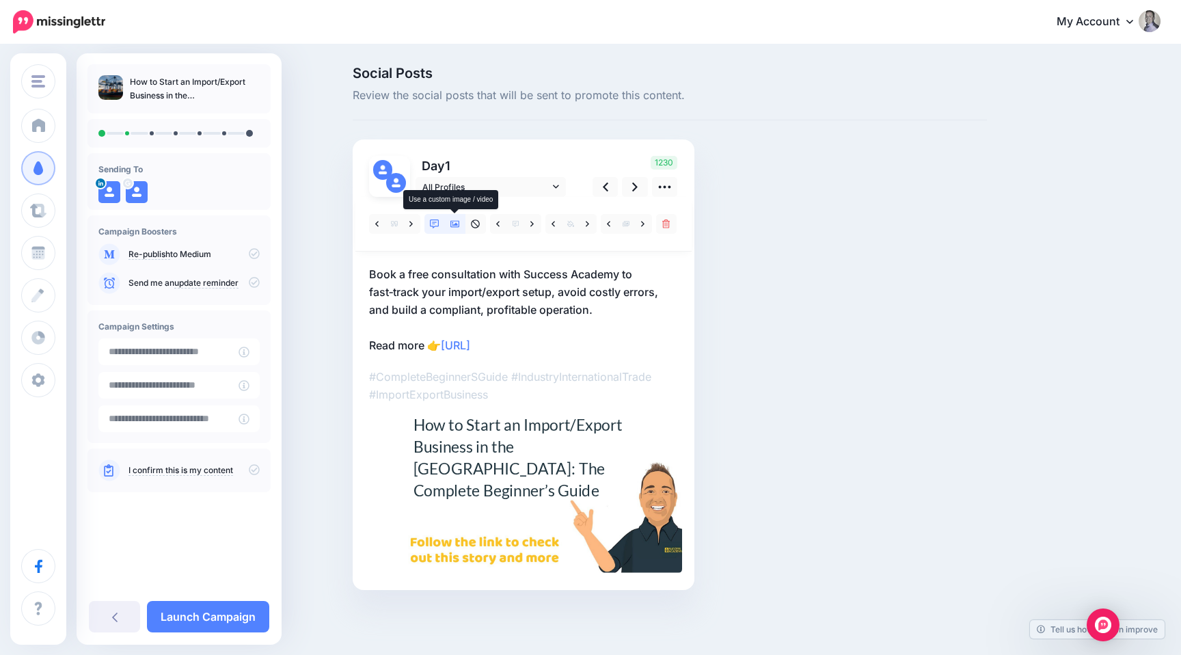
click at [455, 224] on icon at bounding box center [455, 224] width 10 height 7
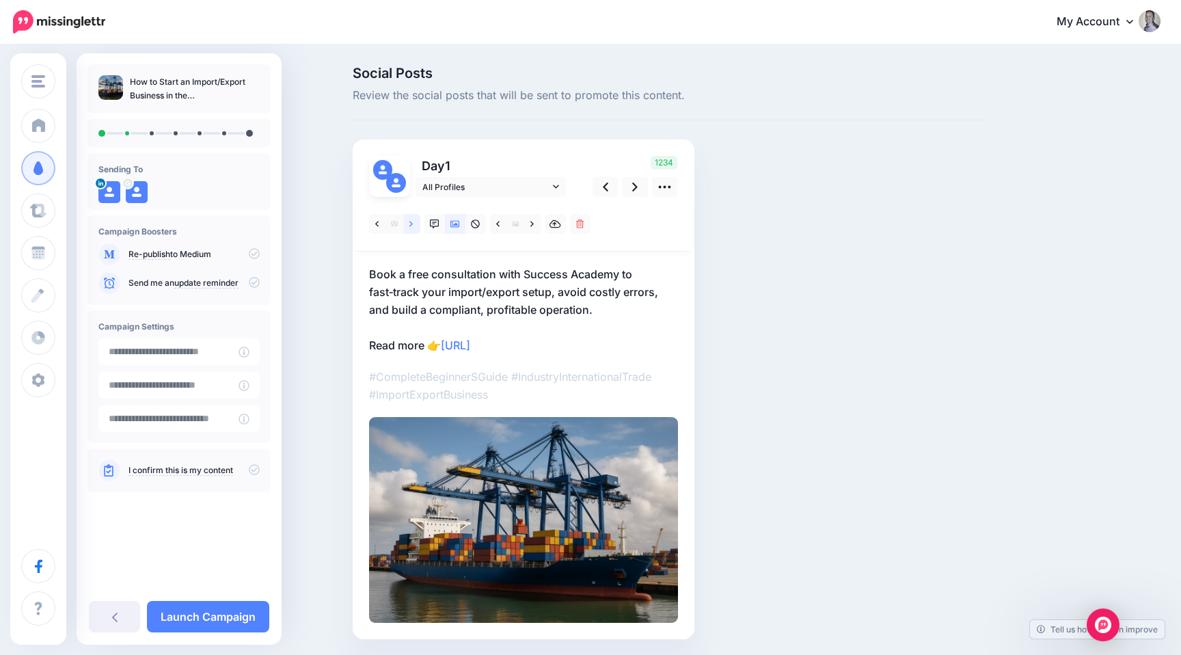
click at [416, 226] on link at bounding box center [411, 224] width 17 height 20
click at [533, 221] on icon at bounding box center [531, 224] width 3 height 10
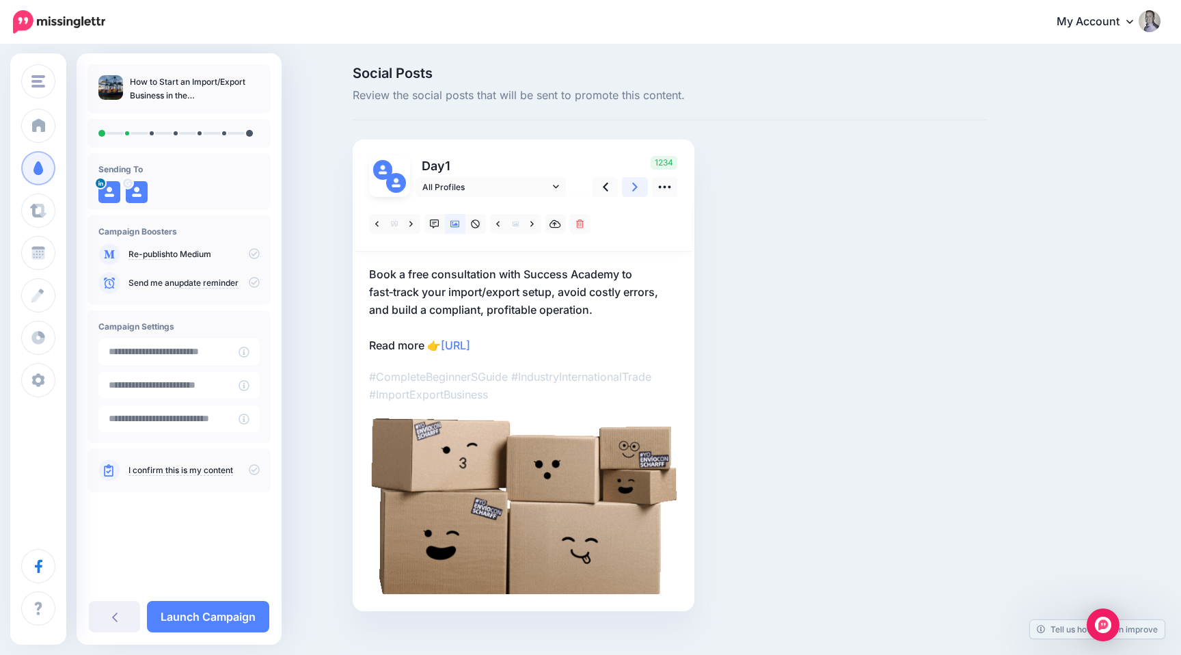
click at [636, 189] on icon at bounding box center [634, 187] width 5 height 14
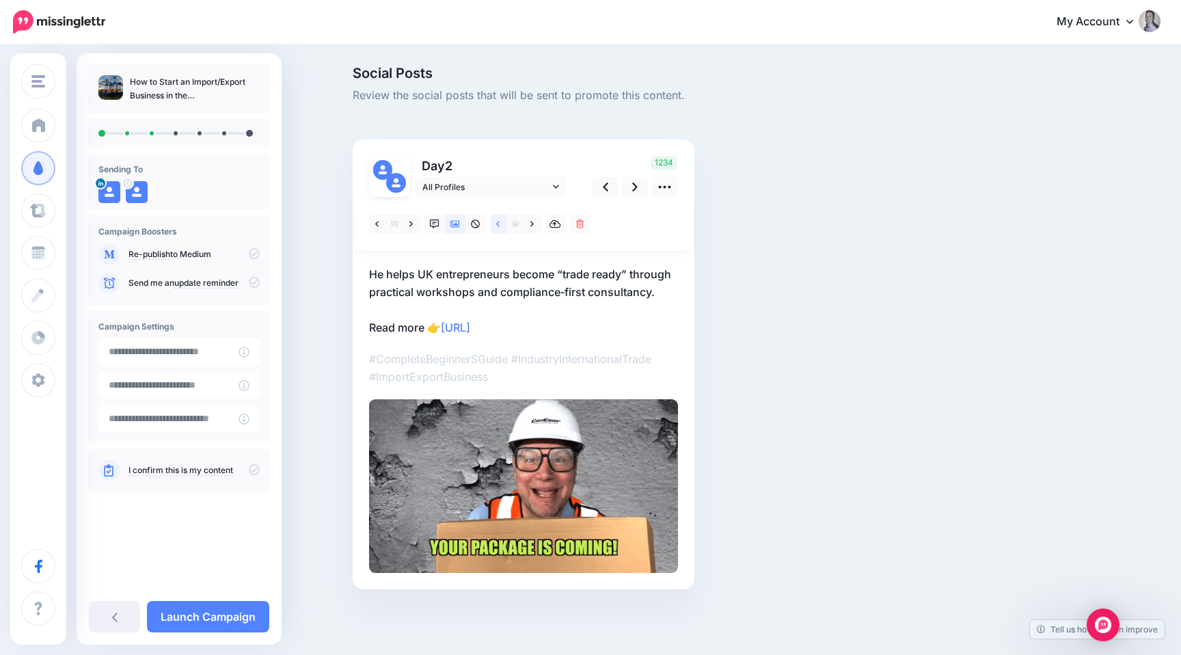
click at [502, 229] on link at bounding box center [498, 224] width 17 height 20
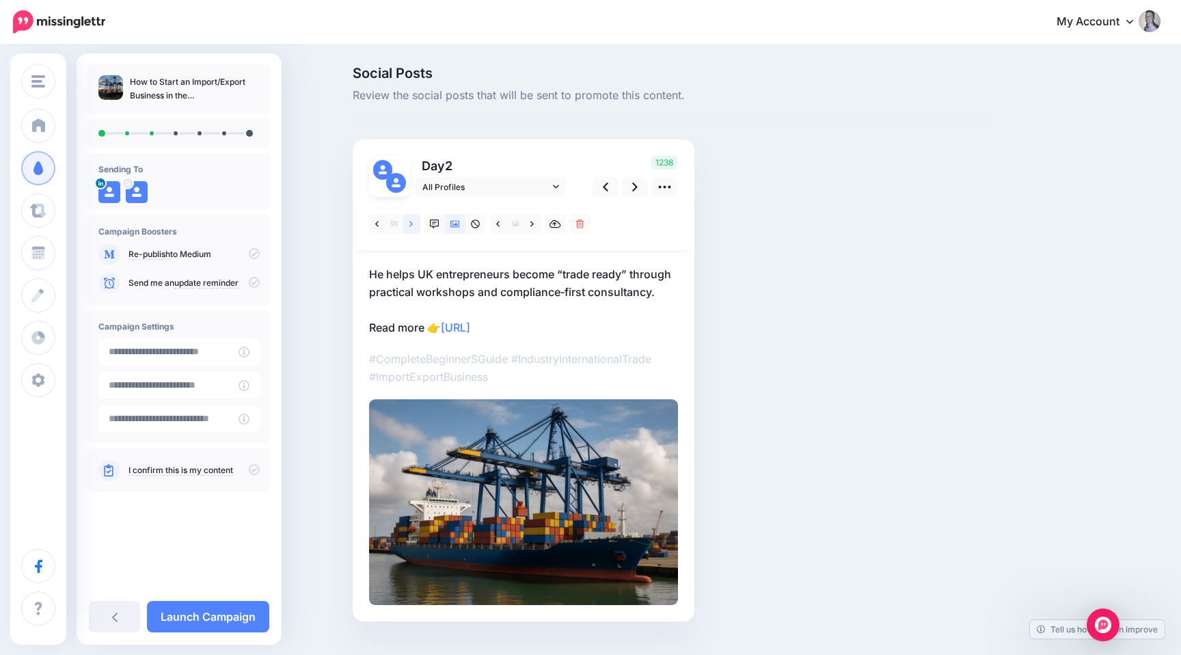
click at [413, 220] on link at bounding box center [411, 224] width 17 height 20
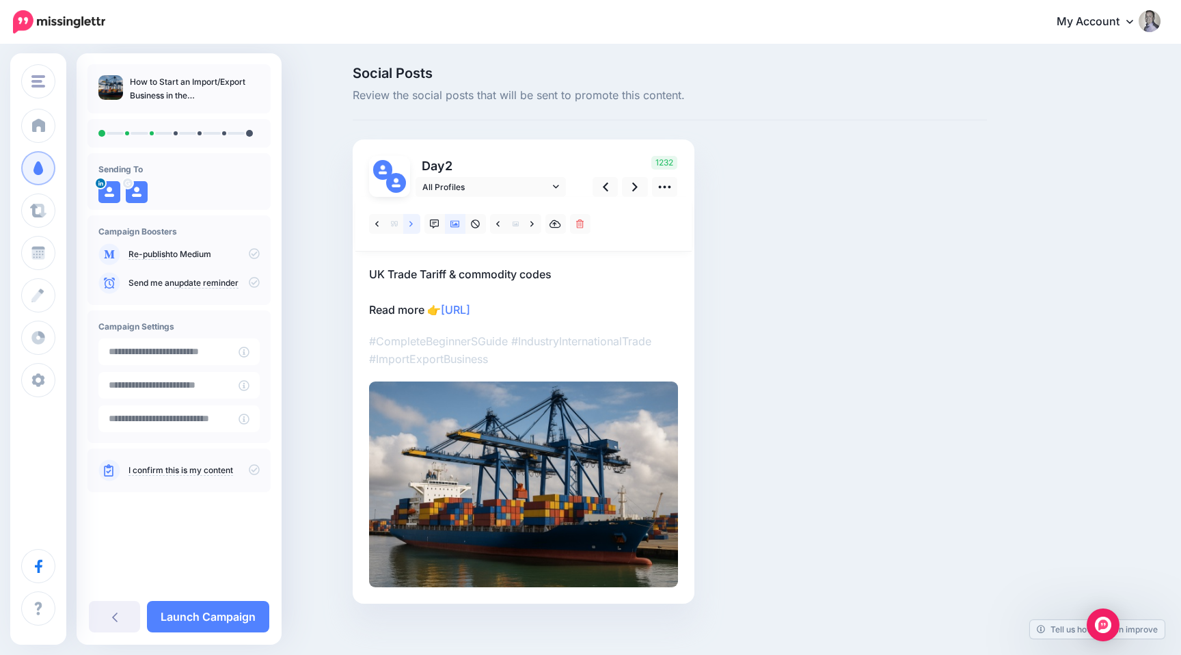
click at [413, 220] on link at bounding box center [411, 224] width 17 height 20
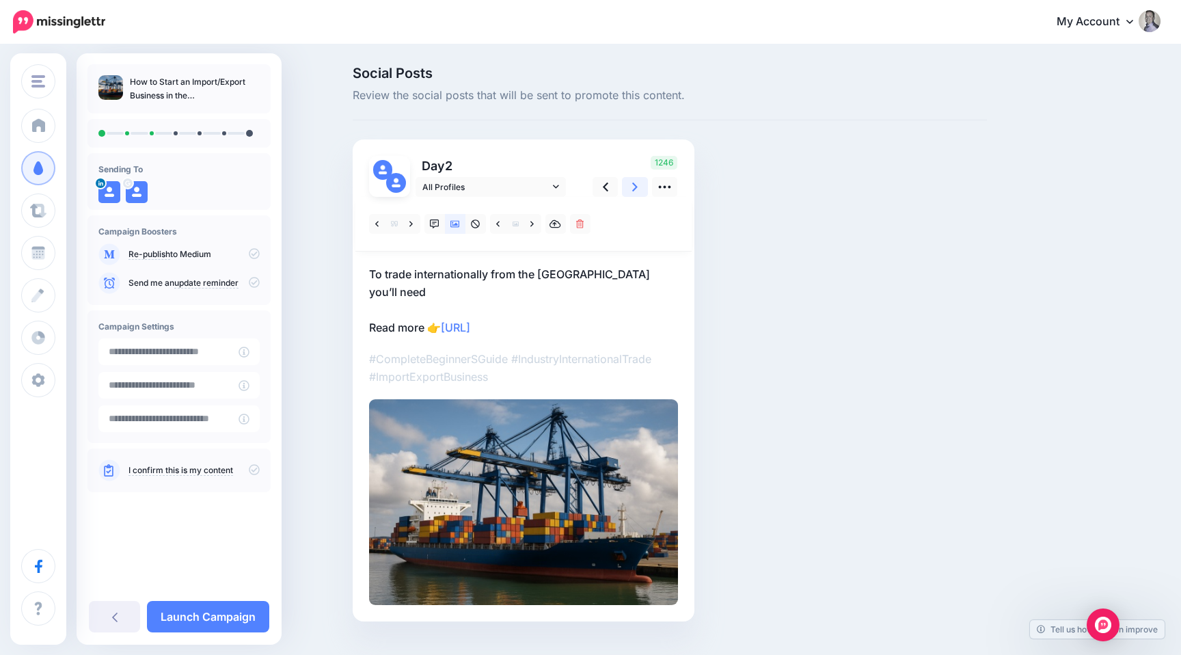
click at [634, 191] on icon at bounding box center [634, 187] width 5 height 14
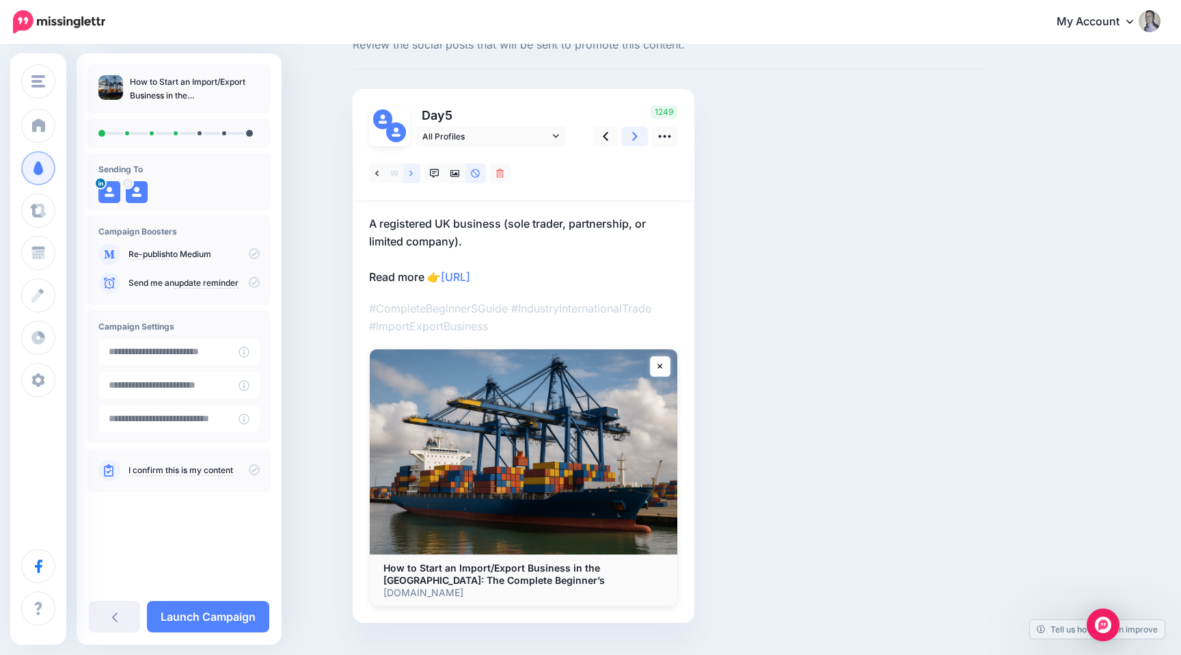
scroll to position [58, 0]
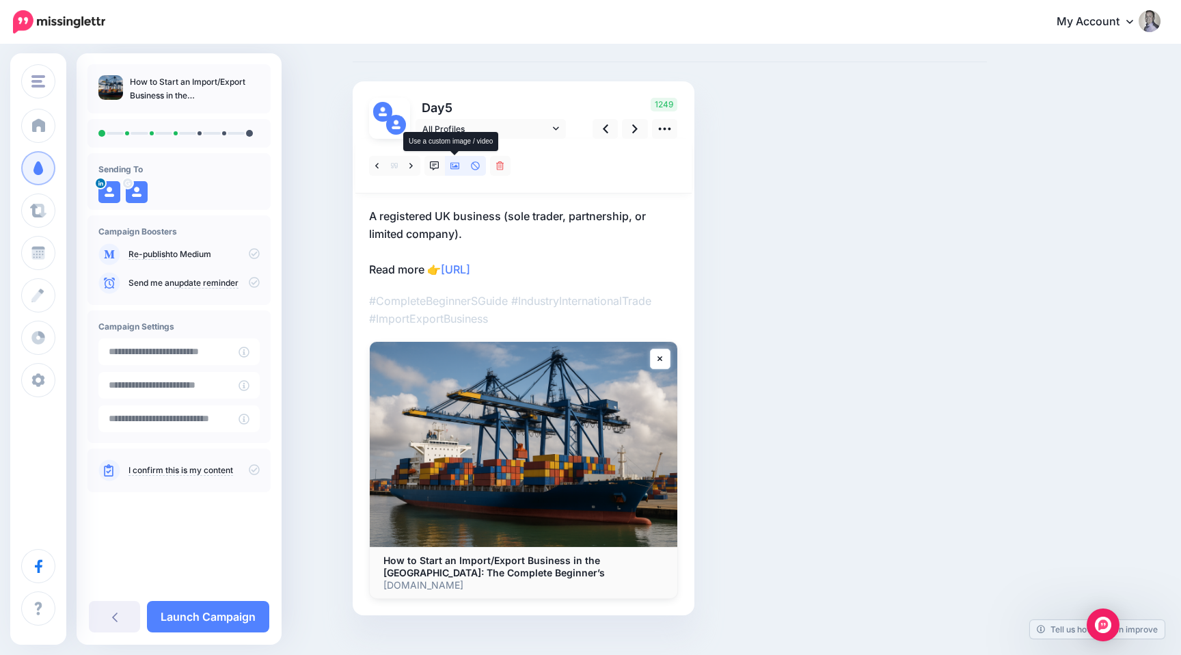
click at [454, 167] on icon at bounding box center [455, 166] width 10 height 7
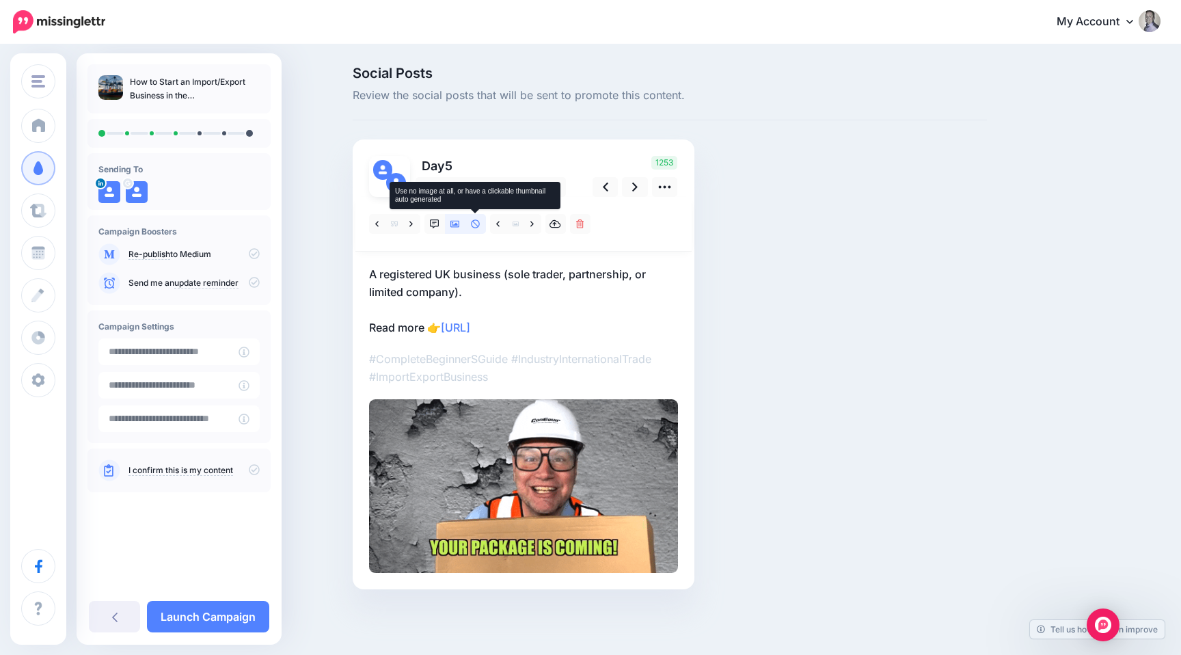
click at [469, 220] on link at bounding box center [475, 224] width 21 height 20
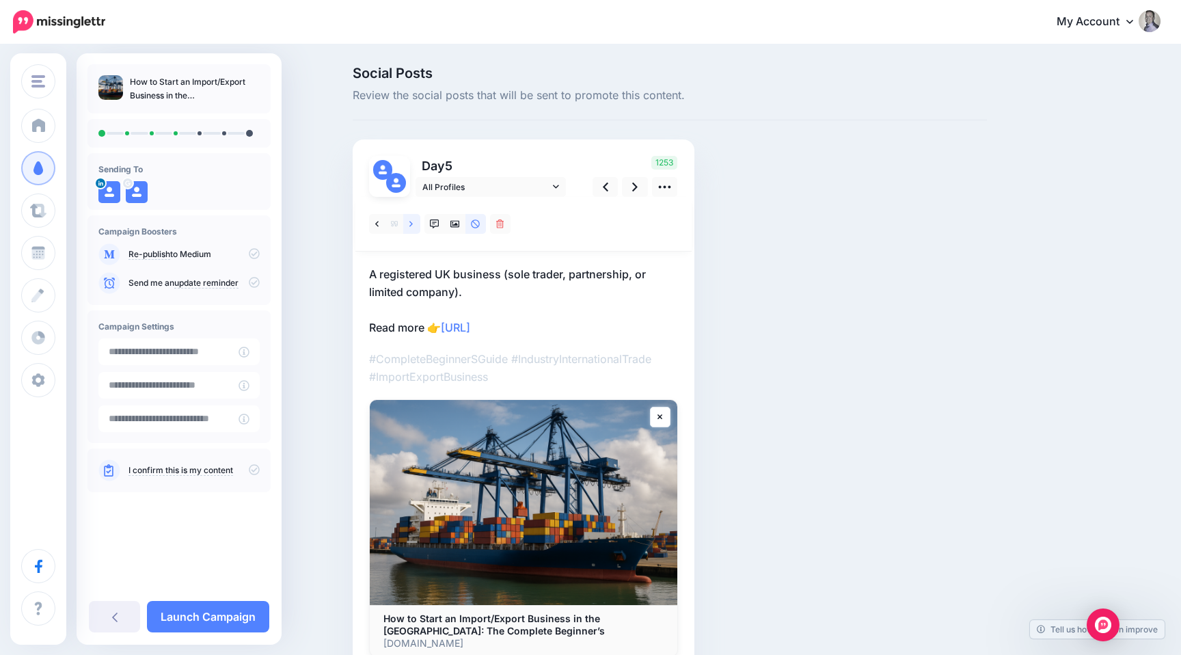
click at [418, 220] on link at bounding box center [411, 224] width 17 height 20
click at [640, 186] on link at bounding box center [635, 187] width 26 height 20
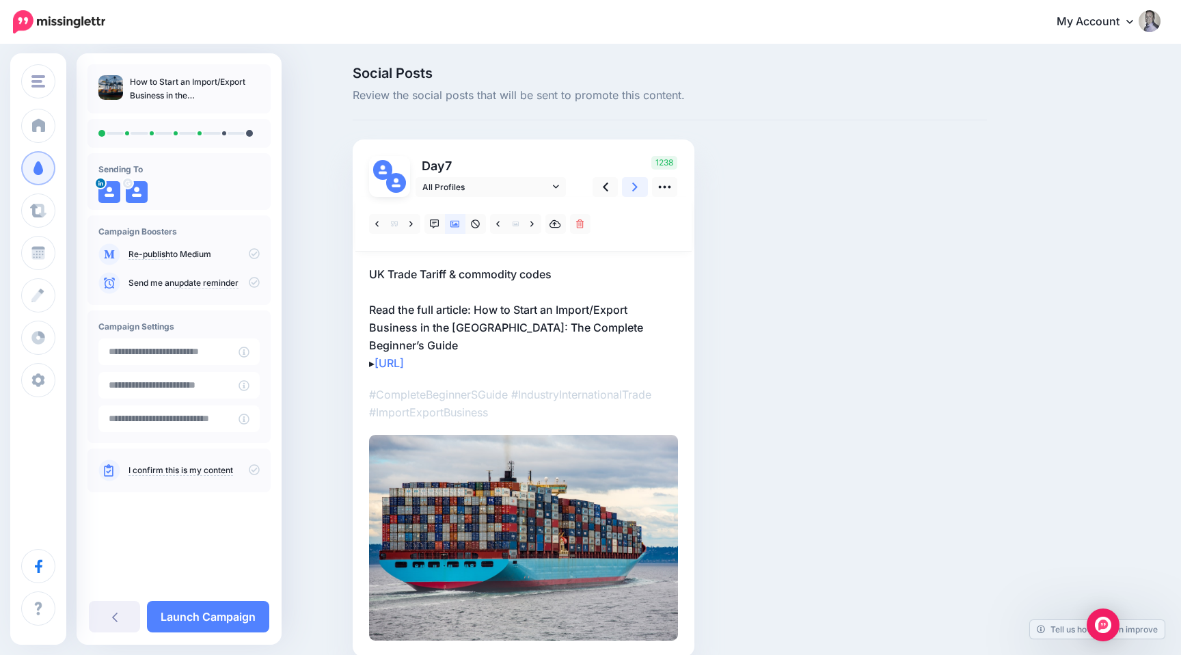
click at [640, 186] on link at bounding box center [635, 187] width 26 height 20
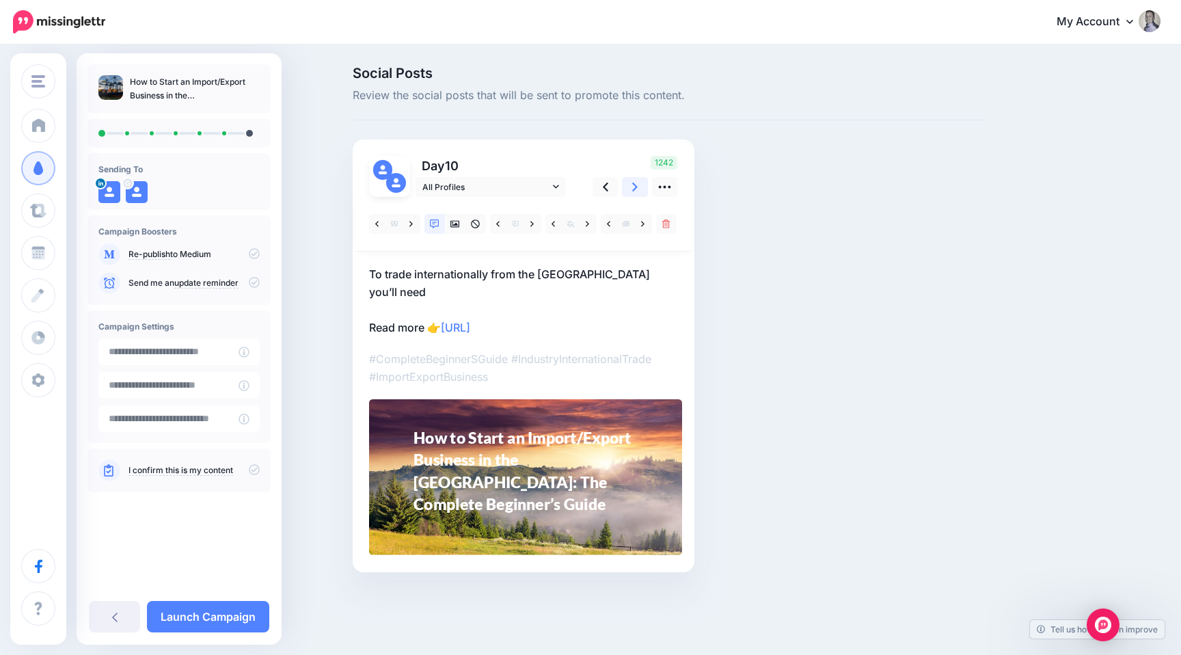
click at [640, 186] on link at bounding box center [635, 187] width 26 height 20
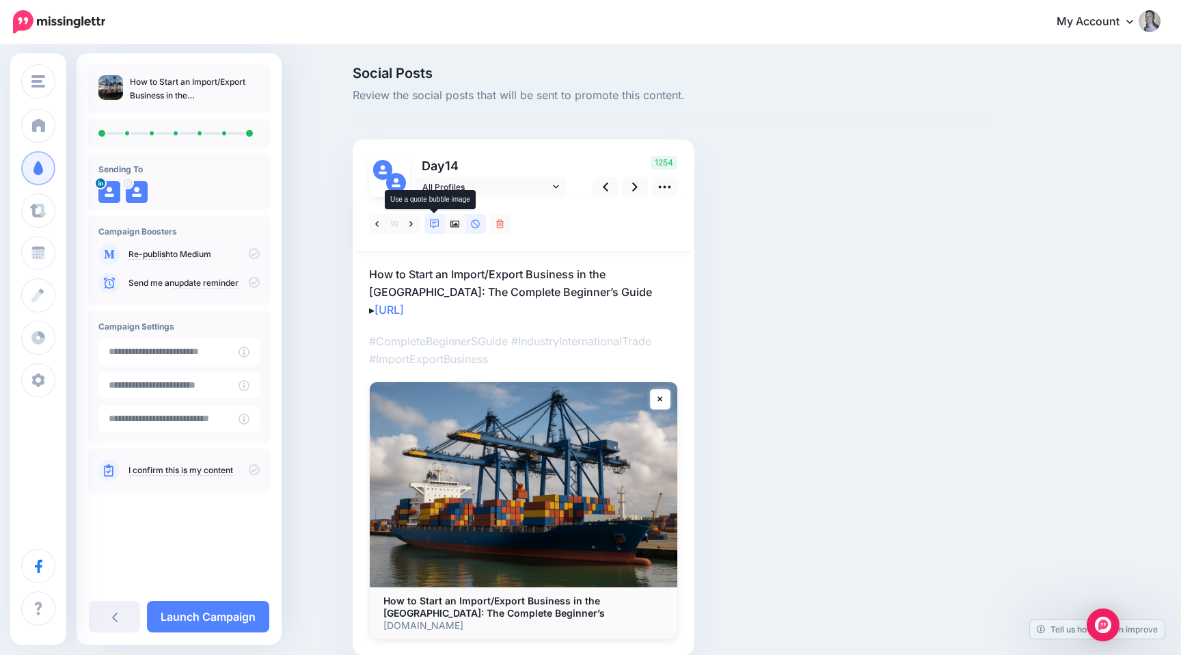
click at [428, 221] on link at bounding box center [434, 224] width 21 height 20
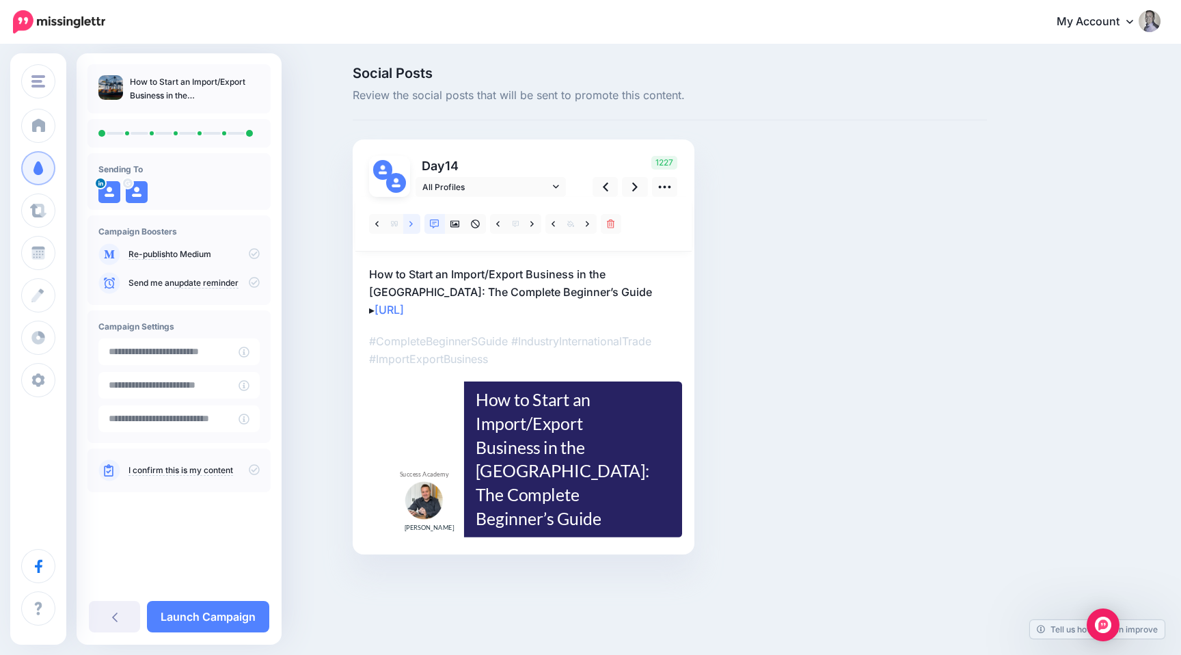
click at [412, 223] on icon at bounding box center [410, 224] width 3 height 10
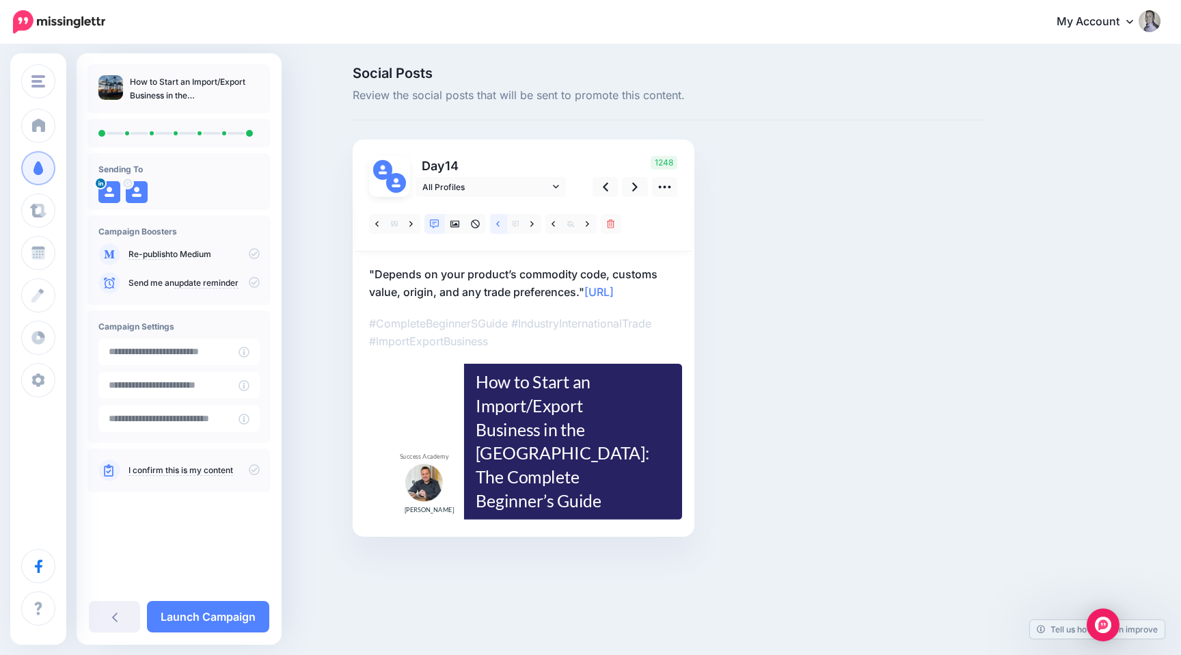
click at [498, 226] on icon at bounding box center [497, 224] width 3 height 10
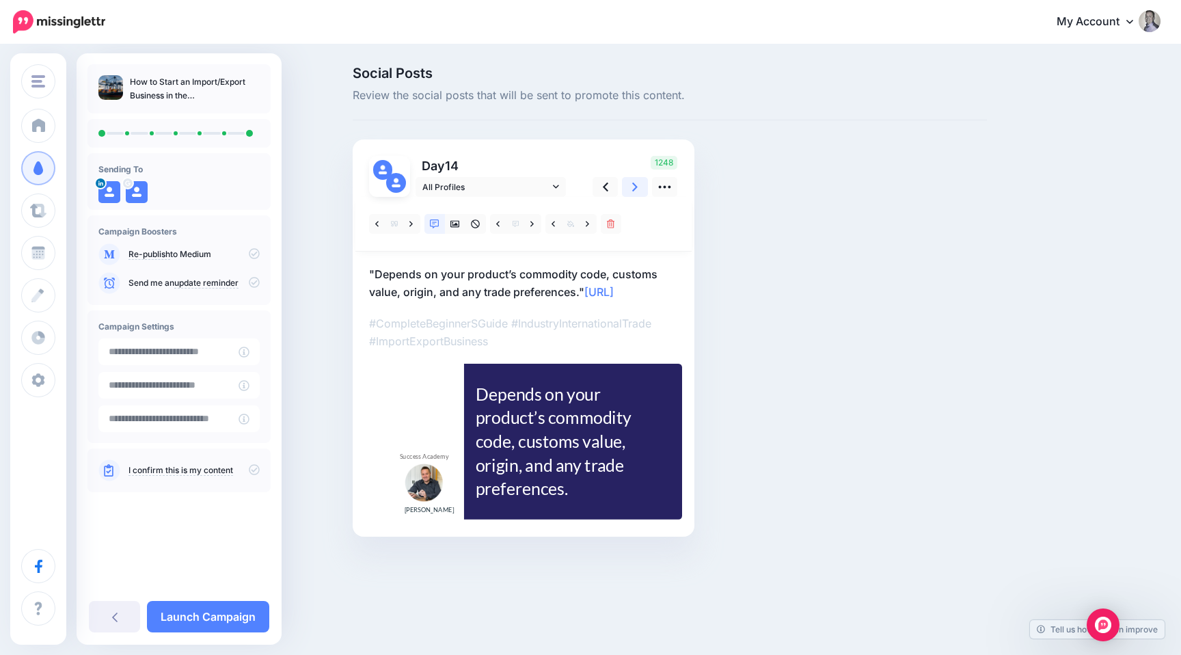
click at [638, 192] on link at bounding box center [635, 187] width 26 height 20
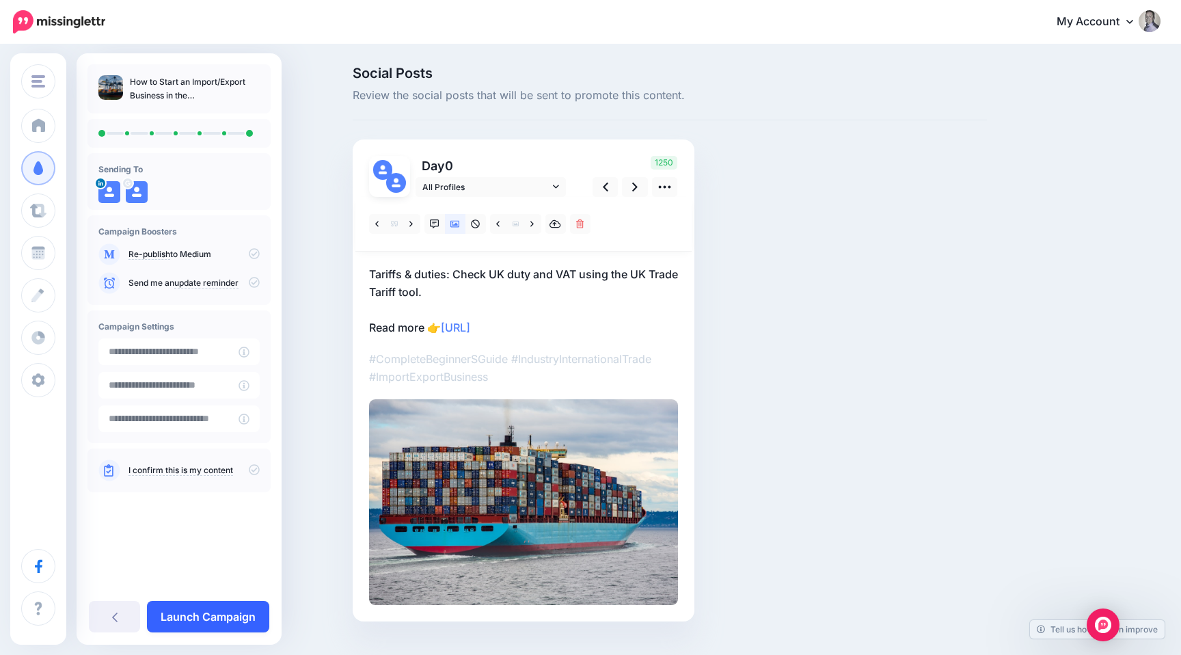
click at [210, 605] on link "Launch Campaign" at bounding box center [208, 616] width 122 height 31
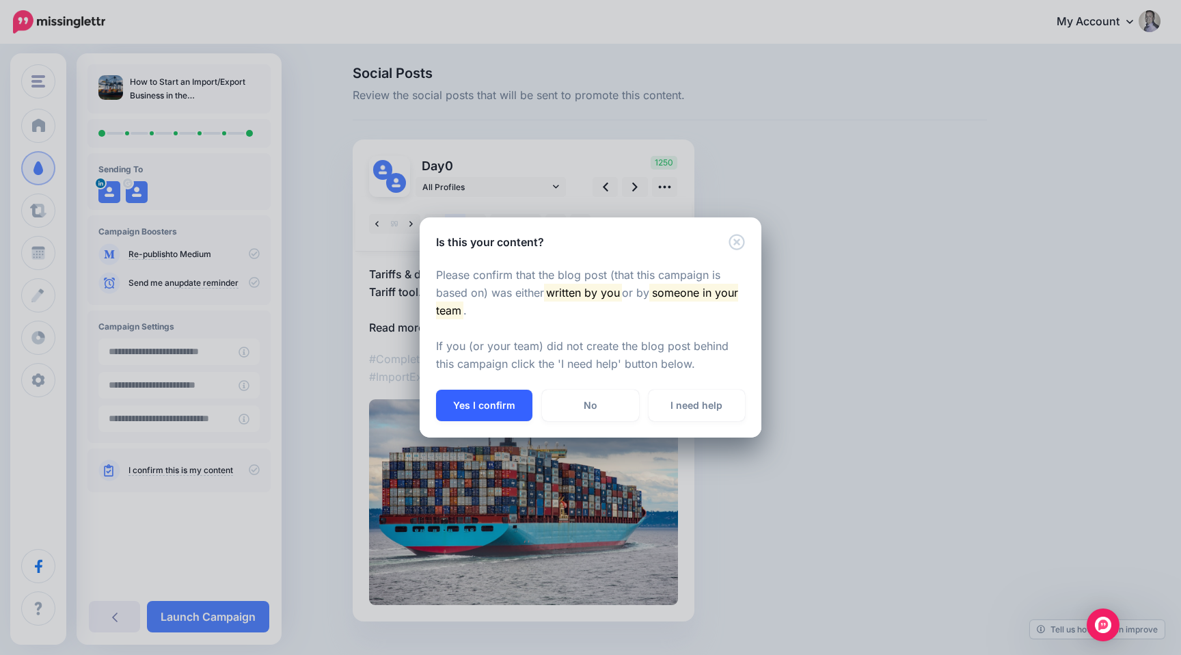
click at [475, 390] on button "Yes I confirm" at bounding box center [484, 405] width 96 height 31
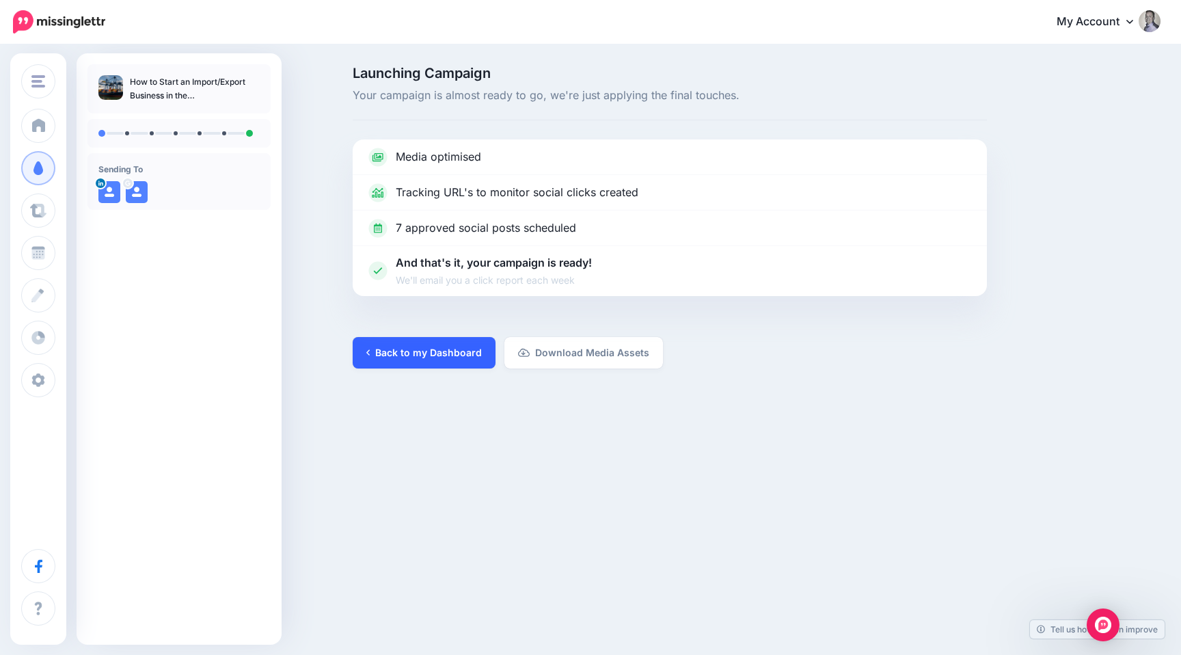
click at [437, 346] on link "Back to my Dashboard" at bounding box center [424, 352] width 143 height 31
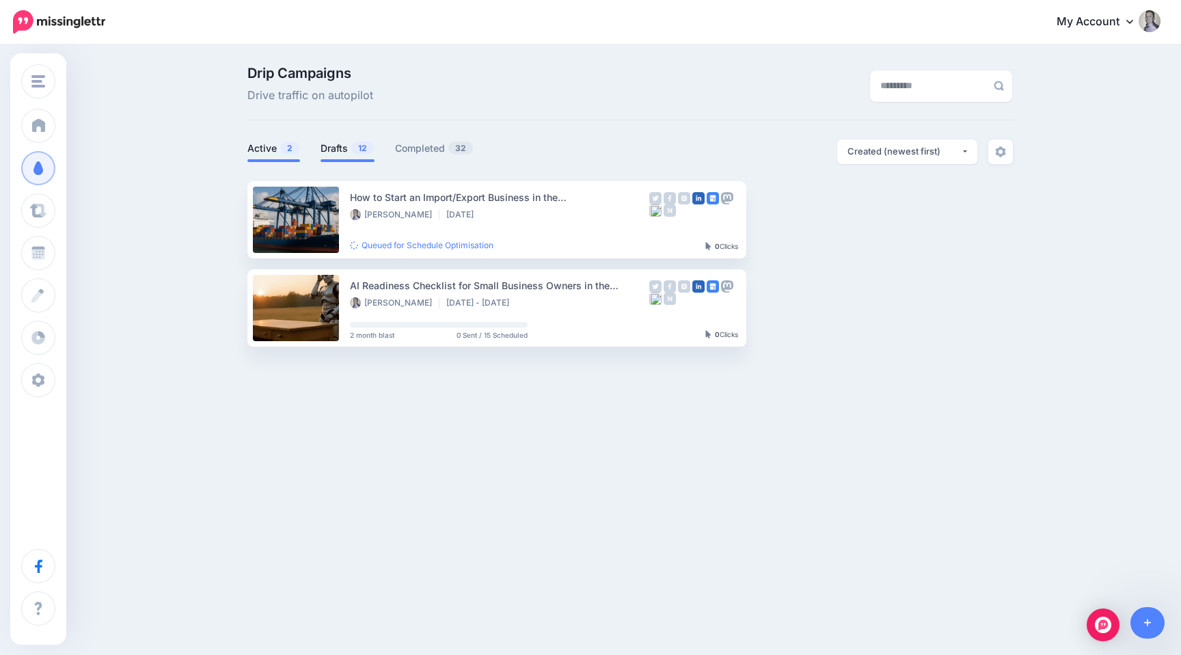
click at [338, 149] on link "Drafts 12" at bounding box center [348, 148] width 54 height 16
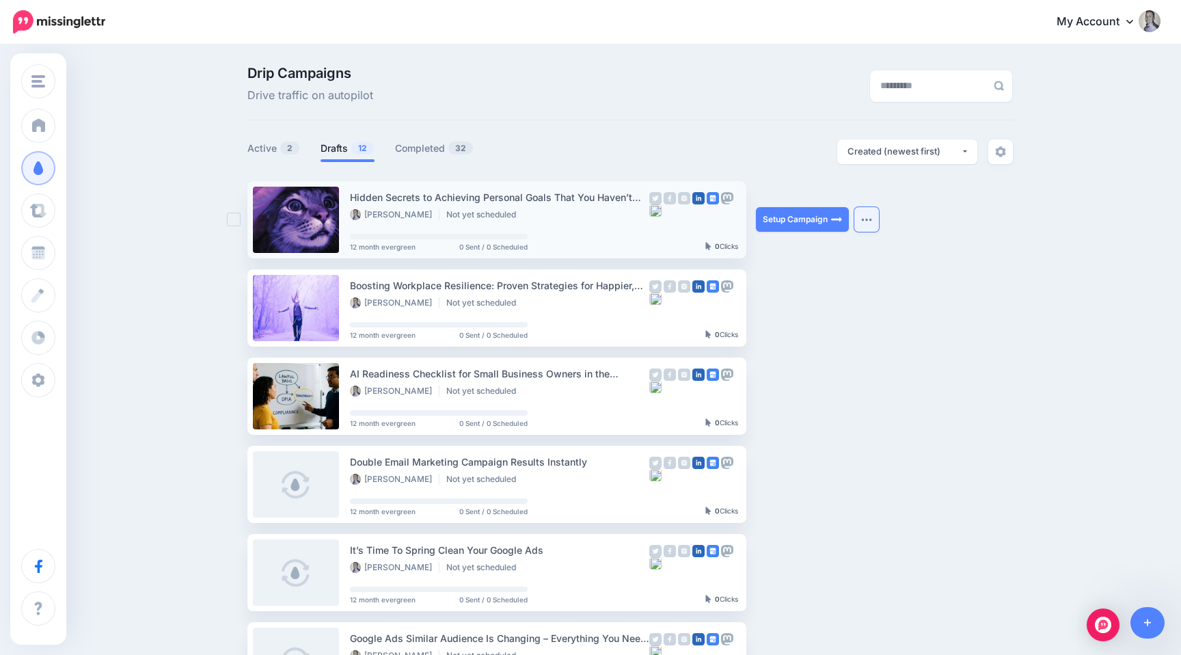
click at [860, 221] on button "button" at bounding box center [866, 219] width 25 height 25
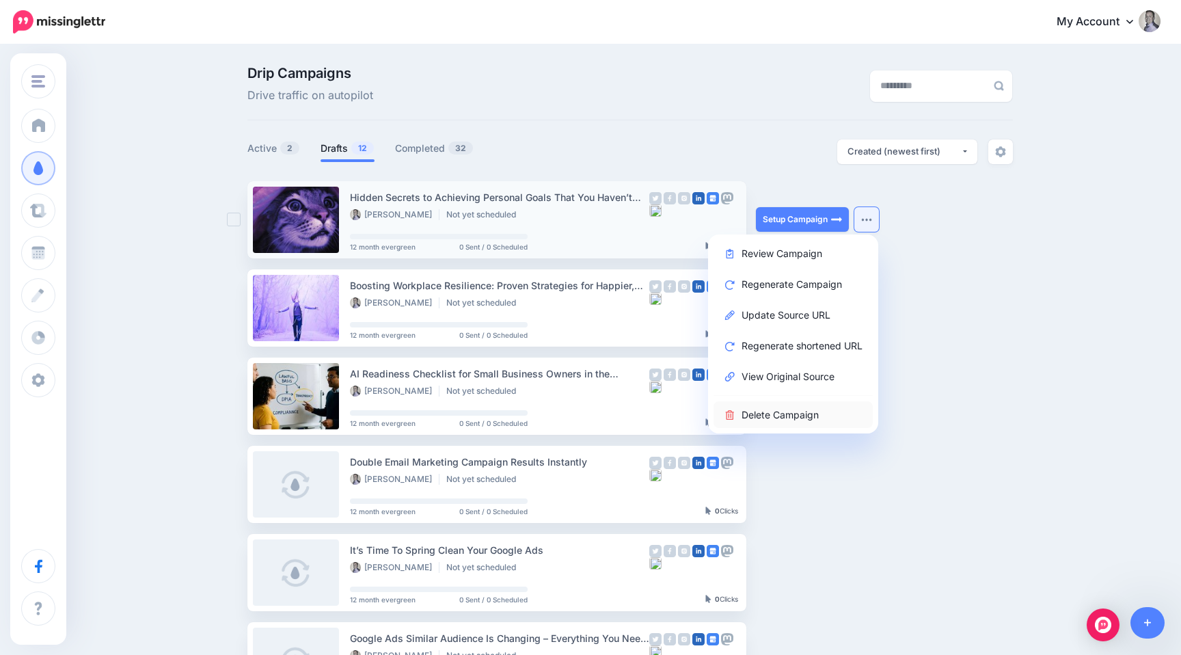
click at [770, 414] on link "Delete Campaign" at bounding box center [792, 414] width 159 height 27
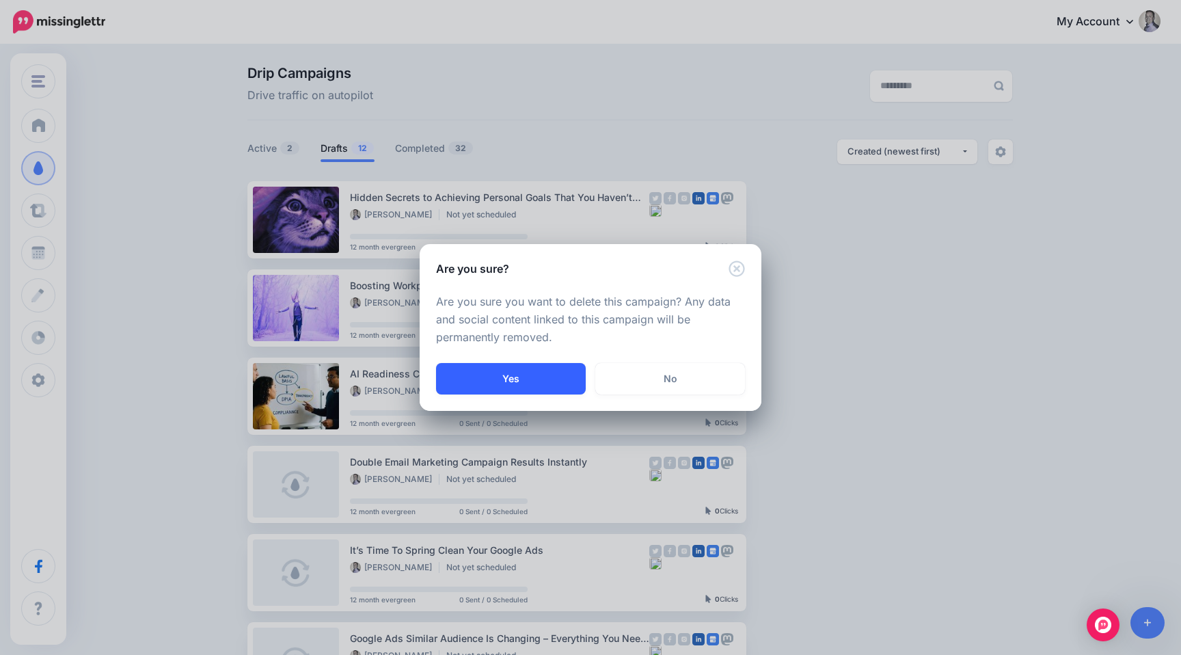
click at [554, 380] on button "Yes" at bounding box center [511, 378] width 150 height 31
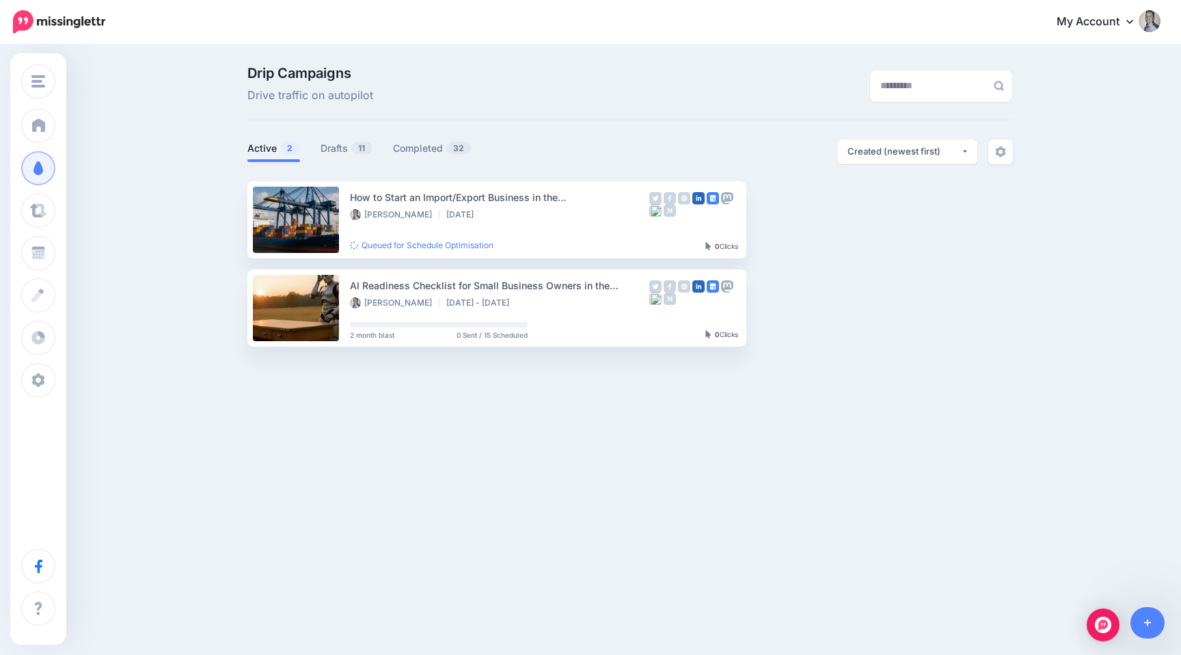
click at [334, 137] on div "Drip Campaigns Drive traffic on autopilot Active 2 11" at bounding box center [630, 206] width 786 height 280
click at [334, 148] on link "Drafts 11" at bounding box center [347, 148] width 52 height 16
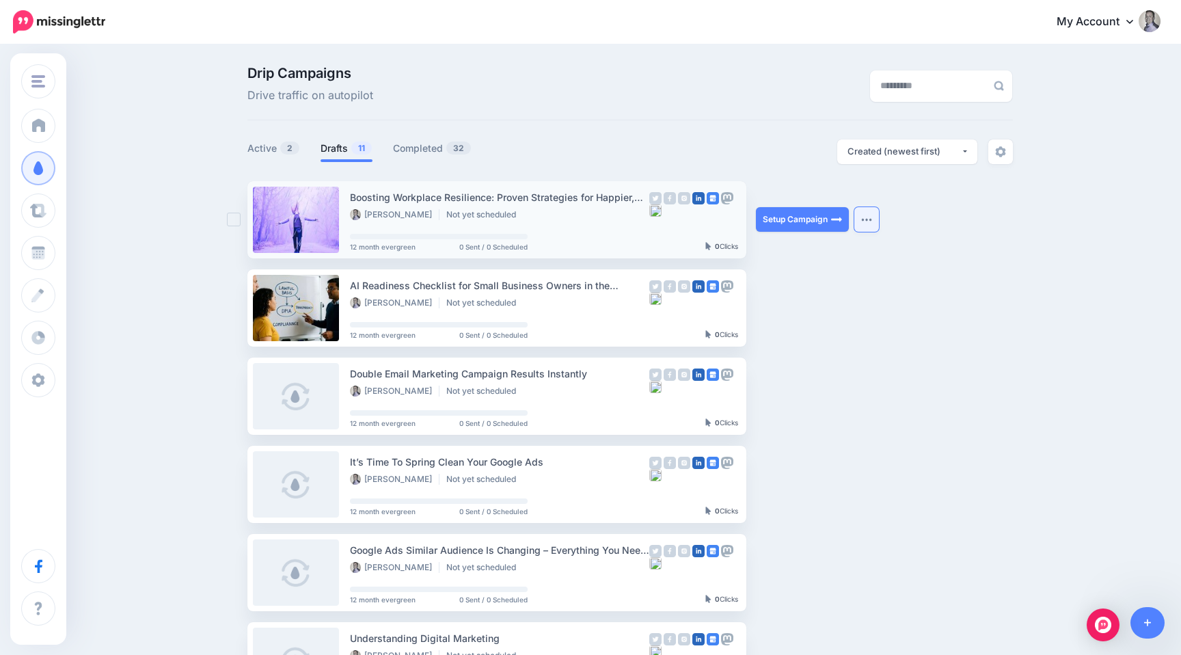
click at [866, 217] on img "button" at bounding box center [866, 219] width 11 height 4
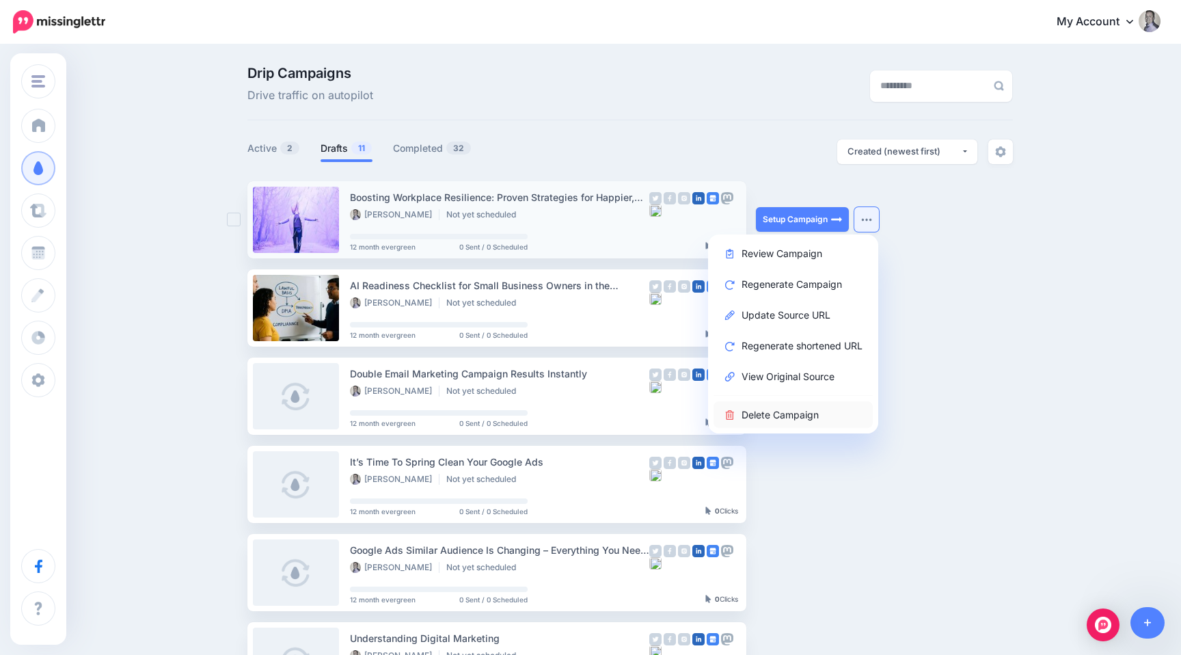
click at [726, 411] on icon at bounding box center [730, 415] width 12 height 10
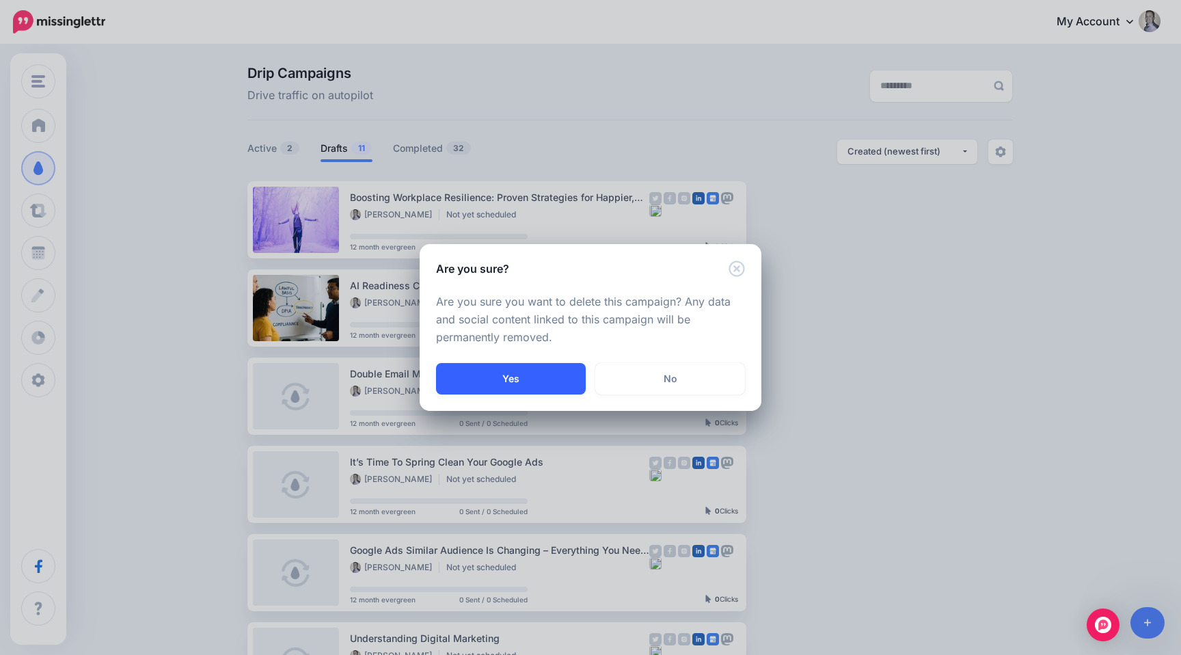
click at [539, 390] on button "Yes" at bounding box center [511, 378] width 150 height 31
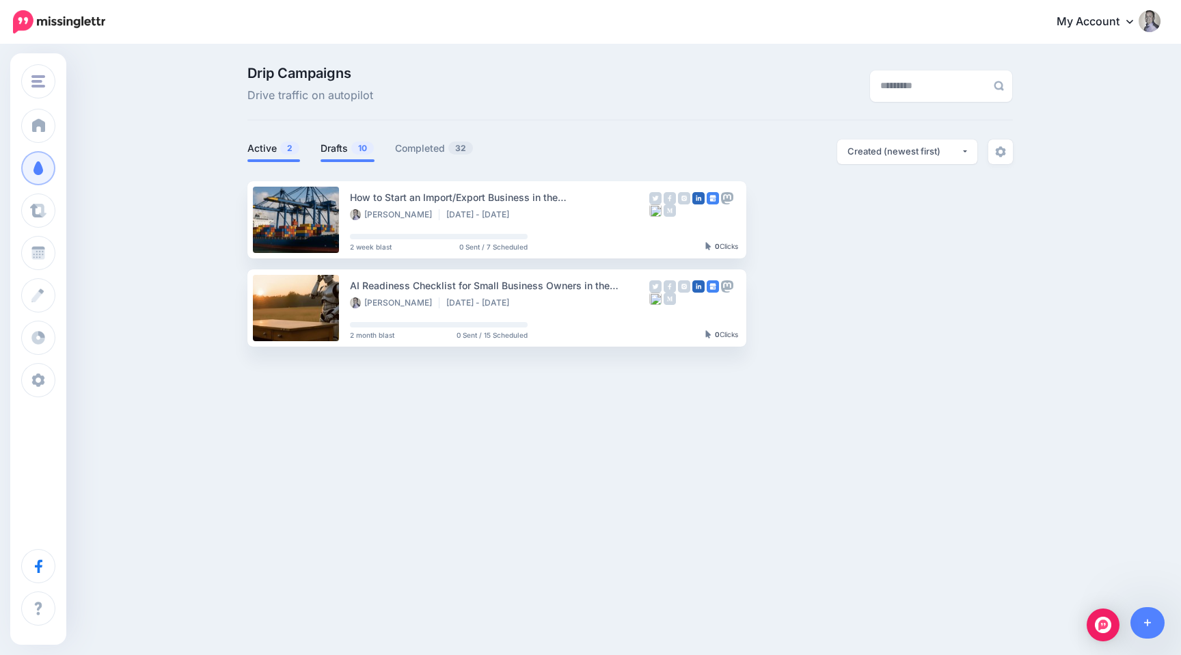
click at [353, 150] on span "10" at bounding box center [362, 147] width 23 height 13
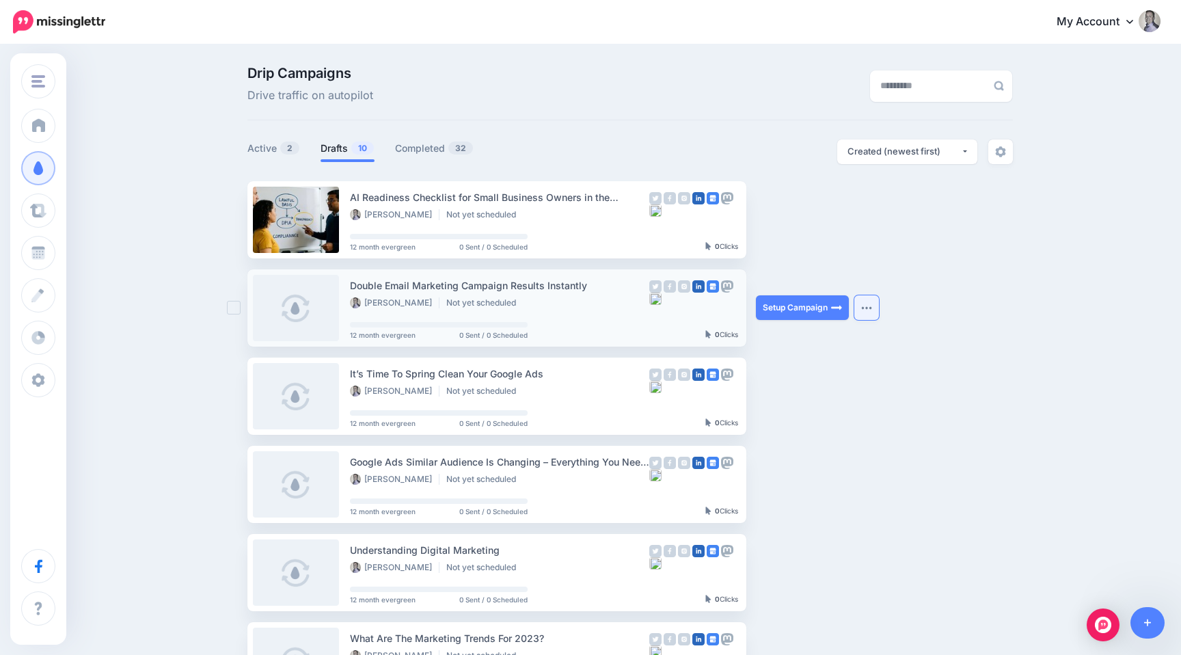
click at [865, 306] on img "button" at bounding box center [866, 307] width 11 height 4
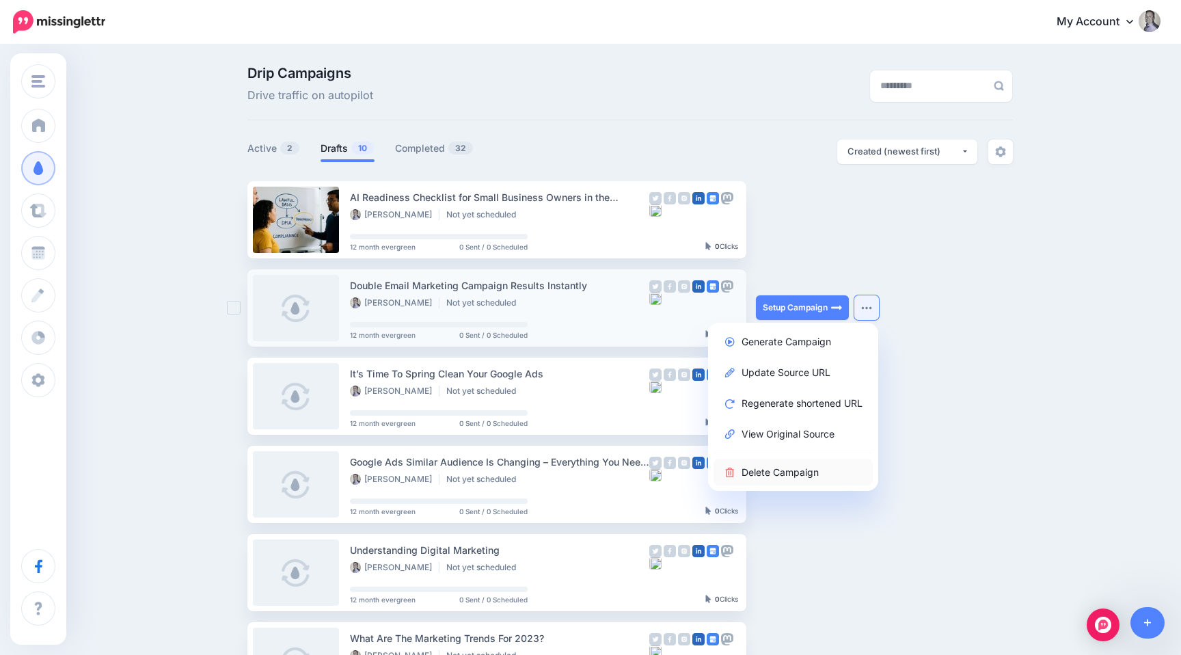
click at [738, 465] on link "Delete Campaign" at bounding box center [792, 472] width 159 height 27
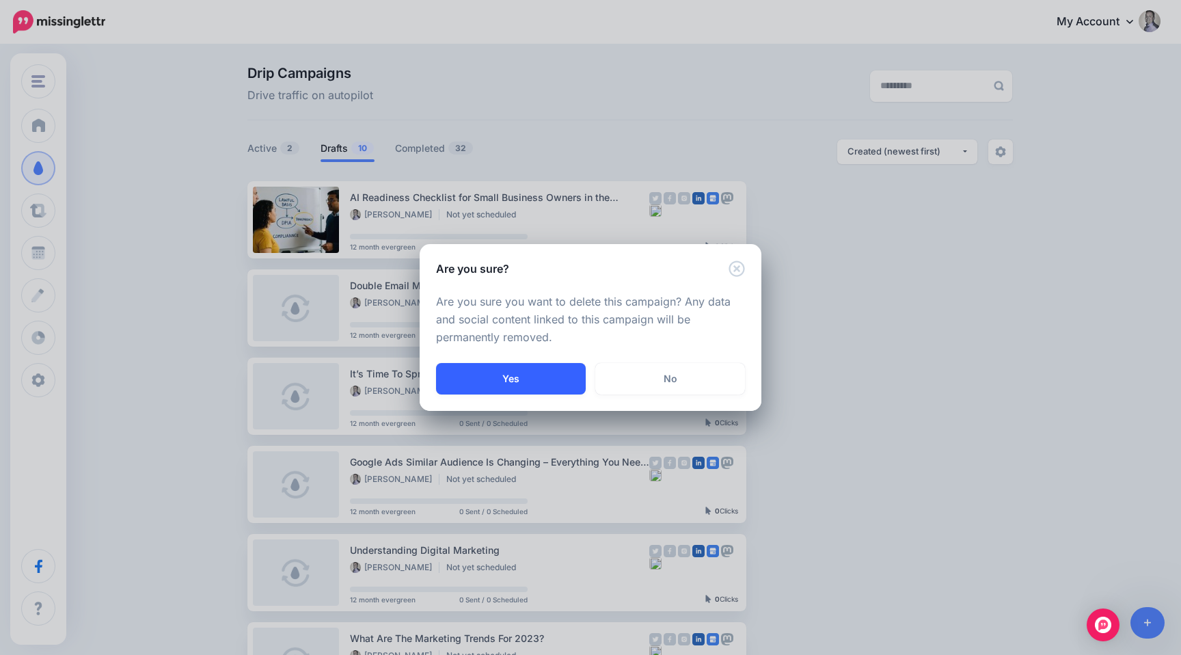
click at [512, 368] on button "Yes" at bounding box center [511, 378] width 150 height 31
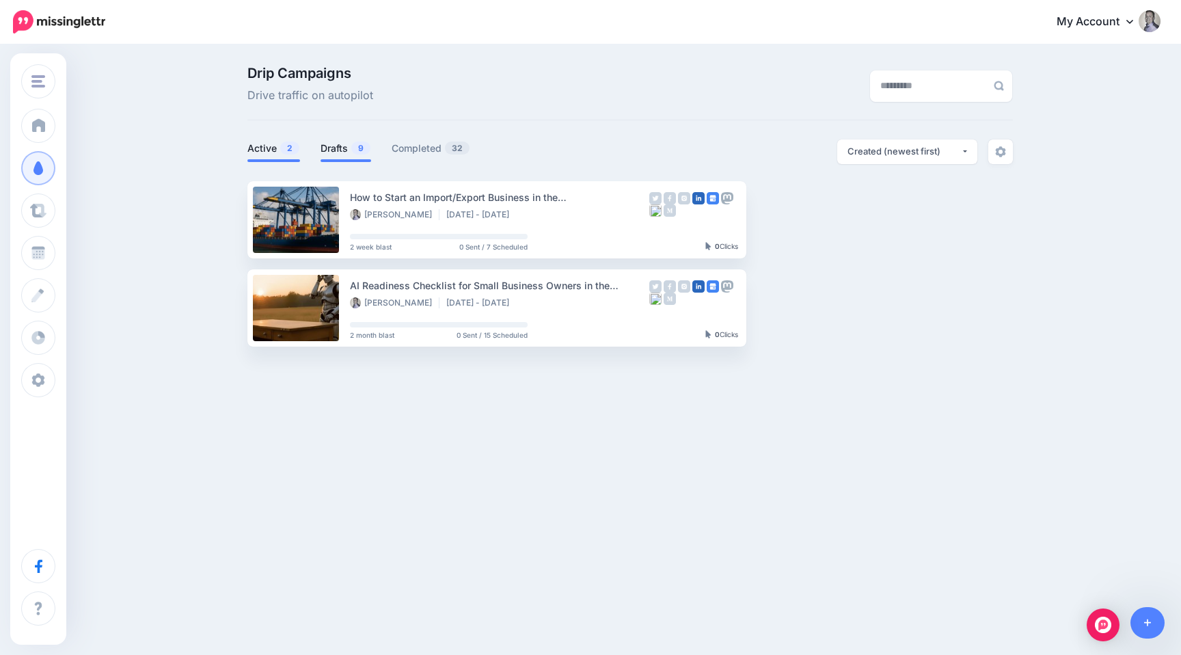
click at [346, 153] on link "Drafts 9" at bounding box center [346, 148] width 51 height 16
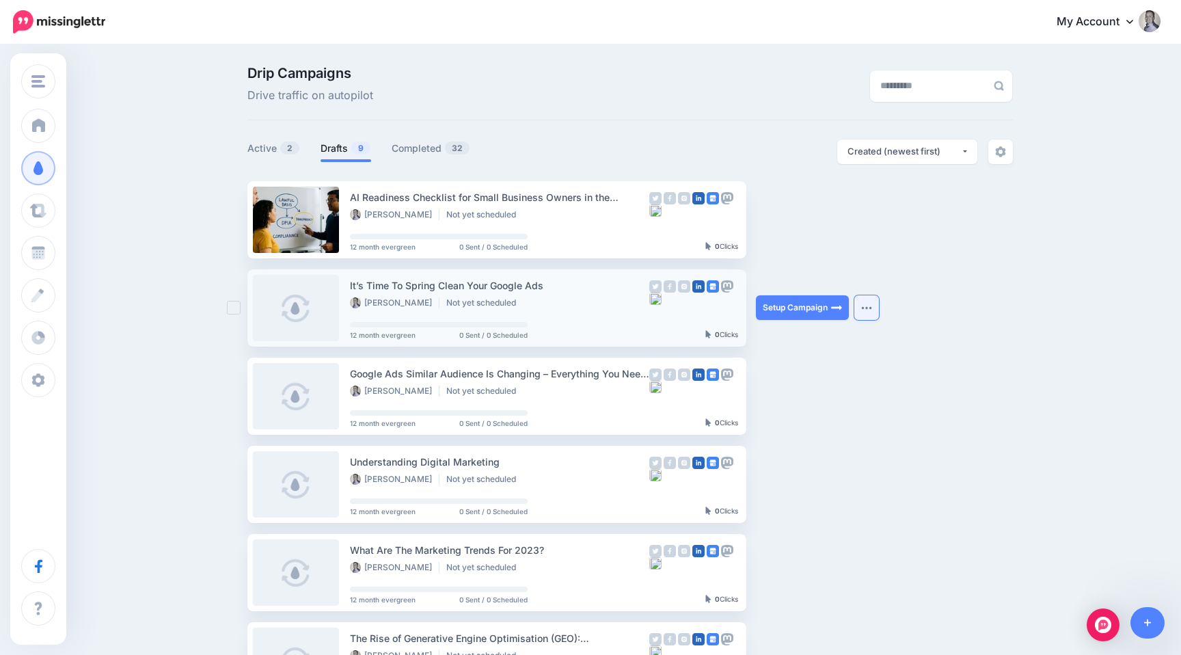
click at [866, 303] on button "button" at bounding box center [866, 307] width 25 height 25
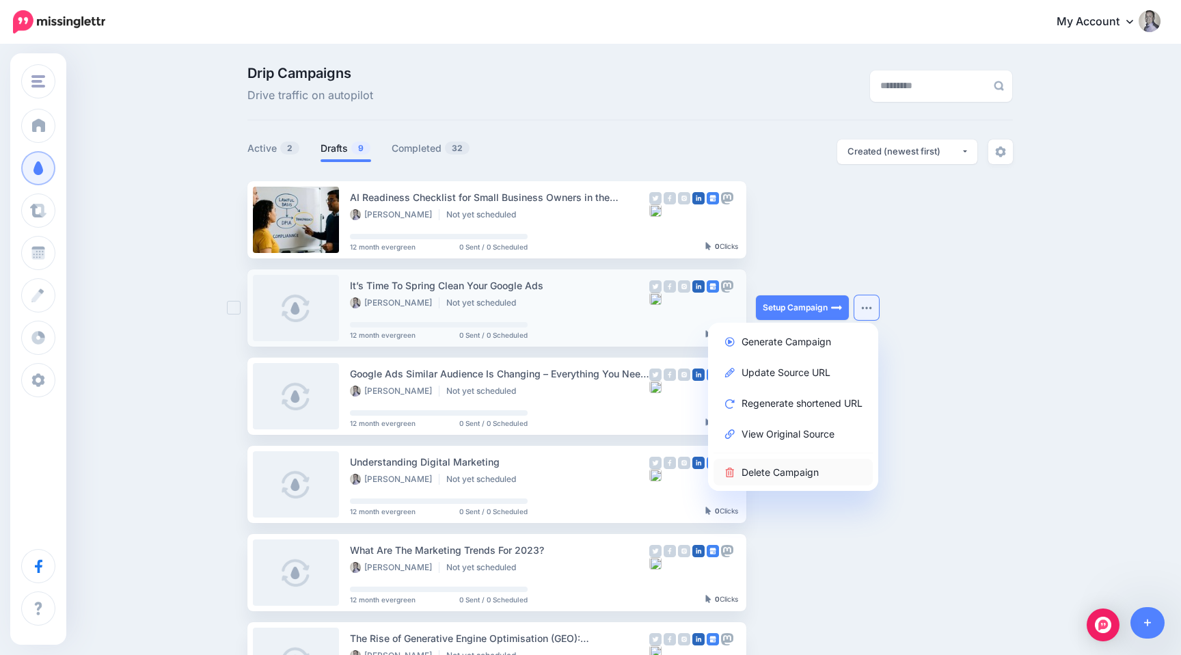
click at [744, 472] on link "Delete Campaign" at bounding box center [792, 472] width 159 height 27
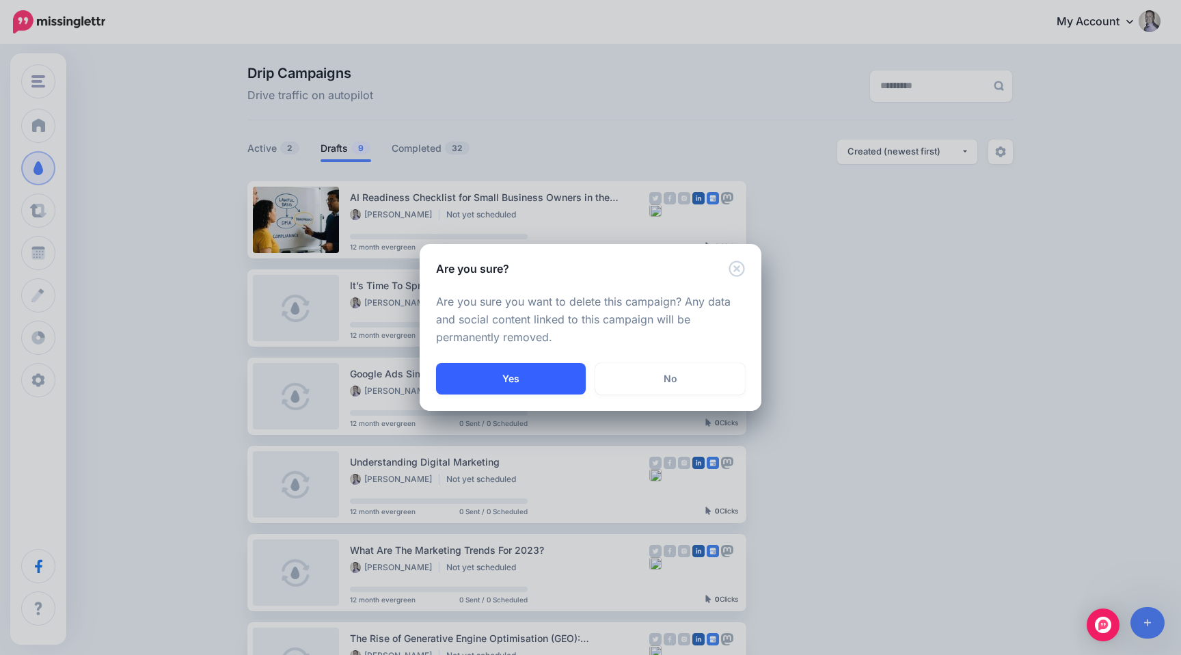
click at [541, 384] on button "Yes" at bounding box center [511, 378] width 150 height 31
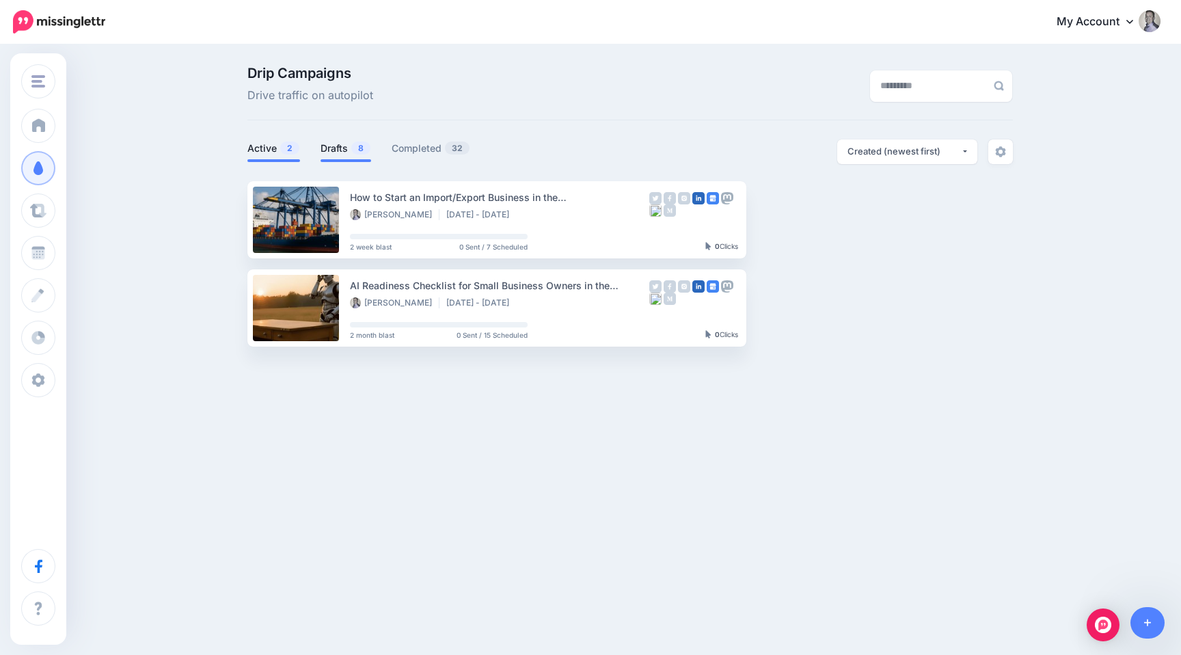
click at [347, 147] on link "Drafts 8" at bounding box center [346, 148] width 51 height 16
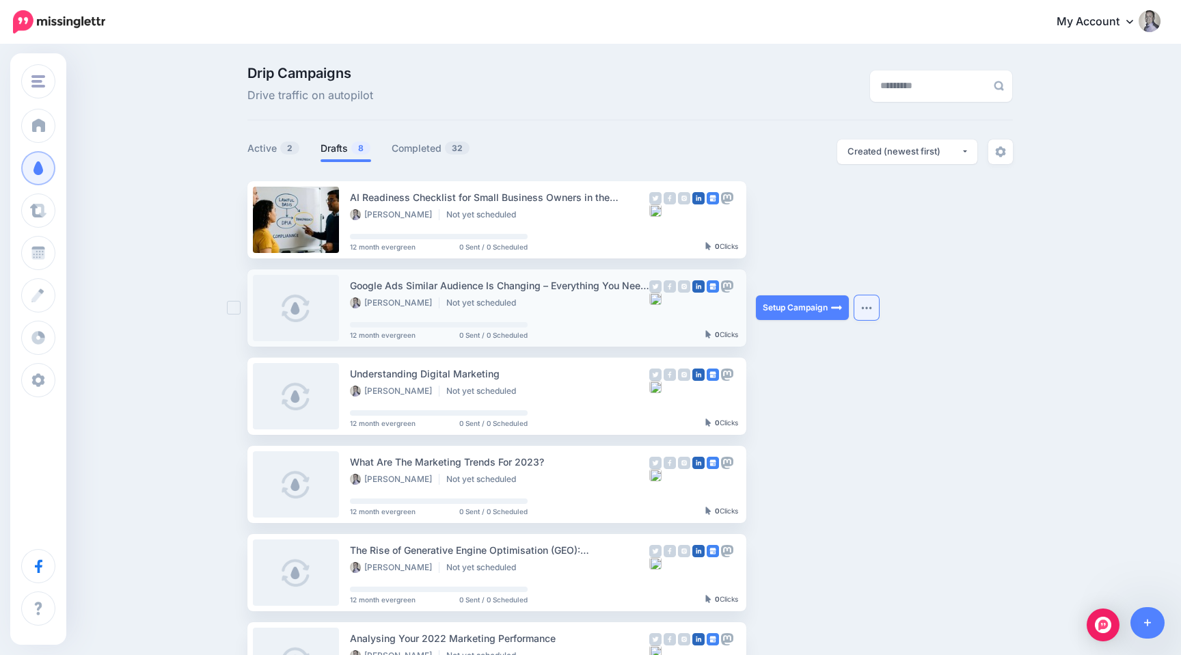
click at [866, 299] on button "button" at bounding box center [866, 307] width 25 height 25
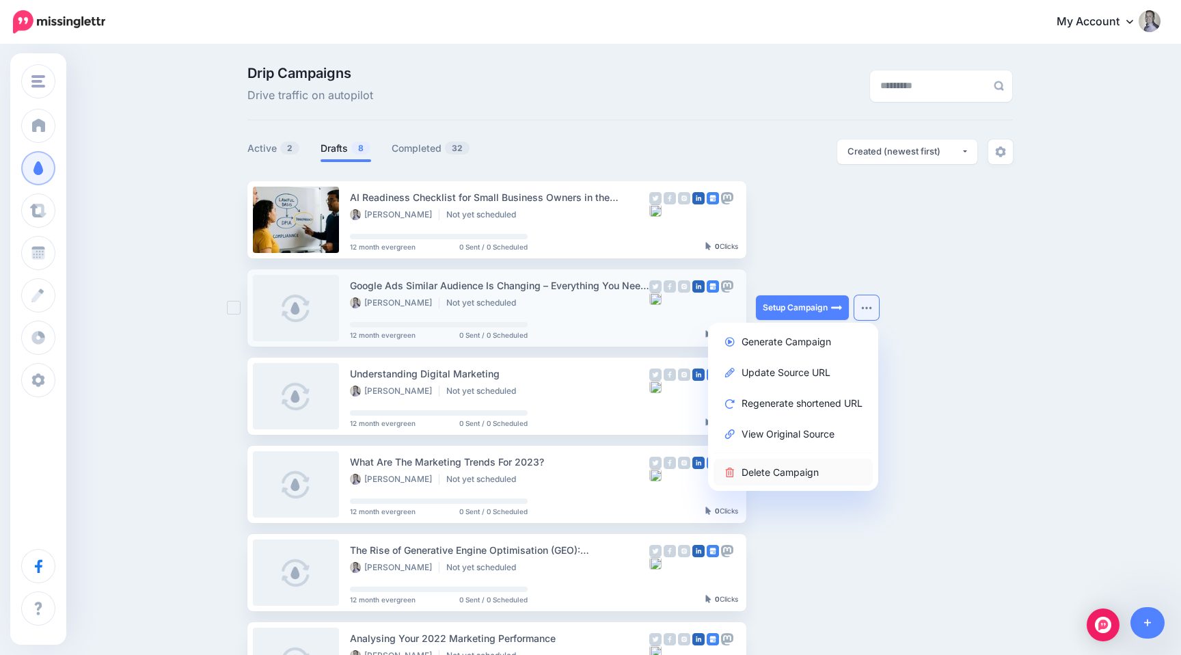
click at [753, 466] on link "Delete Campaign" at bounding box center [792, 472] width 159 height 27
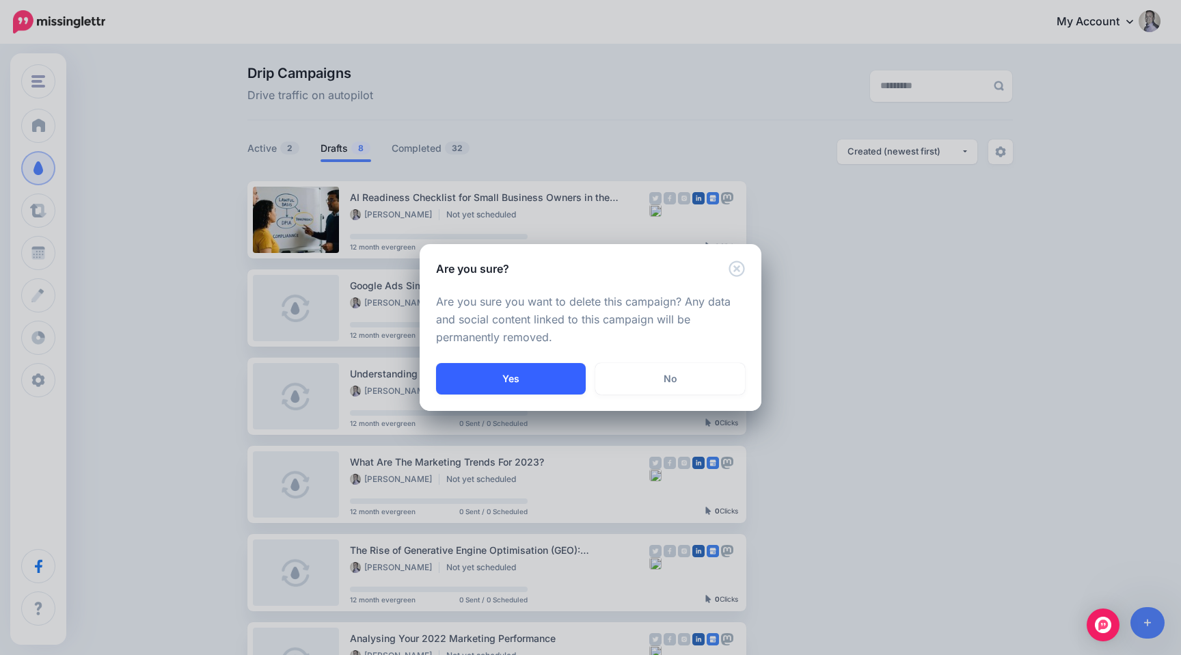
click at [508, 374] on button "Yes" at bounding box center [511, 378] width 150 height 31
